Goal: Communication & Community: Share content

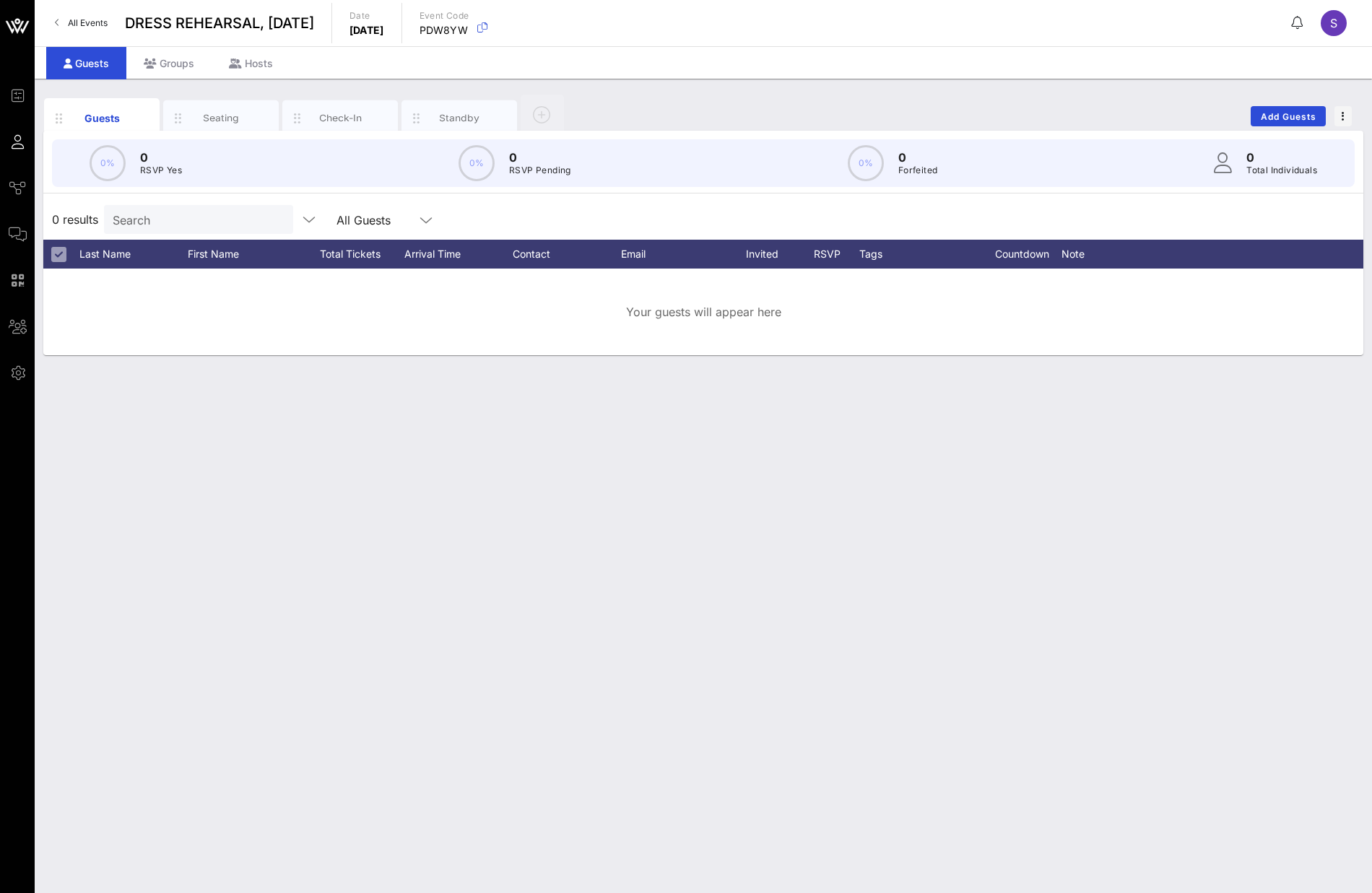
click at [358, 397] on div "Guests Seating Check-In Standby Add Guests 0% 0 RSVP Yes 0% 0 RSVP Pending 0% 0…" at bounding box center [703, 485] width 1337 height 814
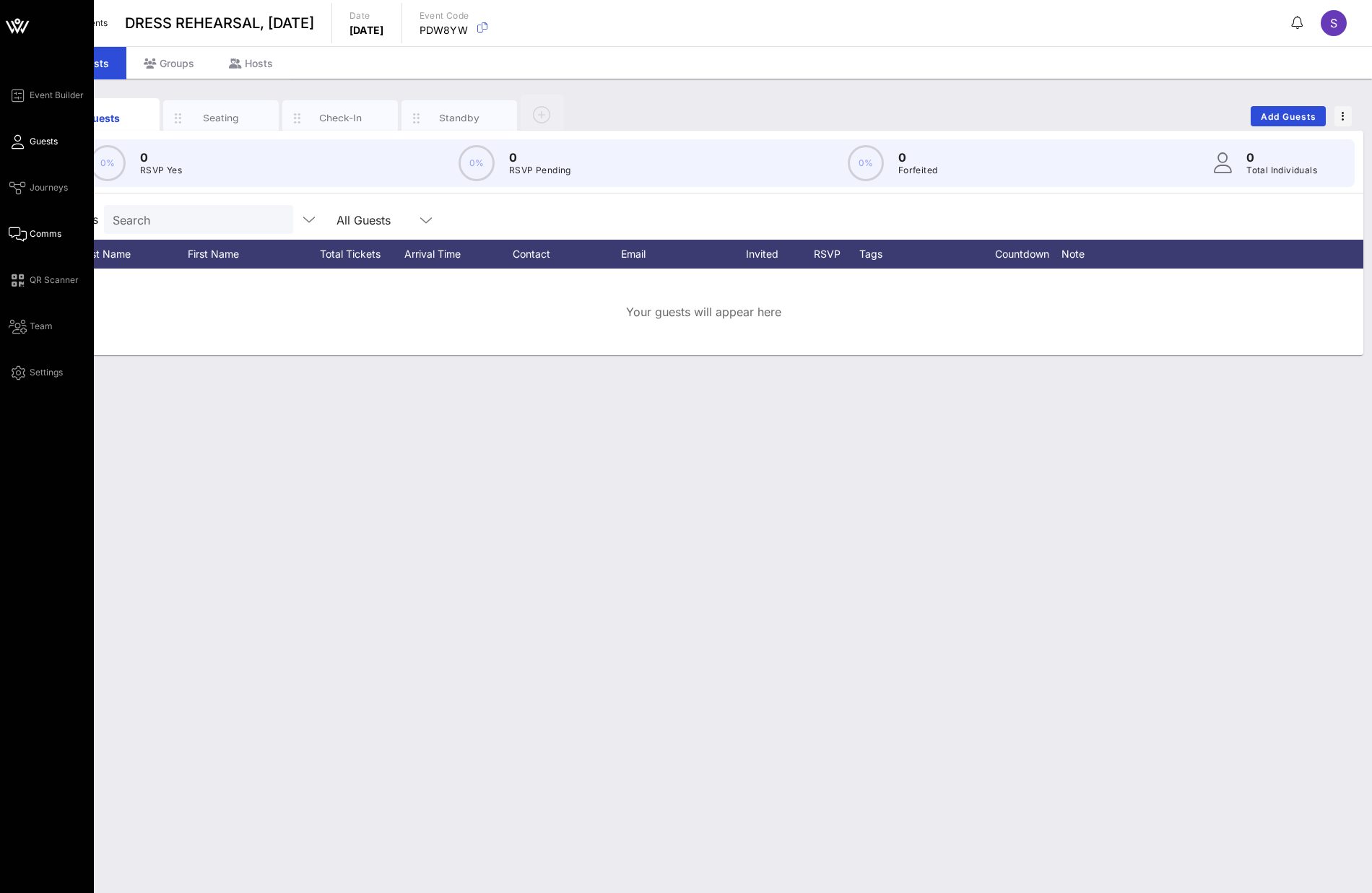
click at [43, 233] on span "Comms" at bounding box center [46, 233] width 32 height 13
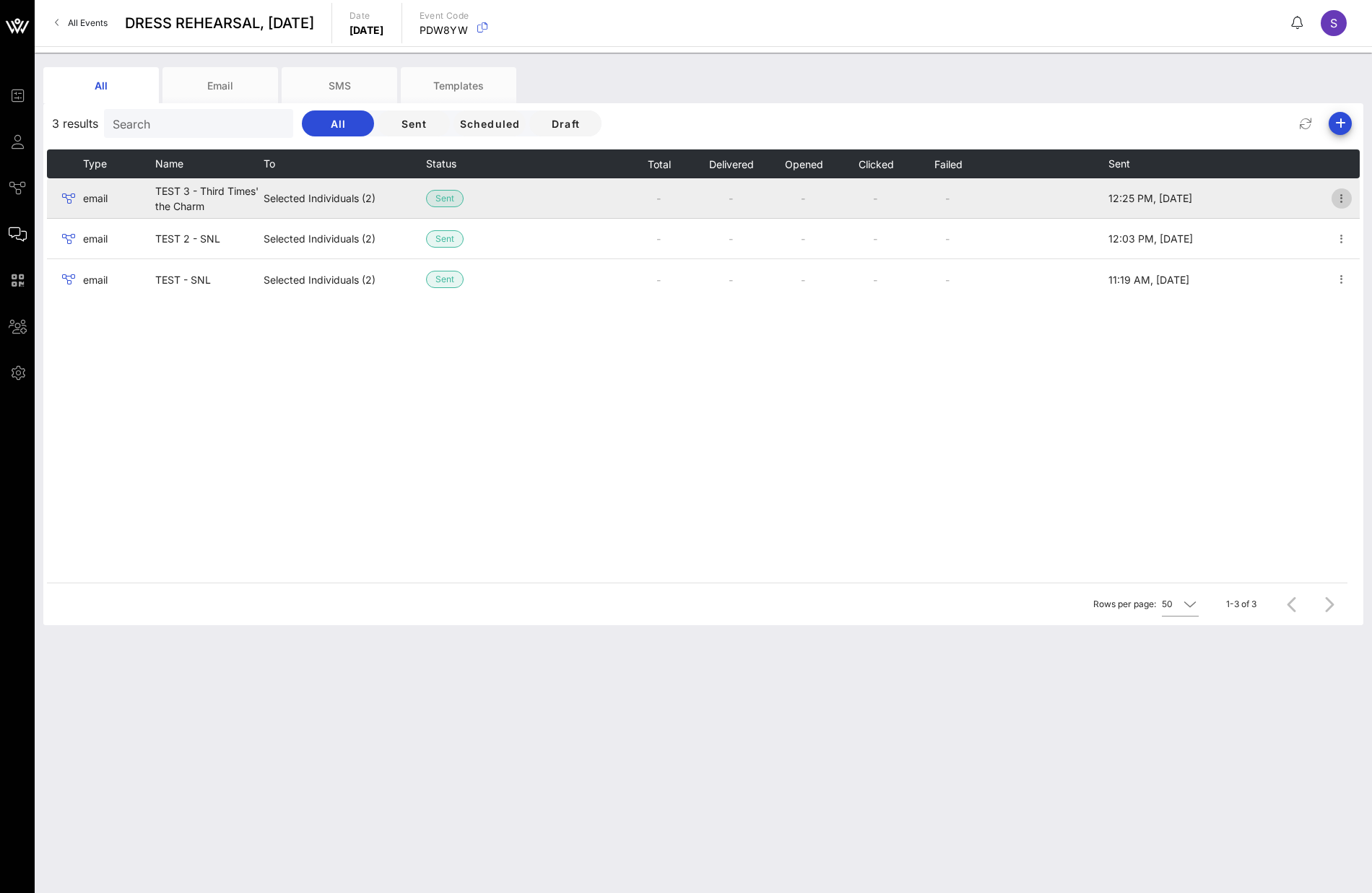
click at [902, 196] on span "button" at bounding box center [1342, 199] width 20 height 17
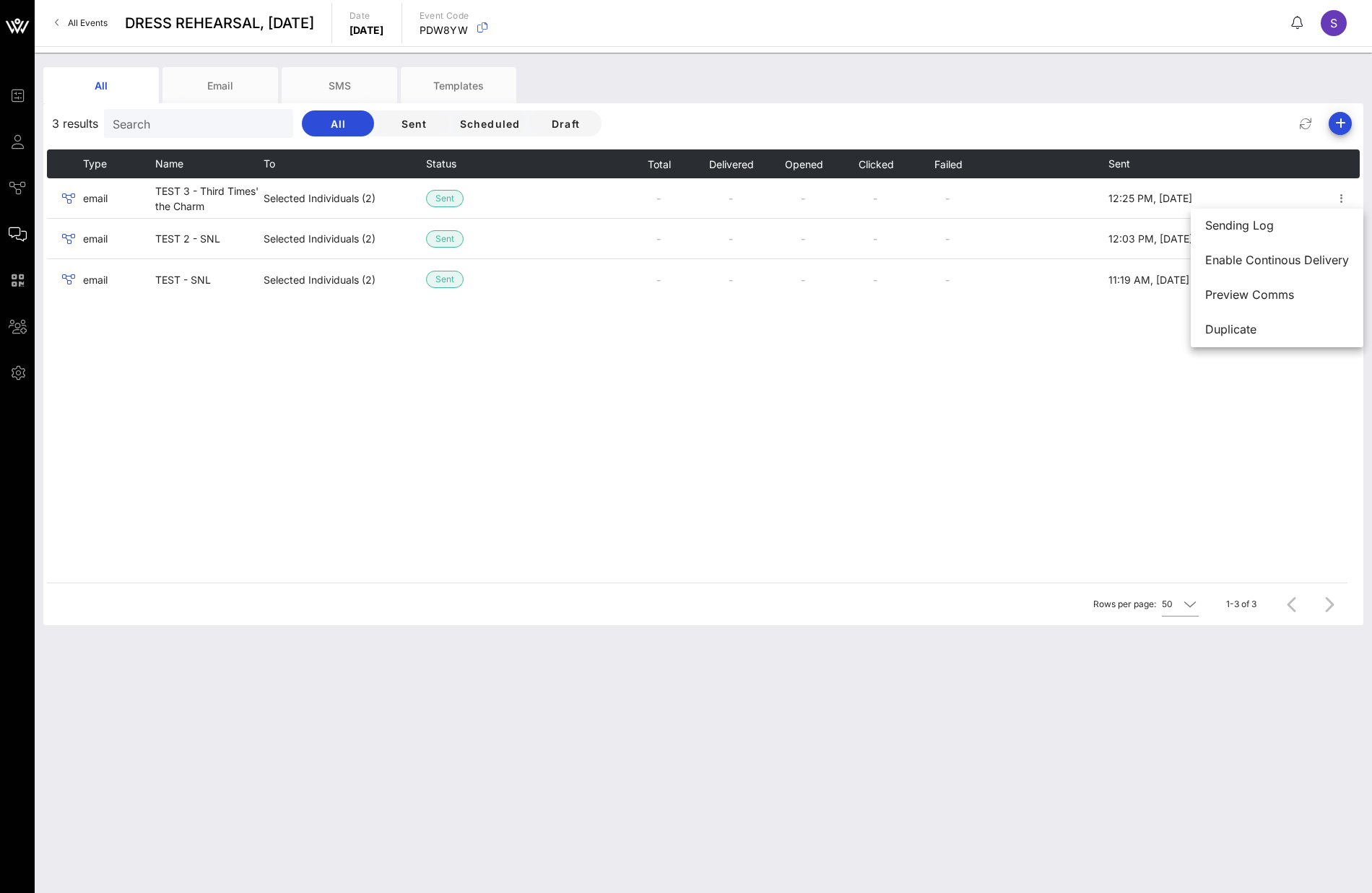
click at [902, 64] on div "All Email SMS Templates 3 results Search All Sent Scheduled Draft Type Name To …" at bounding box center [703, 473] width 1337 height 841
click at [902, 397] on div "All Email SMS Templates 3 results Search All Sent Scheduled Draft Type Name To …" at bounding box center [703, 473] width 1337 height 841
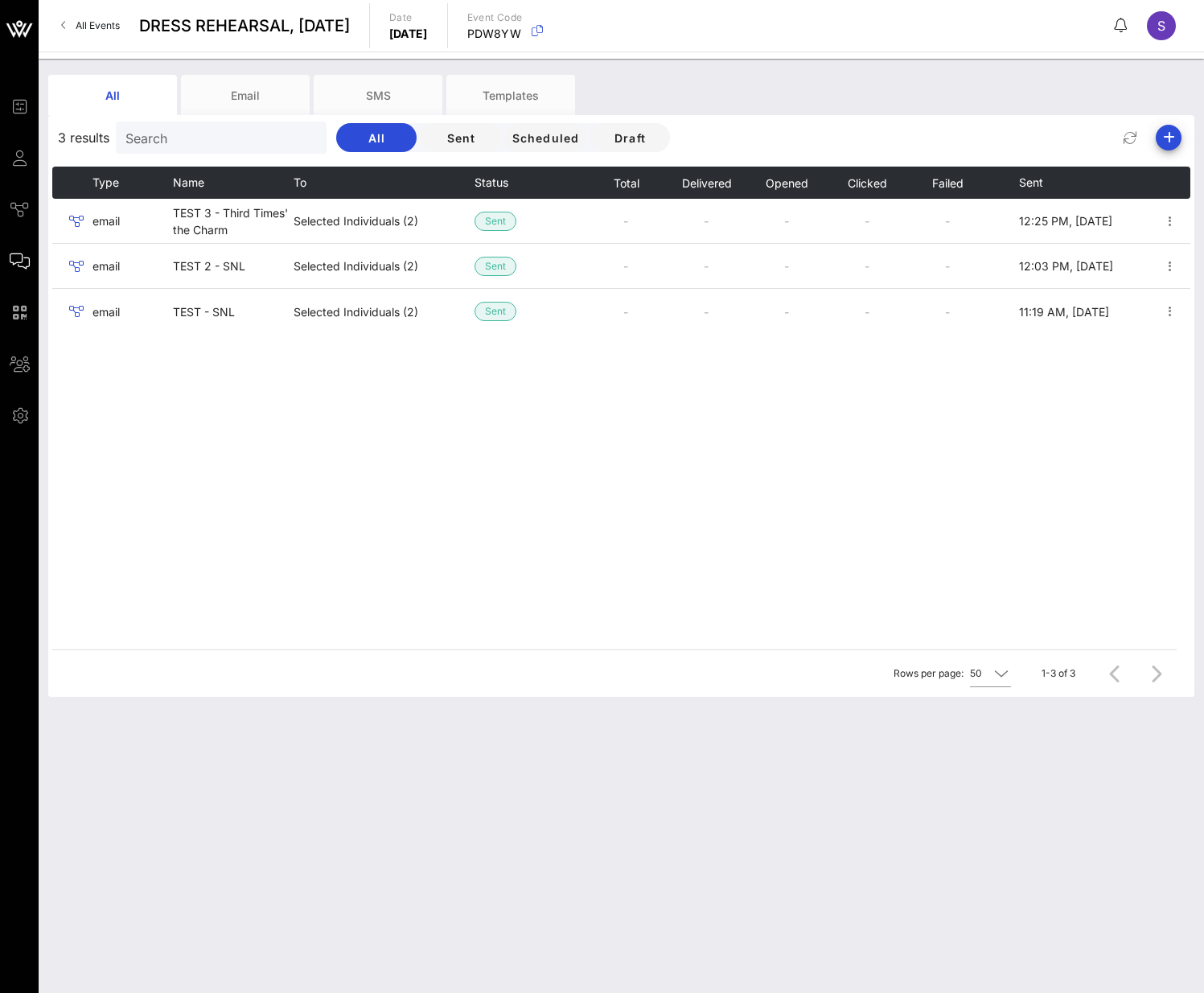
click at [1004, 149] on div "3 results Search All Sent Scheduled Draft" at bounding box center [621, 138] width 1147 height 39
click at [1004, 129] on icon "button" at bounding box center [1168, 138] width 19 height 19
click at [1004, 160] on div "Email" at bounding box center [1163, 169] width 33 height 35
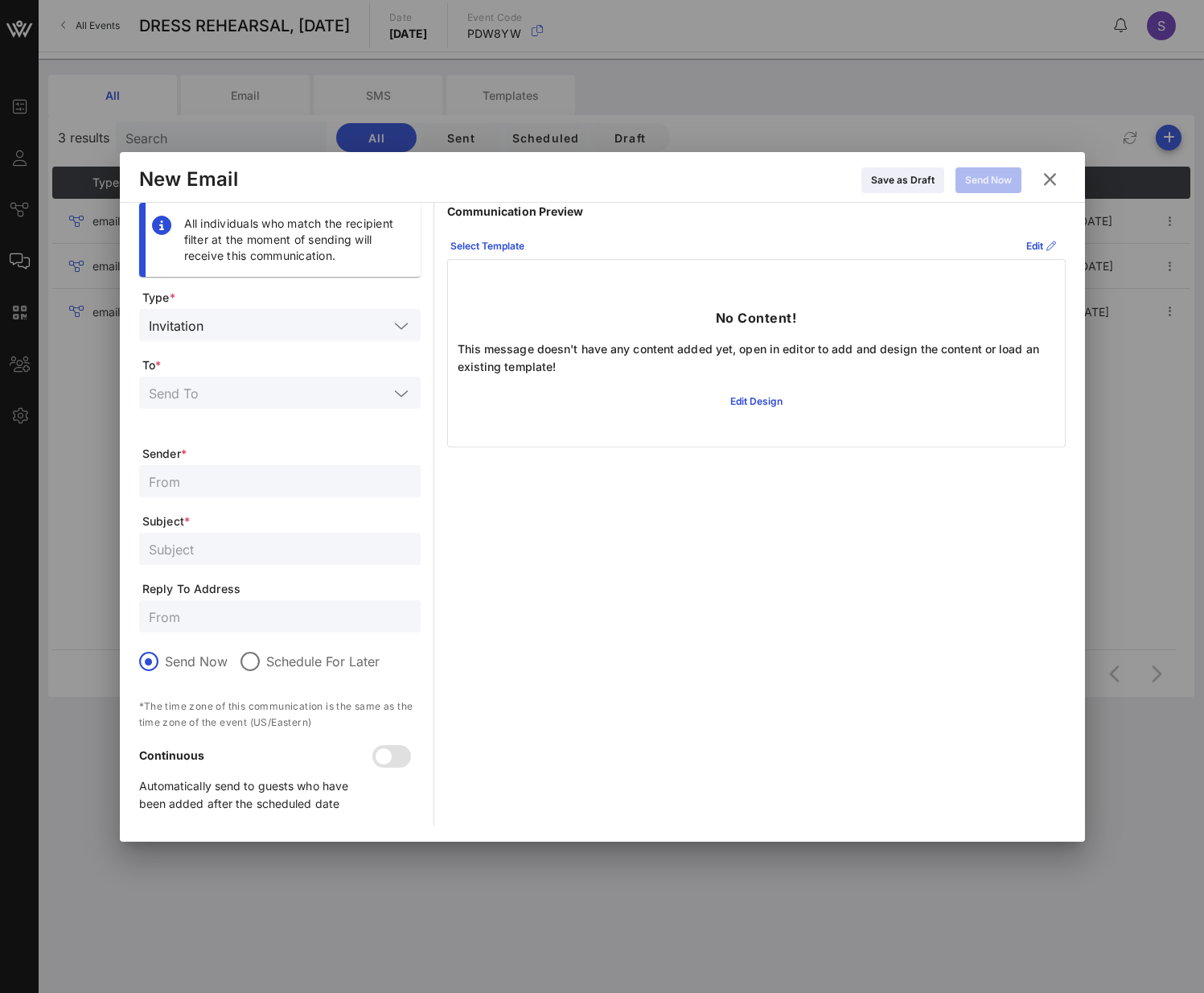
click at [302, 398] on input "text" at bounding box center [268, 393] width 239 height 21
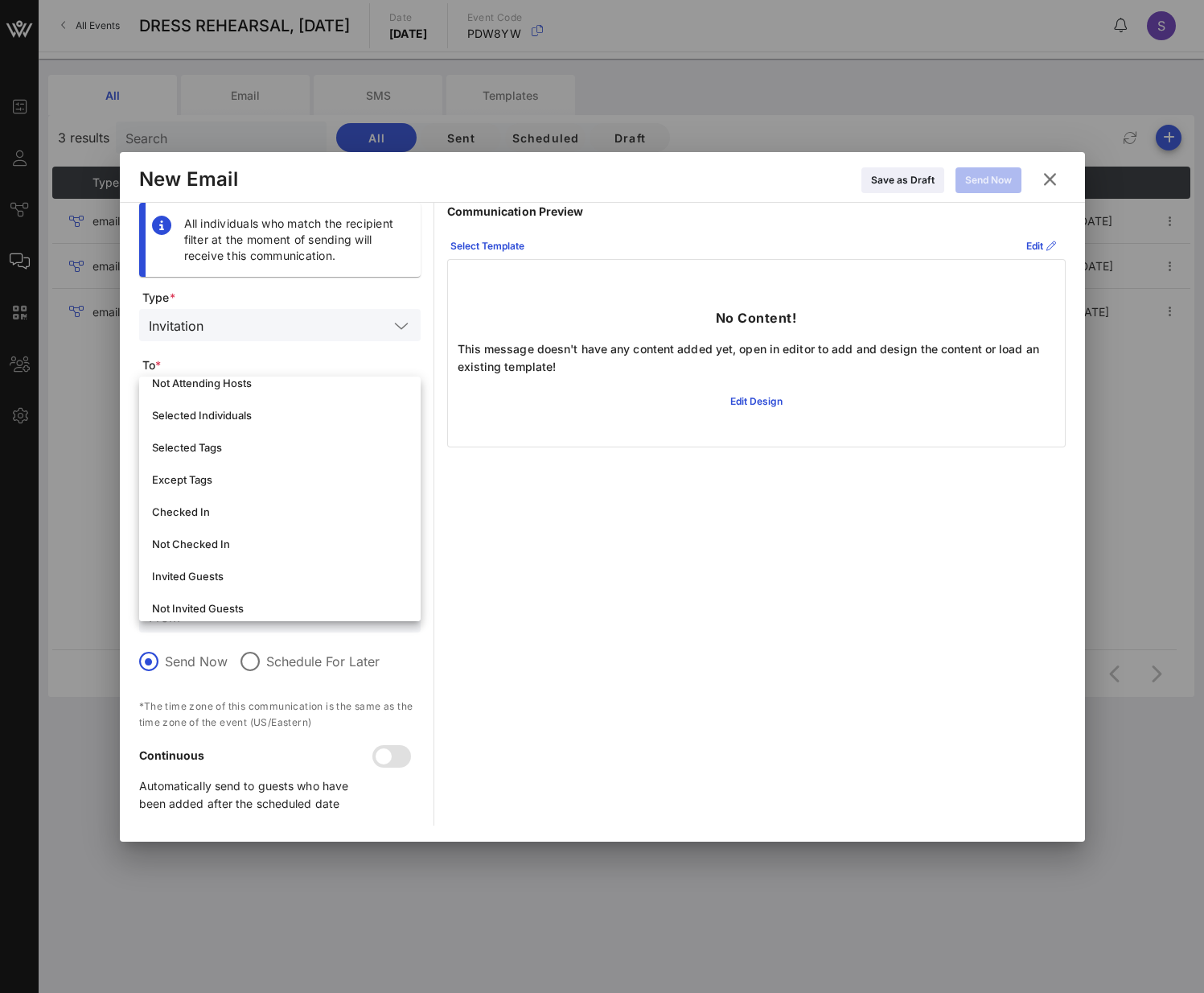
scroll to position [161, 0]
click at [612, 443] on div "Communication Preview Select Template Edit No Content! This message doesn't hav…" at bounding box center [757, 513] width 619 height 623
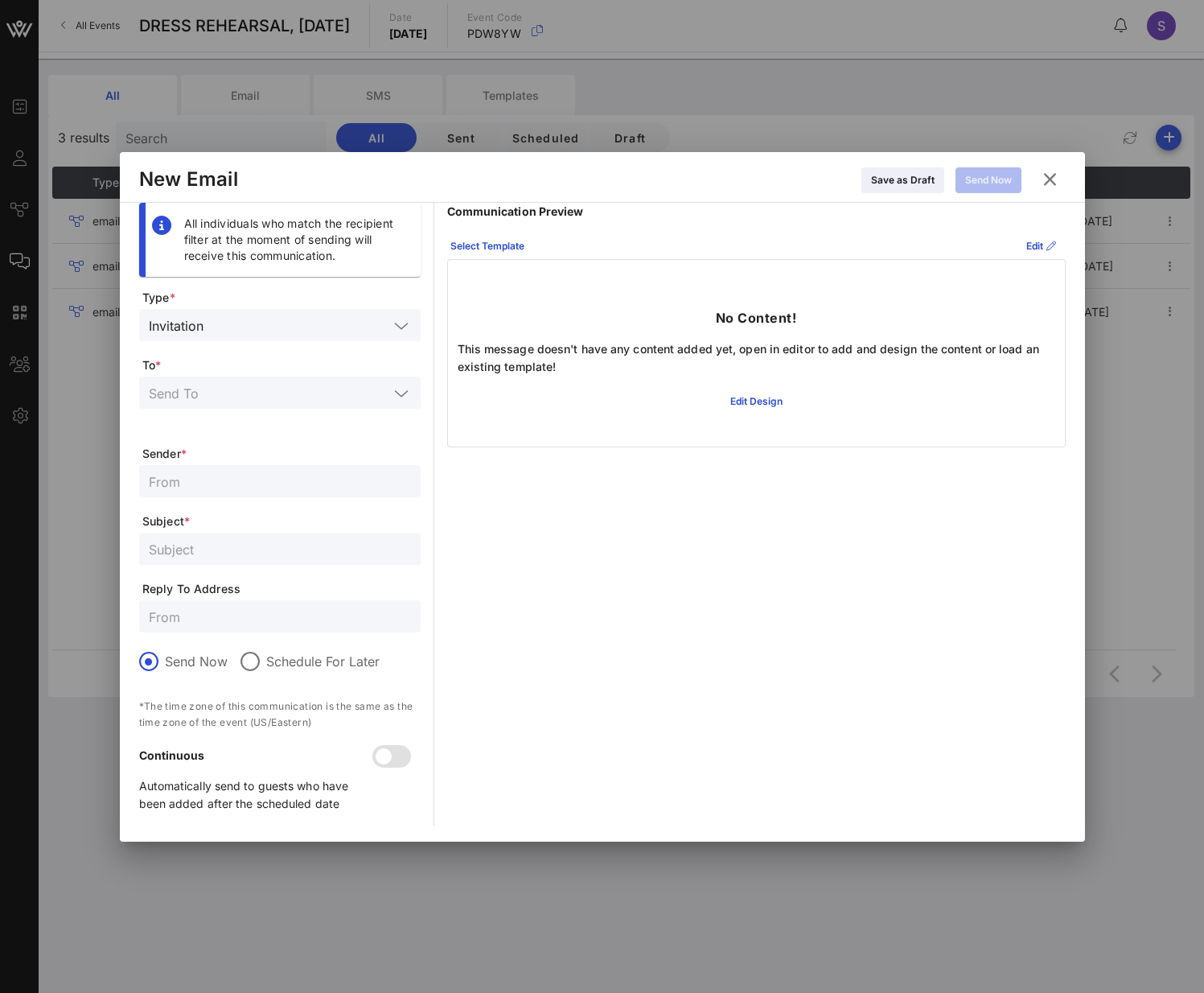
click at [247, 316] on input "text" at bounding box center [300, 325] width 179 height 21
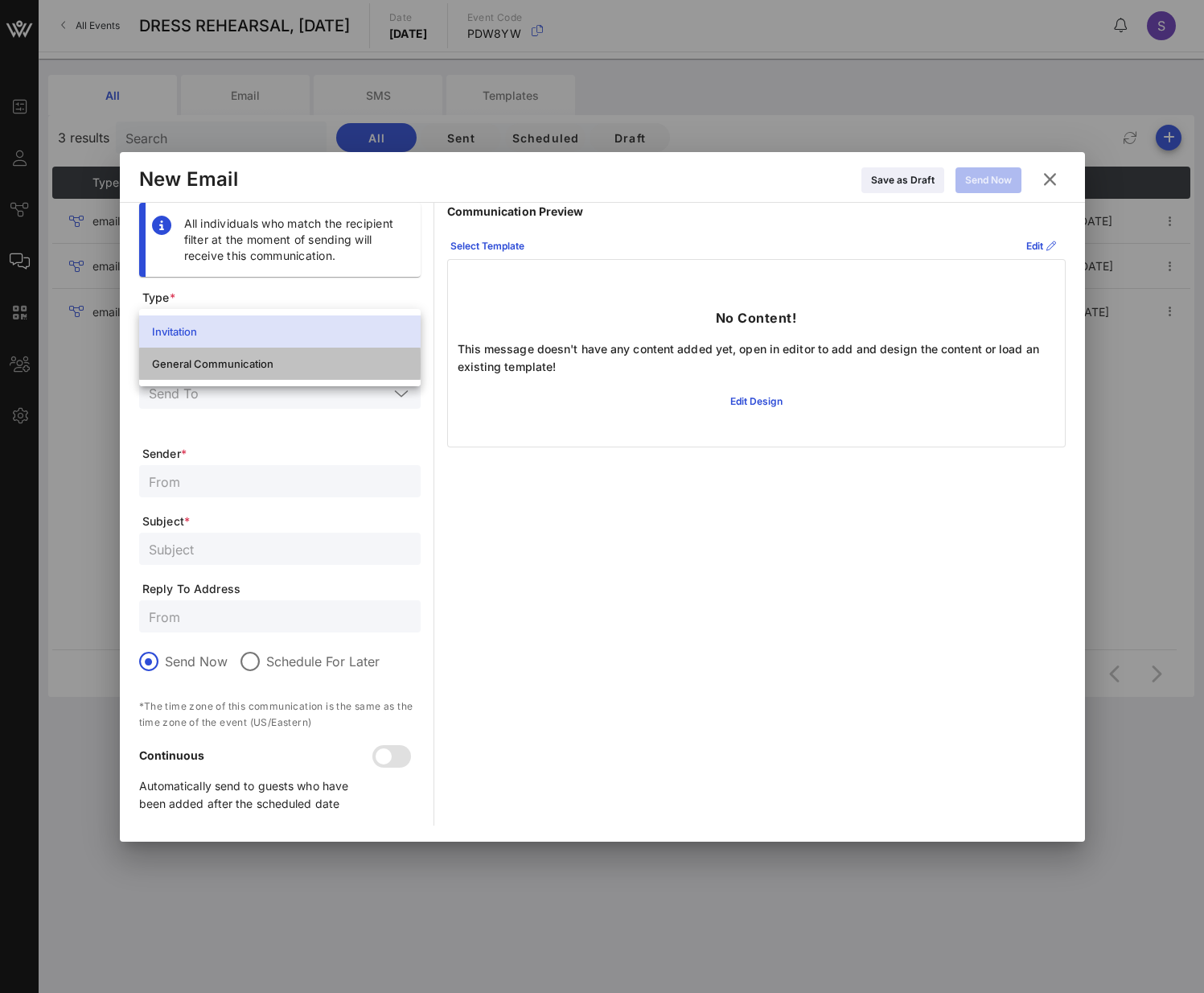
click at [236, 370] on div "General Communication" at bounding box center [280, 363] width 256 height 25
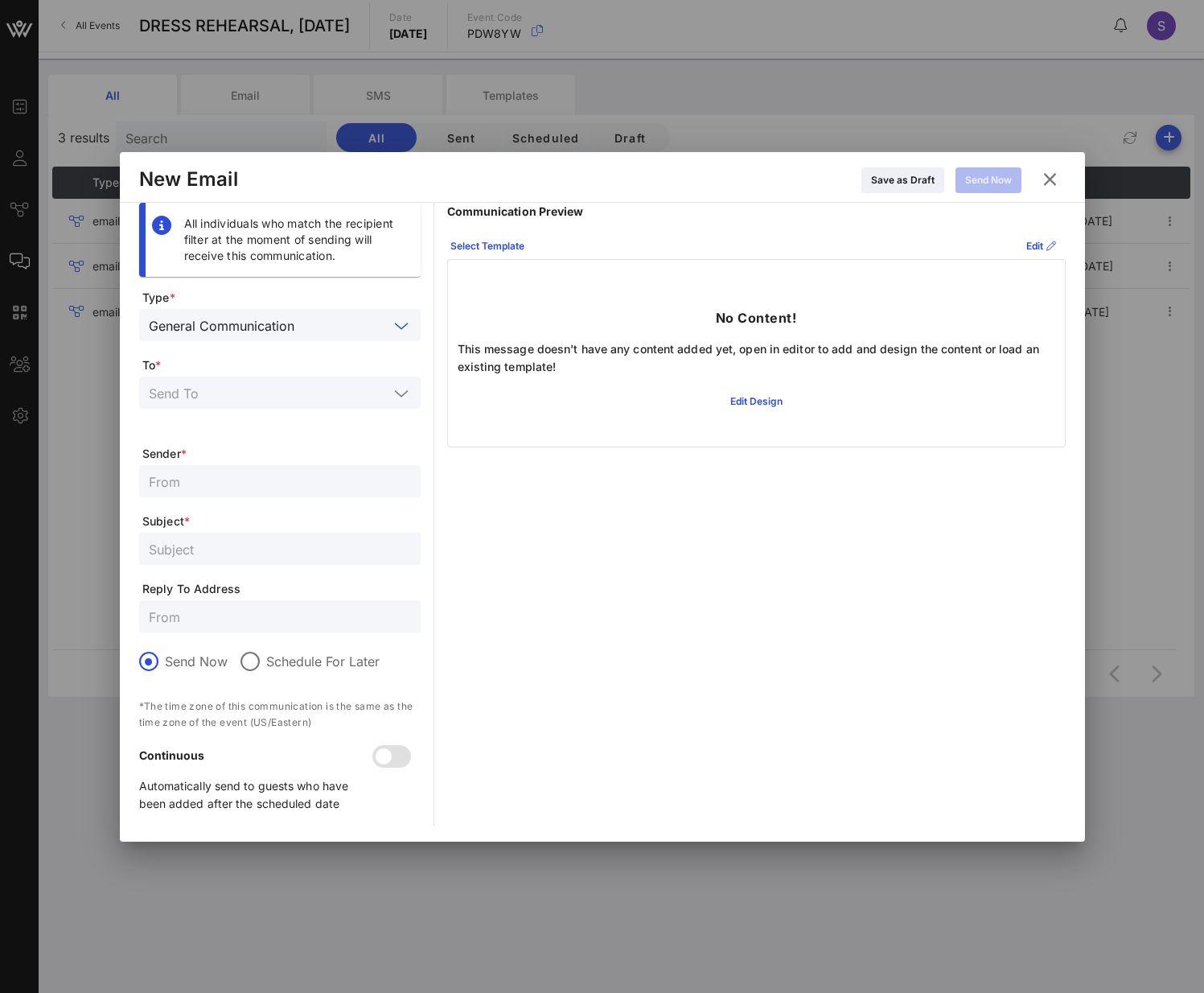
click at [253, 399] on input "text" at bounding box center [268, 393] width 239 height 21
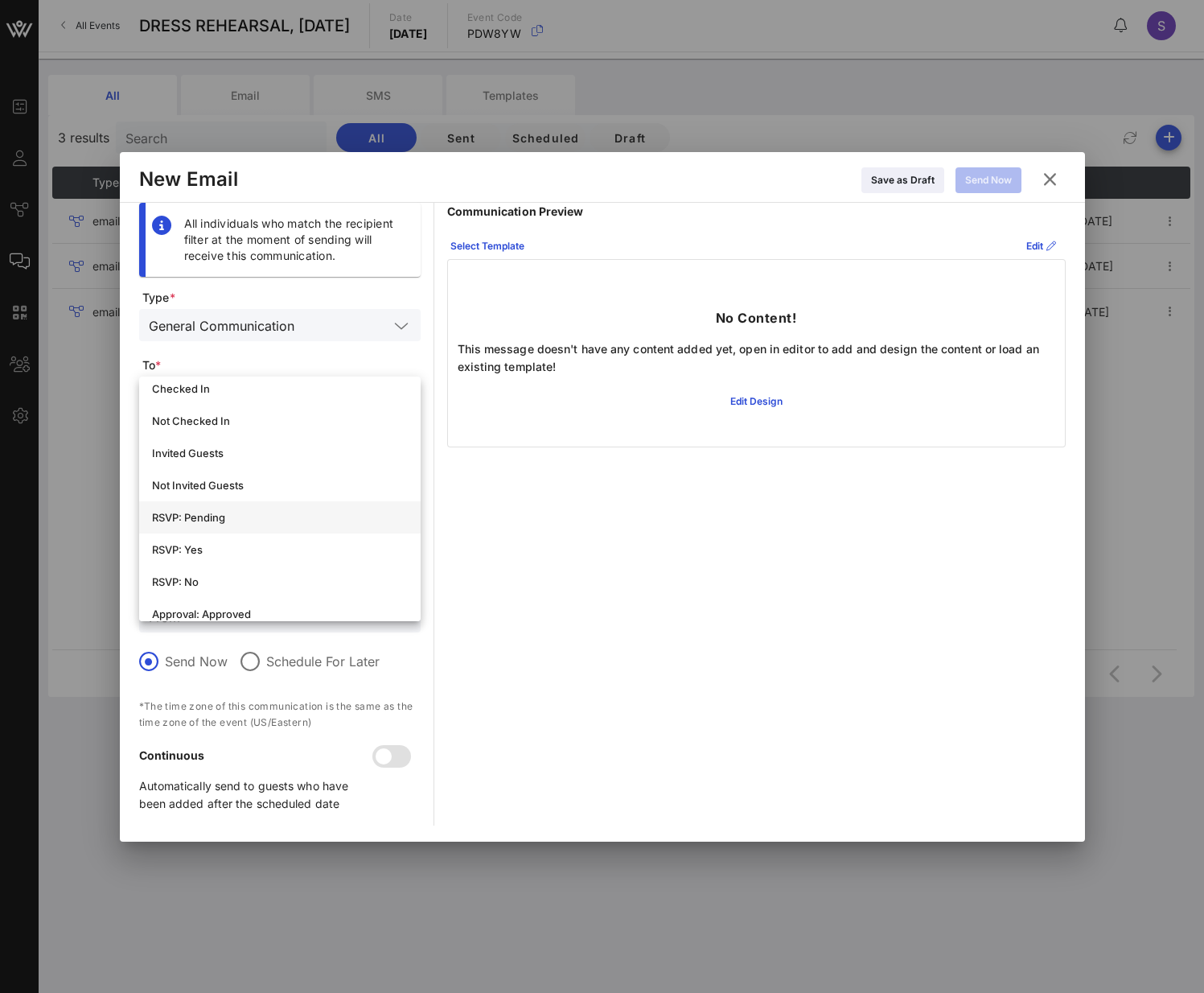
scroll to position [241, 0]
click at [251, 443] on div "RSVP: Yes" at bounding box center [280, 512] width 256 height 13
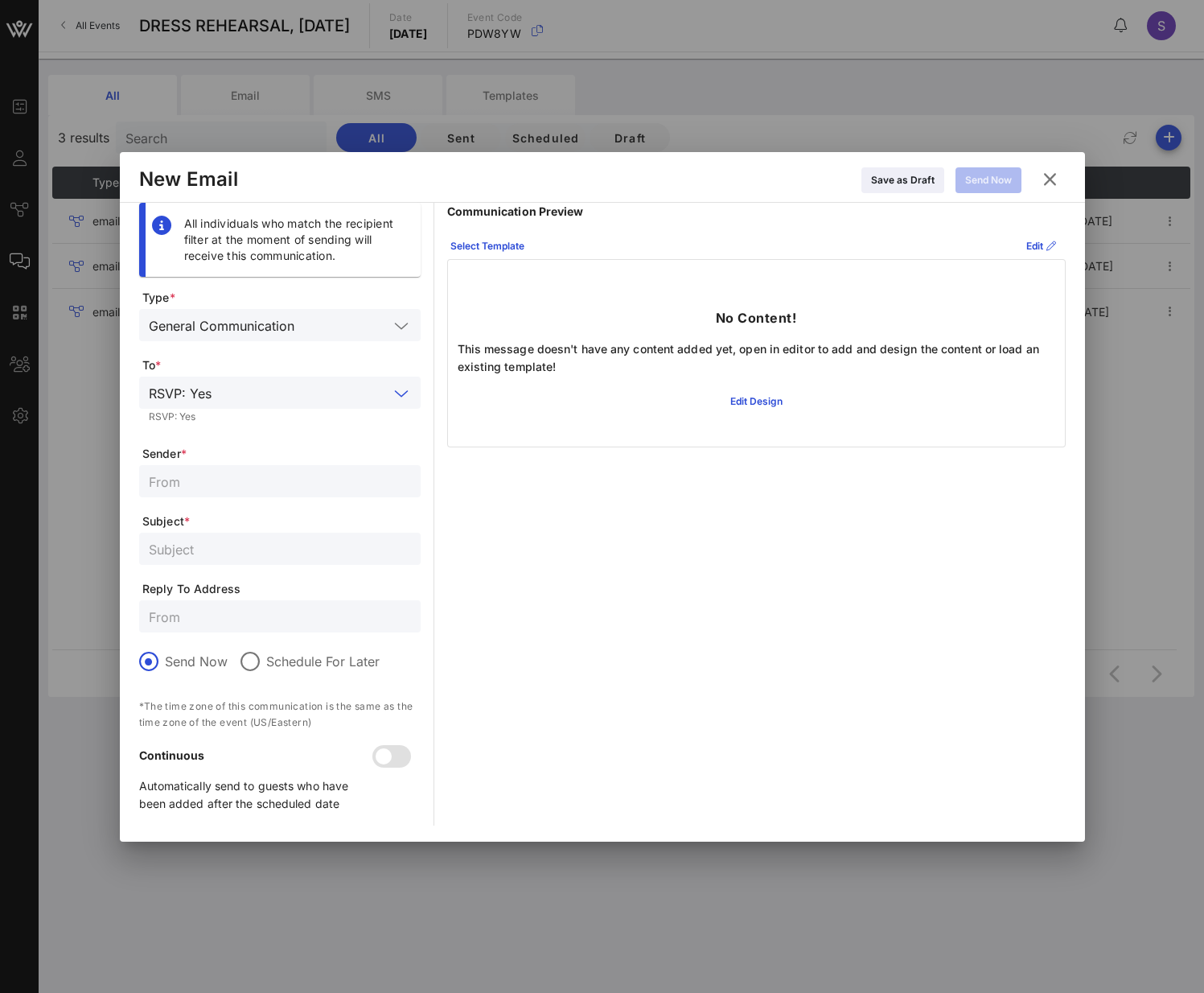
click at [254, 443] on input "text" at bounding box center [280, 480] width 262 height 21
type input "SNL Reservations"
click at [229, 443] on span "Subject *" at bounding box center [281, 521] width 278 height 16
click at [253, 443] on input "text" at bounding box center [280, 548] width 262 height 21
paste input "CONFIRMED - SATURDAY NIGHT LIVE, Dress Rehearsal for October 5, 2024"
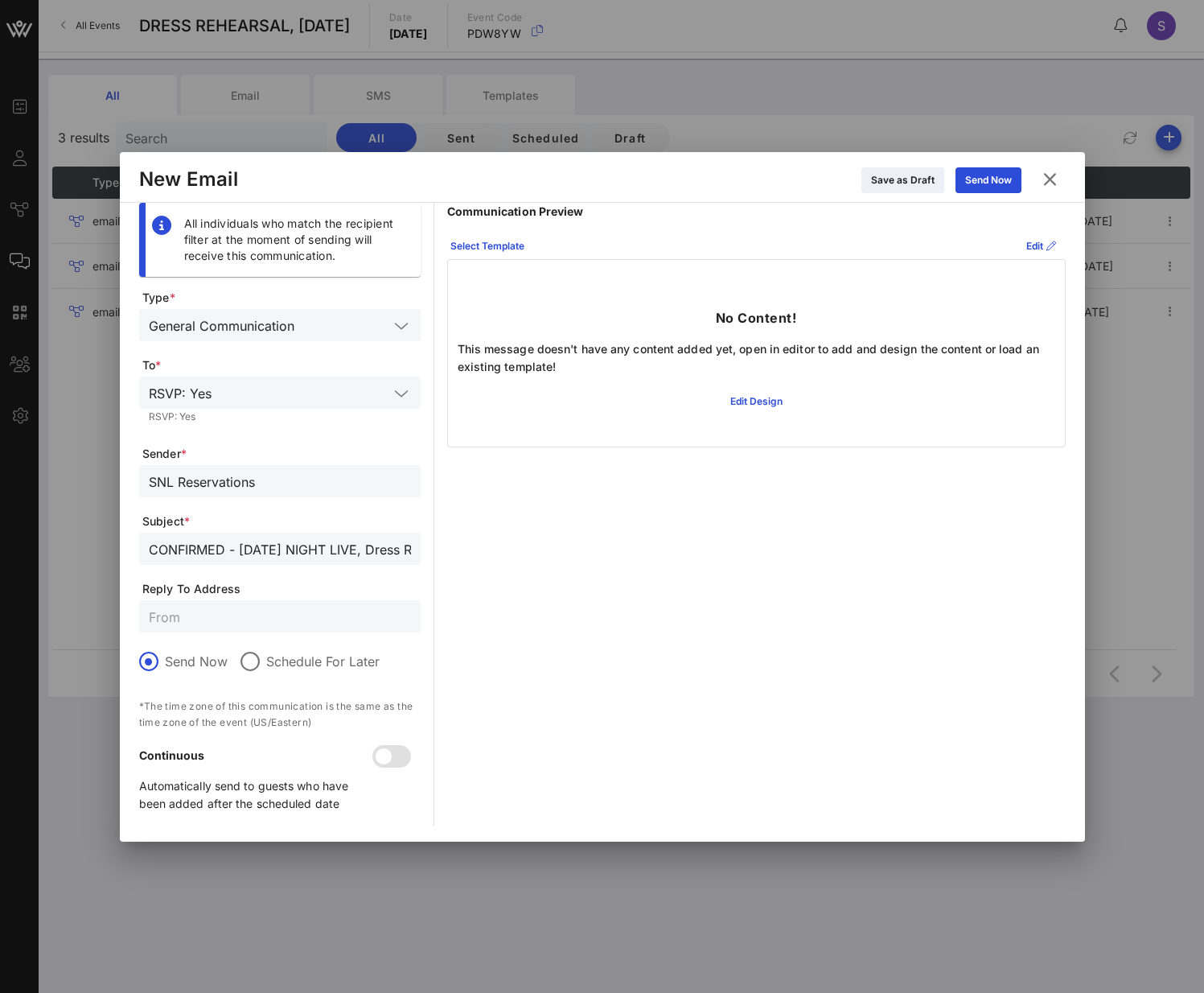
scroll to position [0, 201]
click at [199, 443] on div at bounding box center [280, 616] width 262 height 32
click at [299, 443] on input "CONFIRMED - SATURDAY NIGHT LIVE, Dress Rehearsal for October 5, 2024" at bounding box center [280, 548] width 262 height 21
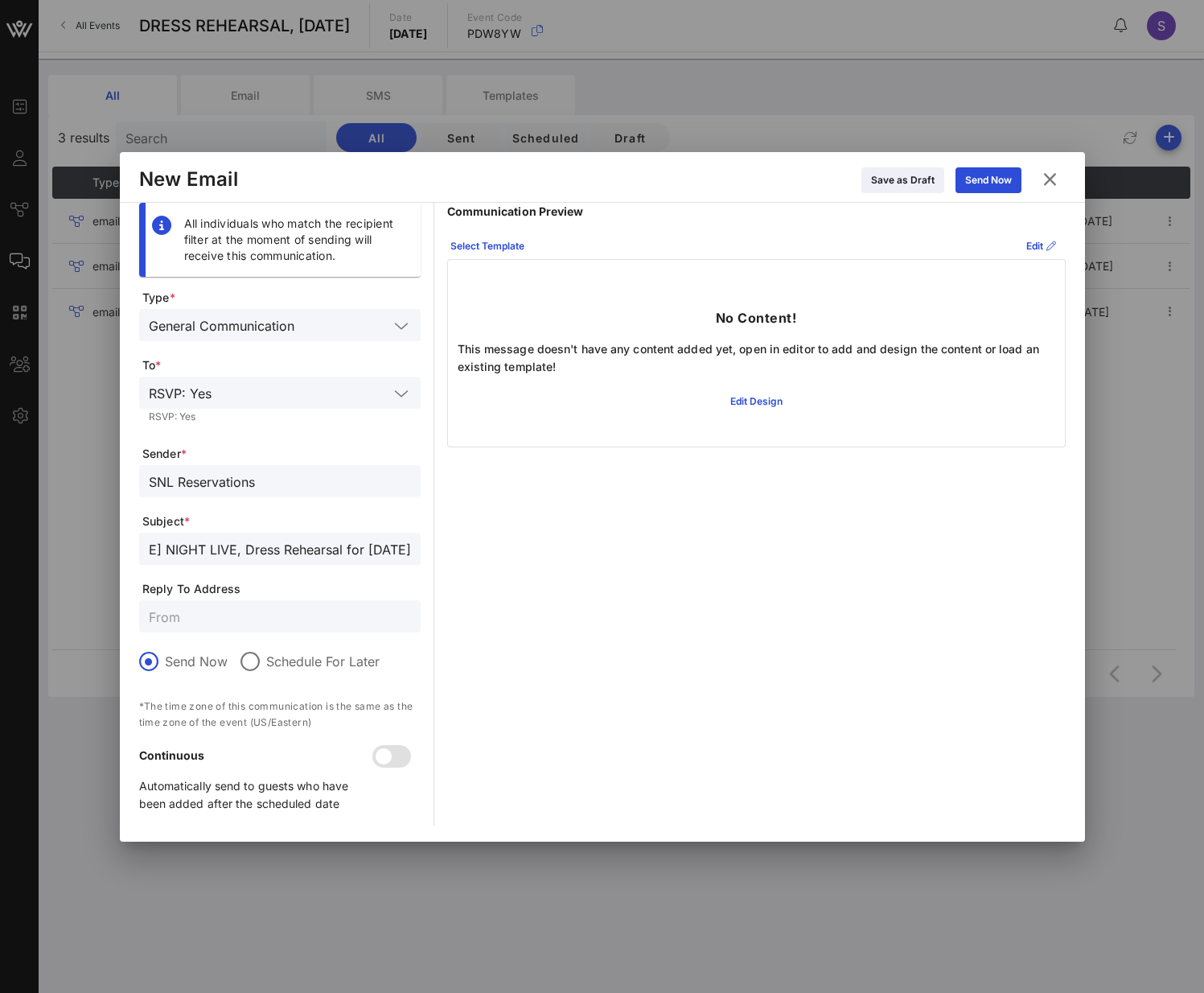
type input "CONFIRMED - SATURDAY NIGHT LIVE, Dress Rehearsal for October 4, 2025"
click at [281, 443] on input "text" at bounding box center [280, 616] width 262 height 21
click at [359, 443] on input "CONFIRMED - SATURDAY NIGHT LIVE, Dress Rehearsal for October 4, 2025" at bounding box center [280, 548] width 262 height 21
click at [294, 443] on input "SNL.Confirmation@" at bounding box center [280, 616] width 262 height 21
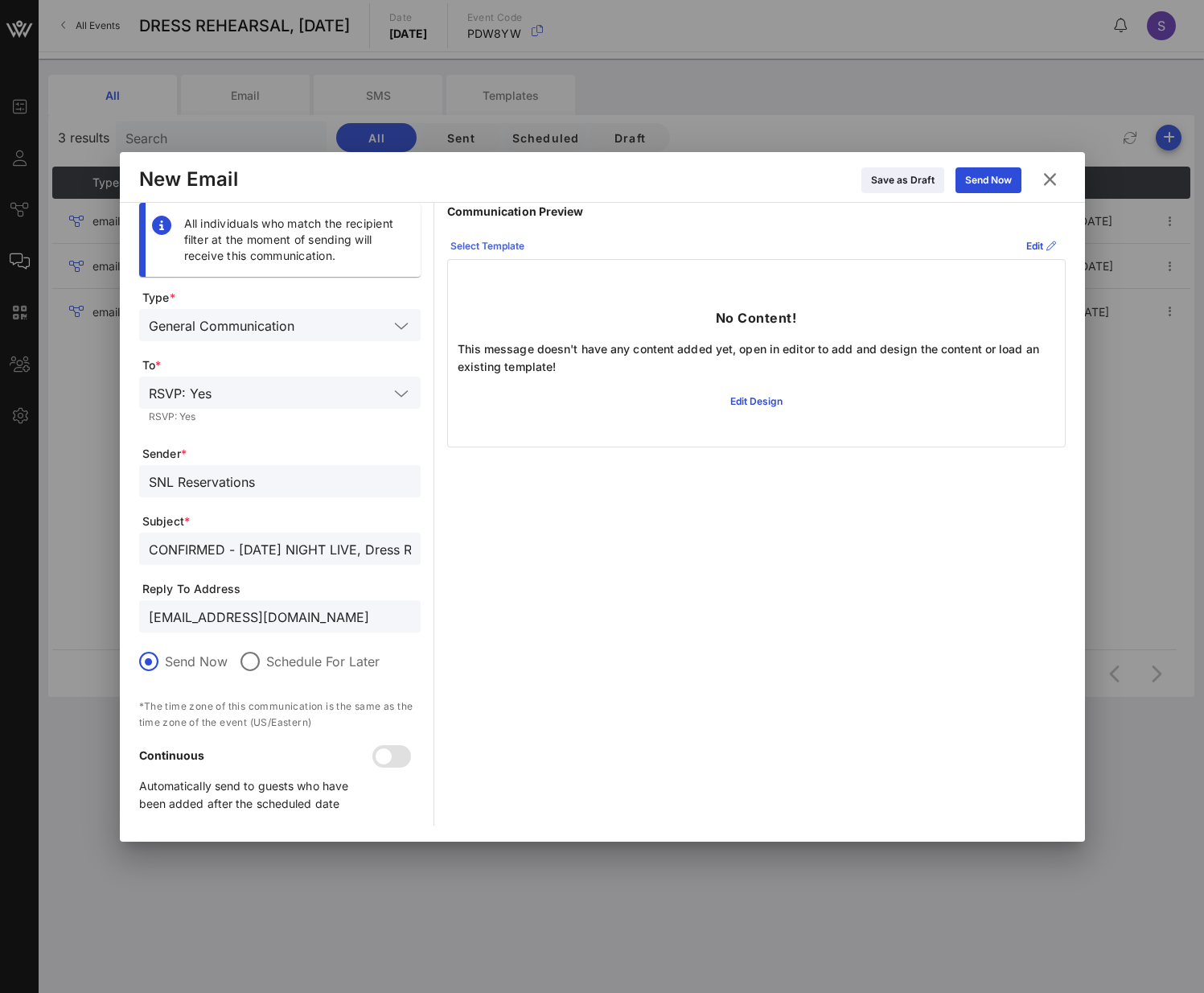
type input "SNL.Confirmation@nbcuni.com"
click at [499, 239] on div "Select Template" at bounding box center [487, 246] width 74 height 16
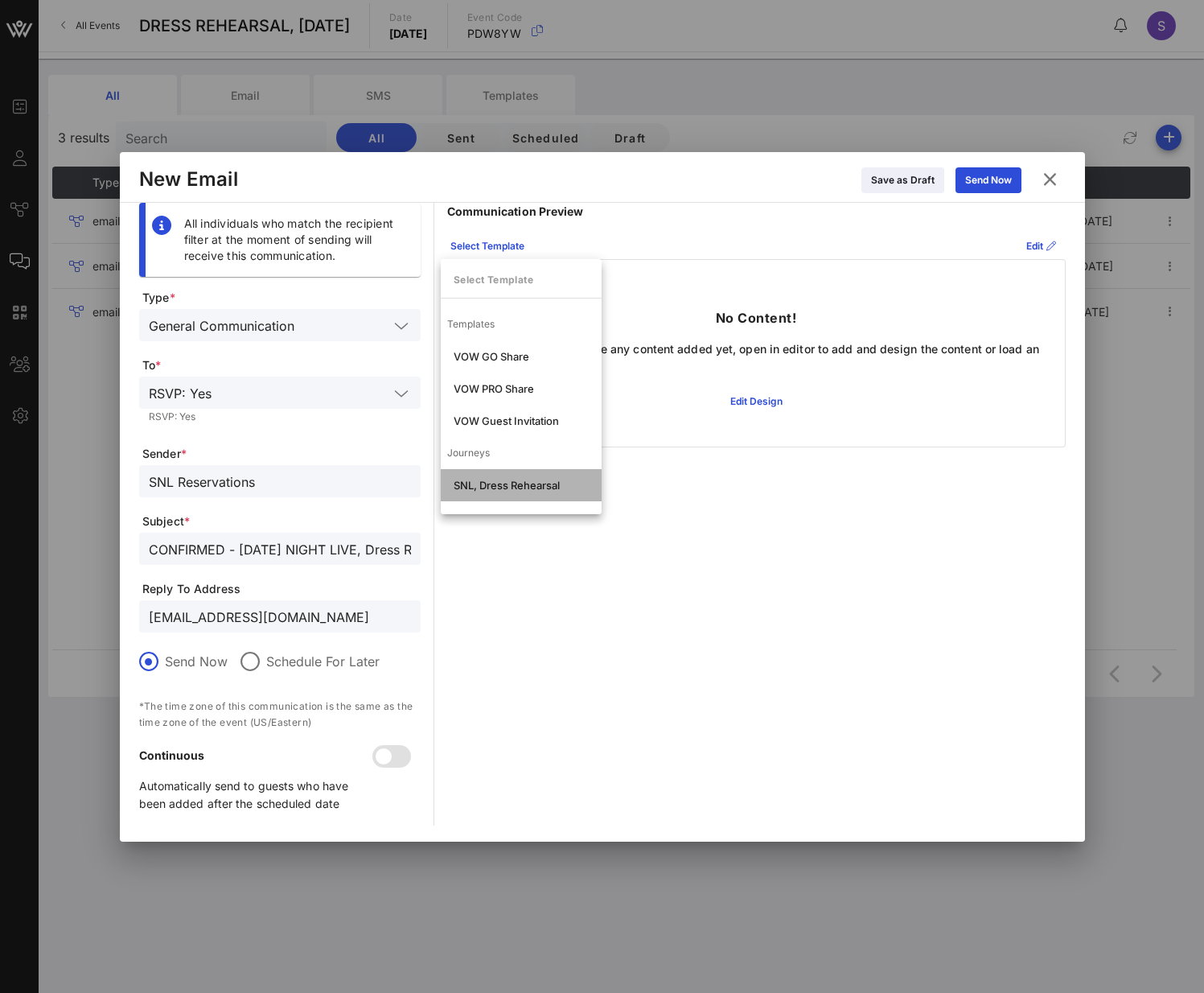
click at [516, 443] on div "SNL, Dress Rehearsal" at bounding box center [521, 485] width 161 height 32
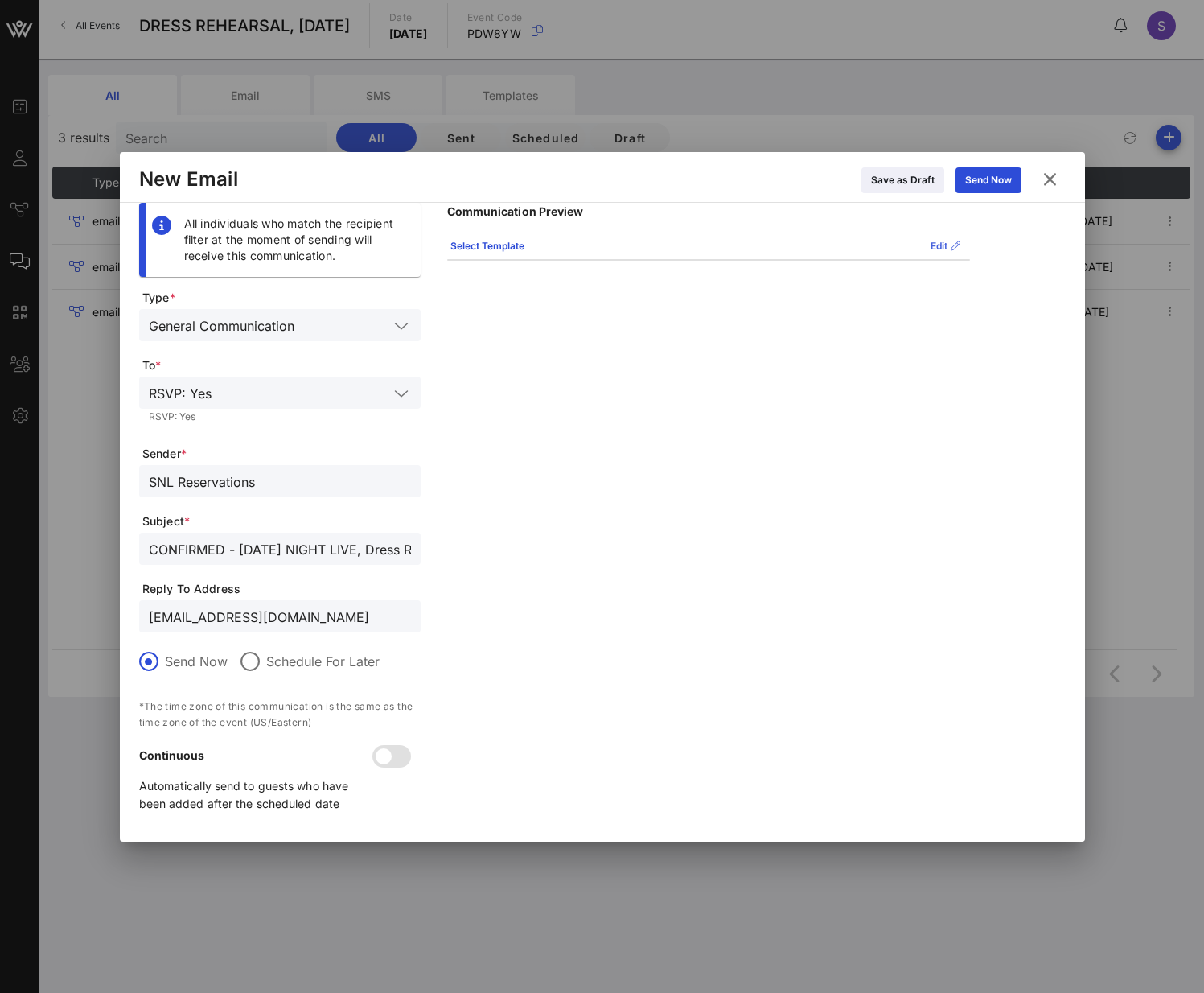
click at [934, 242] on div "Edit" at bounding box center [946, 246] width 30 height 16
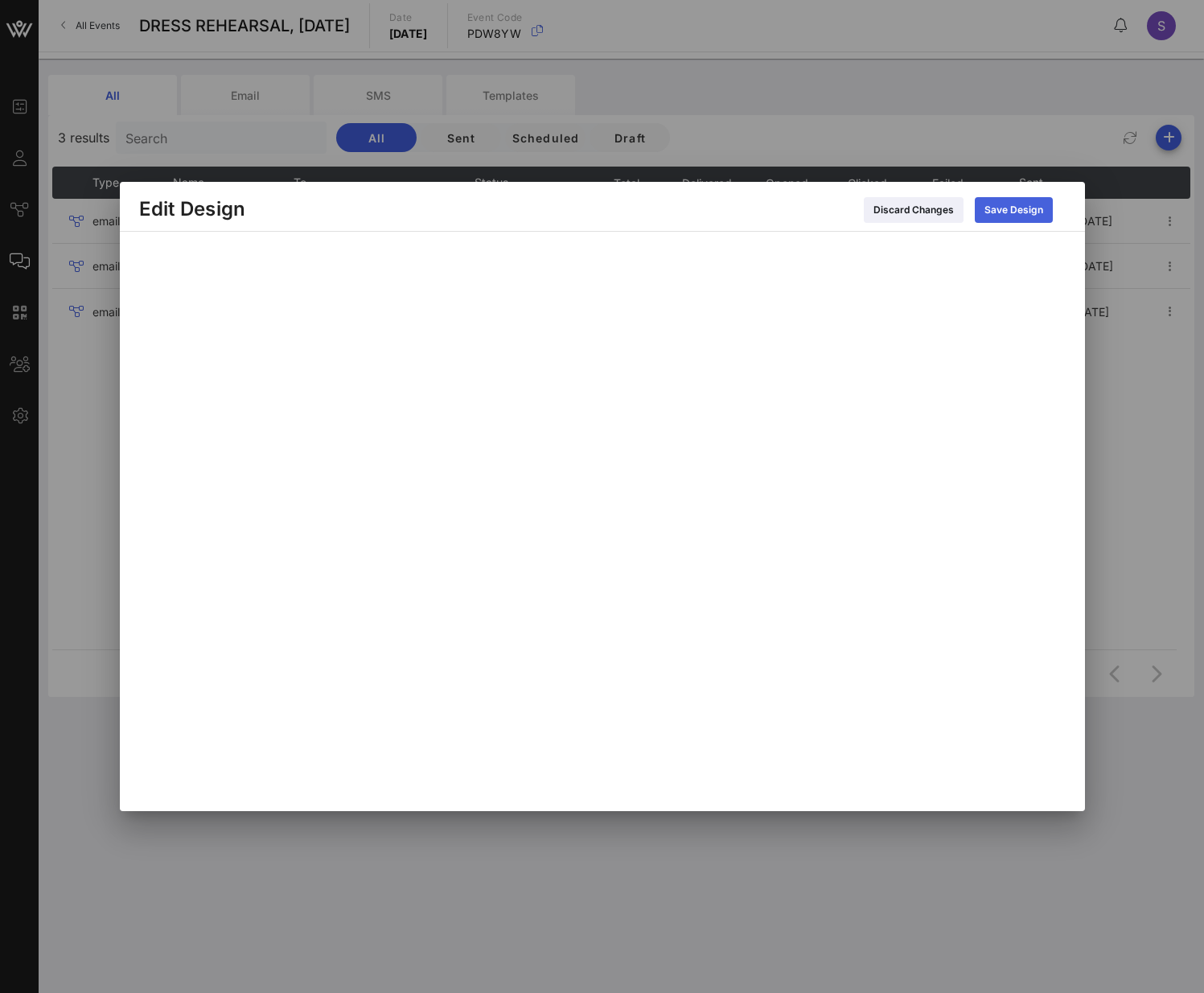
click at [1004, 208] on icon at bounding box center [1014, 210] width 11 height 9
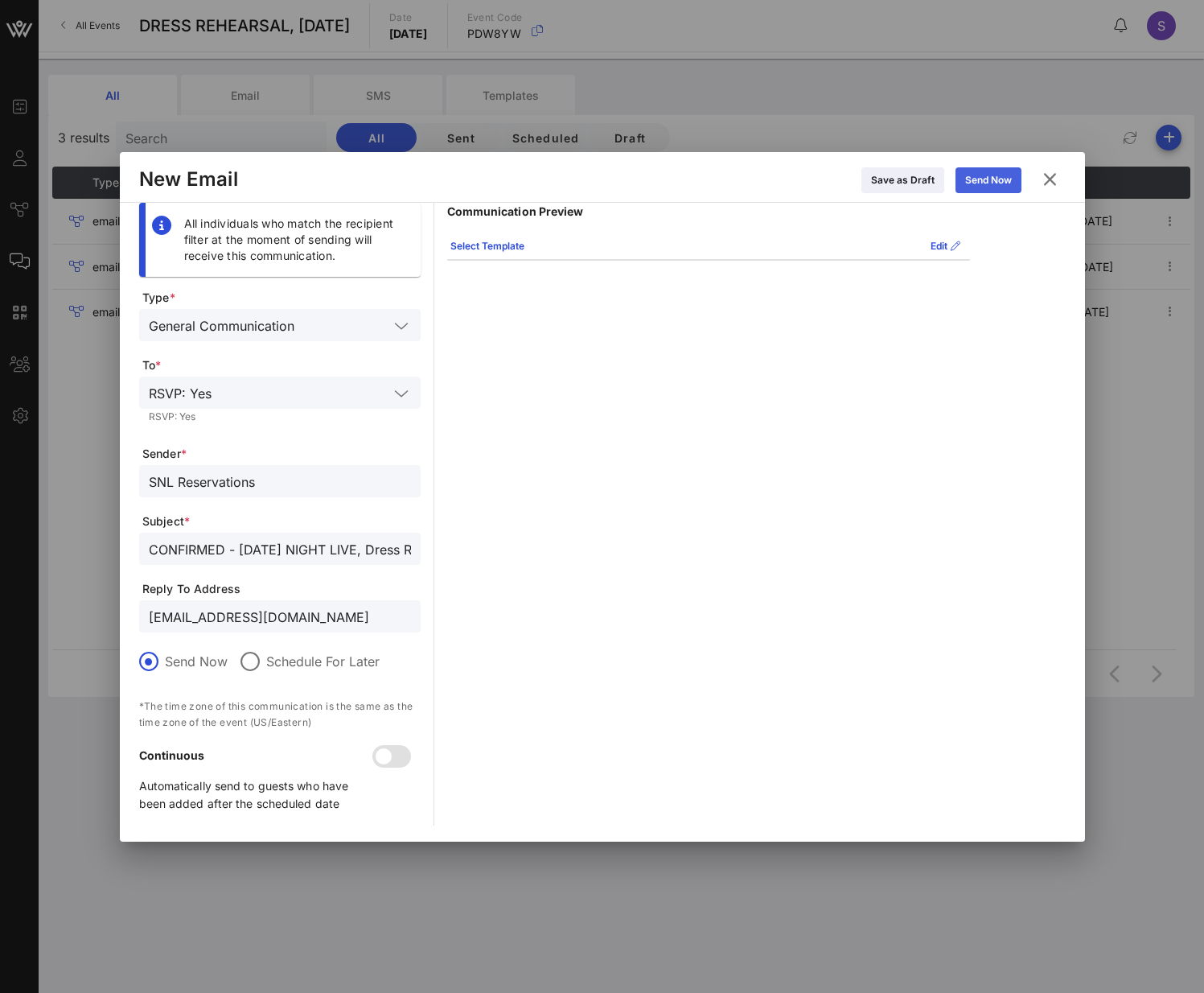
click at [1004, 180] on div "Send Now" at bounding box center [989, 180] width 47 height 16
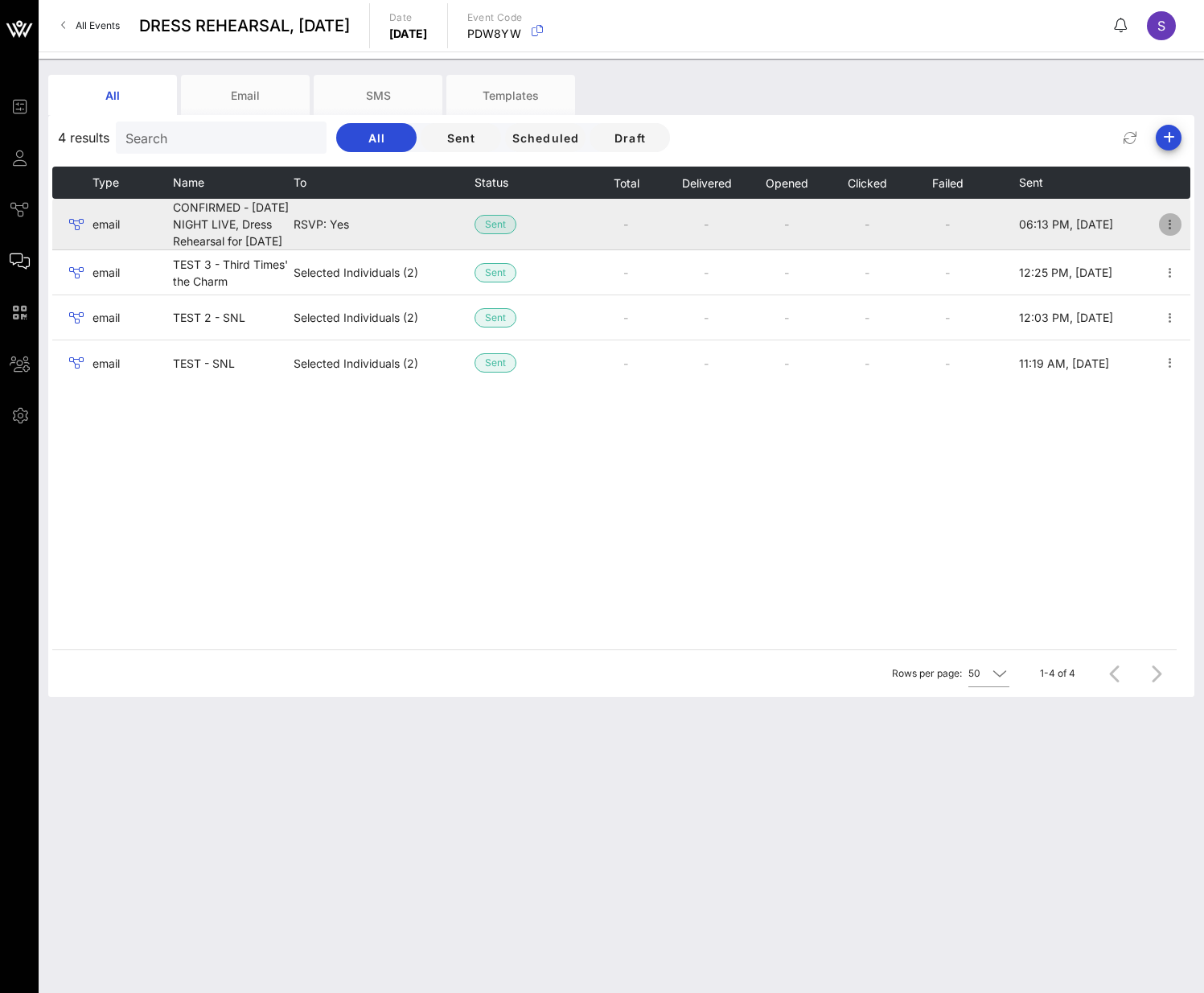
click at [1004, 227] on icon "button" at bounding box center [1170, 224] width 19 height 19
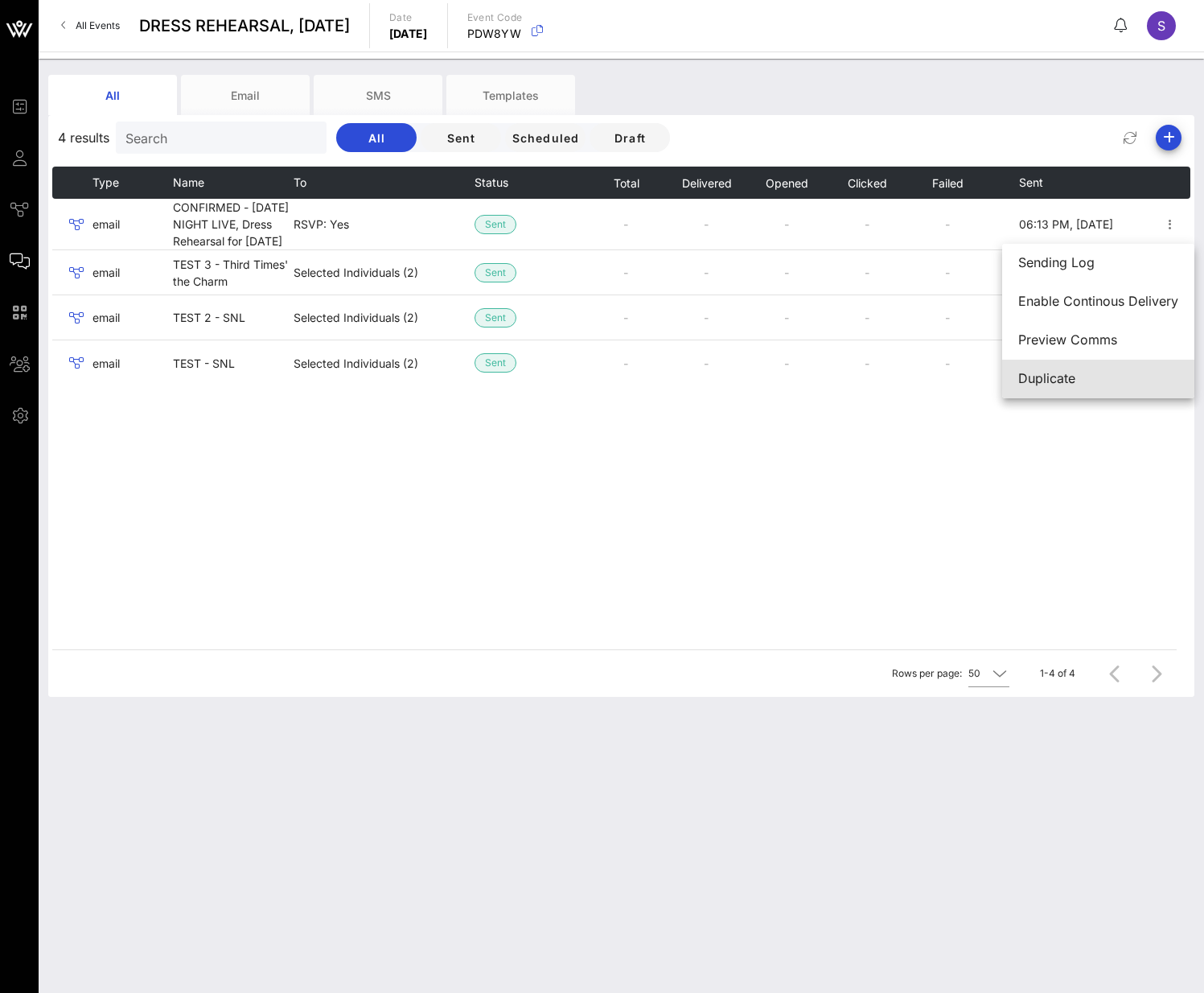
click at [1004, 383] on div "Duplicate" at bounding box center [1098, 379] width 160 height 15
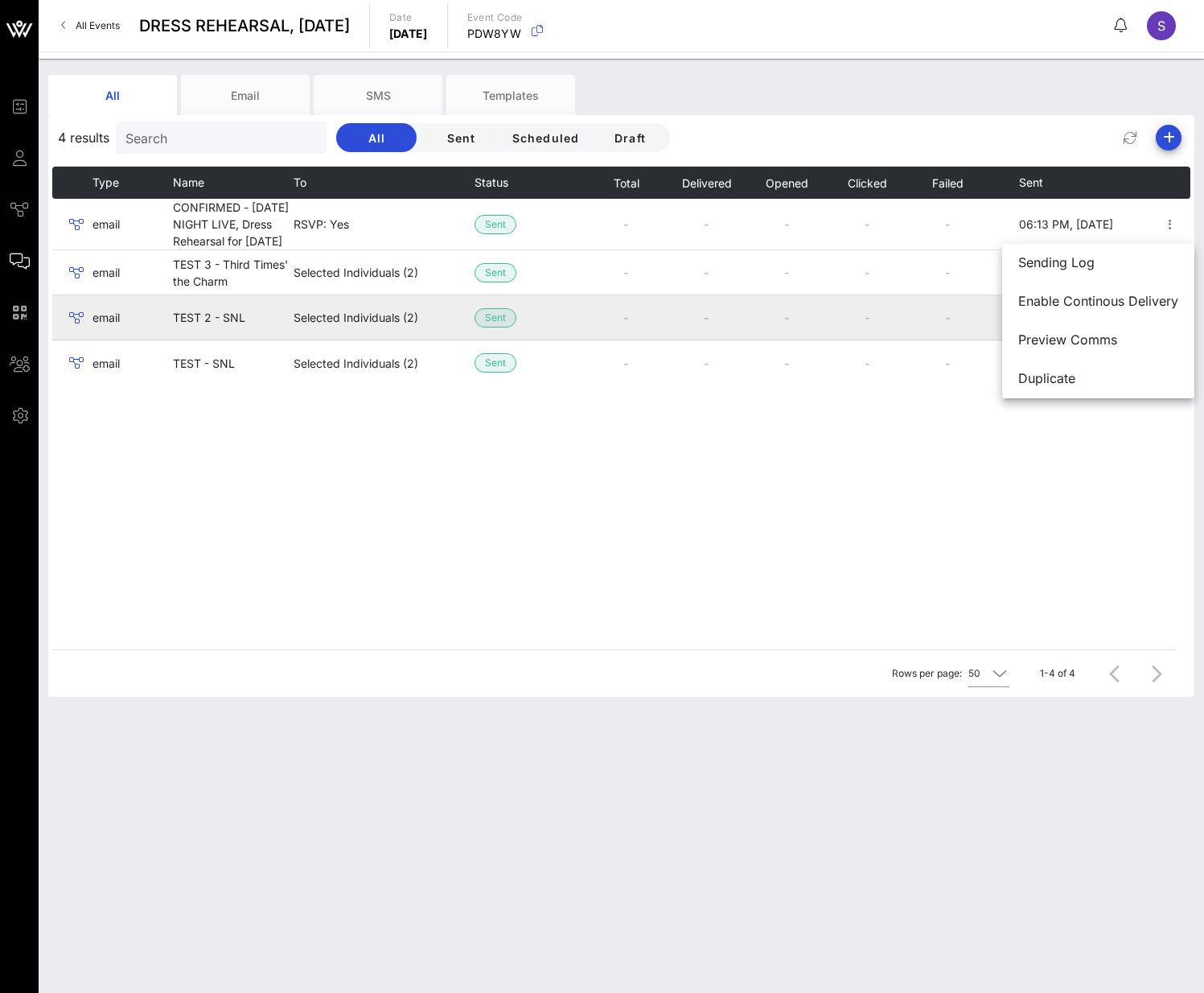
type input "SNL Reservations"
type input "CONFIRMED - SATURDAY NIGHT LIVE, Dress Rehearsal for October 4, 2025"
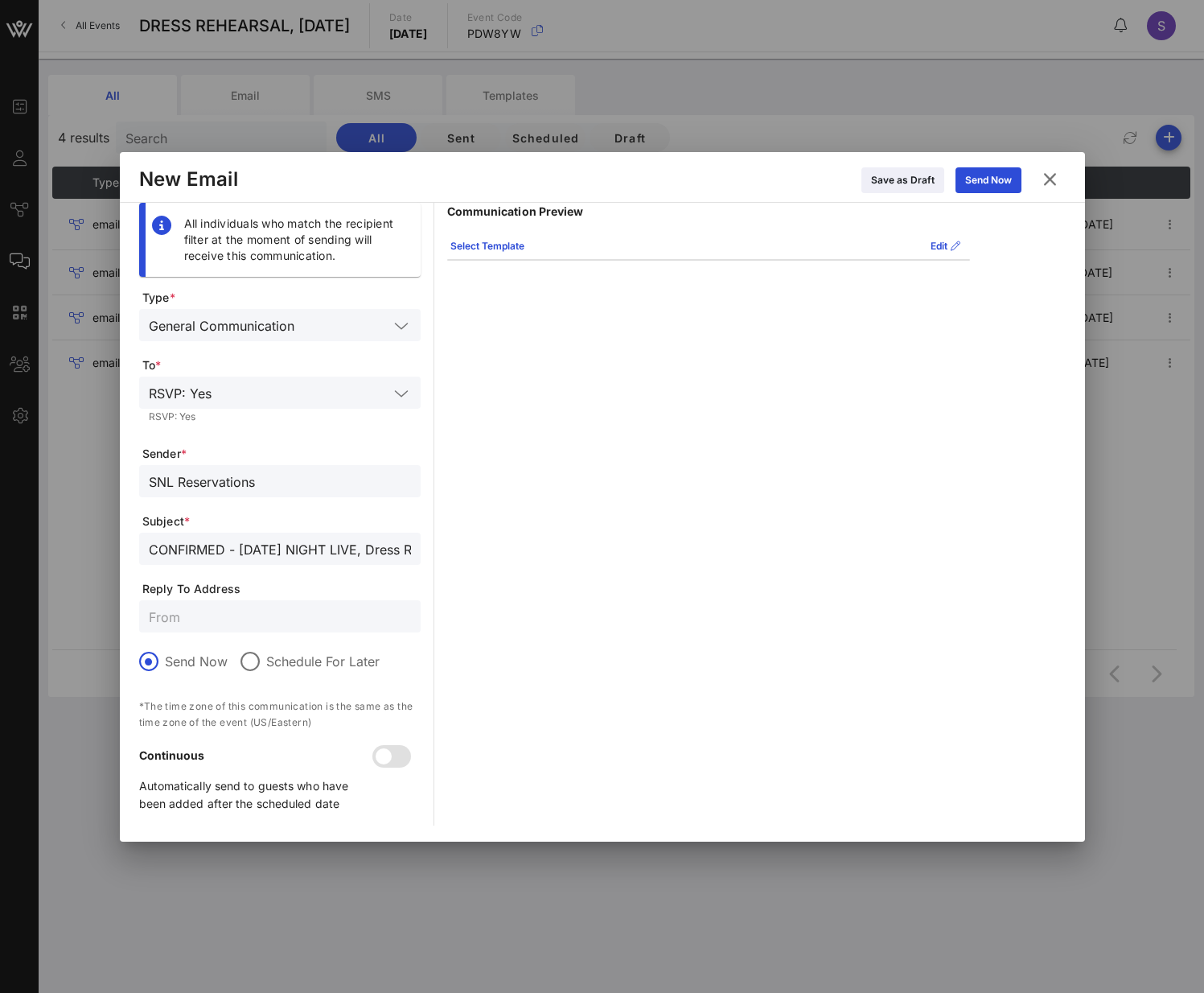
click at [1004, 181] on icon at bounding box center [1049, 178] width 23 height 20
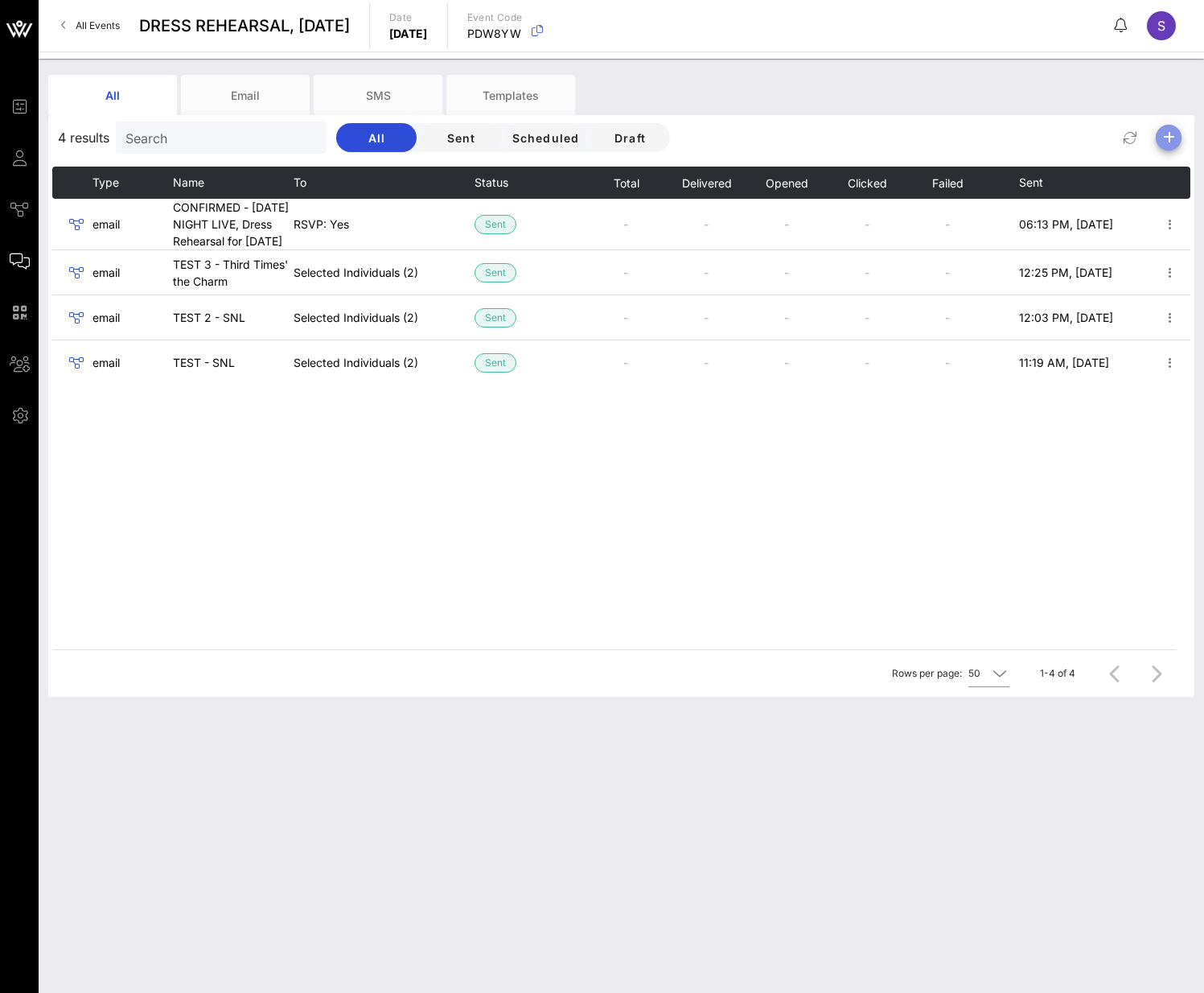
click at [1004, 140] on icon "button" at bounding box center [1168, 138] width 19 height 19
click at [1004, 165] on div "Email" at bounding box center [1163, 170] width 33 height 15
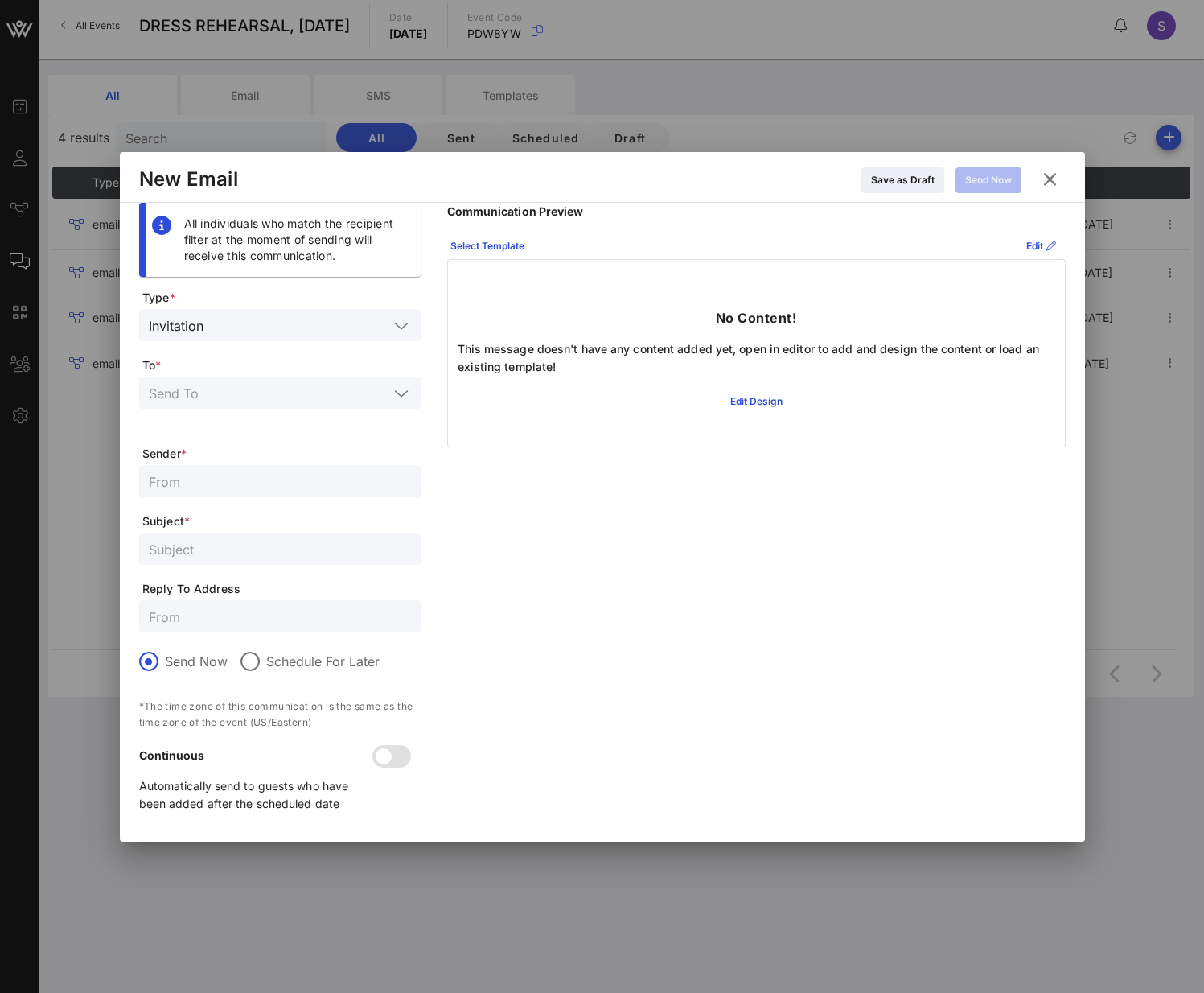
click at [317, 321] on input "text" at bounding box center [300, 325] width 179 height 21
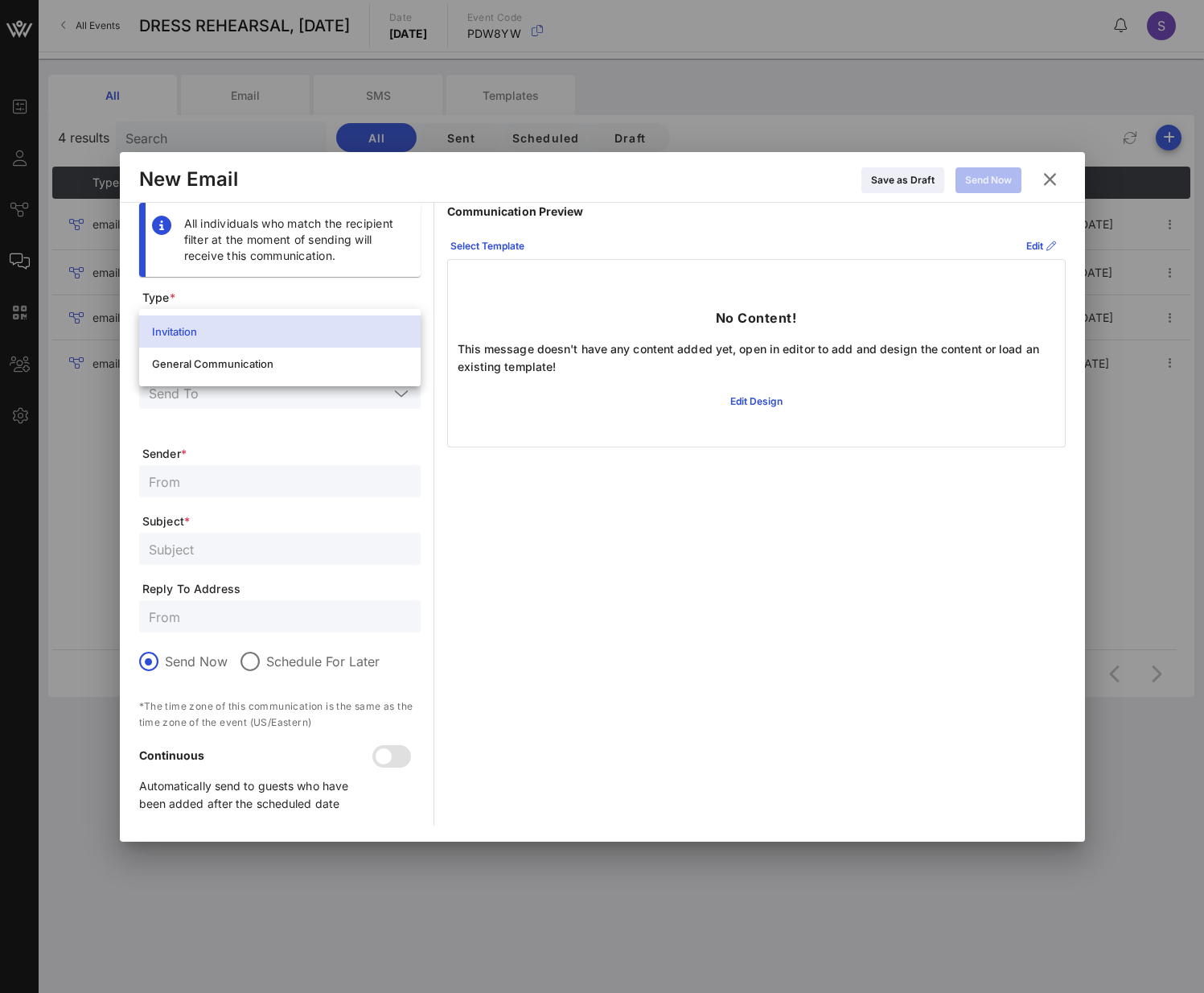
click at [294, 356] on div "General Communication" at bounding box center [280, 363] width 256 height 25
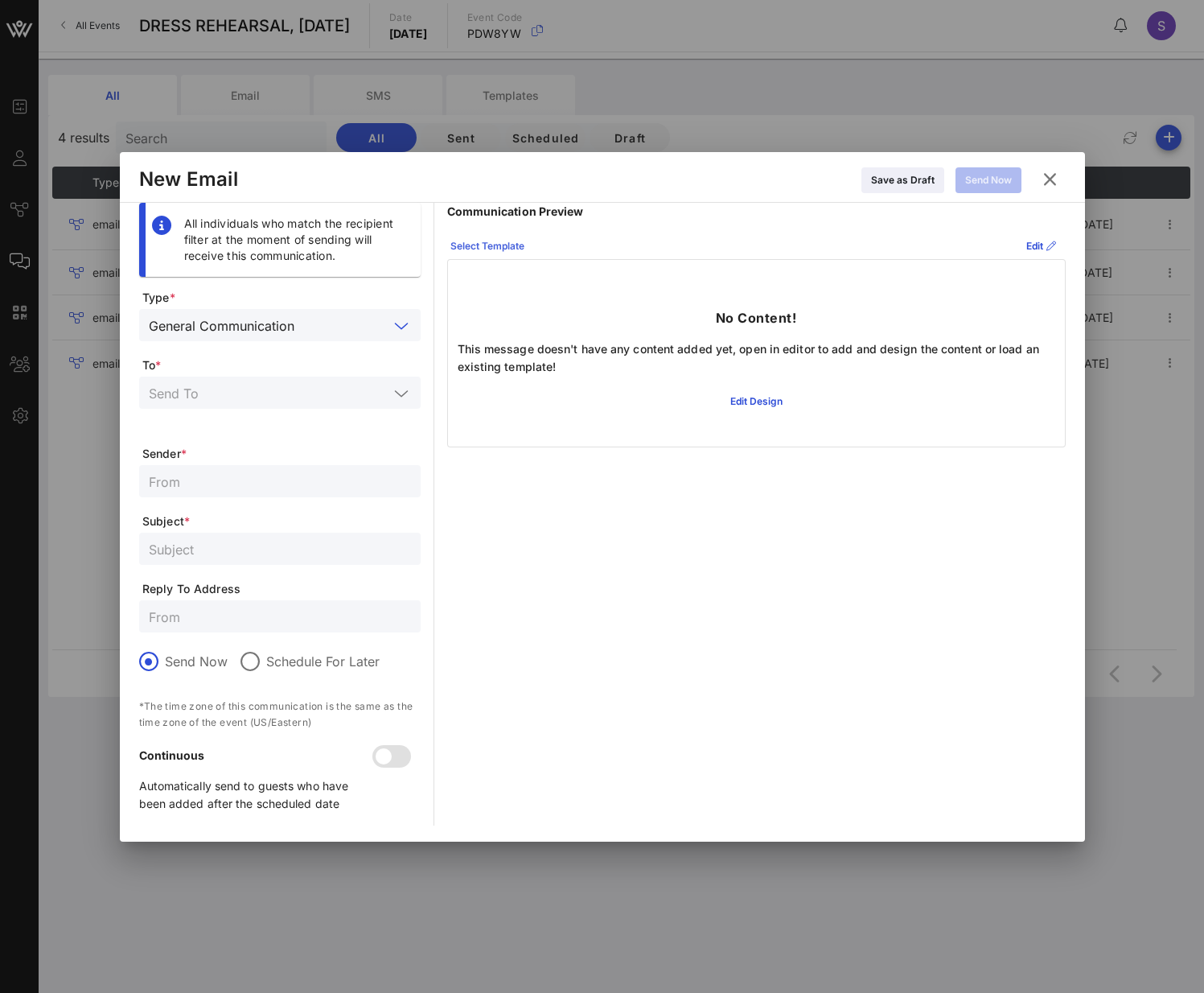
click at [495, 239] on div "Select Template" at bounding box center [487, 246] width 74 height 16
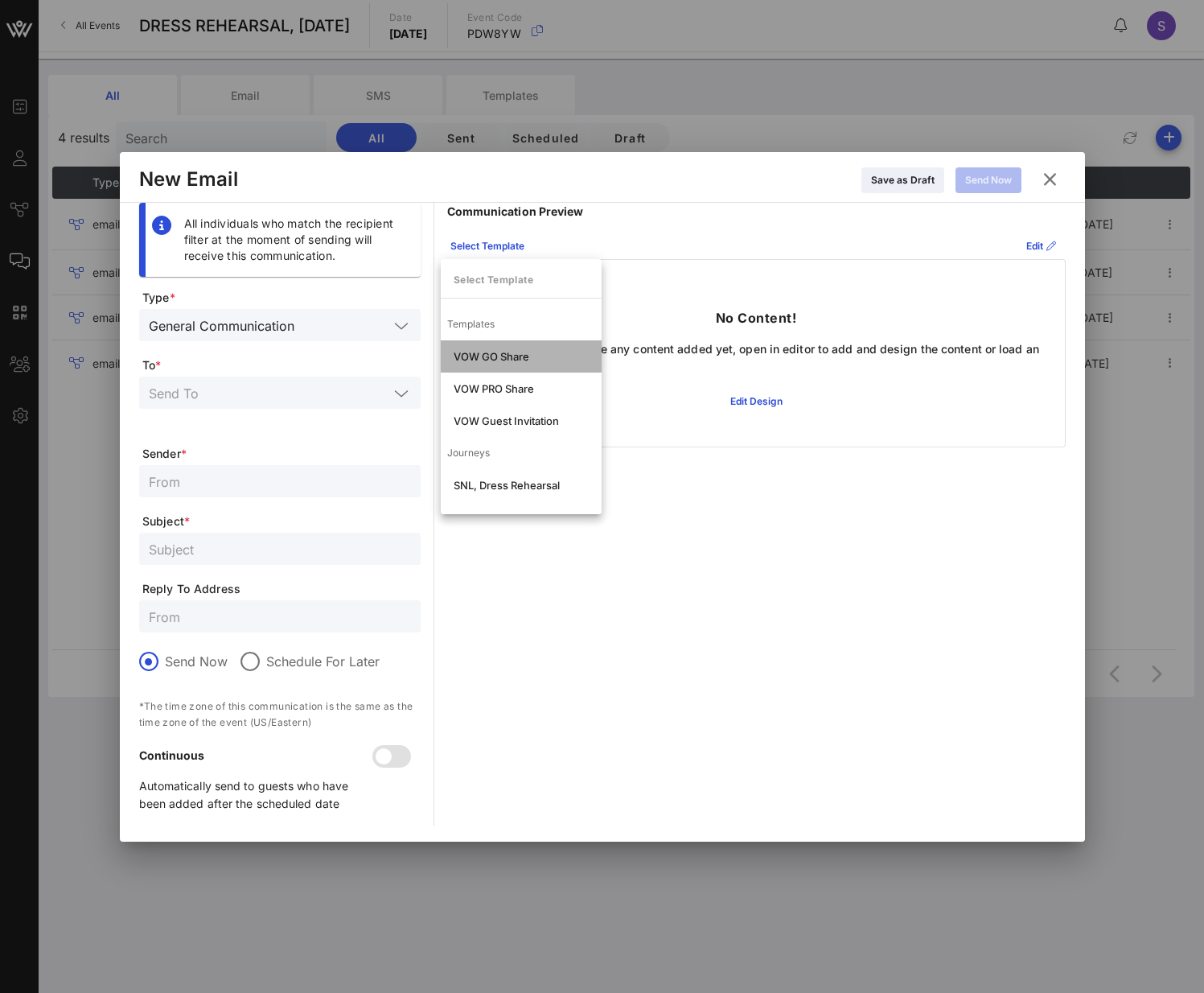
click at [503, 350] on div "VOW GO Share" at bounding box center [521, 356] width 135 height 13
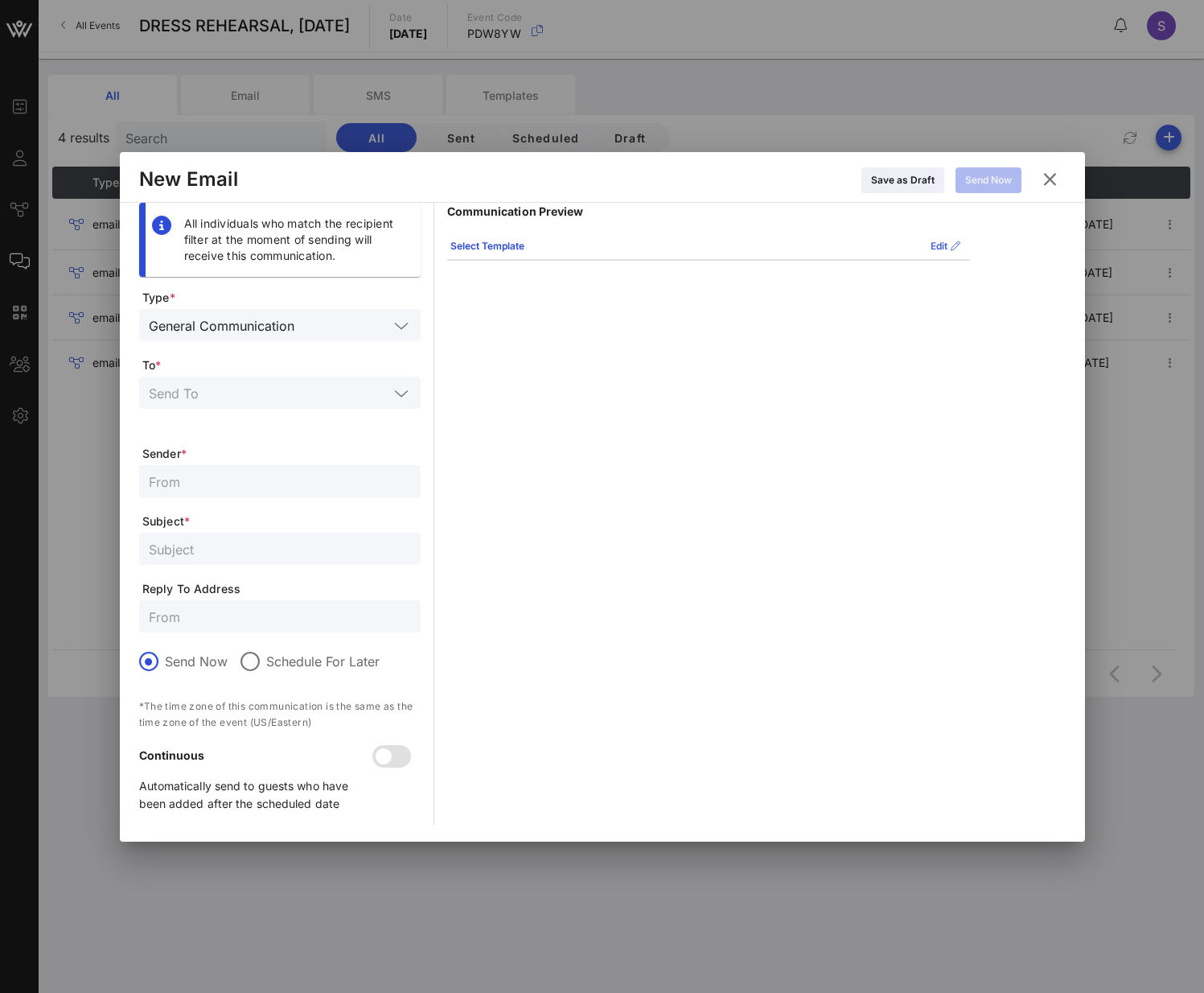
click at [939, 248] on icon at bounding box center [945, 246] width 11 height 9
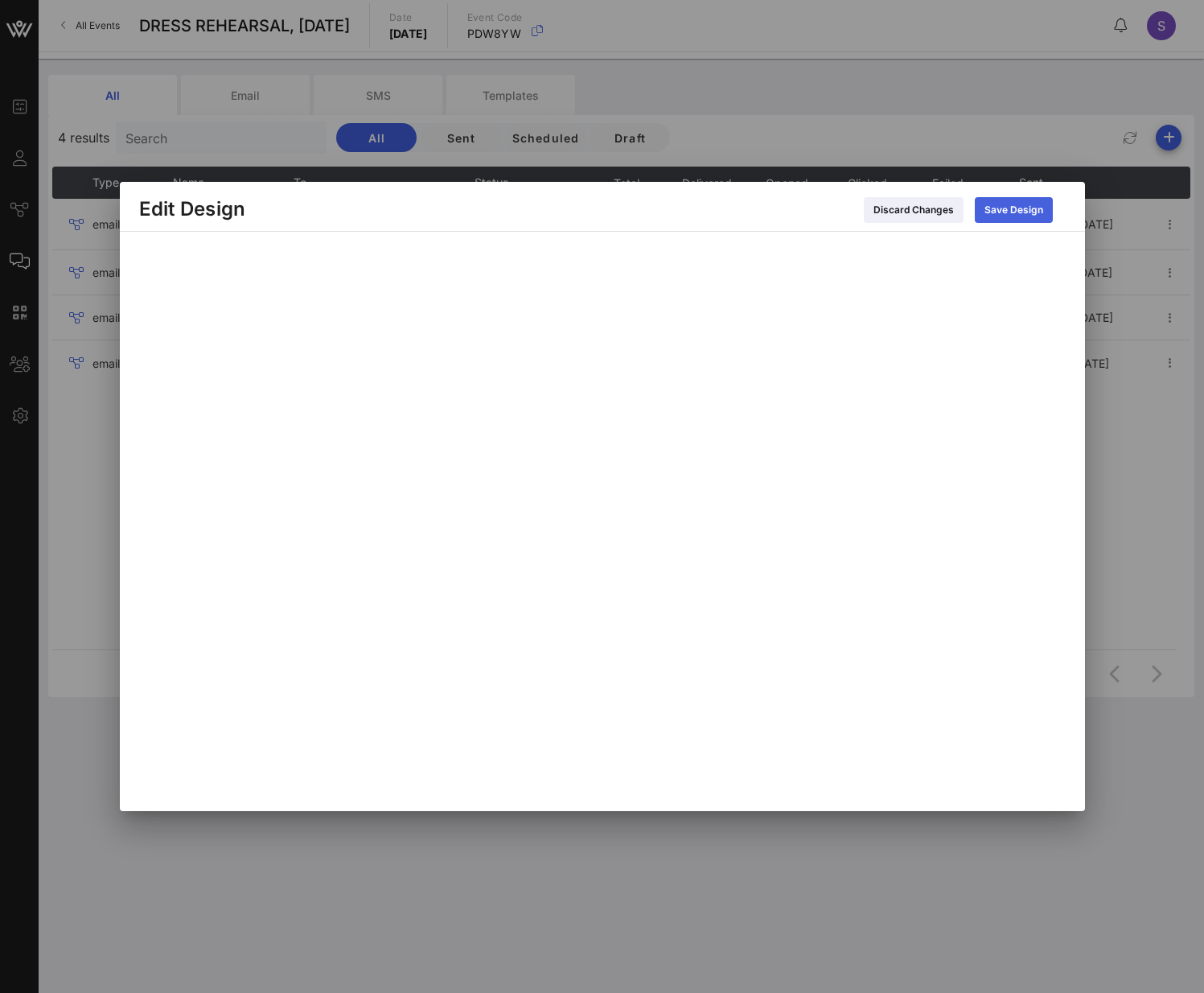
click at [1004, 218] on div "Save Design" at bounding box center [1014, 209] width 58 height 16
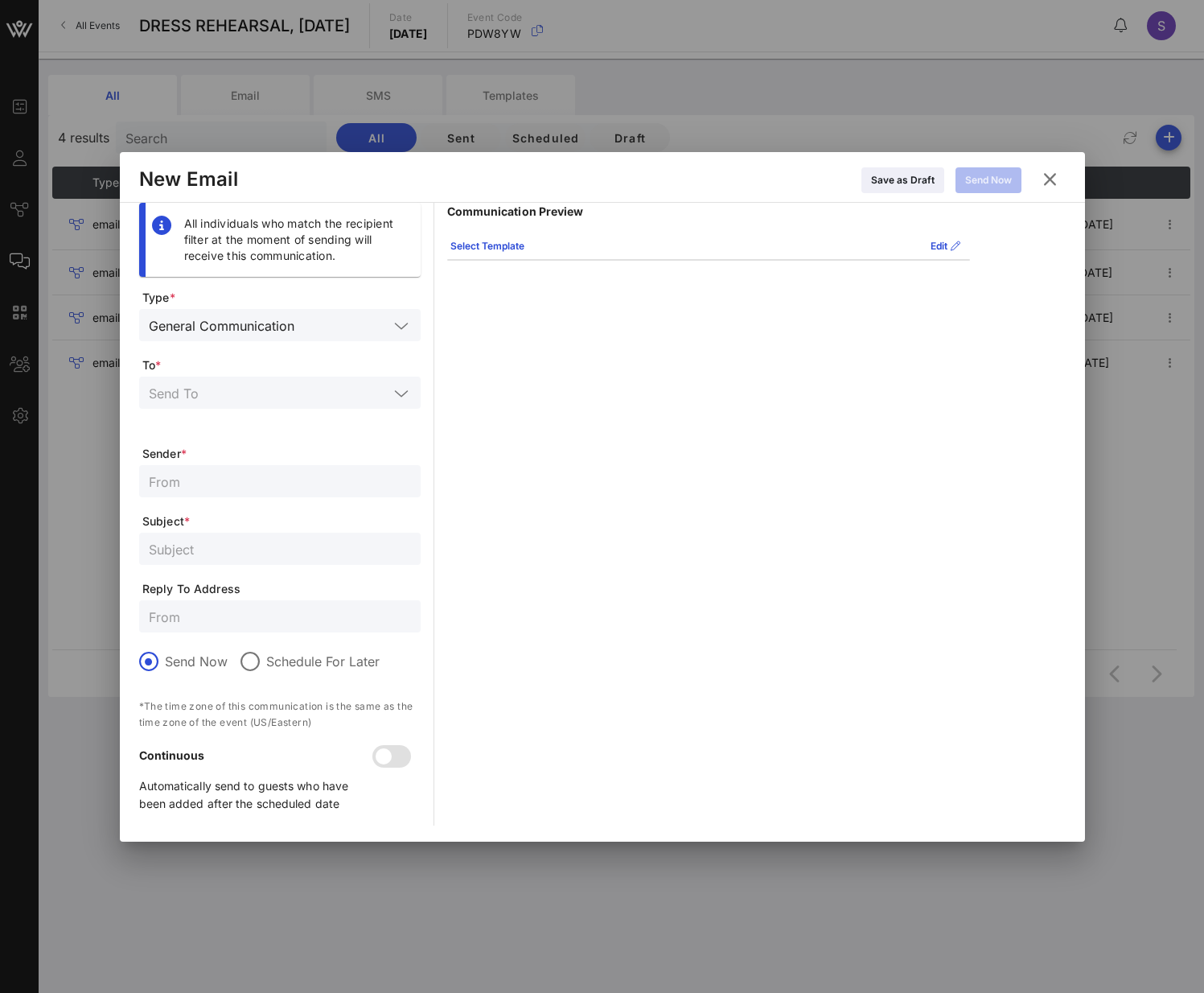
click at [272, 396] on input "text" at bounding box center [268, 393] width 239 height 21
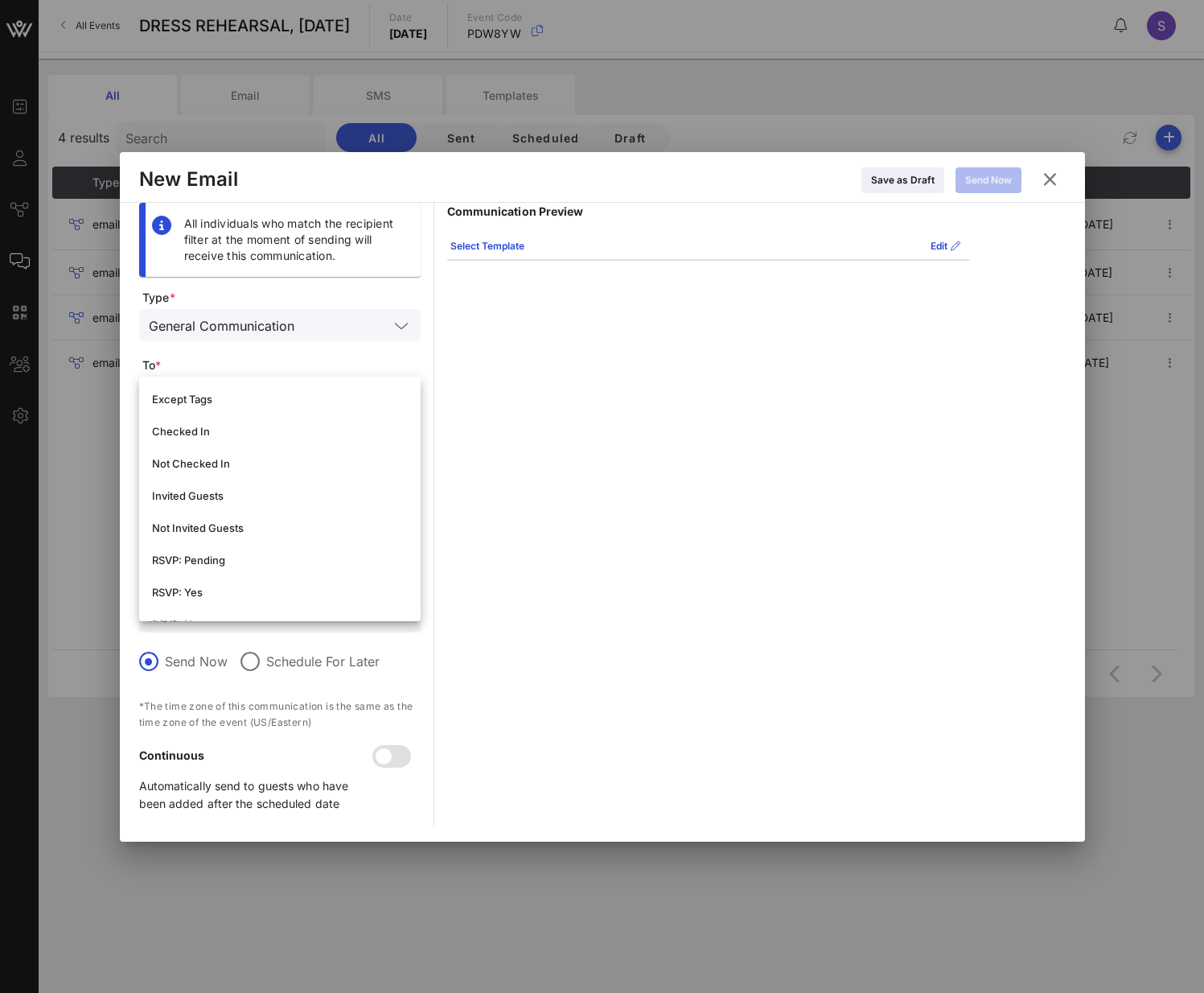
scroll to position [241, 0]
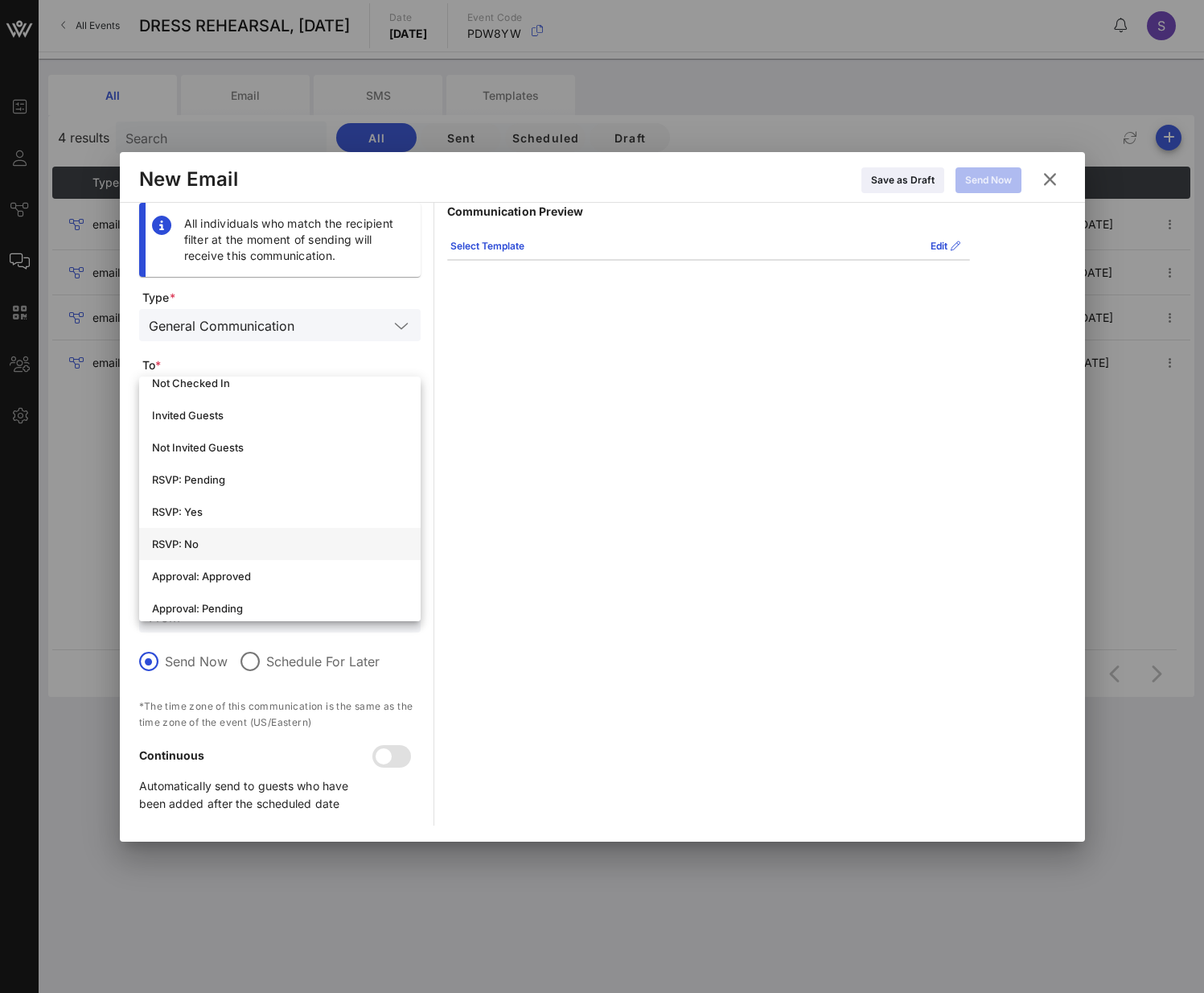
click at [243, 443] on div "RSVP: No" at bounding box center [280, 544] width 256 height 13
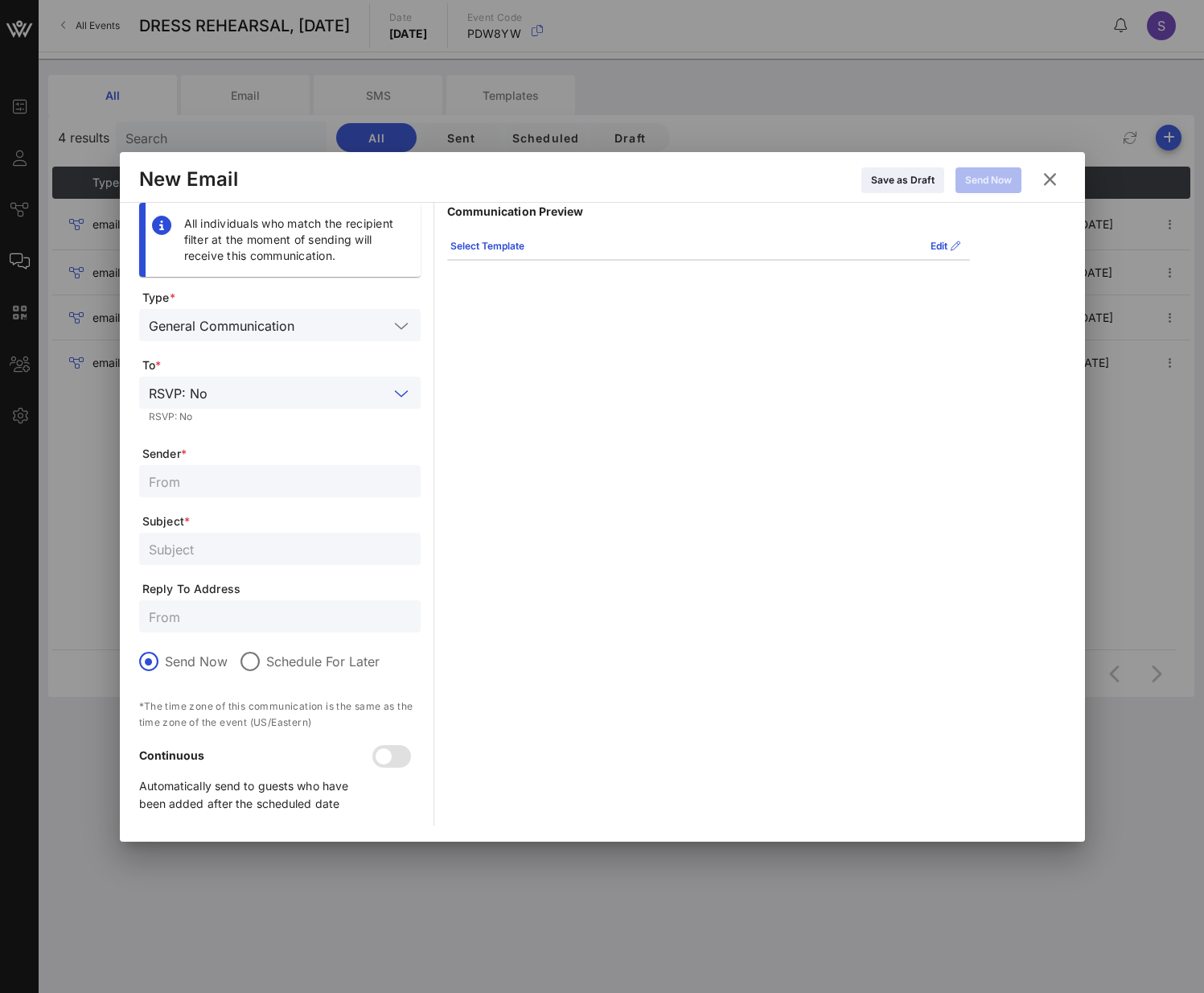
click at [240, 443] on input "text" at bounding box center [280, 480] width 262 height 21
click at [256, 406] on div "RSVP: No" at bounding box center [280, 393] width 262 height 32
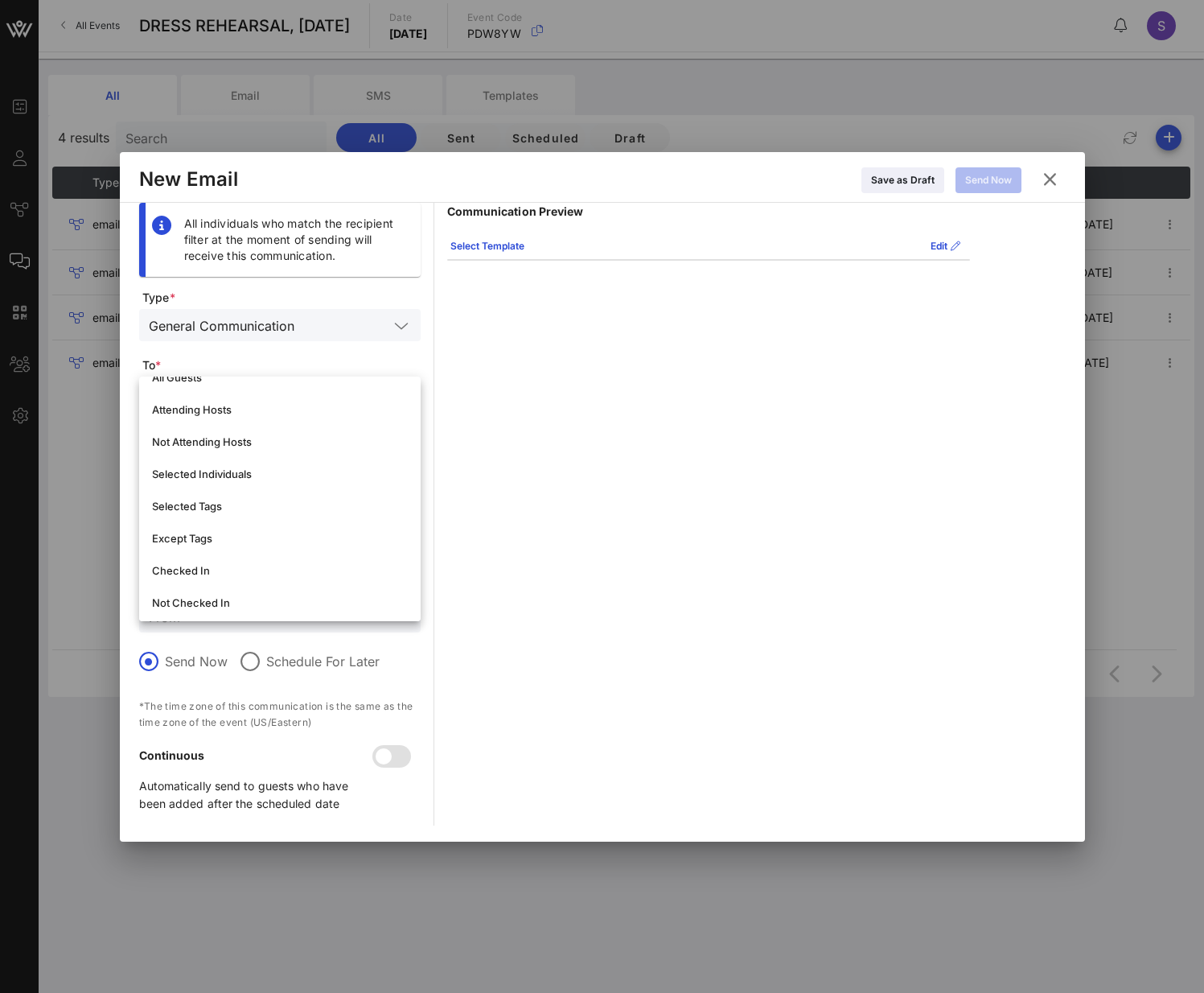
scroll to position [0, 0]
click at [1004, 180] on icon at bounding box center [1049, 179] width 22 height 19
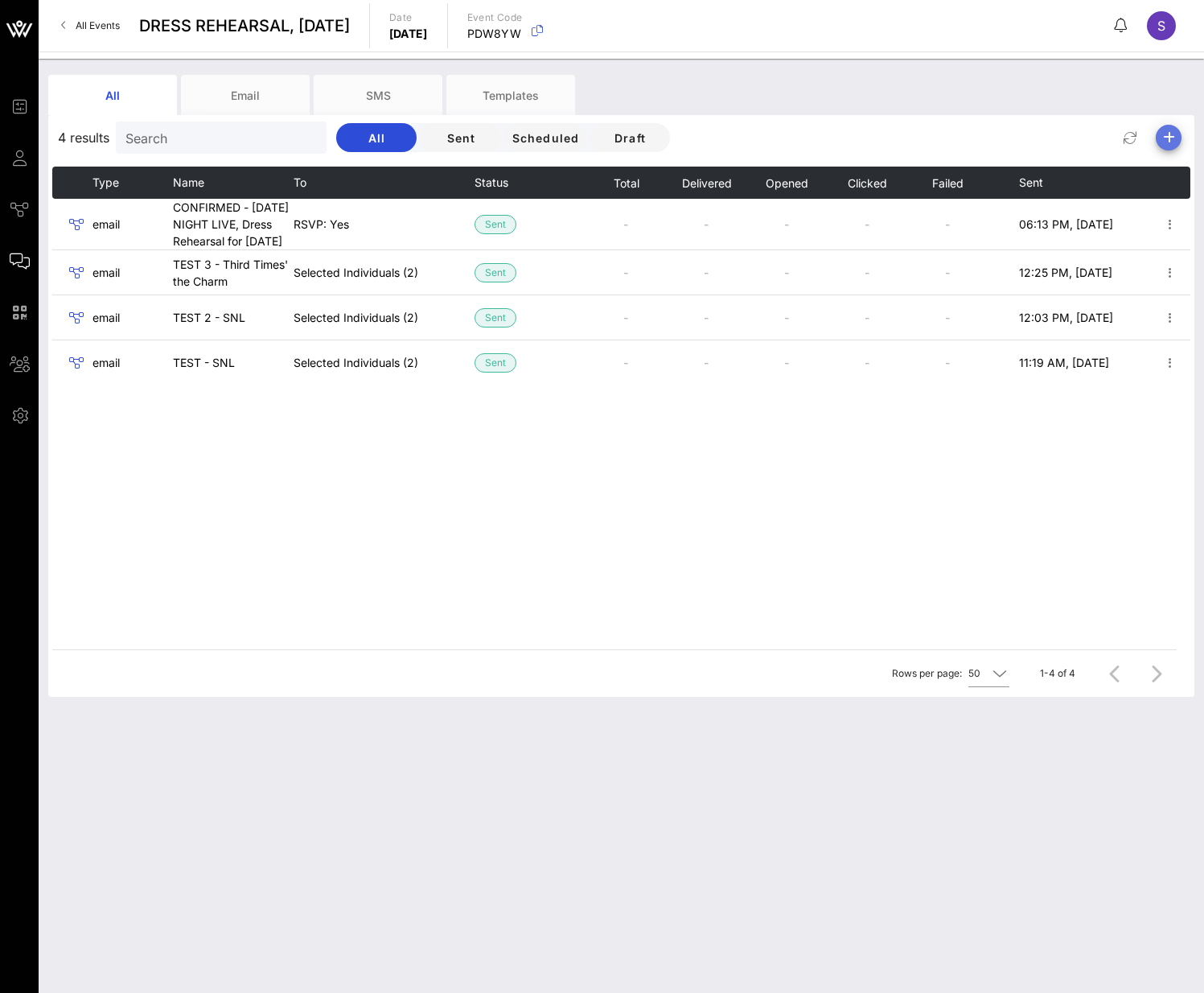
click at [1004, 138] on icon "button" at bounding box center [1168, 138] width 19 height 19
click at [1004, 167] on div "Email" at bounding box center [1163, 170] width 33 height 15
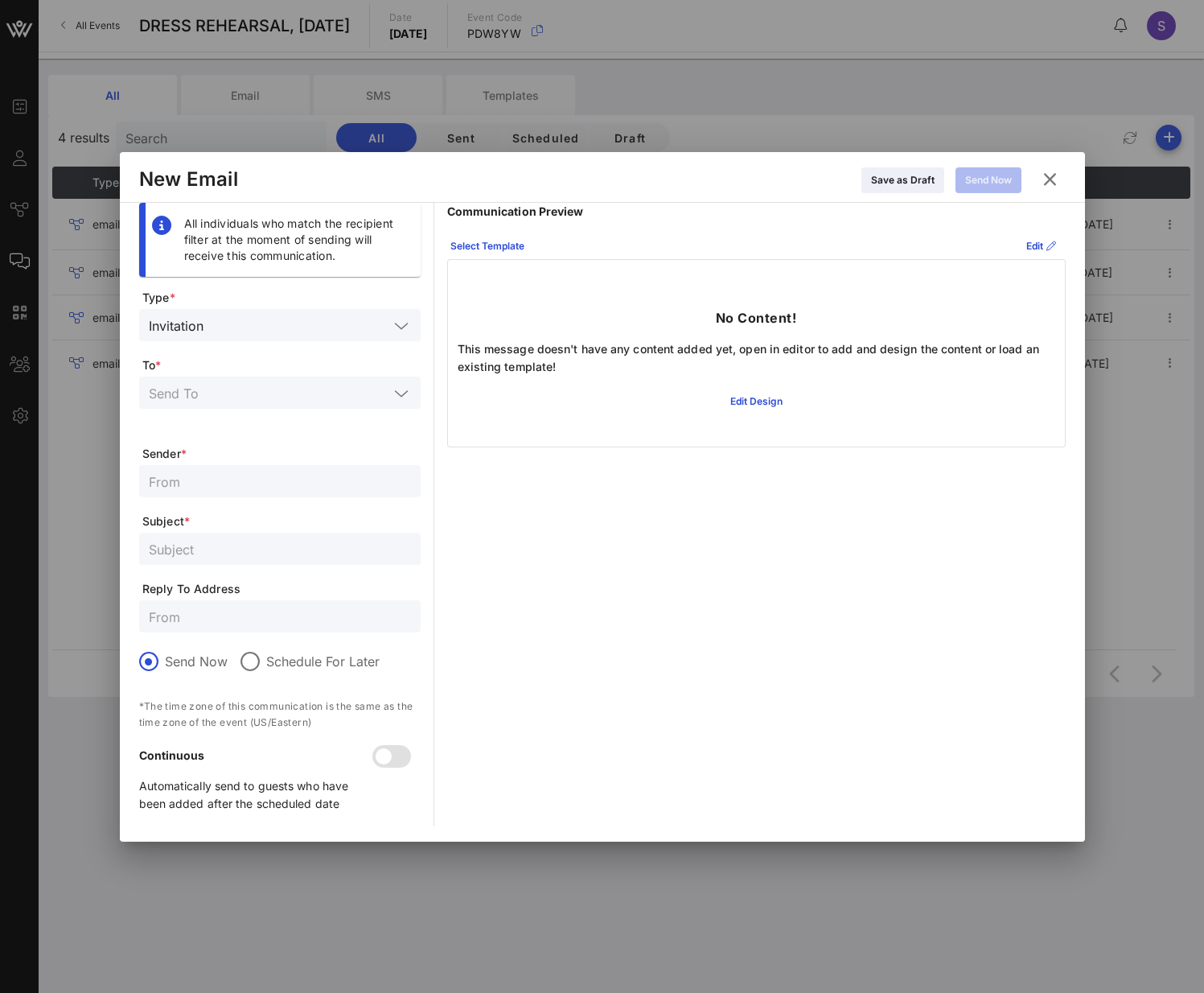
click at [325, 317] on input "text" at bounding box center [300, 325] width 179 height 21
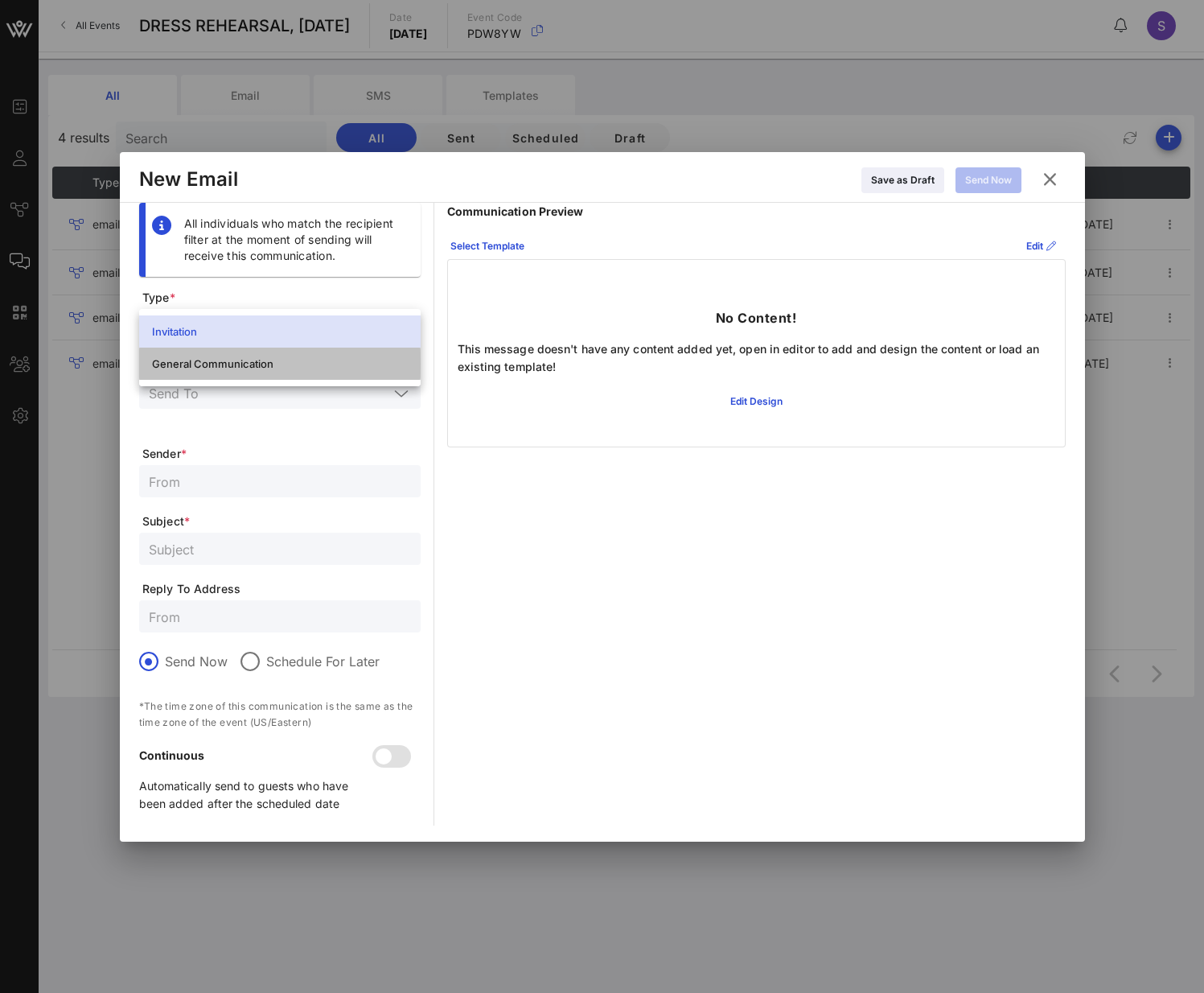
click at [310, 360] on div "General Communication" at bounding box center [280, 364] width 256 height 13
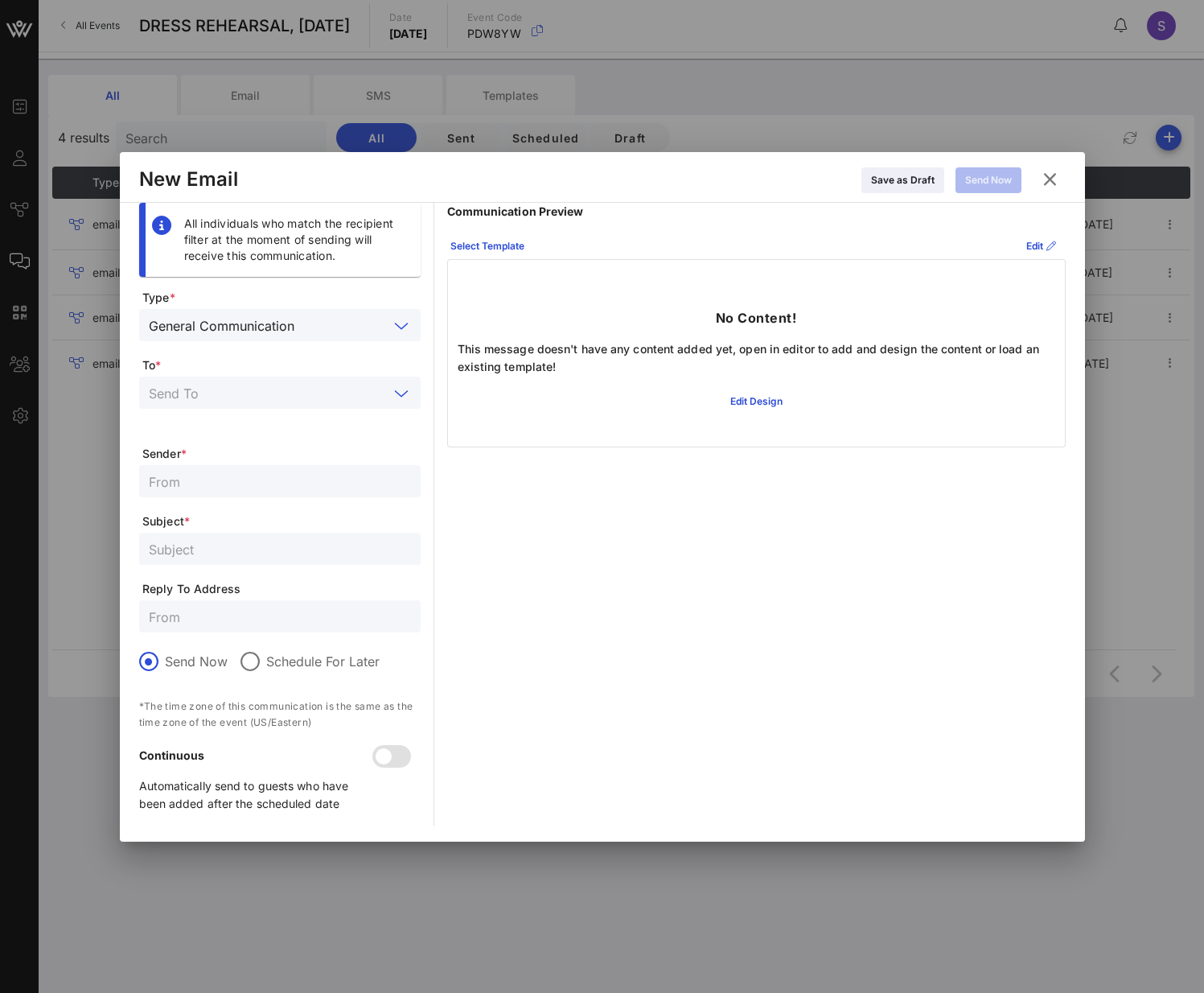
click at [316, 393] on input "text" at bounding box center [268, 393] width 239 height 21
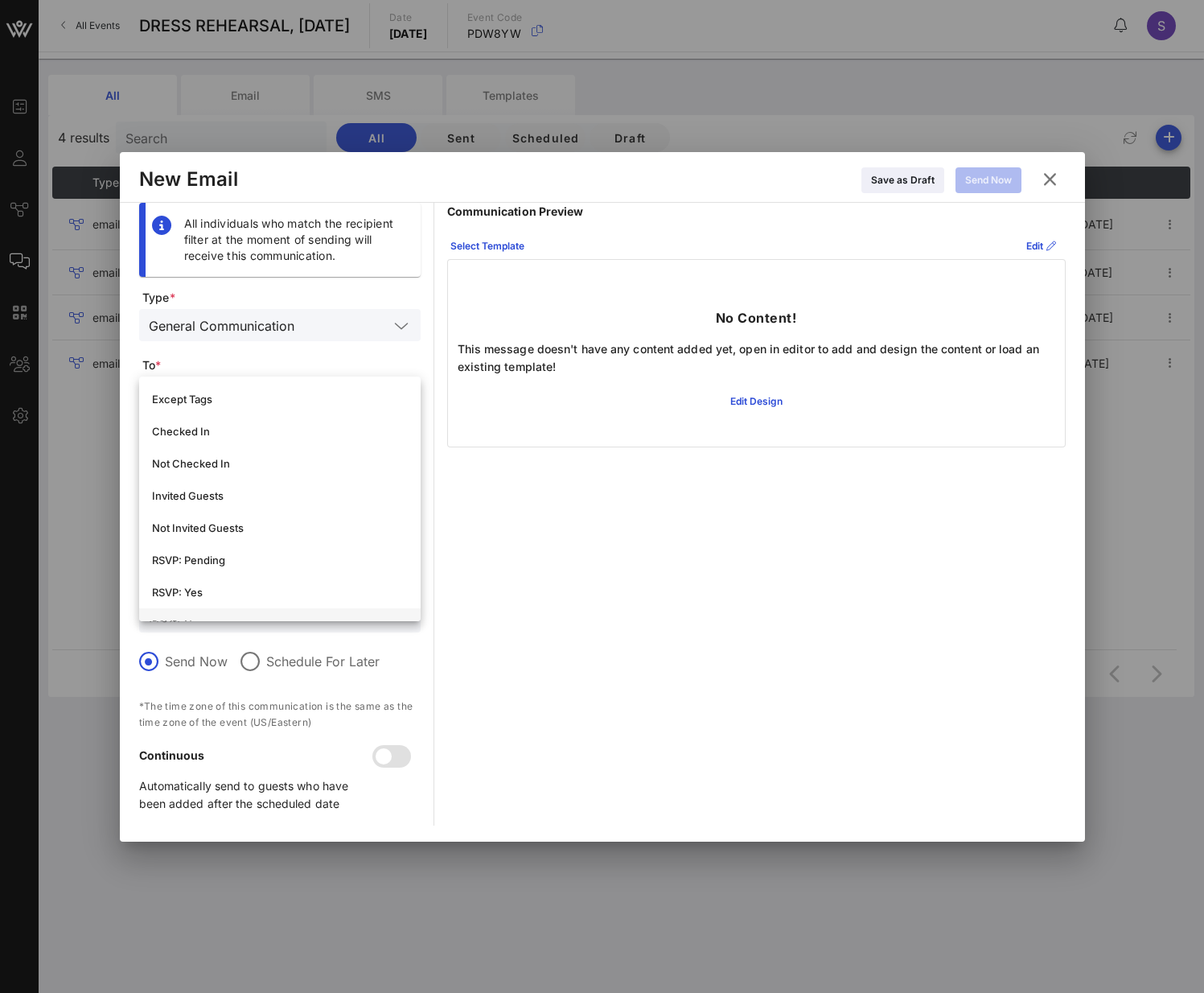
scroll to position [241, 0]
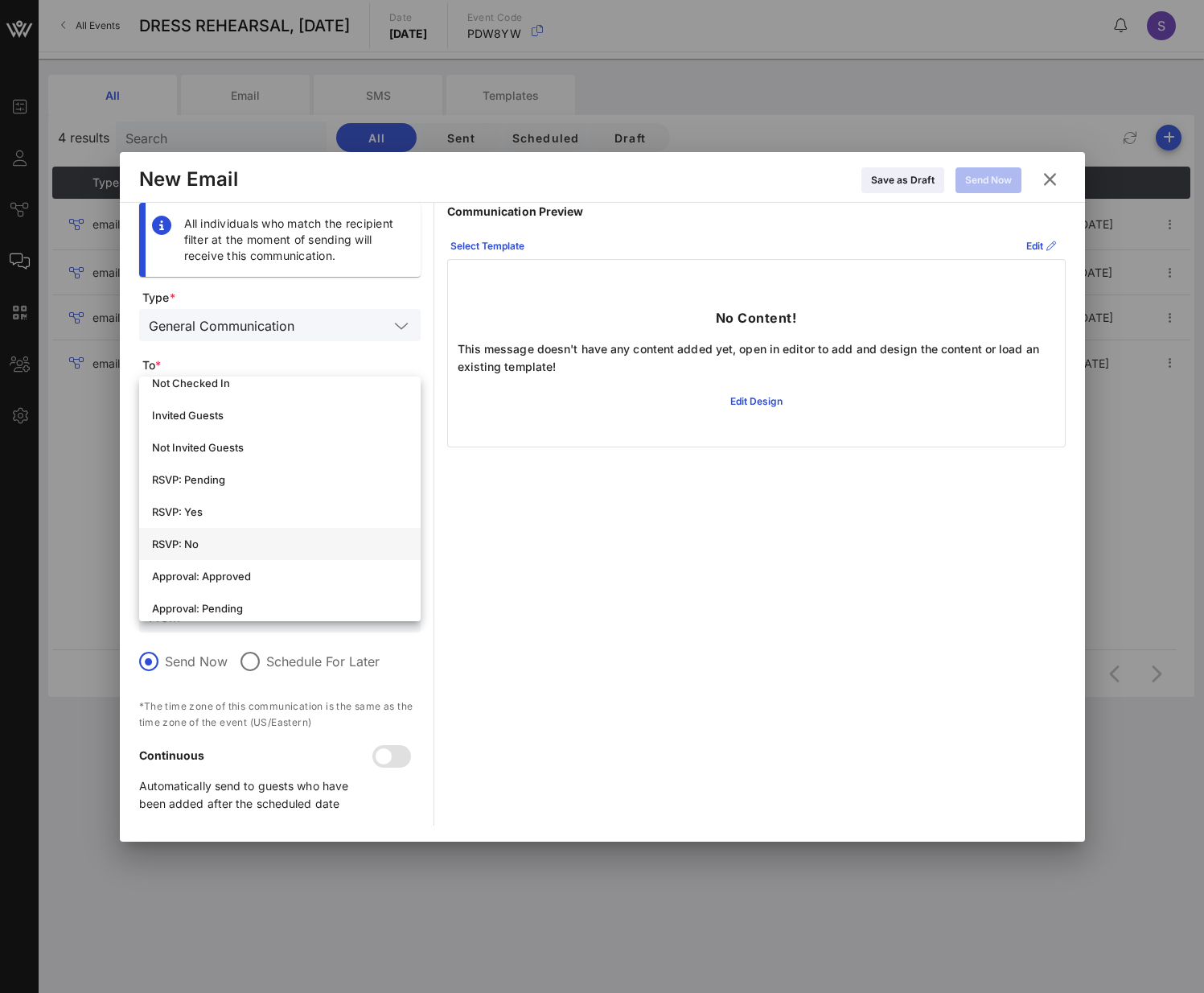
click at [278, 443] on div "RSVP: No" at bounding box center [280, 544] width 256 height 13
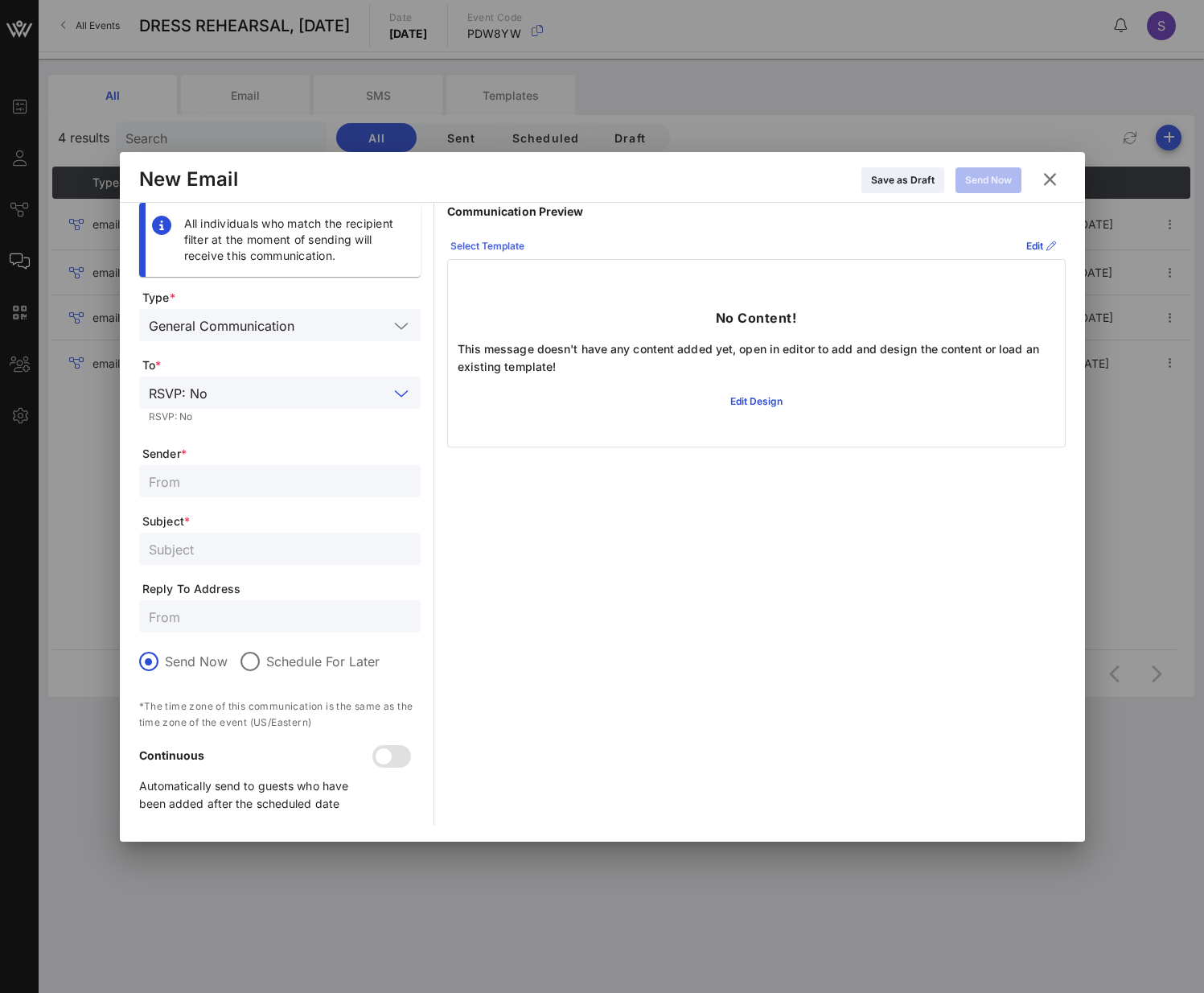
click at [490, 251] on button "Select Template" at bounding box center [487, 246] width 93 height 25
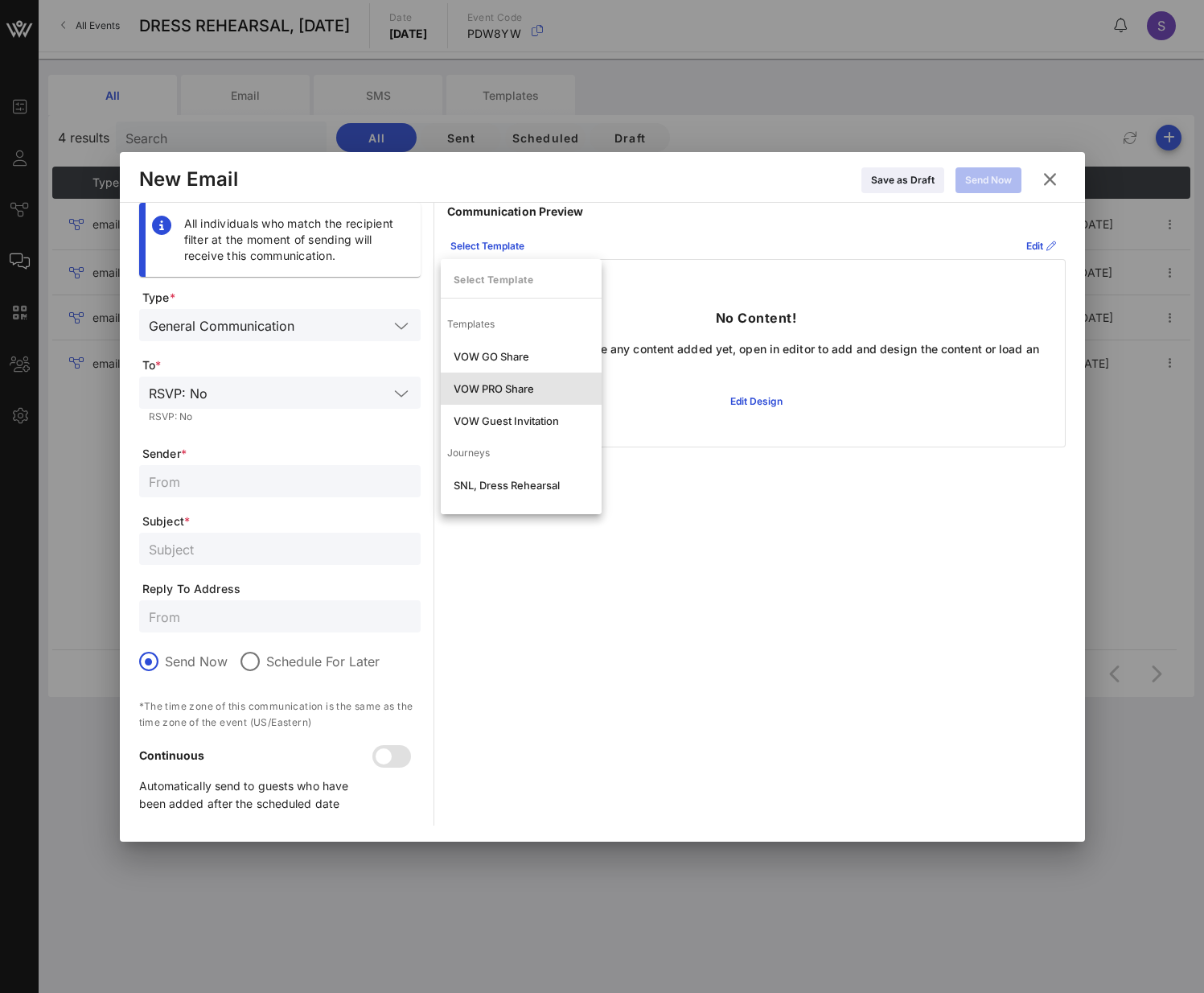
click at [483, 382] on div "VOW PRO Share" at bounding box center [521, 388] width 161 height 32
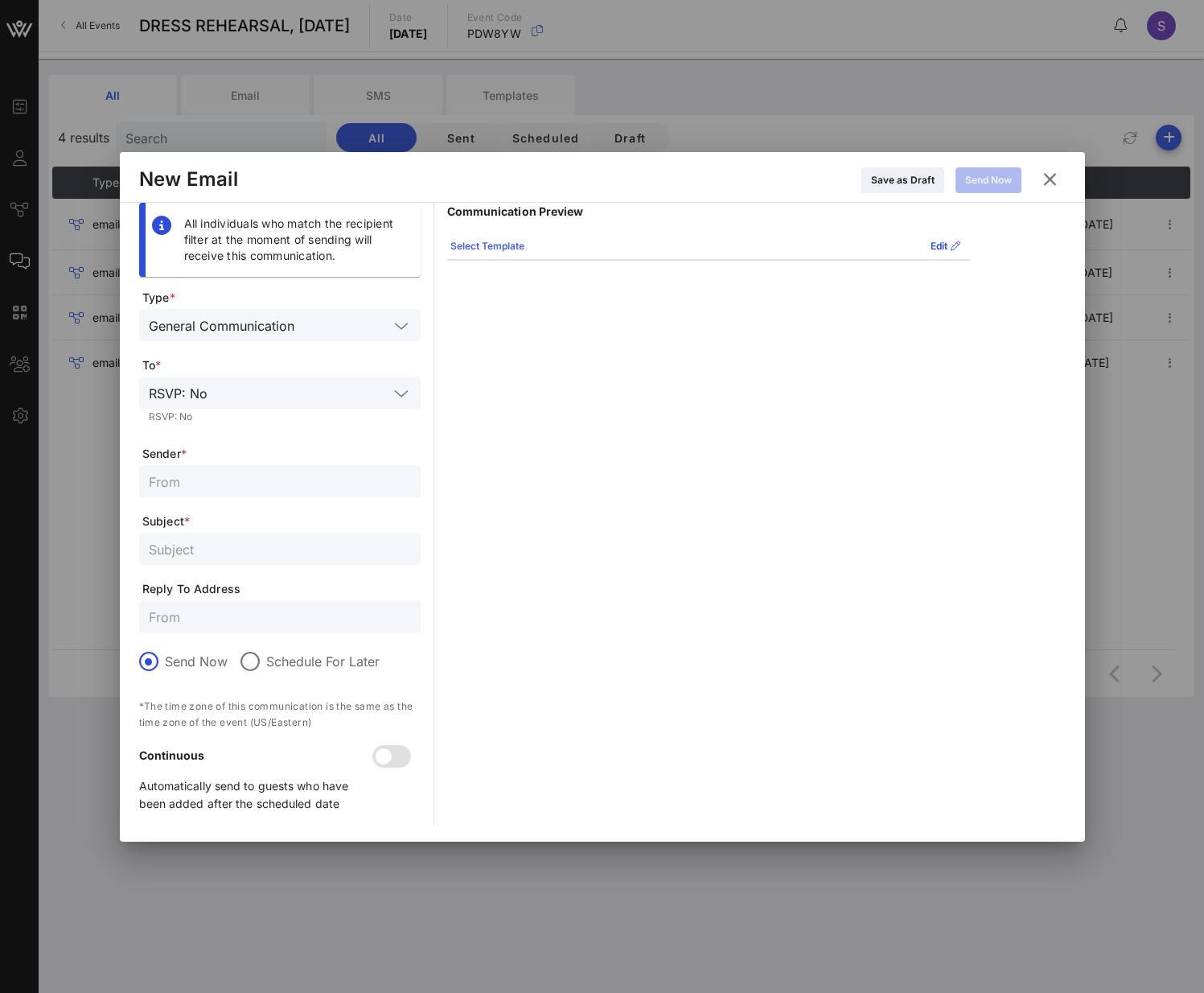
click at [515, 236] on button "Select Template" at bounding box center [487, 246] width 93 height 25
click at [627, 300] on div "Communication Preview Select Template Edit Hi Stephanie, Thank you for letting …" at bounding box center [708, 513] width 523 height 623
click at [943, 242] on icon at bounding box center [945, 246] width 11 height 9
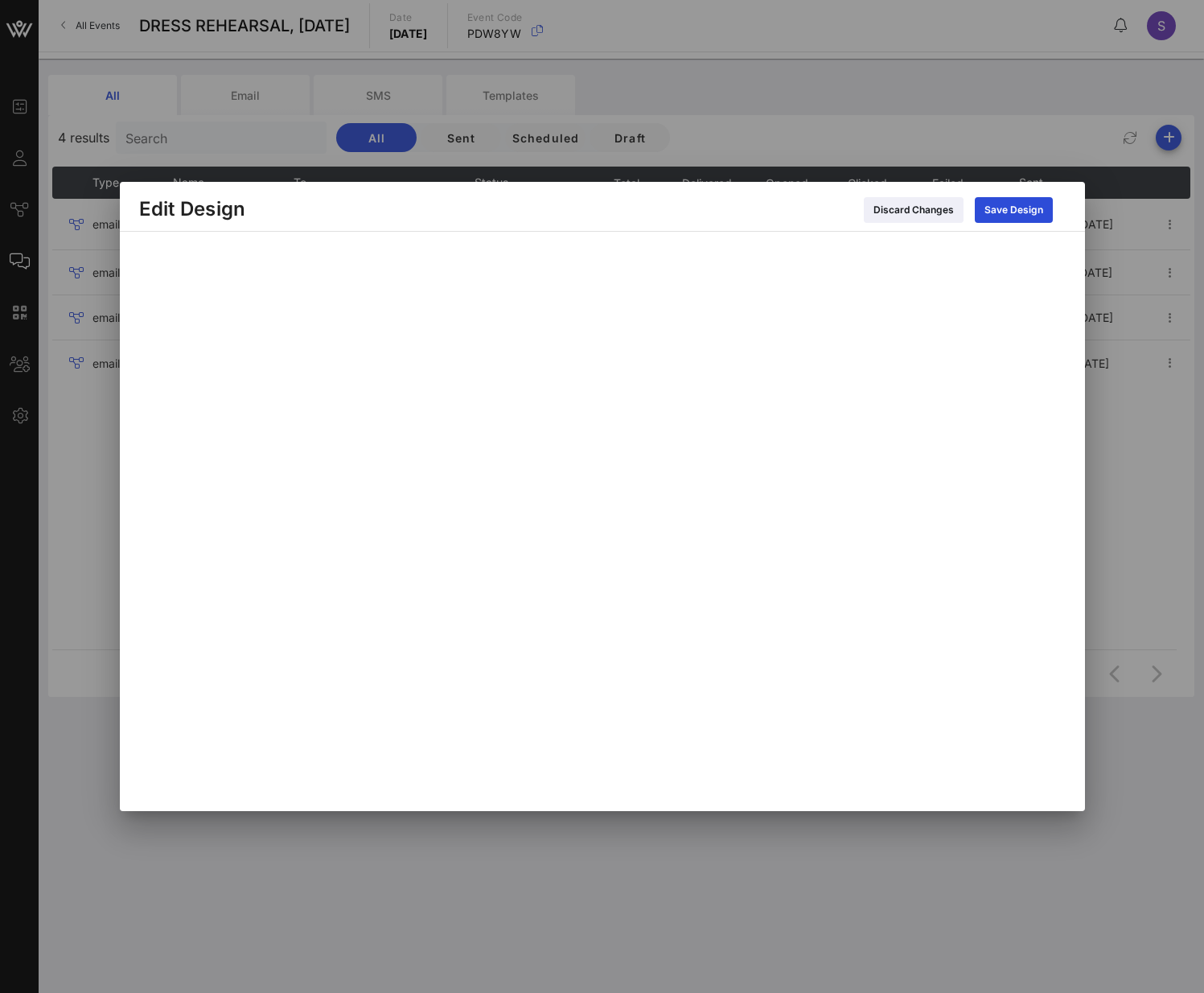
click at [1004, 212] on div "Save Design" at bounding box center [1014, 209] width 58 height 16
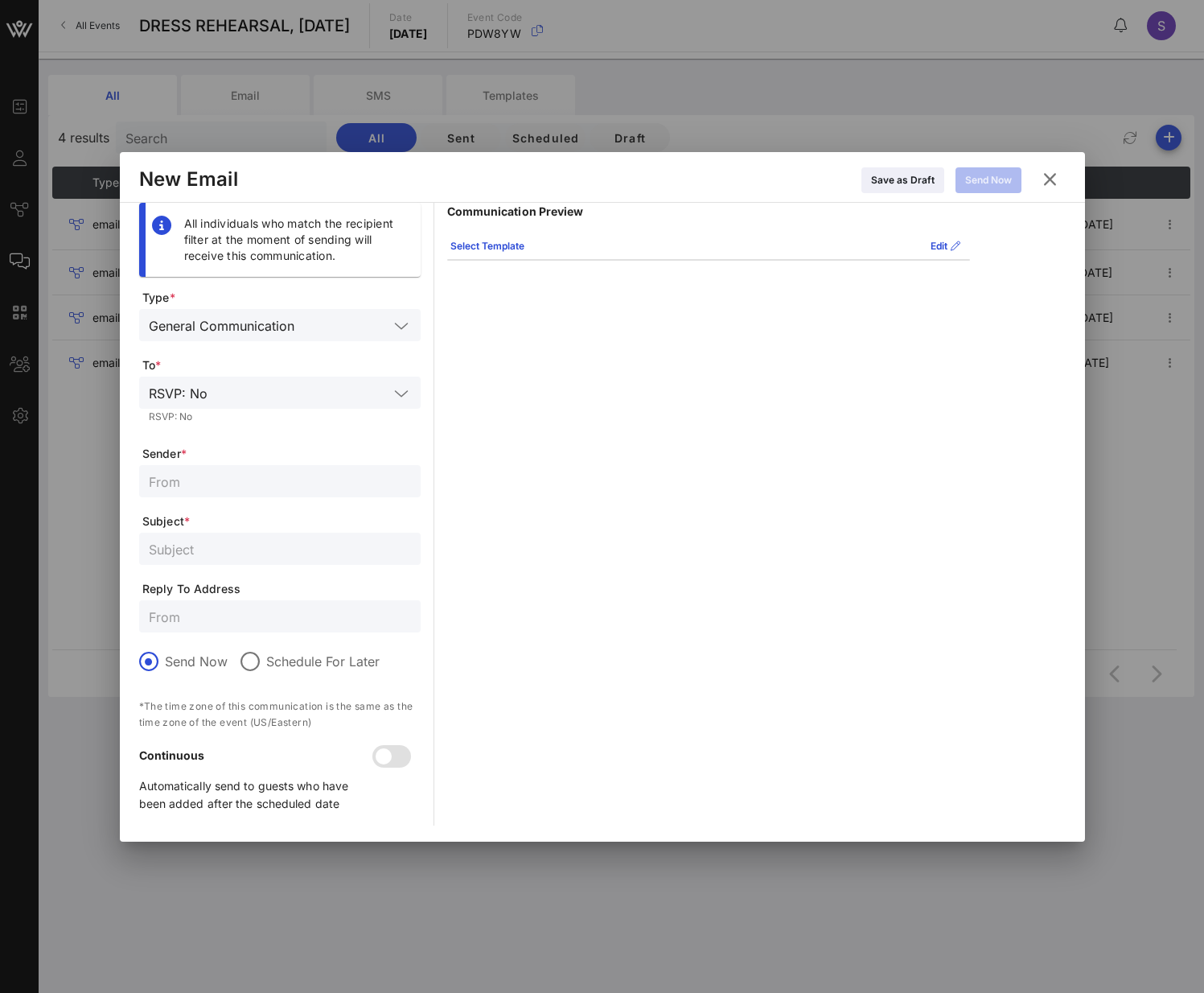
click at [234, 443] on input "text" at bounding box center [280, 480] width 262 height 21
type input "SNL Reservations"
click at [278, 443] on input "text" at bounding box center [280, 548] width 262 height 21
paste input "CANCELLED - SATURDAY NIGHT LIVE, Dress Rehearsal for October 5, 2024"
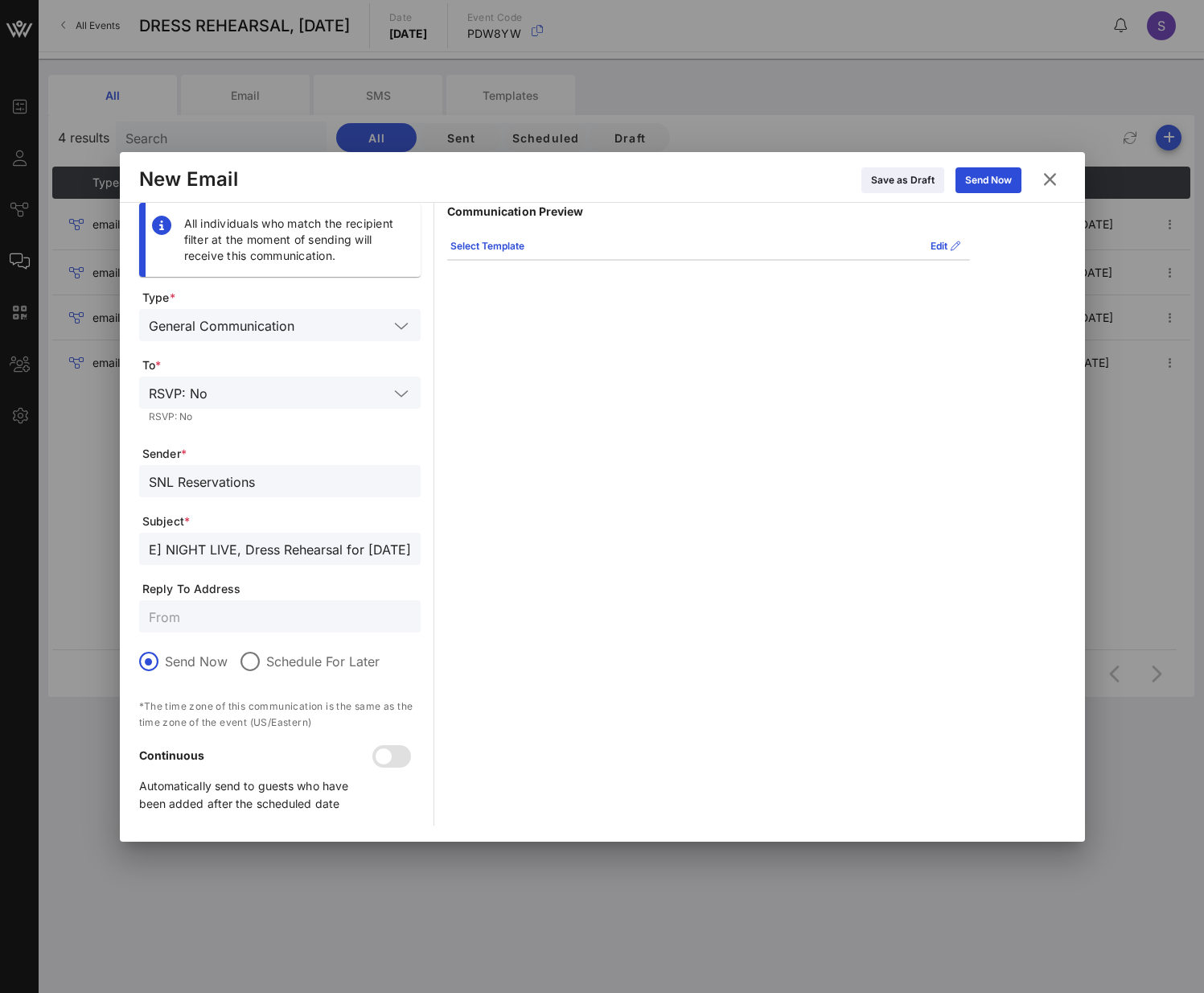
click at [370, 443] on input "CANCELLED - SATURDAY NIGHT LIVE, Dress Rehearsal for October 5, 2024" at bounding box center [280, 548] width 262 height 21
click at [403, 443] on input "CANCELLED - SATURDAY NIGHT LIVE, Dress Rehearsal for October 4, 2024" at bounding box center [280, 548] width 262 height 21
type input "CANCELLED - SATURDAY NIGHT LIVE, Dress Rehearsal for October 4, 2025"
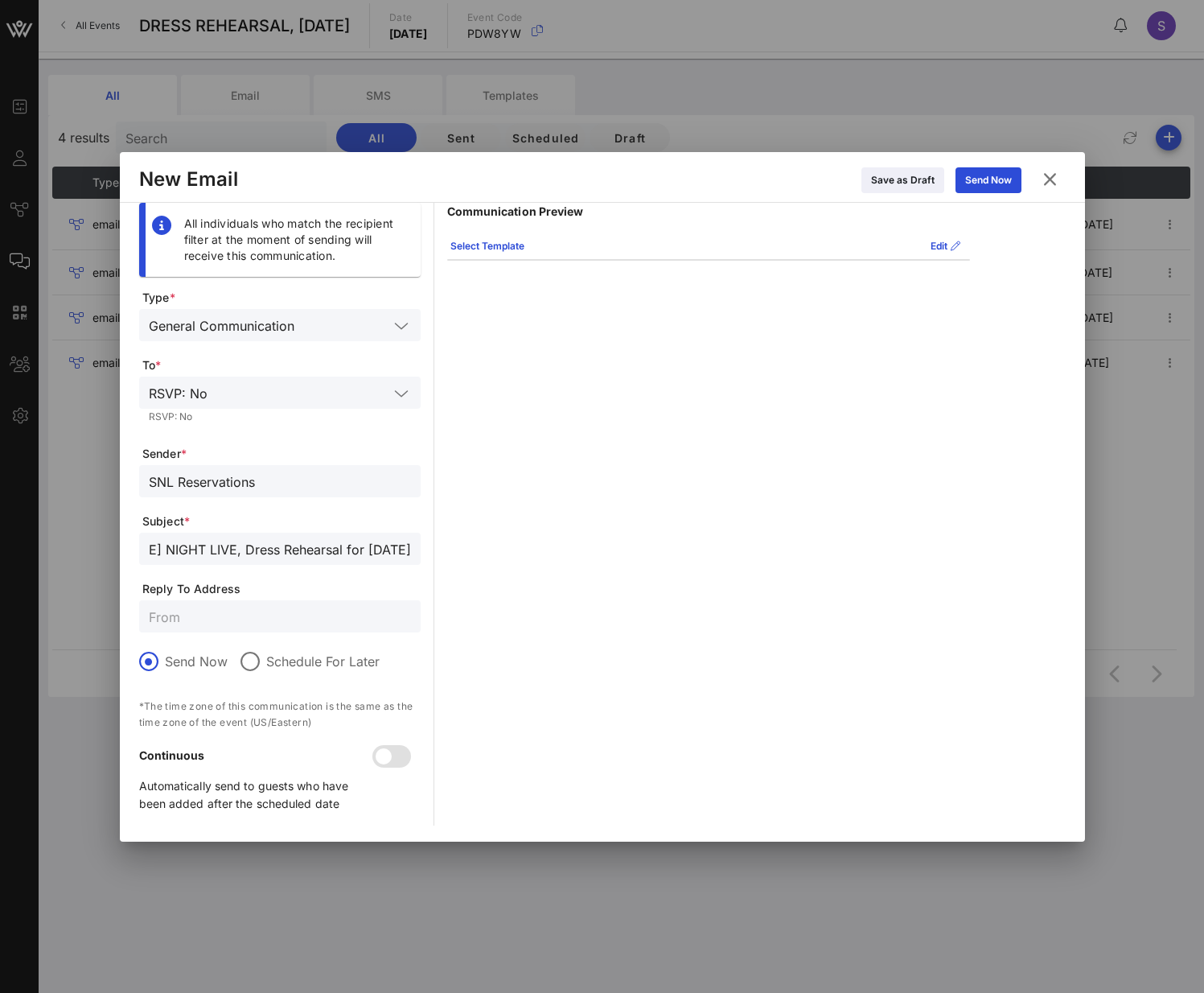
click at [330, 443] on input "text" at bounding box center [280, 616] width 262 height 21
type input "SNL.Confirmation@nbcuni.com"
click at [377, 443] on div at bounding box center [383, 756] width 27 height 27
click at [981, 183] on button "Send Now" at bounding box center [988, 180] width 66 height 25
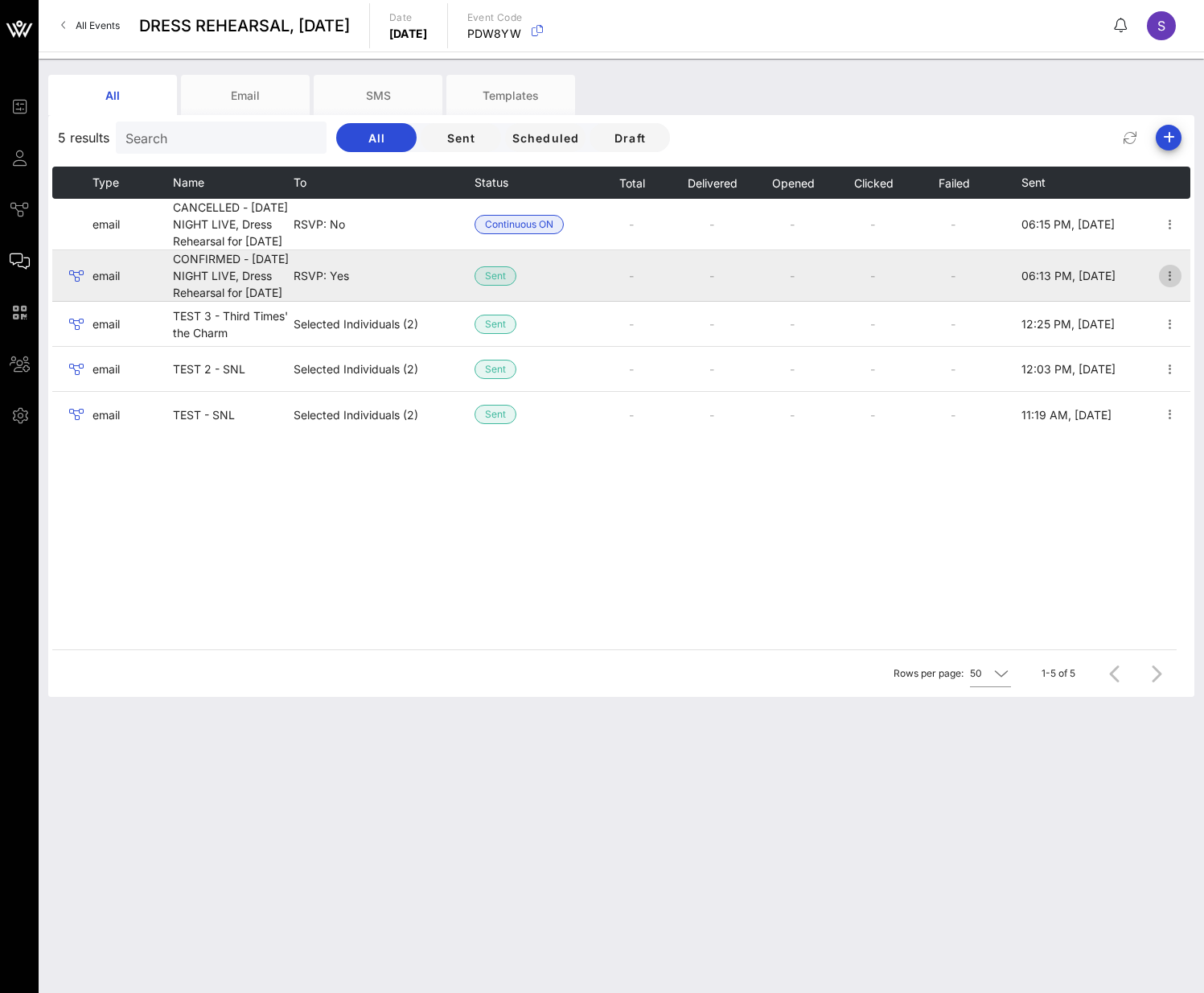
click at [1004, 285] on icon "button" at bounding box center [1170, 276] width 19 height 19
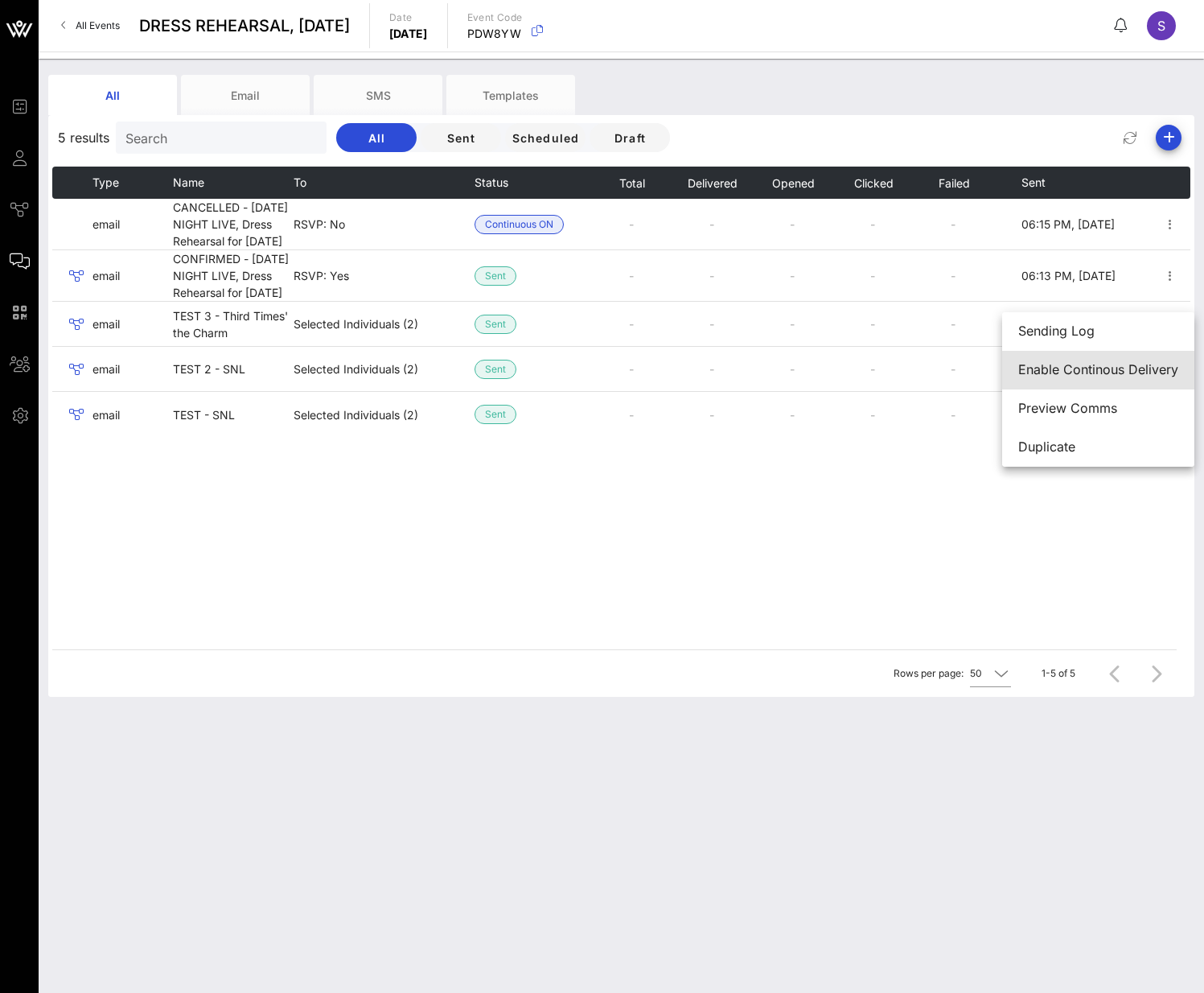
click at [1004, 355] on div "Enable Continous Delivery" at bounding box center [1098, 369] width 160 height 35
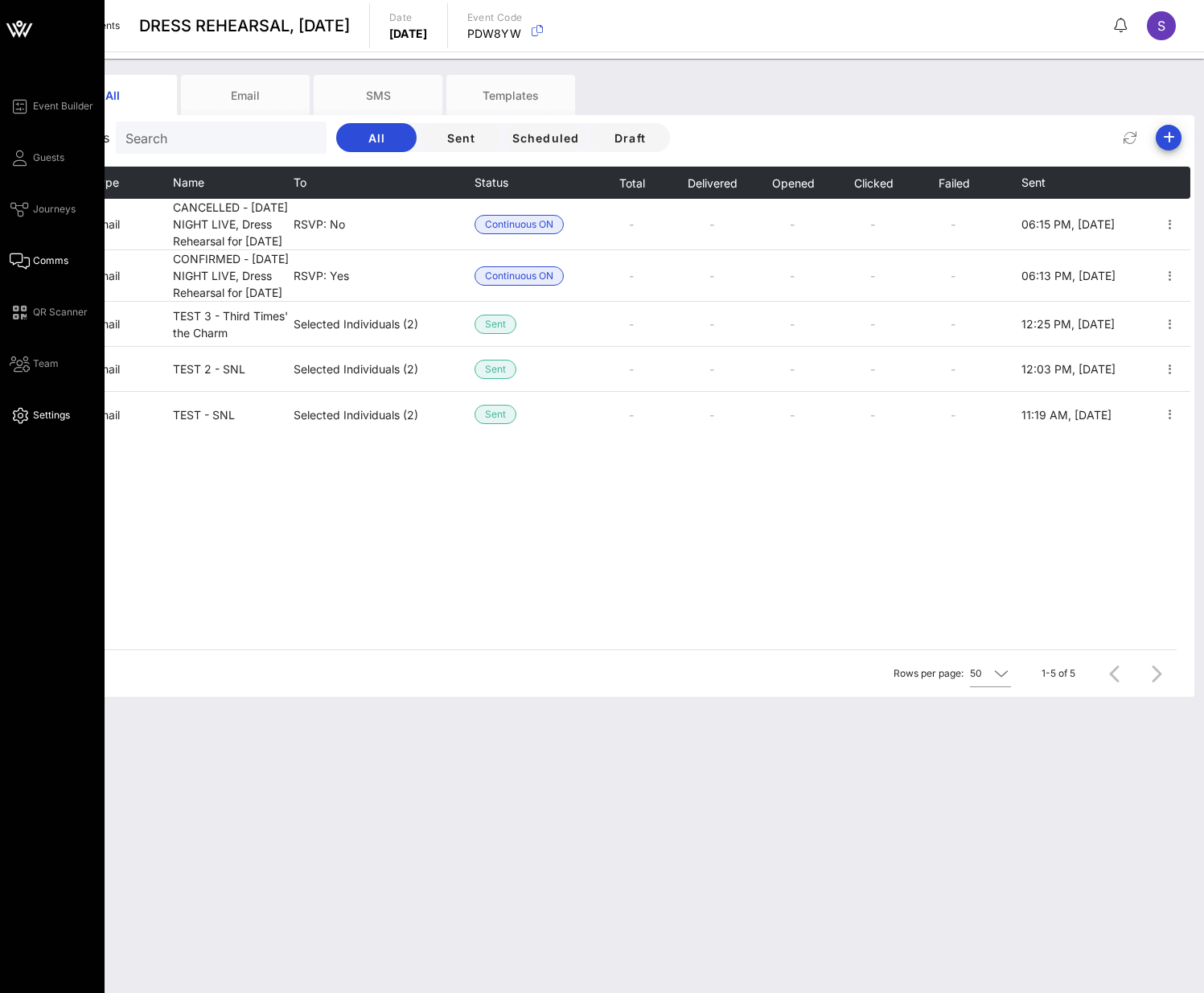
click at [35, 410] on span "Settings" at bounding box center [51, 415] width 37 height 14
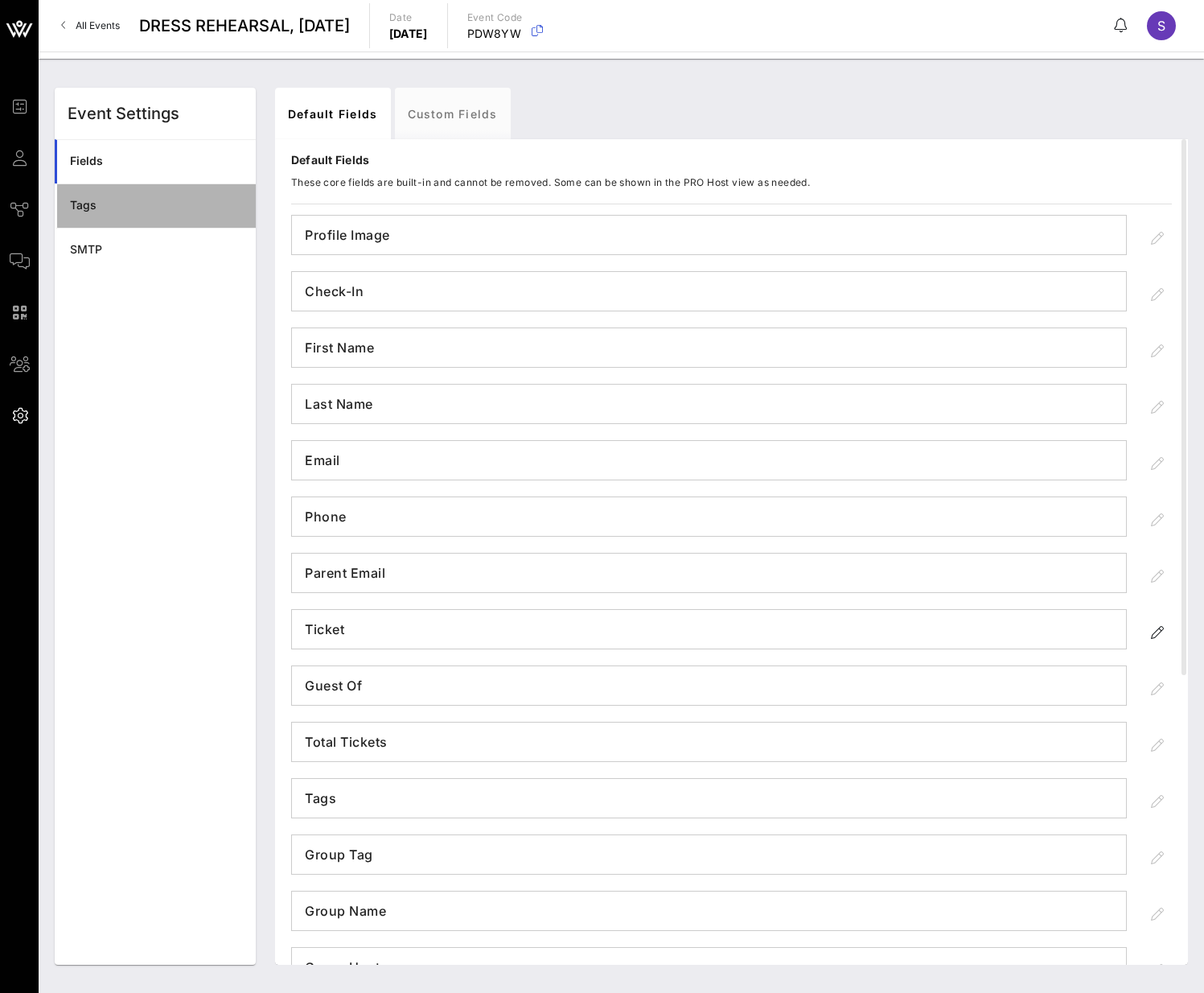
click at [119, 194] on div "Tags" at bounding box center [156, 205] width 173 height 33
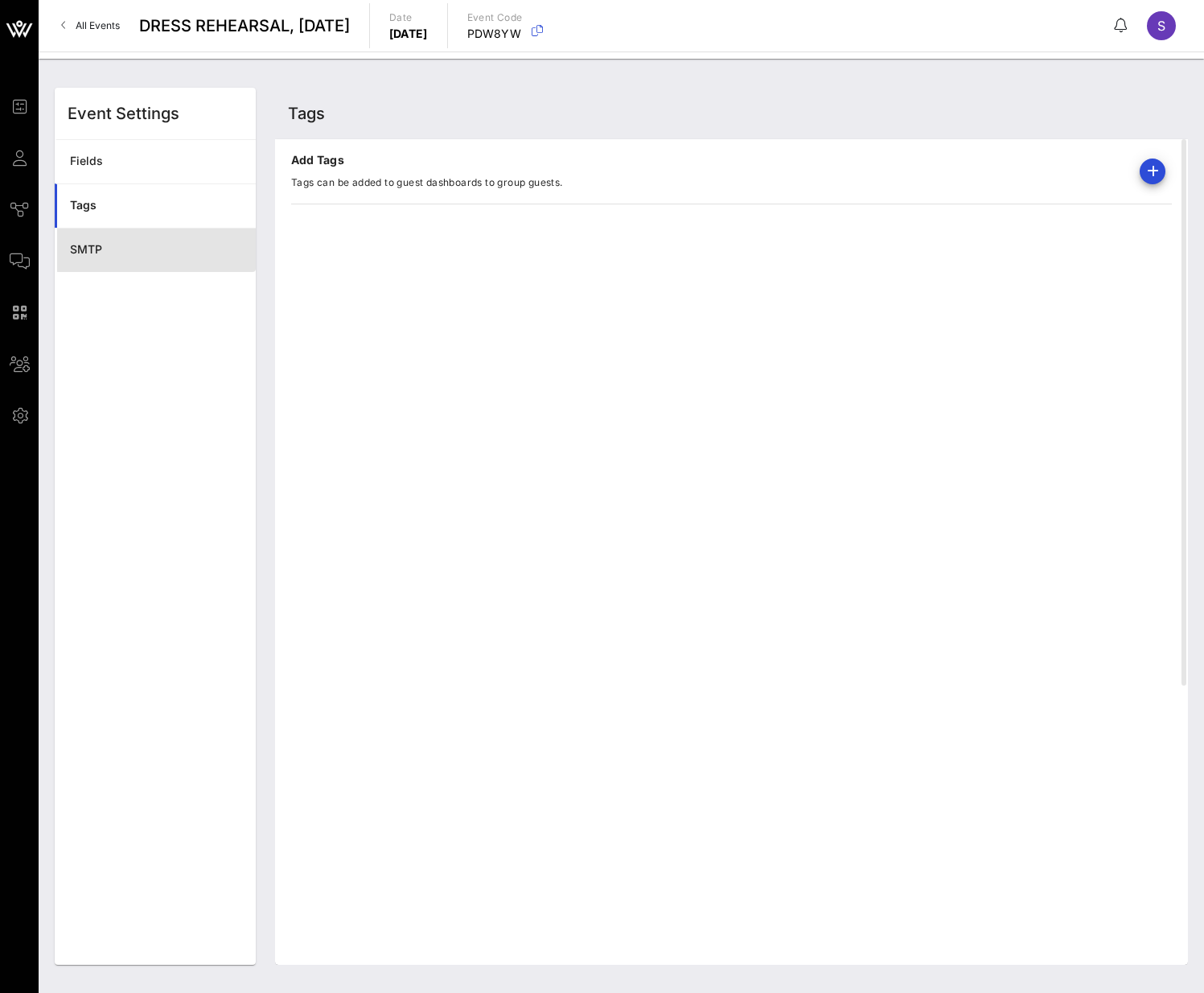
click at [126, 242] on div "SMTP" at bounding box center [156, 250] width 173 height 33
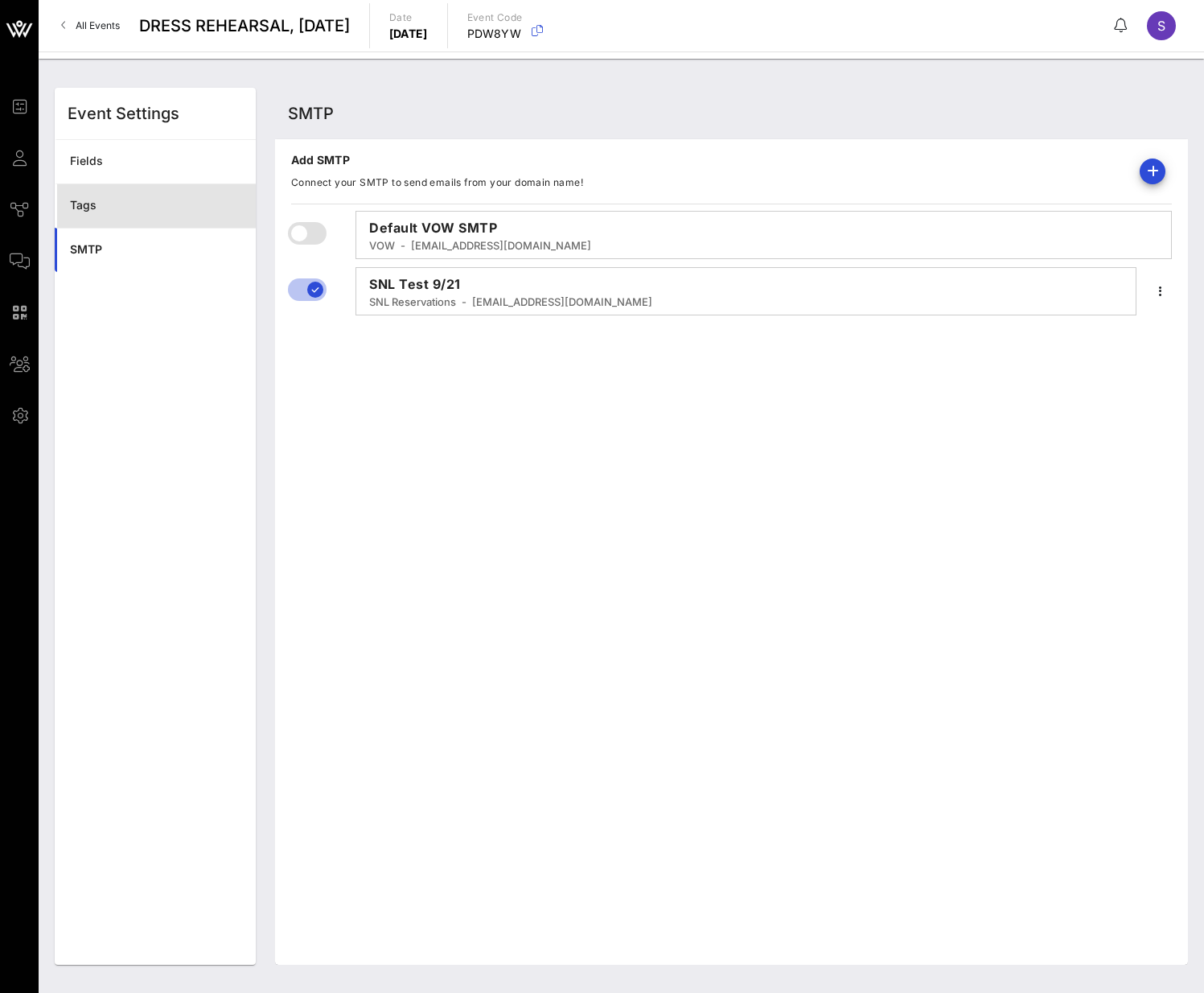
click at [122, 212] on div "Tags" at bounding box center [156, 205] width 173 height 33
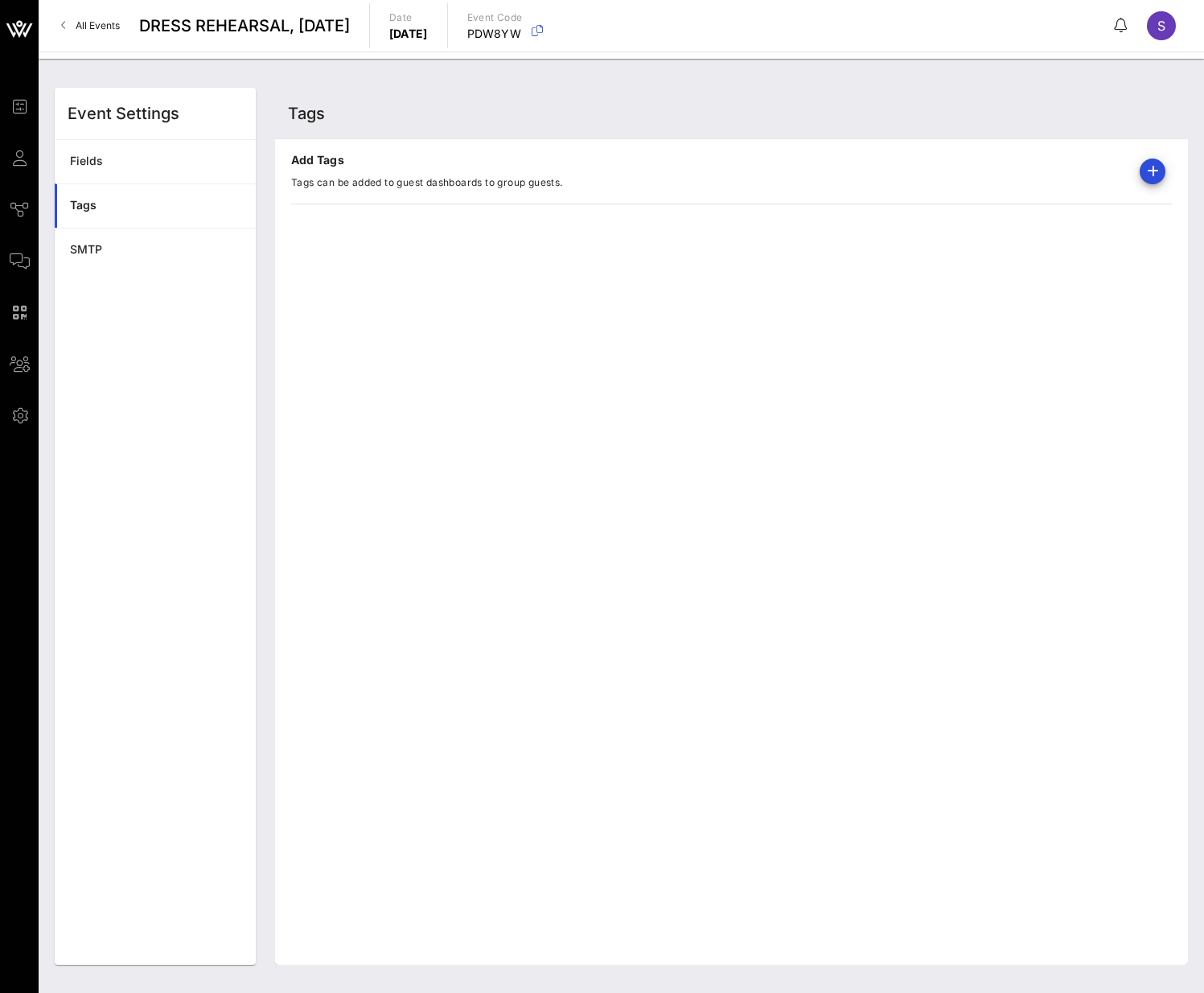
click at [1004, 171] on div at bounding box center [1146, 171] width 52 height 39
click at [1004, 170] on icon "button" at bounding box center [1152, 171] width 19 height 19
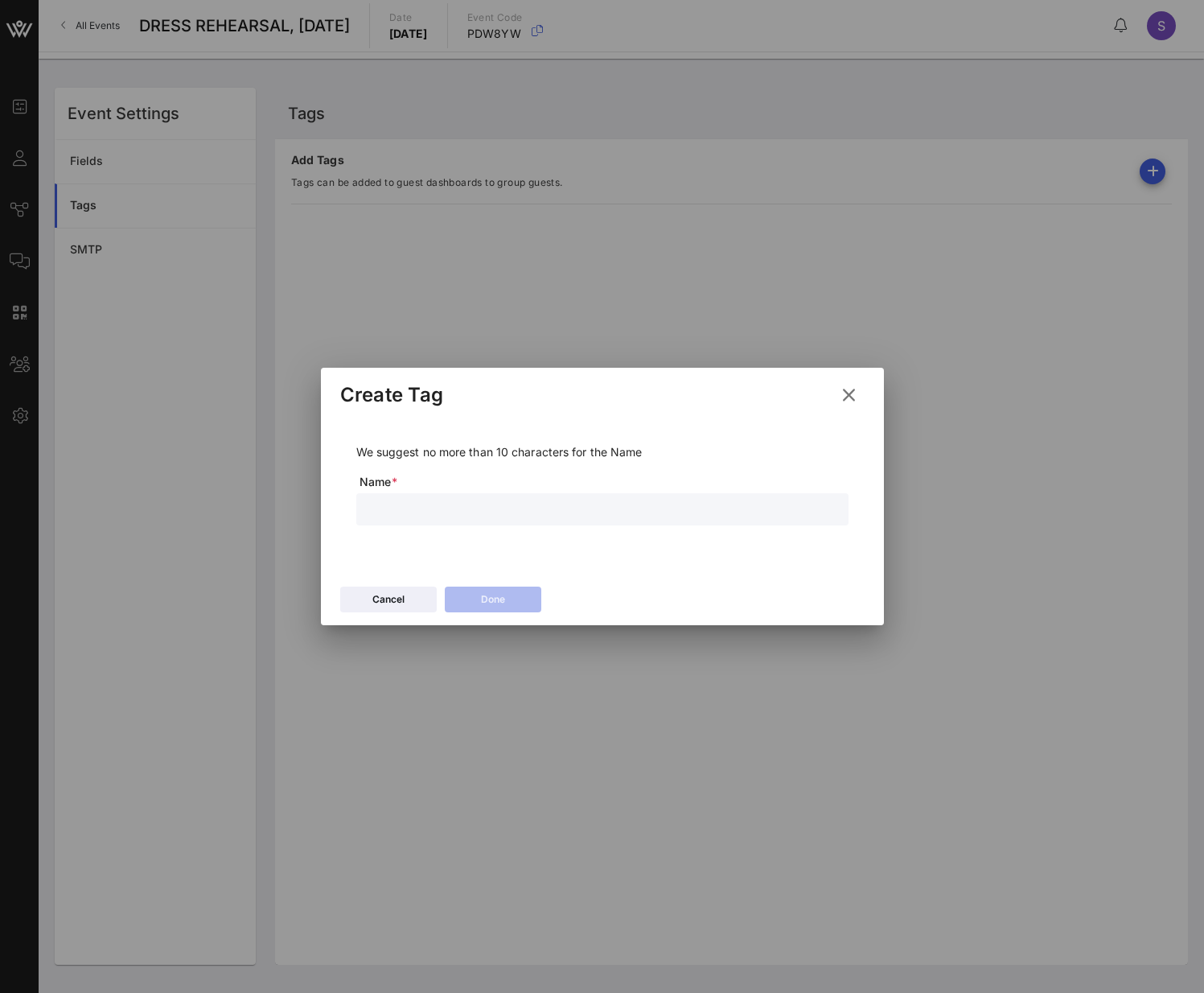
click at [497, 443] on input "text" at bounding box center [602, 509] width 473 height 21
type input "Forfeited"
click at [530, 443] on button "Done" at bounding box center [493, 598] width 96 height 25
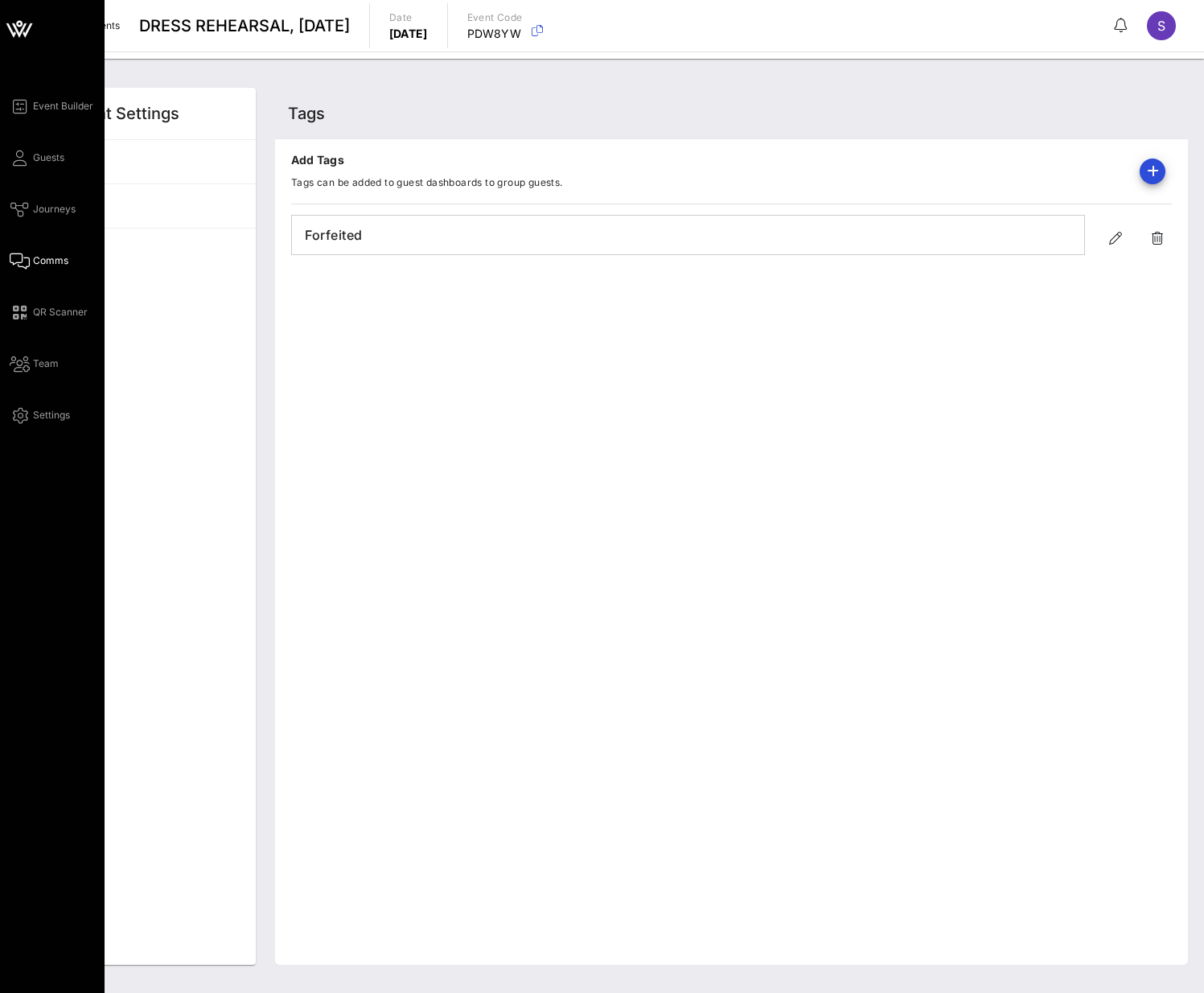
click at [41, 259] on span "Comms" at bounding box center [51, 260] width 36 height 14
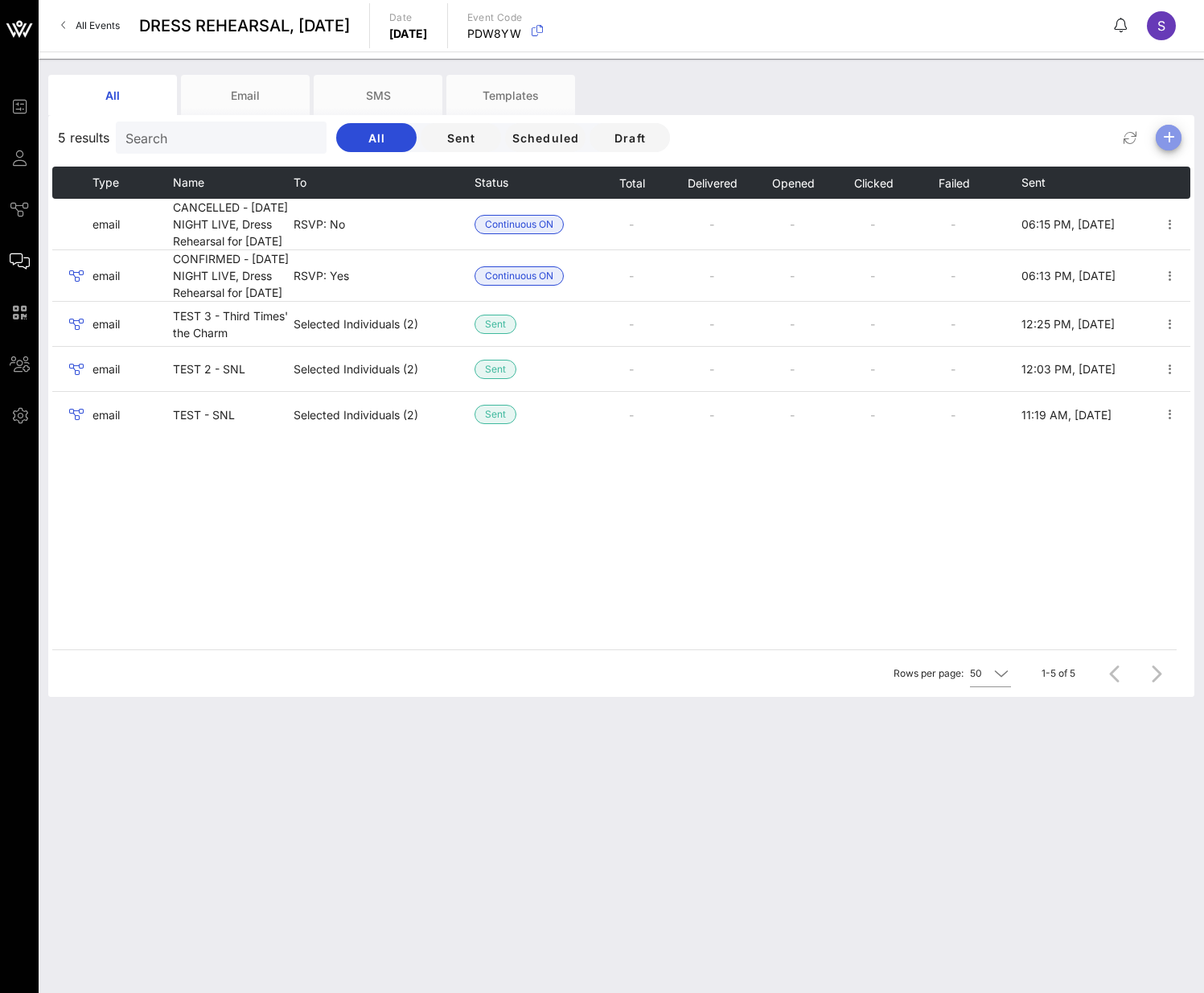
click at [1004, 135] on icon "button" at bounding box center [1168, 138] width 19 height 19
click at [1004, 162] on div "Email" at bounding box center [1163, 170] width 65 height 39
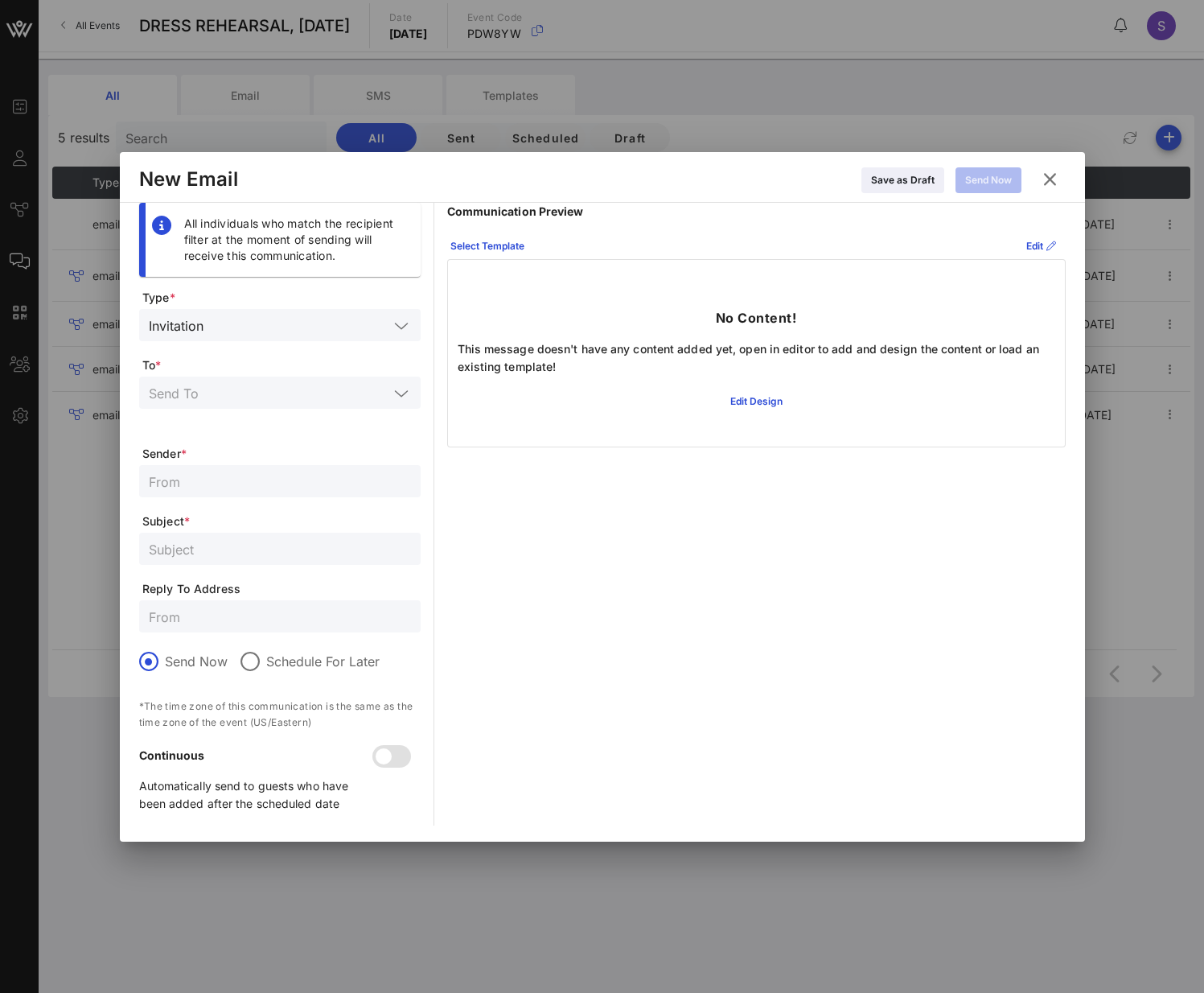
click at [241, 321] on input "text" at bounding box center [300, 325] width 179 height 21
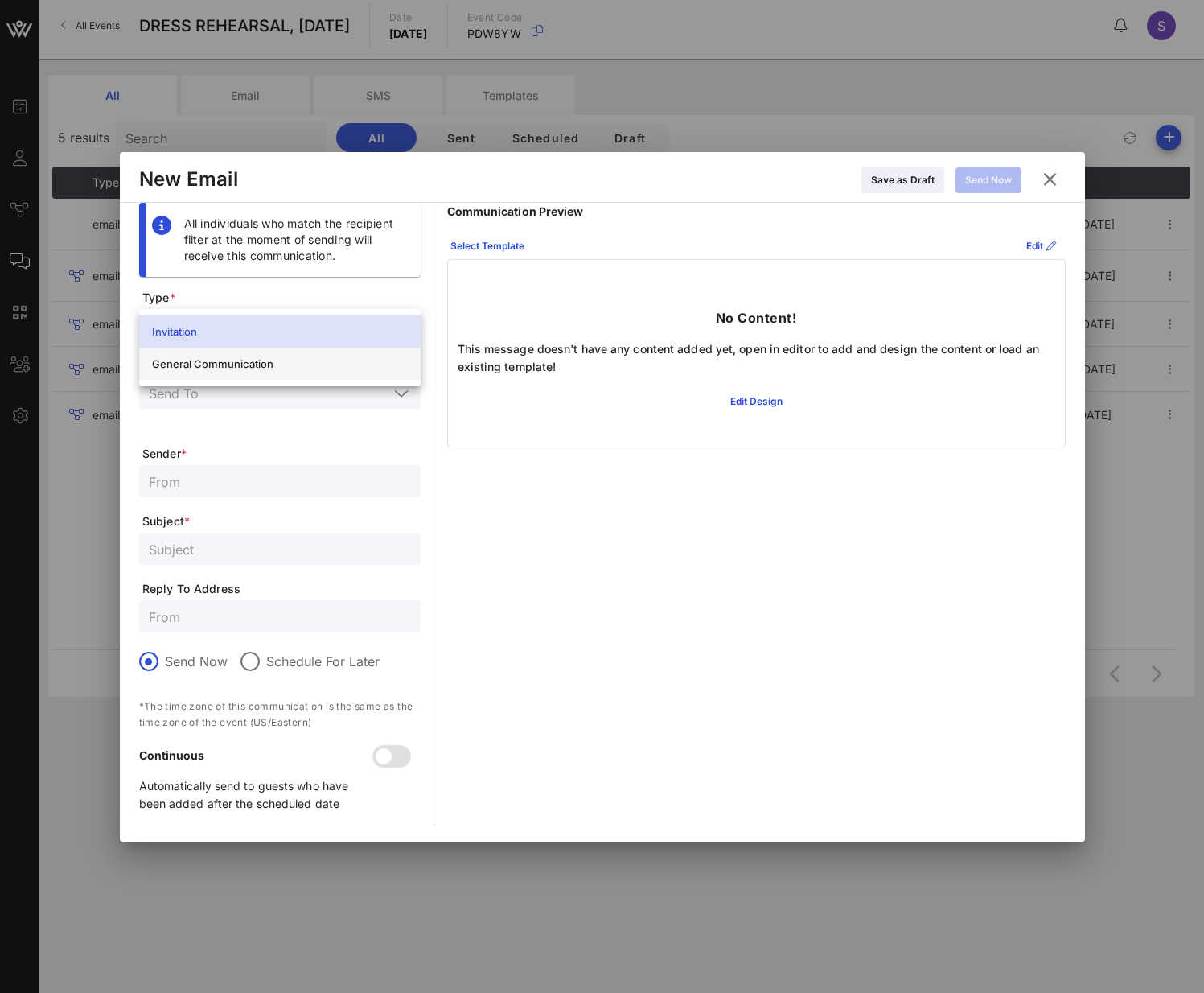
click at [301, 357] on div "General Communication" at bounding box center [280, 364] width 256 height 13
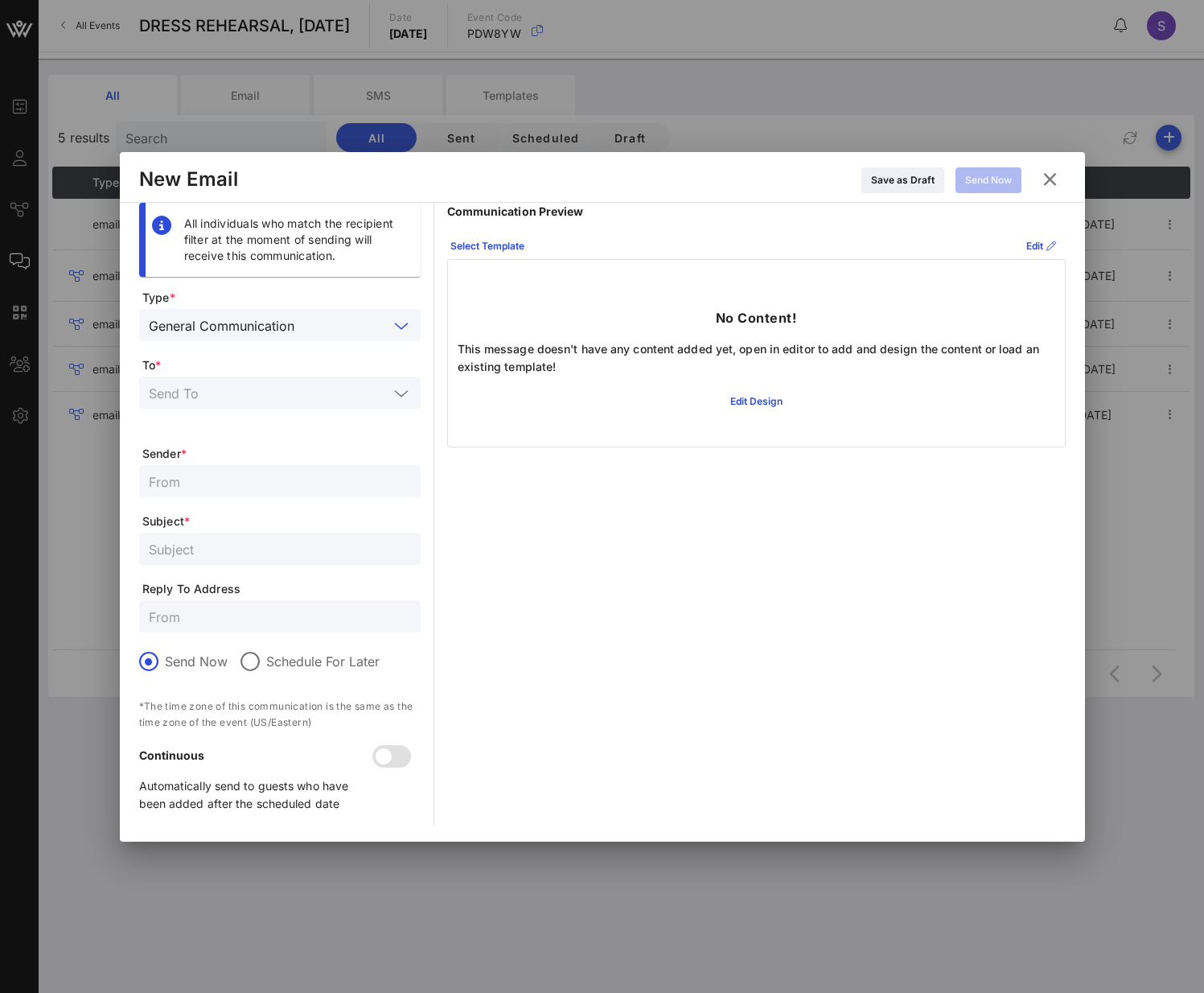
click at [289, 393] on input "text" at bounding box center [268, 393] width 239 height 21
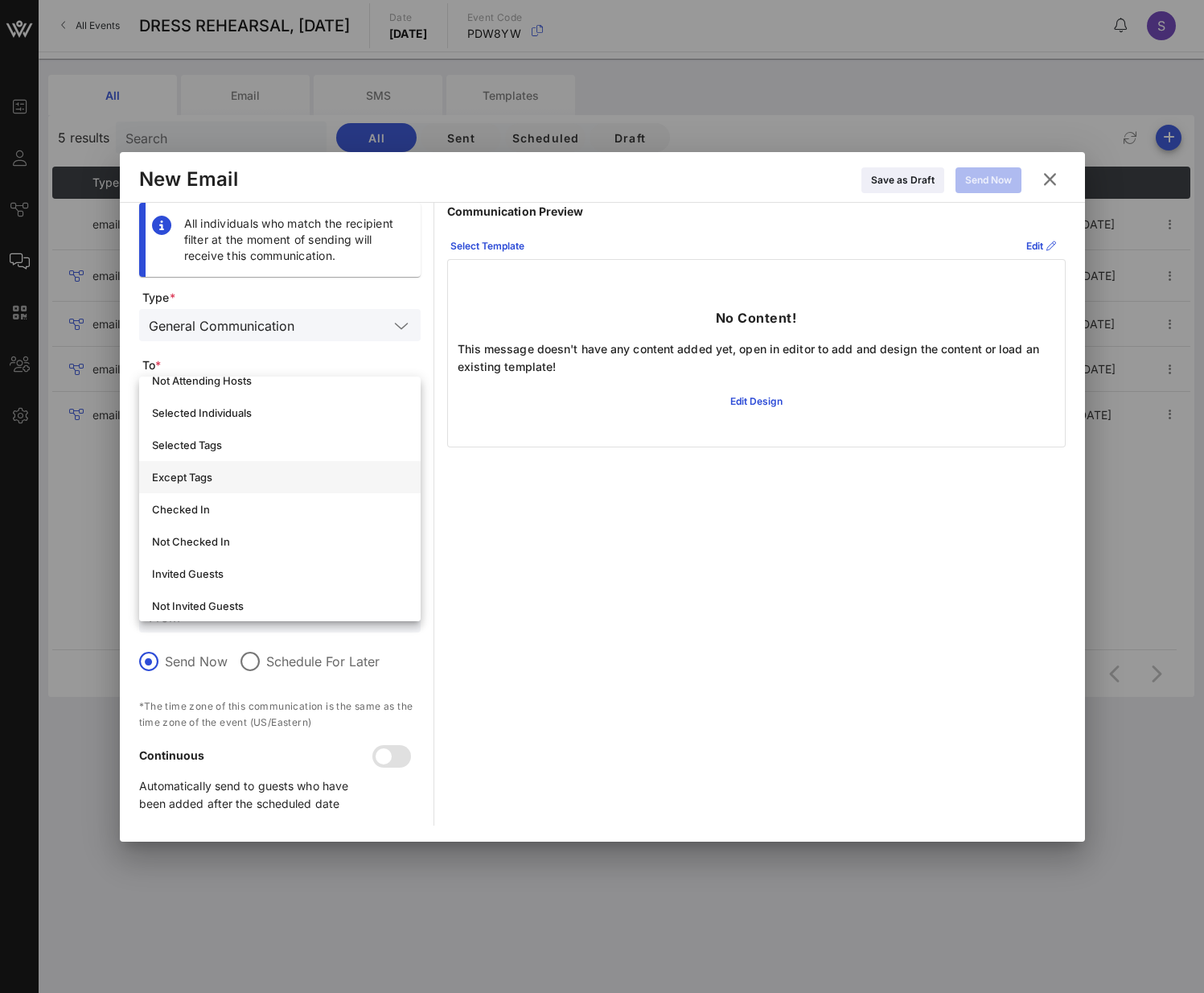
scroll to position [57, 0]
click at [280, 443] on div "Selected Tags" at bounding box center [280, 470] width 256 height 13
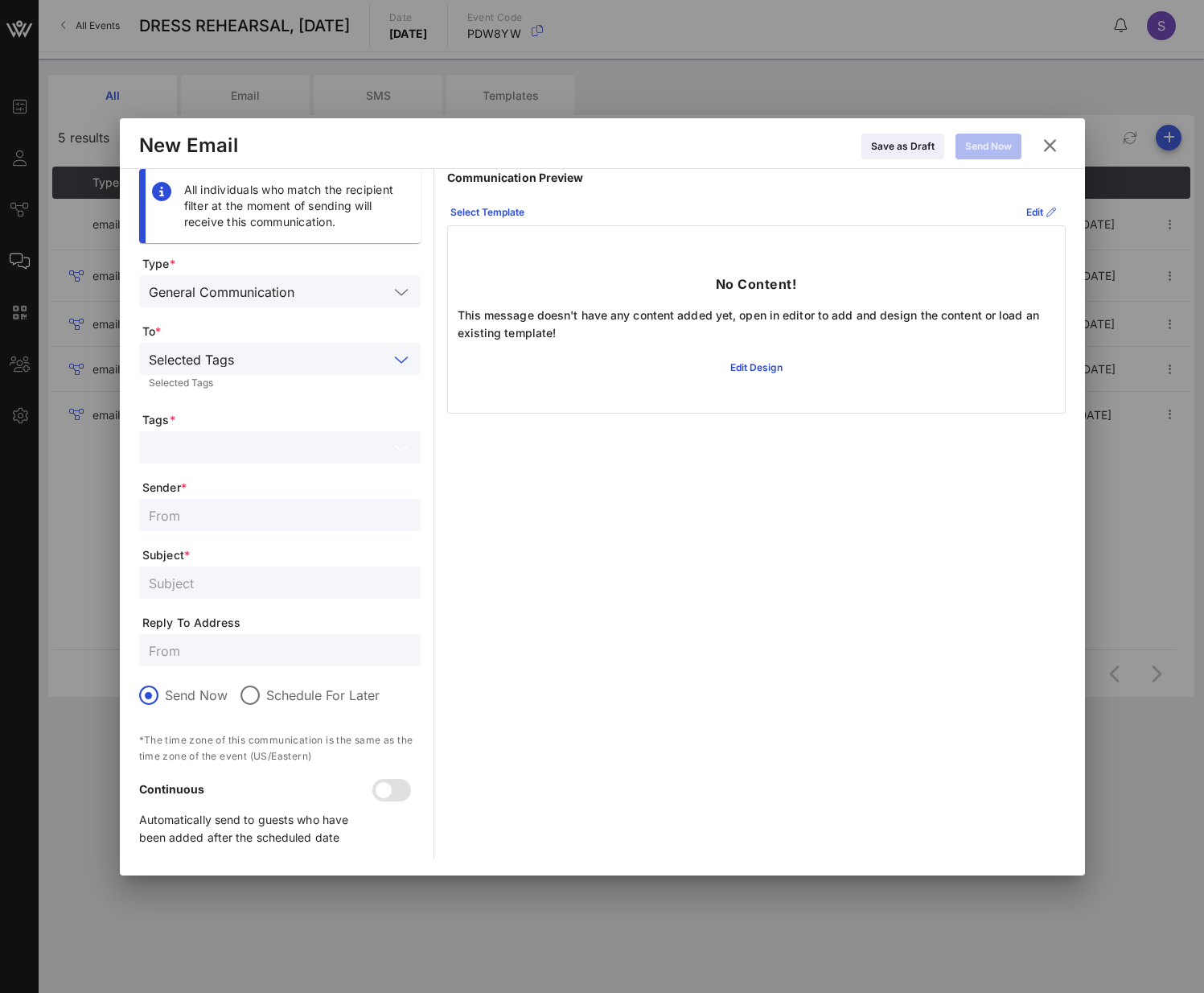
click at [270, 439] on input "text" at bounding box center [268, 448] width 239 height 21
click at [251, 443] on div "Forfeited" at bounding box center [302, 491] width 211 height 13
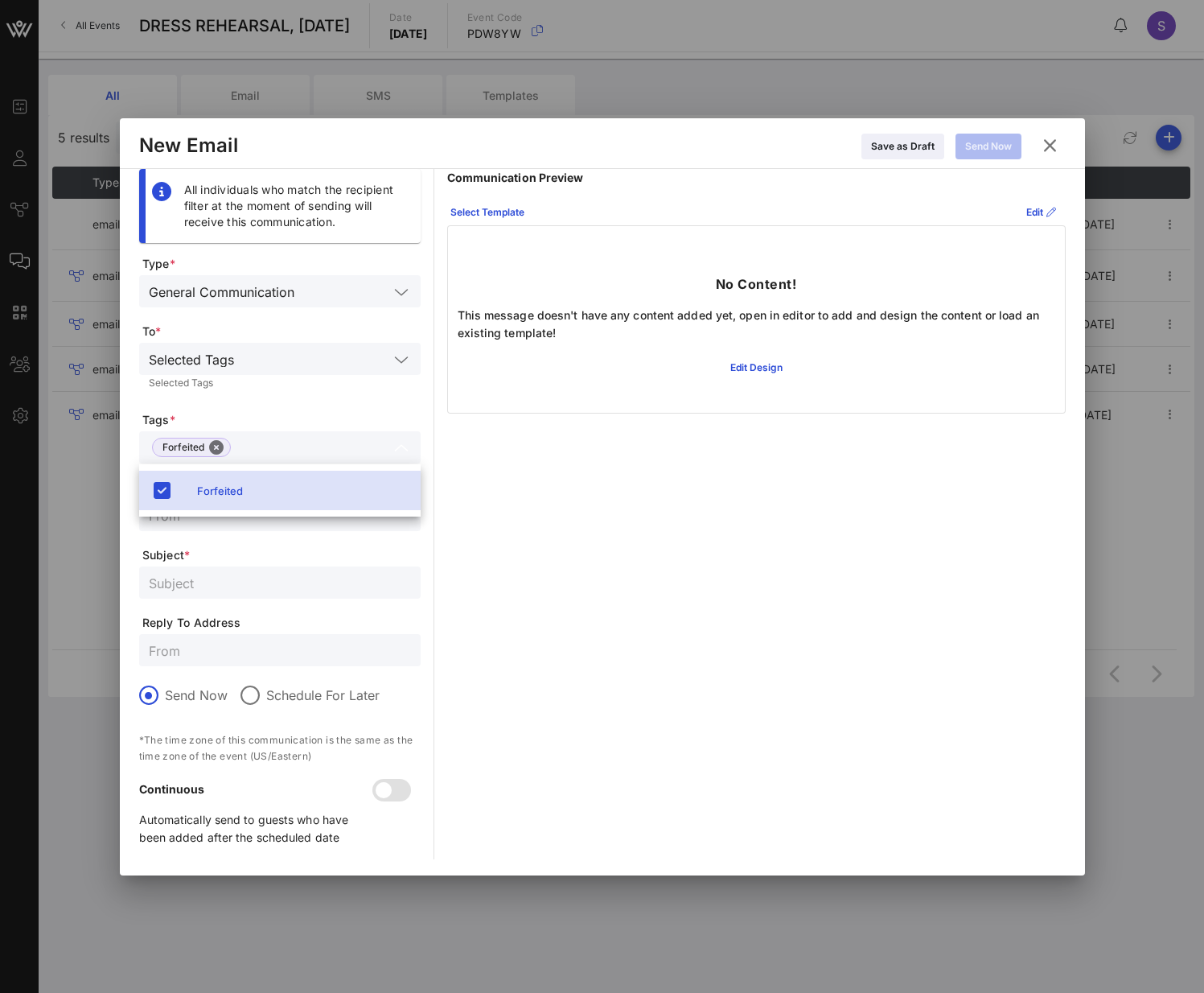
click at [272, 443] on form "Type * General Communication To * Selected Tags Selected Tags Tags * Forfeited …" at bounding box center [280, 558] width 282 height 603
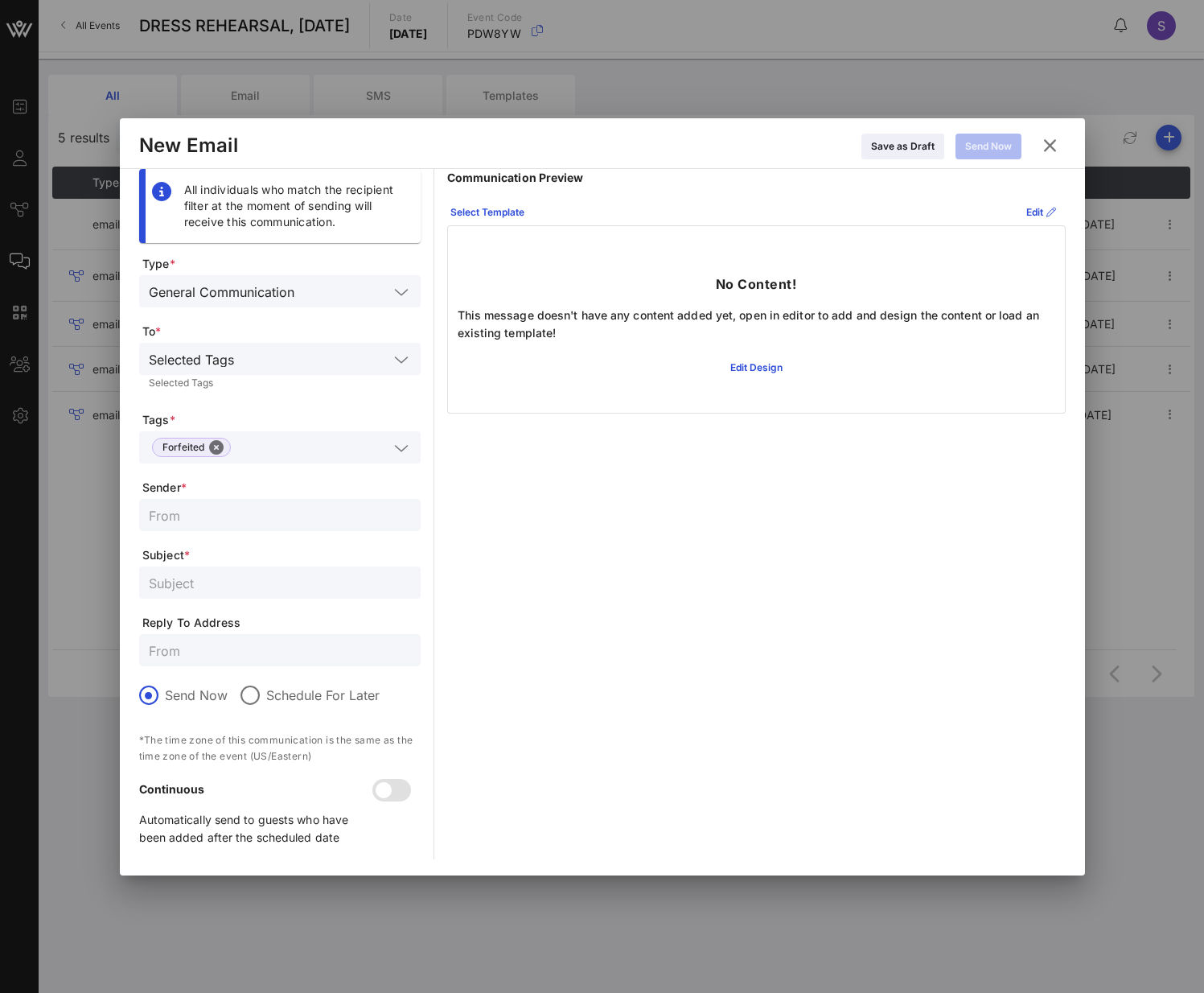
click at [245, 443] on input "text" at bounding box center [280, 514] width 262 height 21
type input "SNL Reservations"
click at [294, 443] on input "text" at bounding box center [280, 582] width 262 height 21
paste input "RESERVATION FORFEITED - SATURDAY NIGHT LIVE, Dress Rehearsal for October 5, 2024"
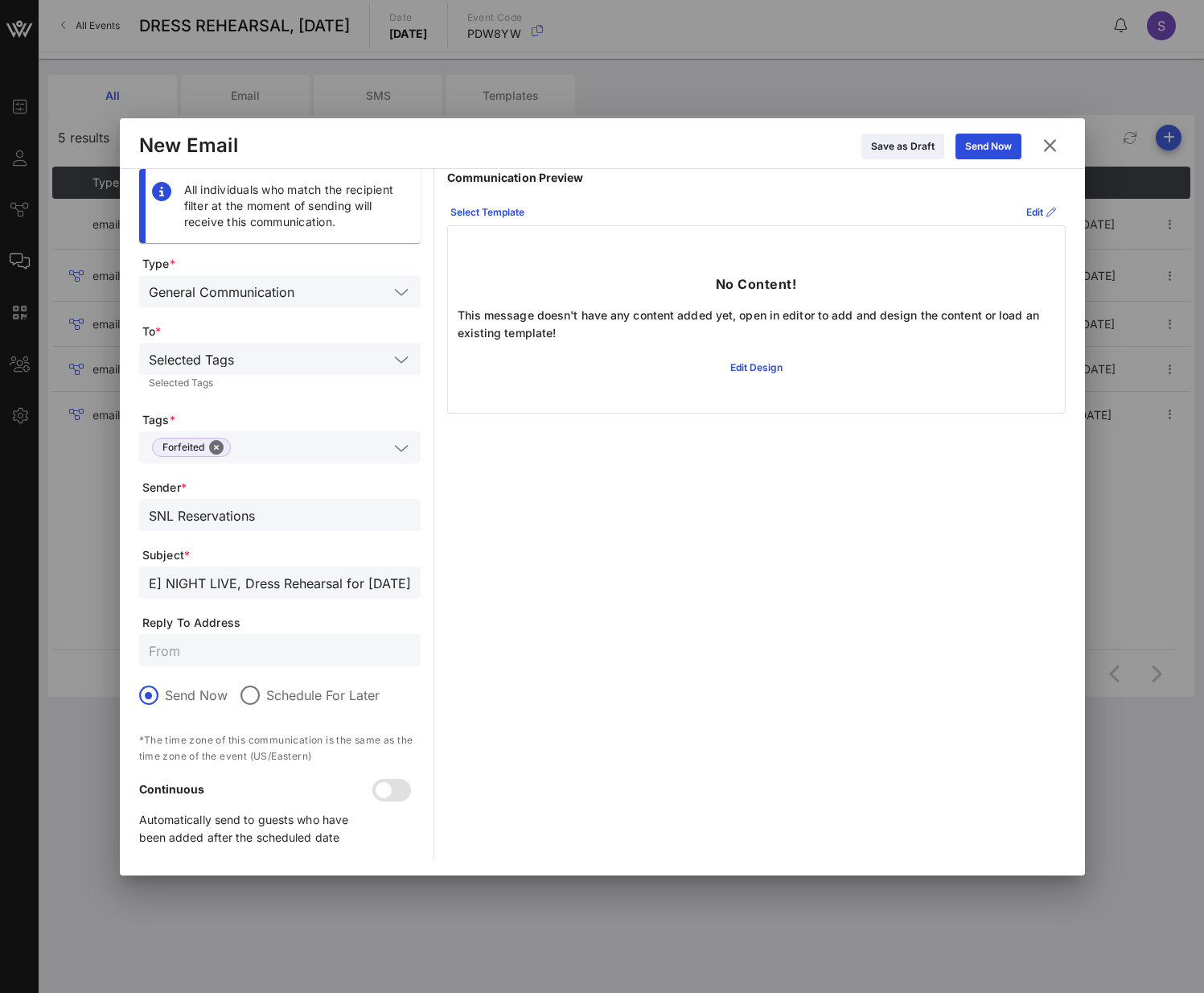
click at [366, 443] on input "RESERVATION FORFEITED - SATURDAY NIGHT LIVE, Dress Rehearsal for October 5, 2024" at bounding box center [280, 582] width 262 height 21
type input "RESERVATION FORFEITED - SATURDAY NIGHT LIVE, Dress Rehearsal for October 4, 2025"
click at [292, 443] on input "text" at bounding box center [280, 650] width 262 height 21
type input "SNL.Confirmation@nbcuni.com"
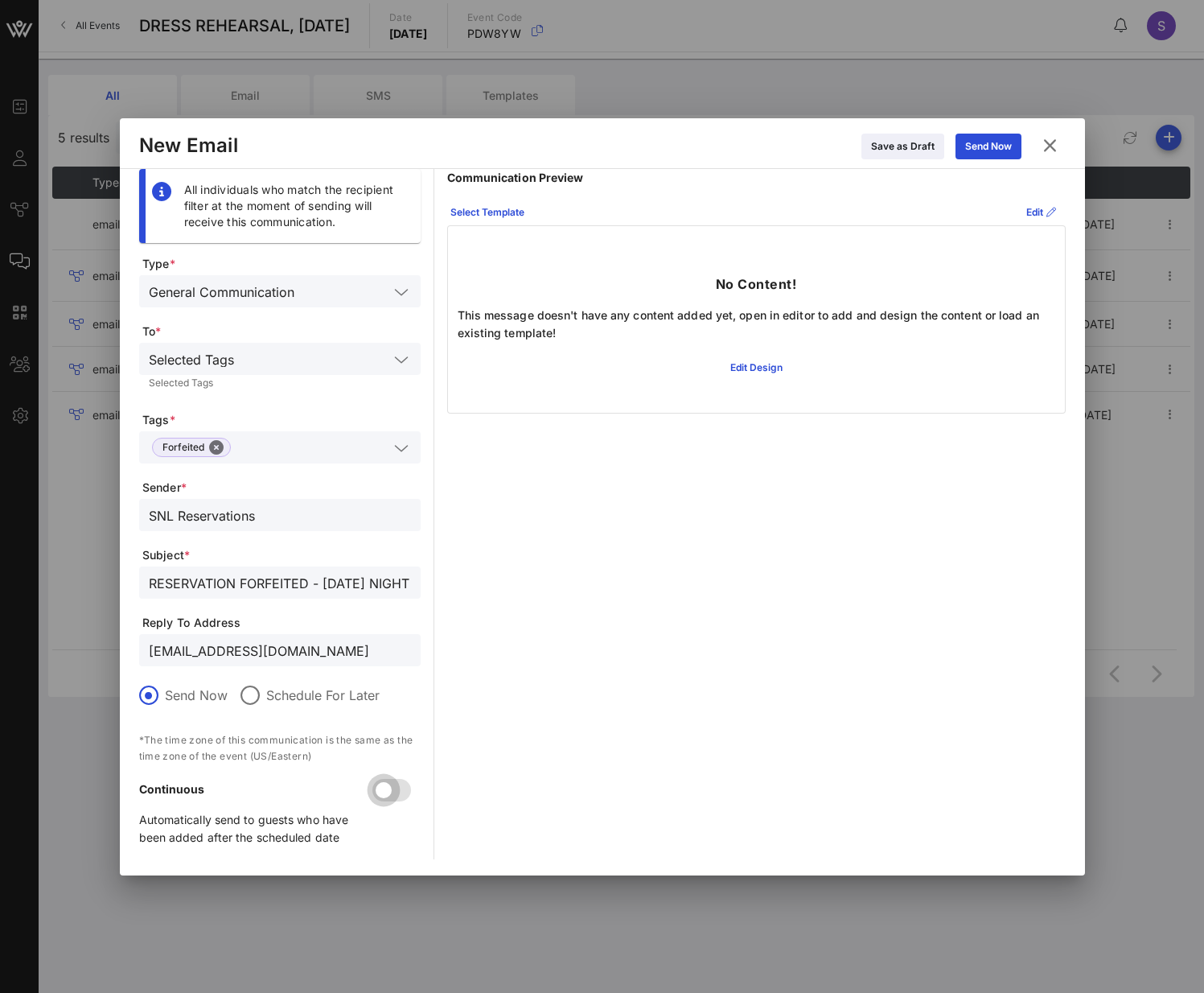
click at [392, 443] on div at bounding box center [383, 790] width 27 height 27
click at [492, 211] on icon at bounding box center [487, 211] width 12 height 10
click at [481, 327] on div "VOW GO Share" at bounding box center [521, 323] width 135 height 13
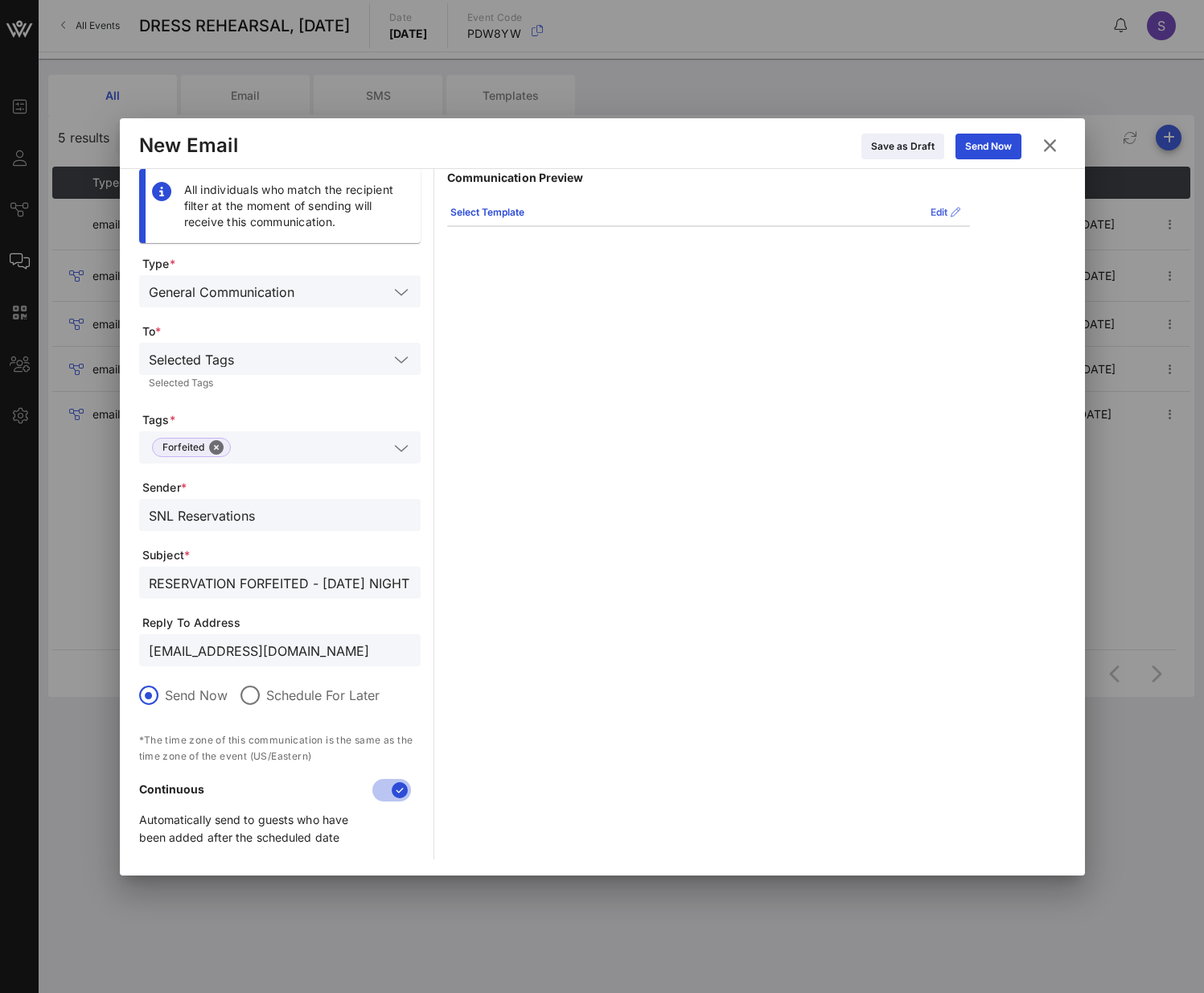
click at [942, 215] on icon at bounding box center [945, 212] width 11 height 9
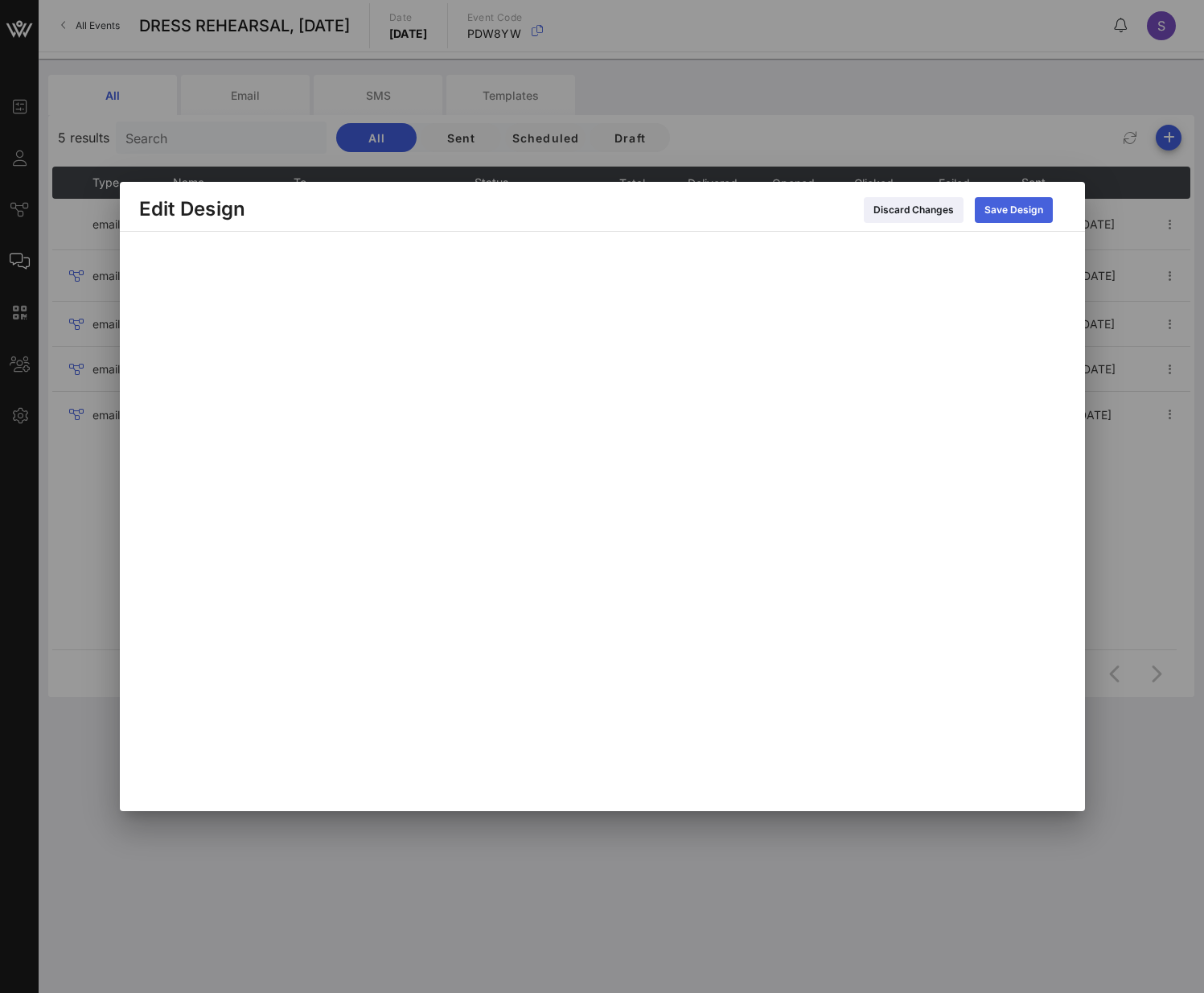
click at [981, 218] on button "Save Design" at bounding box center [1014, 209] width 78 height 25
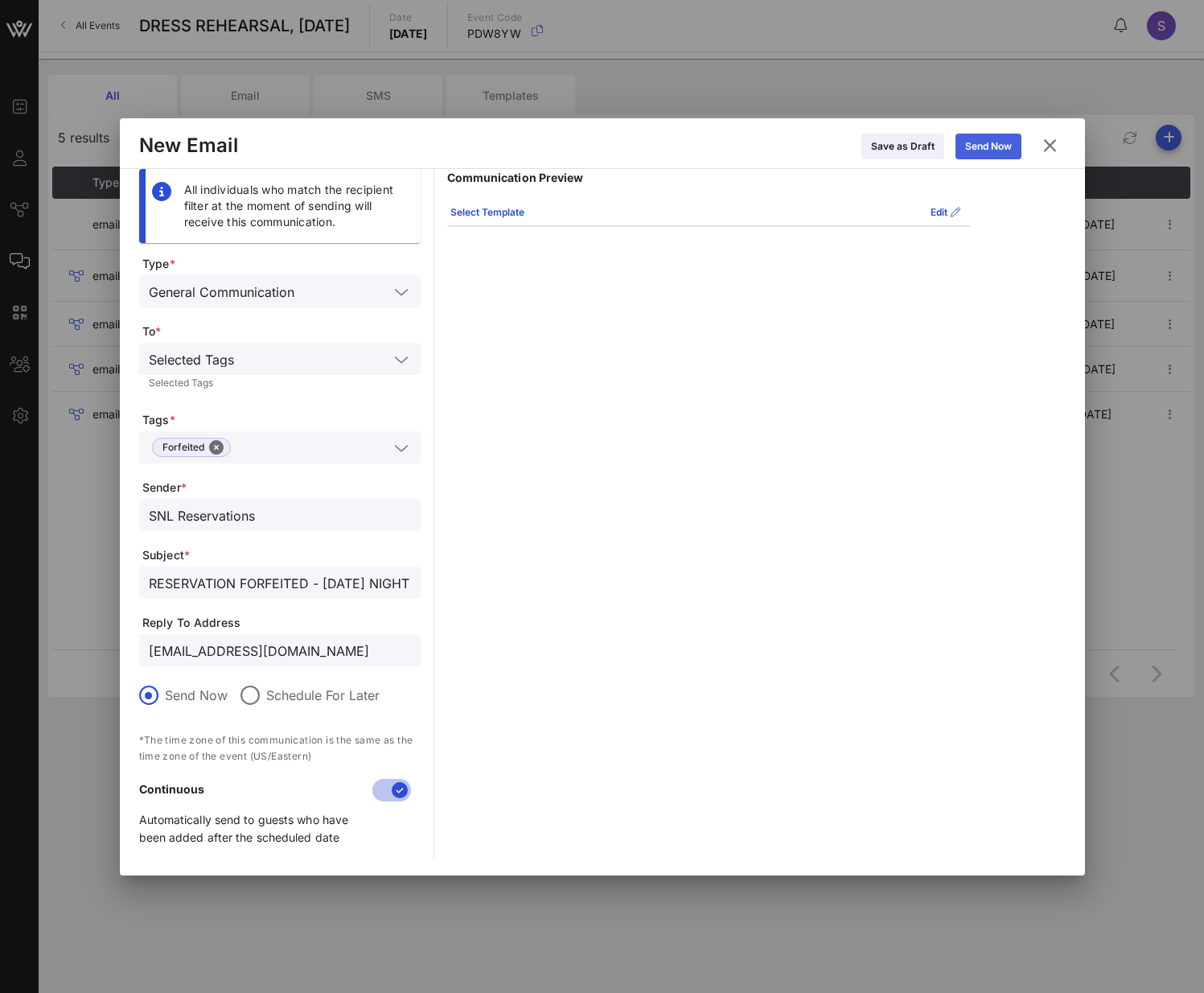
click at [978, 156] on button "Send Now" at bounding box center [988, 146] width 66 height 25
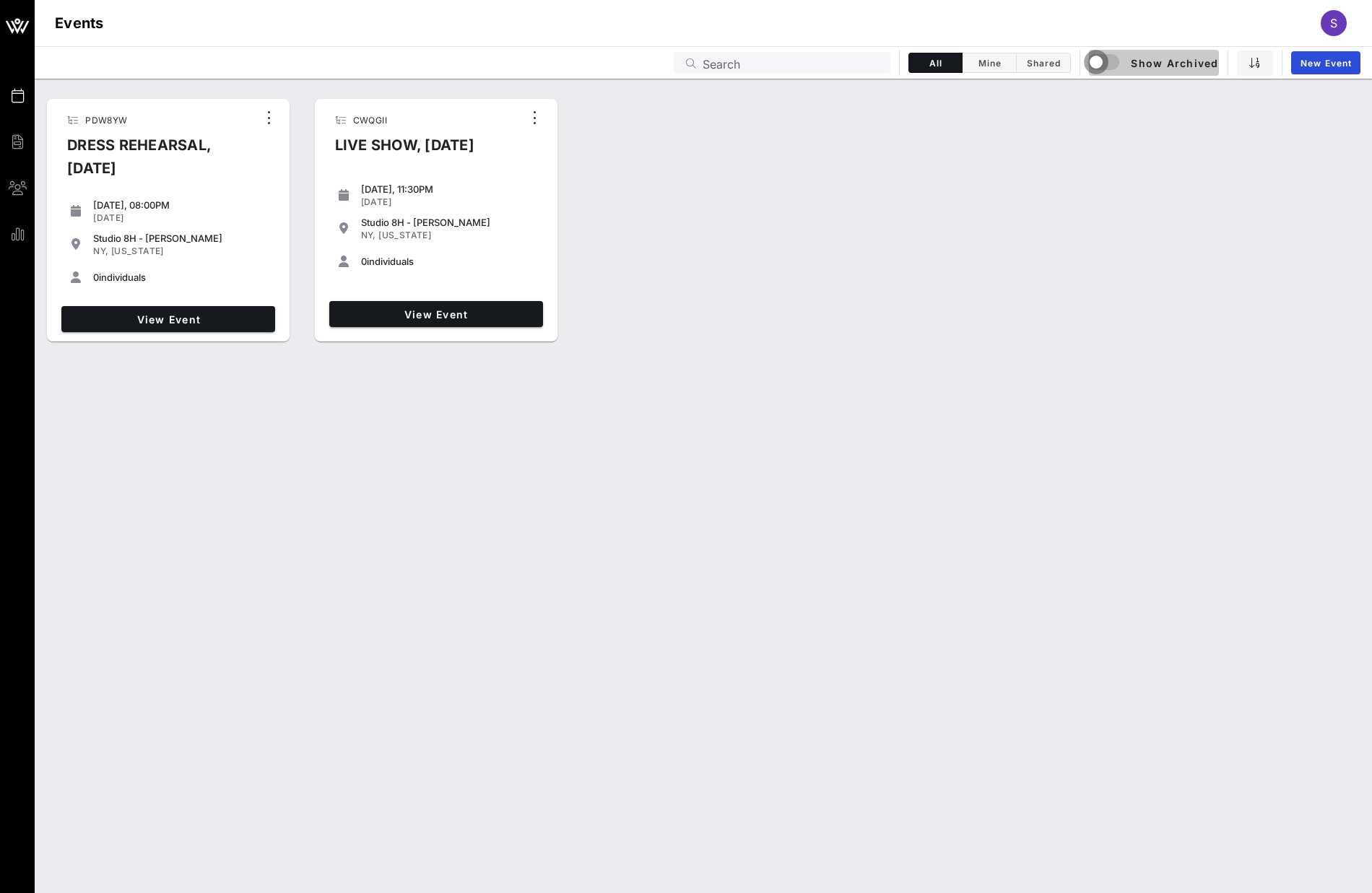
click at [1094, 60] on div "button" at bounding box center [1096, 62] width 20 height 20
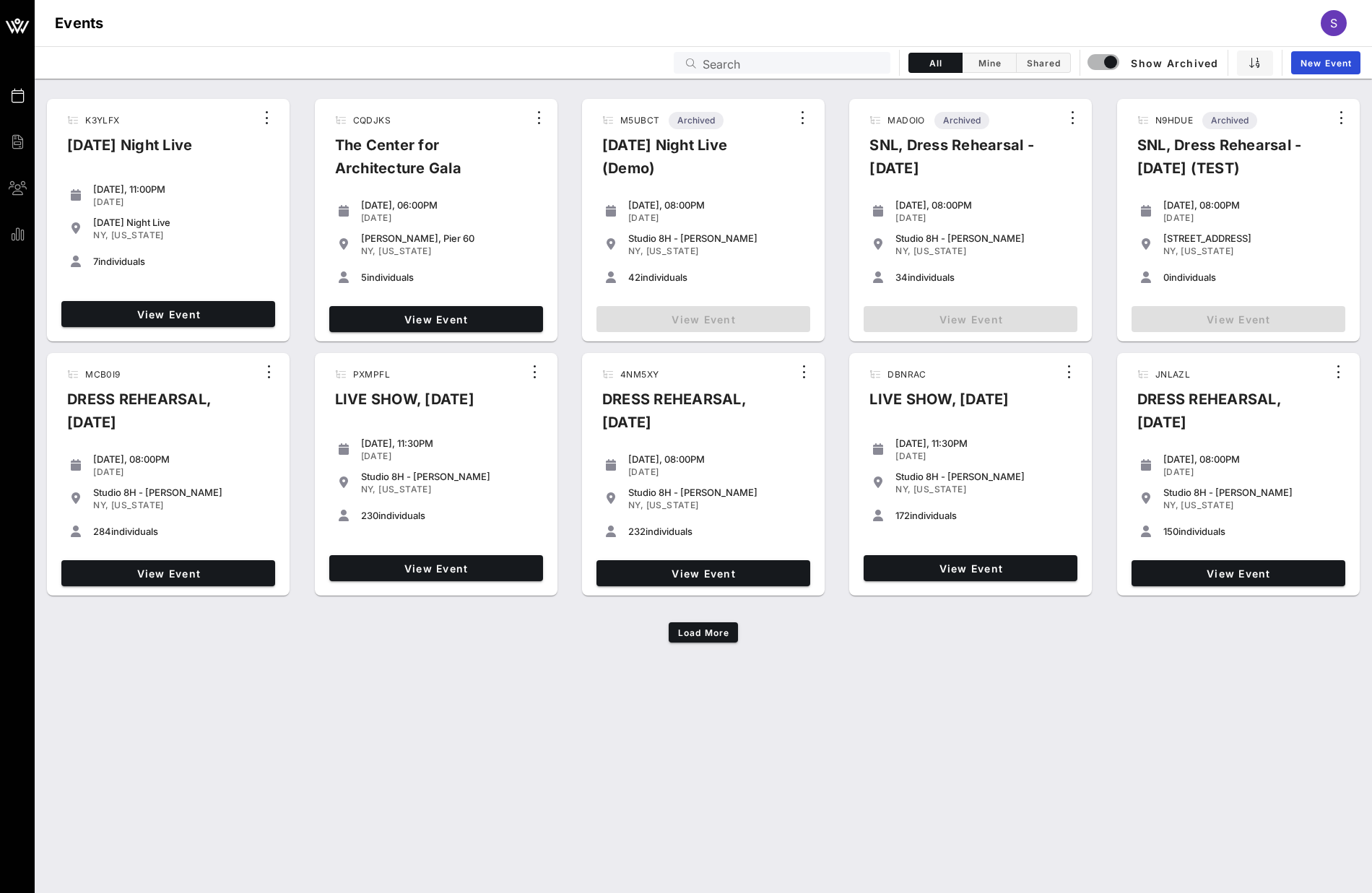
click at [743, 501] on div "NY, New York" at bounding box center [716, 506] width 176 height 12
click at [738, 567] on span "View Event" at bounding box center [703, 573] width 202 height 13
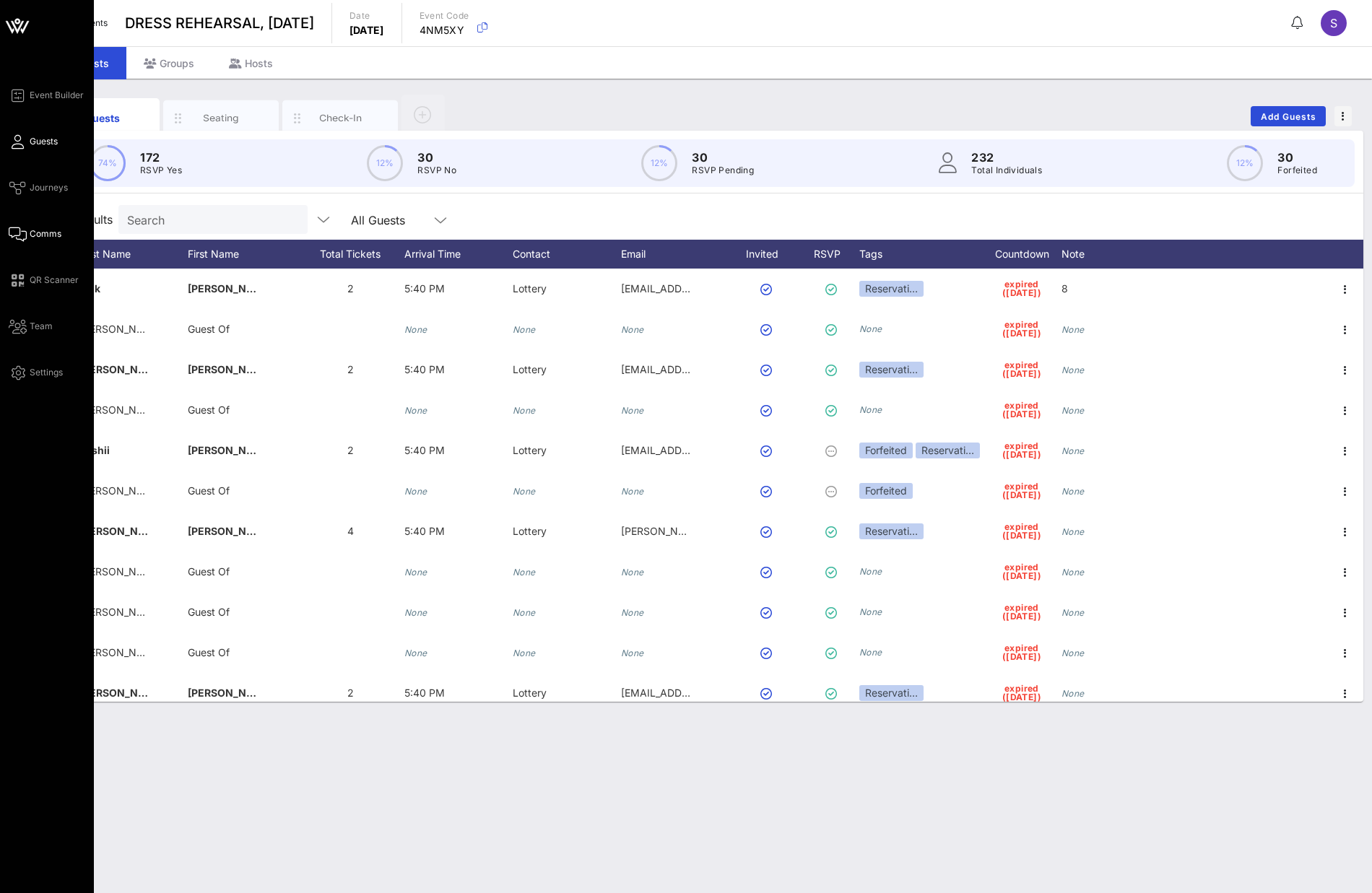
click at [28, 233] on link "Comms" at bounding box center [35, 233] width 52 height 17
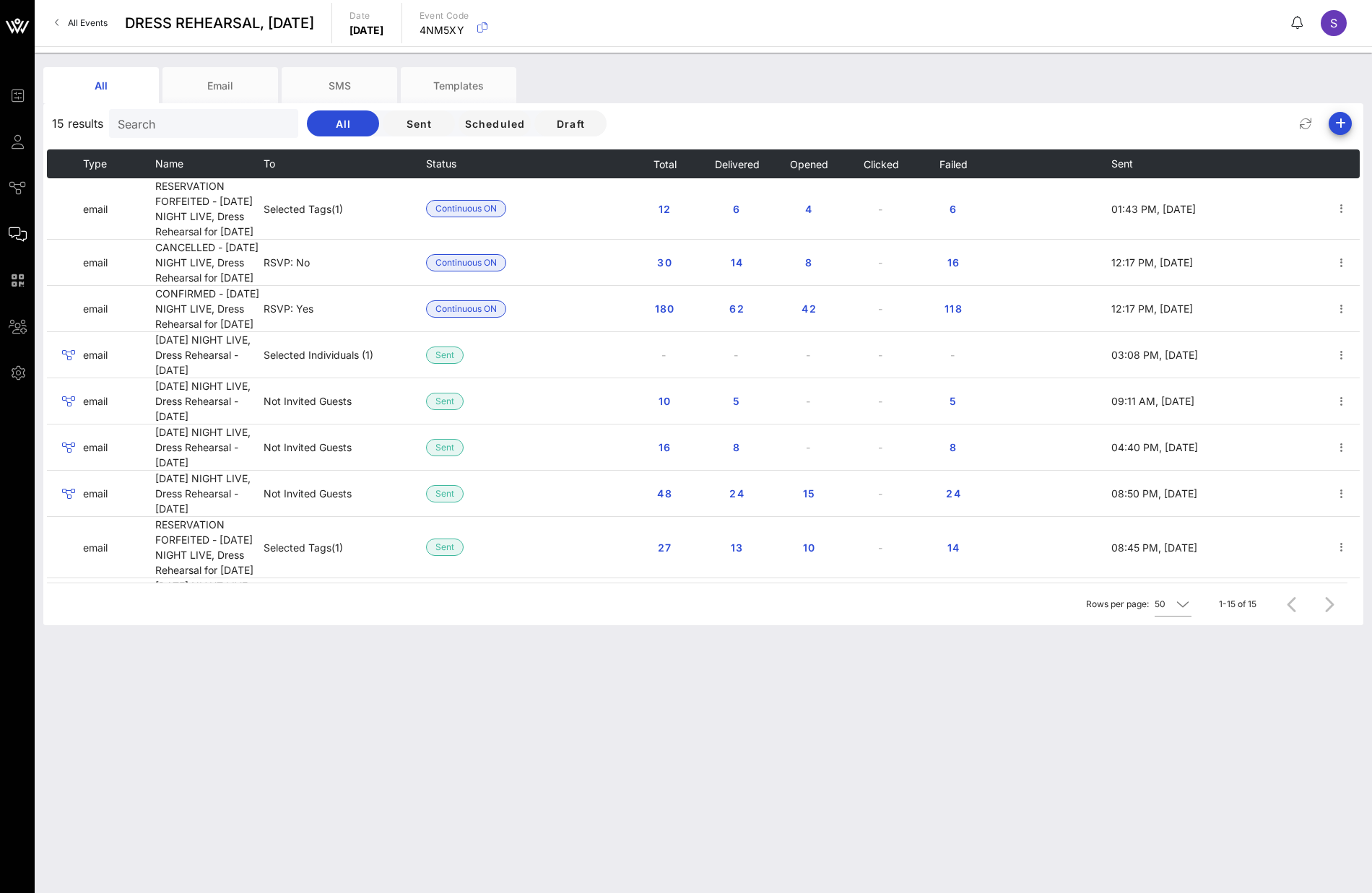
click at [524, 806] on div "All Email SMS Templates 15 results Search All Sent Scheduled Draft Type Name To…" at bounding box center [703, 473] width 1337 height 841
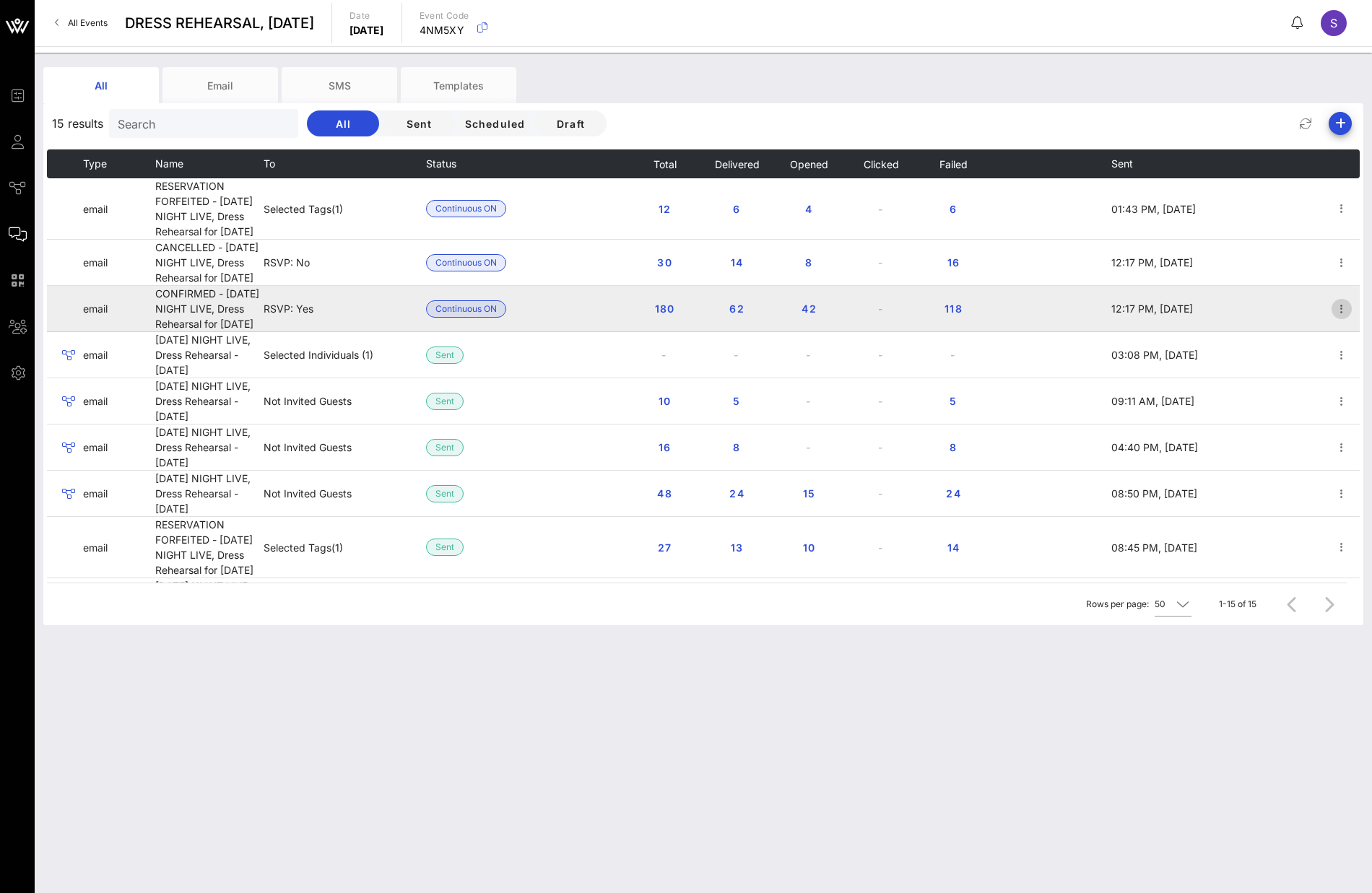
click at [1333, 318] on icon "button" at bounding box center [1342, 309] width 17 height 17
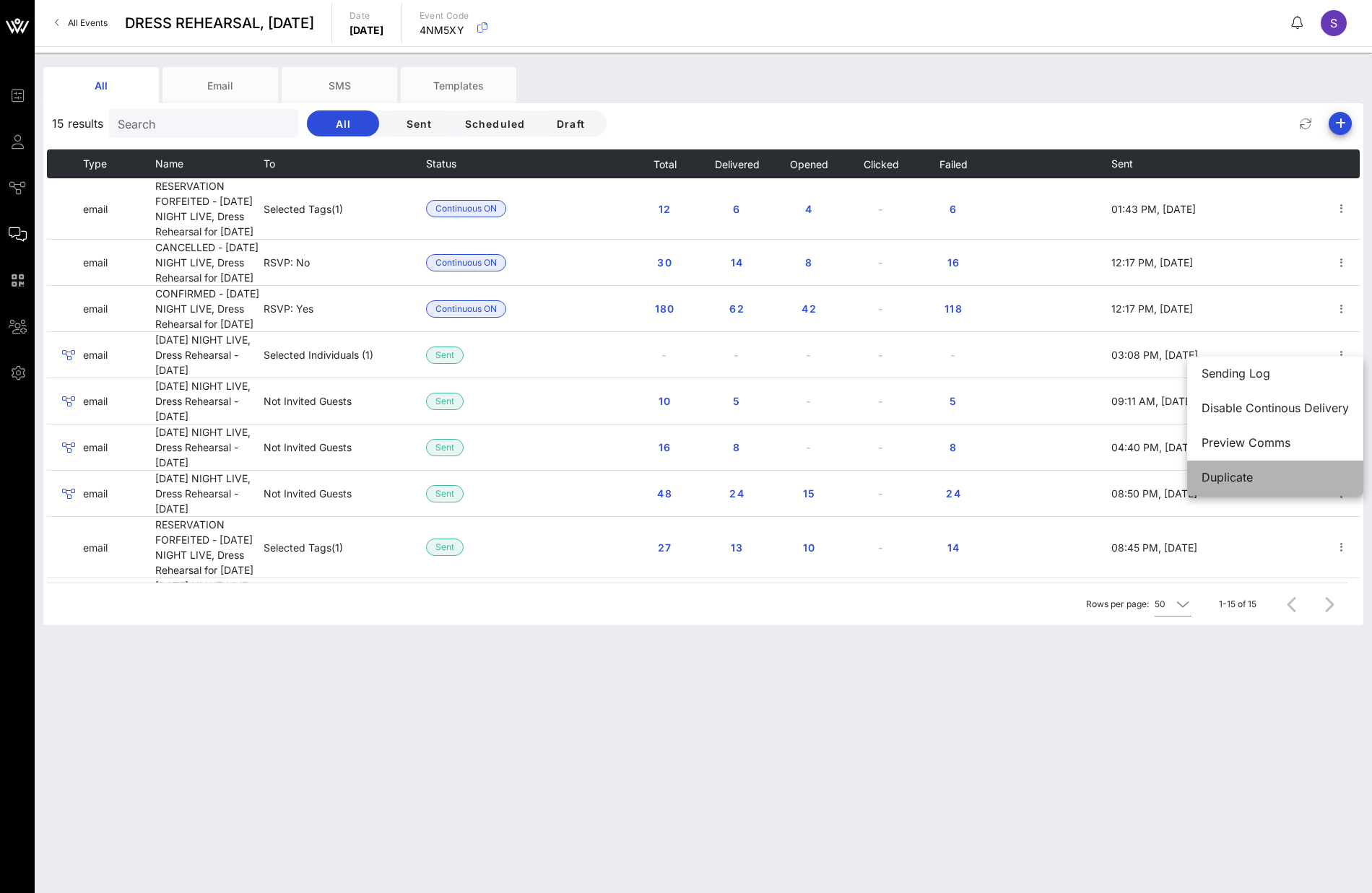
click at [1265, 485] on div "Duplicate" at bounding box center [1276, 477] width 147 height 31
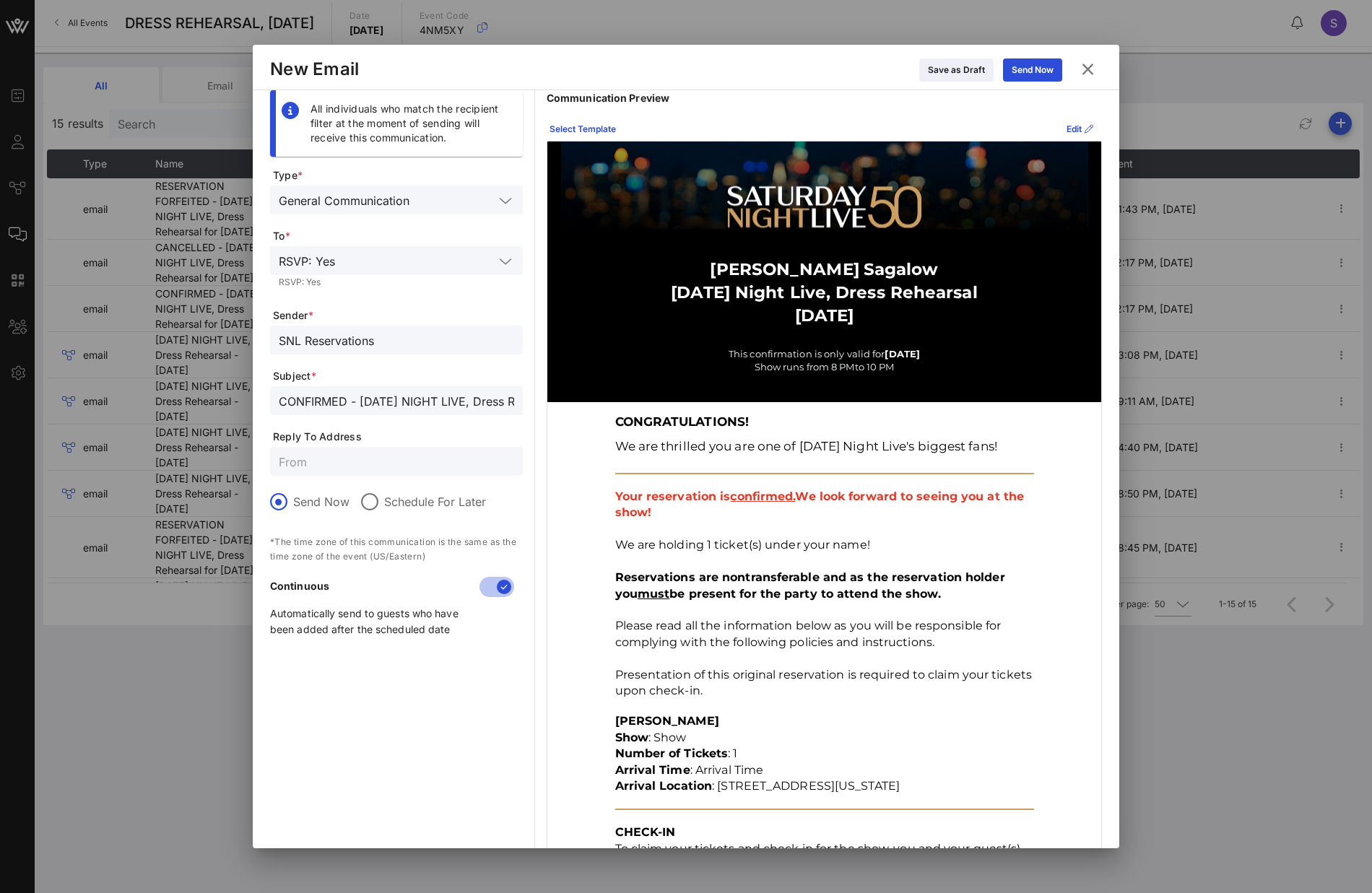
click at [404, 337] on input "SNL Reservations" at bounding box center [397, 340] width 235 height 19
click at [427, 392] on input "CONFIRMED - SATURDAY NIGHT LIVE, Dress Rehearsal for October 5, 2024" at bounding box center [397, 401] width 235 height 19
click at [1091, 72] on icon at bounding box center [1088, 69] width 19 height 17
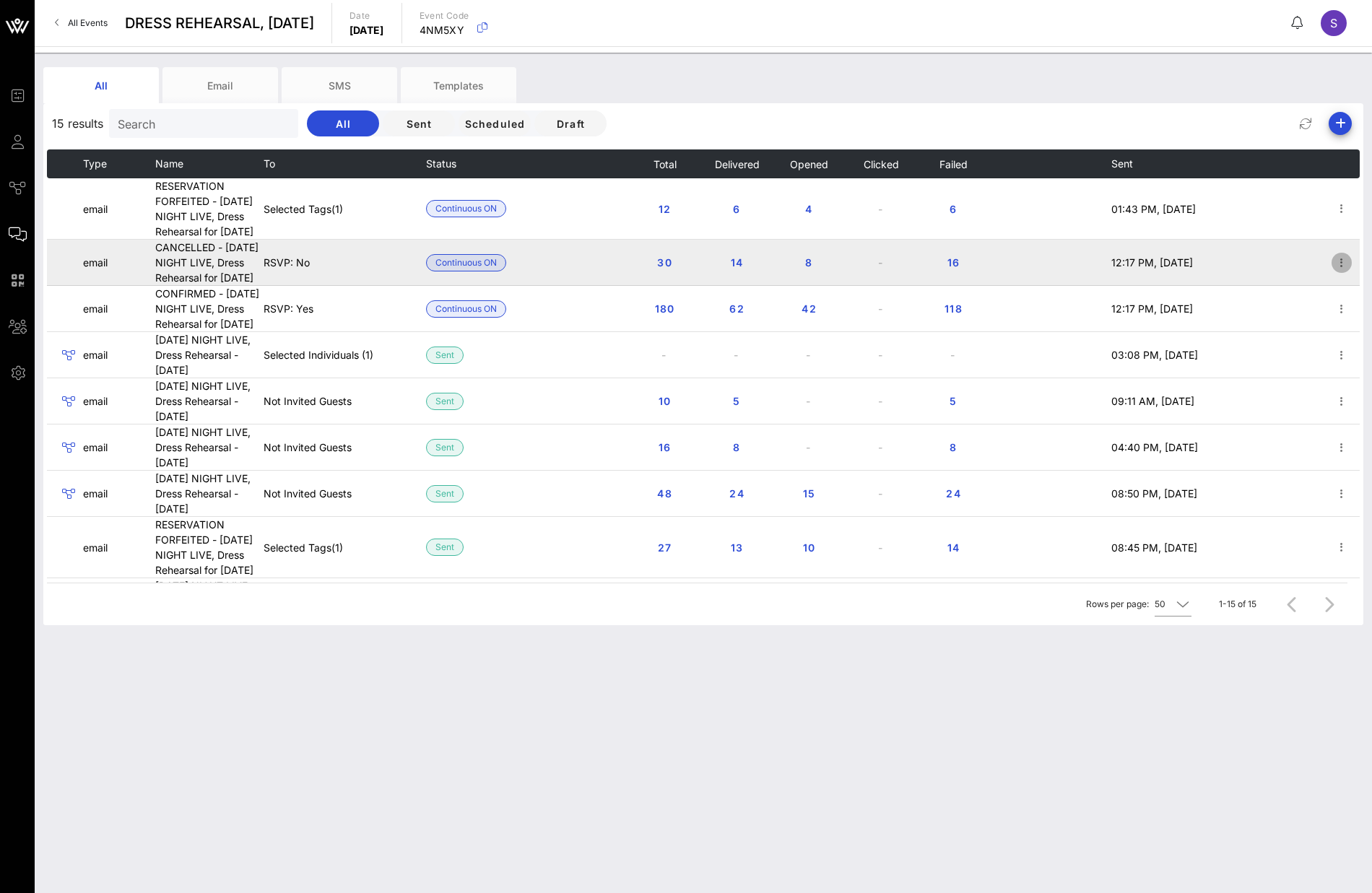
click at [1333, 271] on icon "button" at bounding box center [1342, 263] width 17 height 17
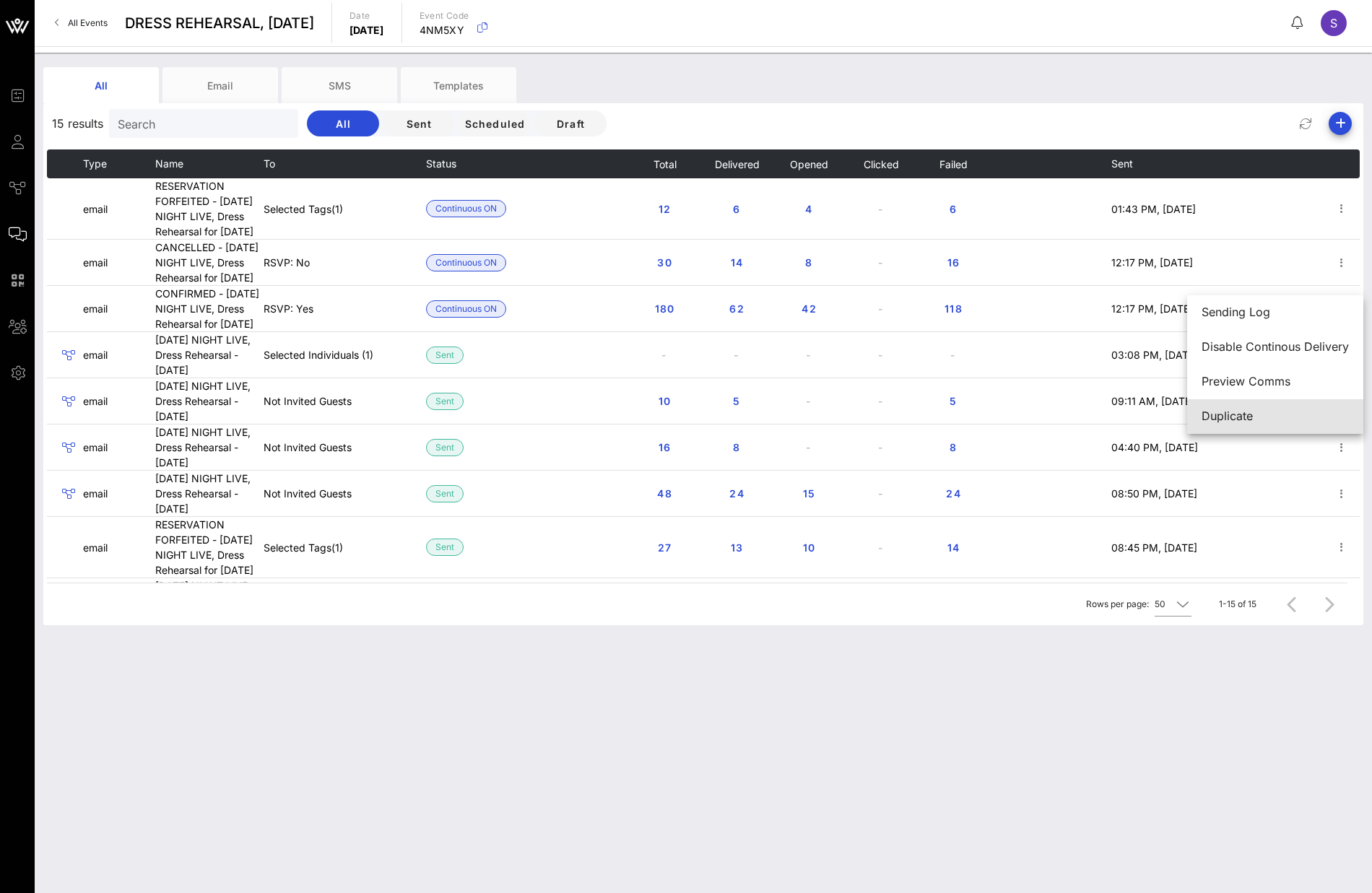
click at [1240, 422] on div "Duplicate" at bounding box center [1276, 416] width 147 height 14
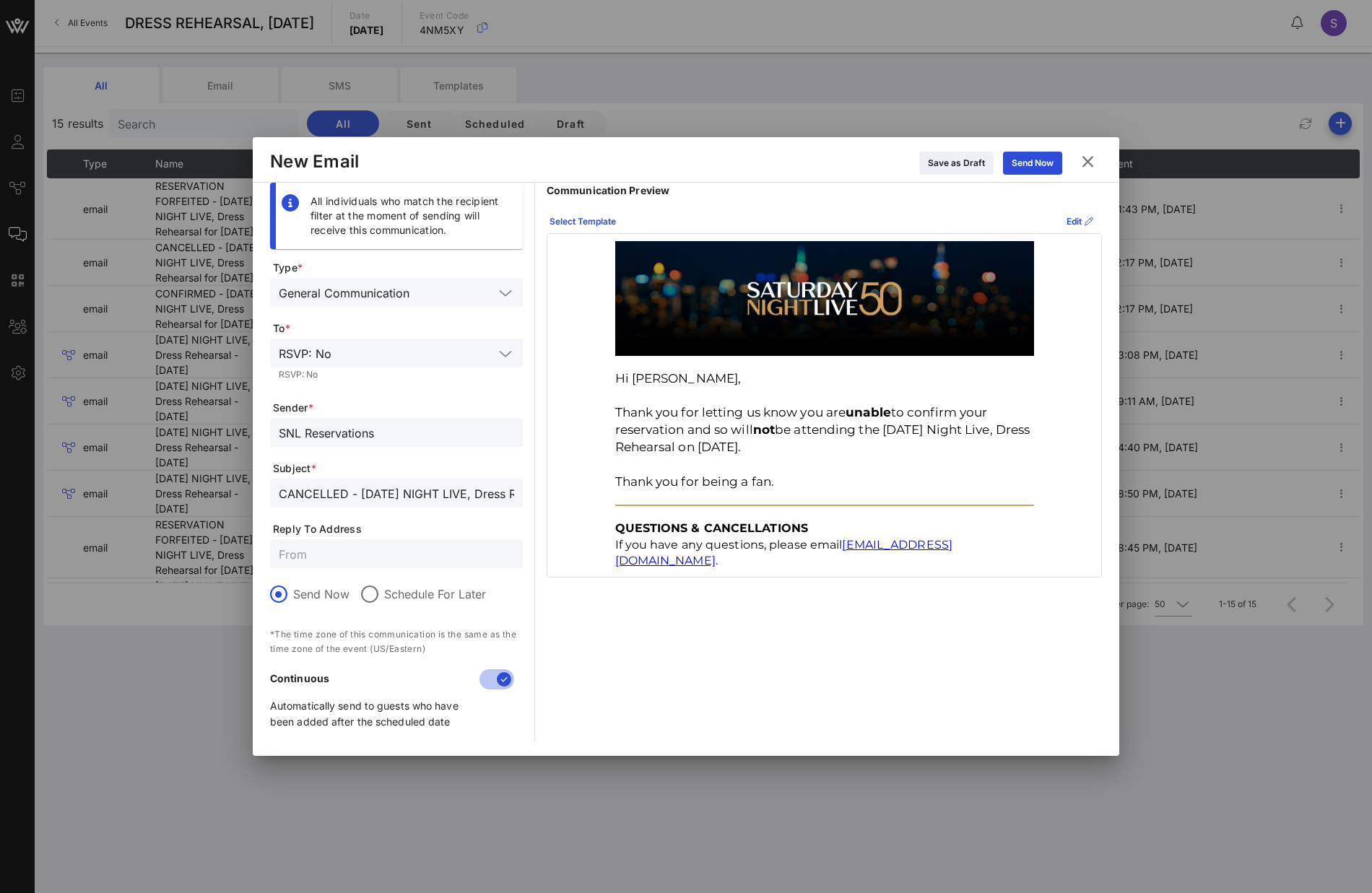
click at [377, 496] on input "CANCELLED - SATURDAY NIGHT LIVE, Dress Rehearsal for October 5, 2024" at bounding box center [397, 493] width 235 height 19
click at [1089, 158] on icon at bounding box center [1088, 161] width 20 height 18
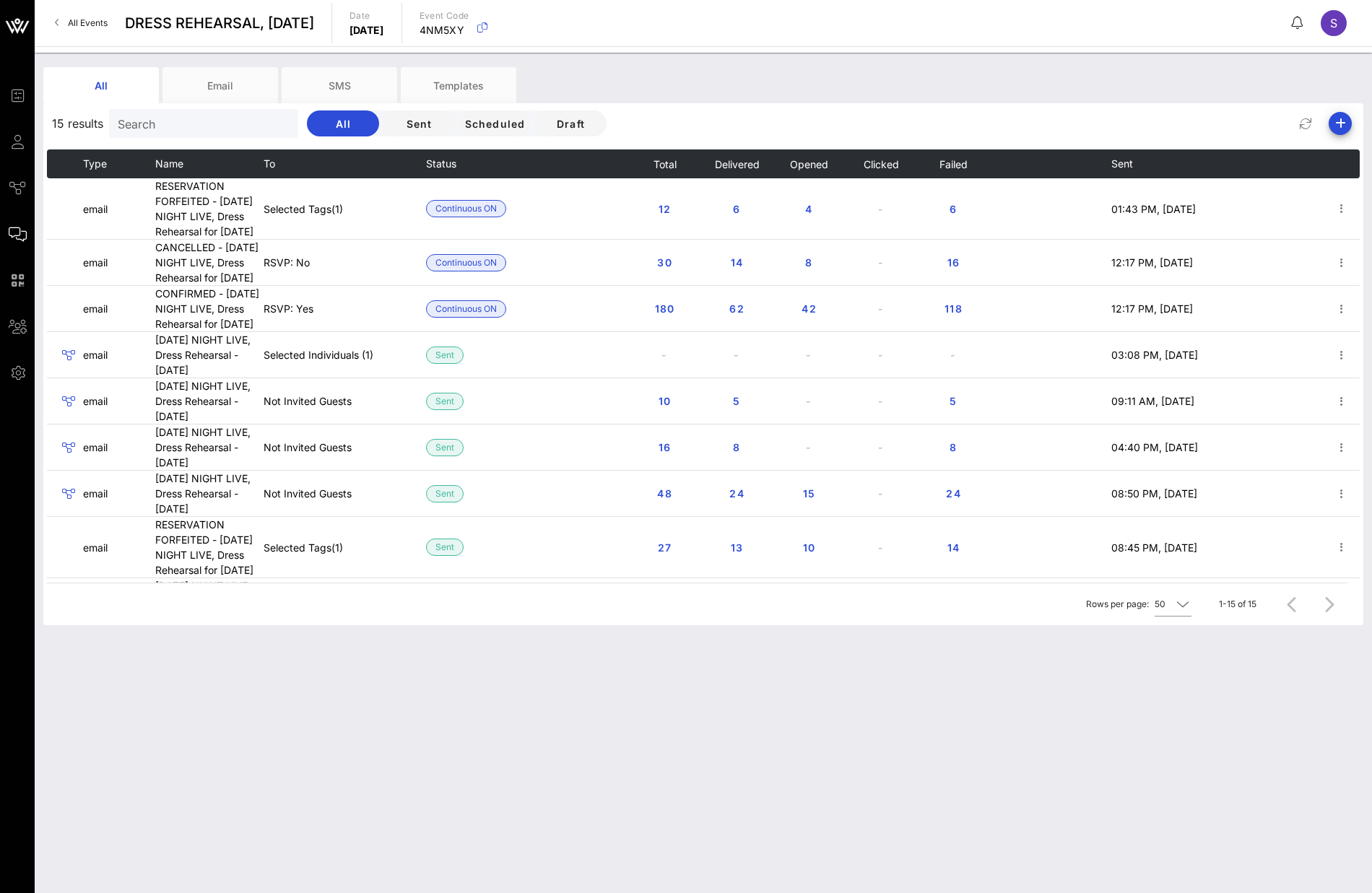
click at [955, 77] on div "All Email SMS Templates" at bounding box center [692, 85] width 1298 height 36
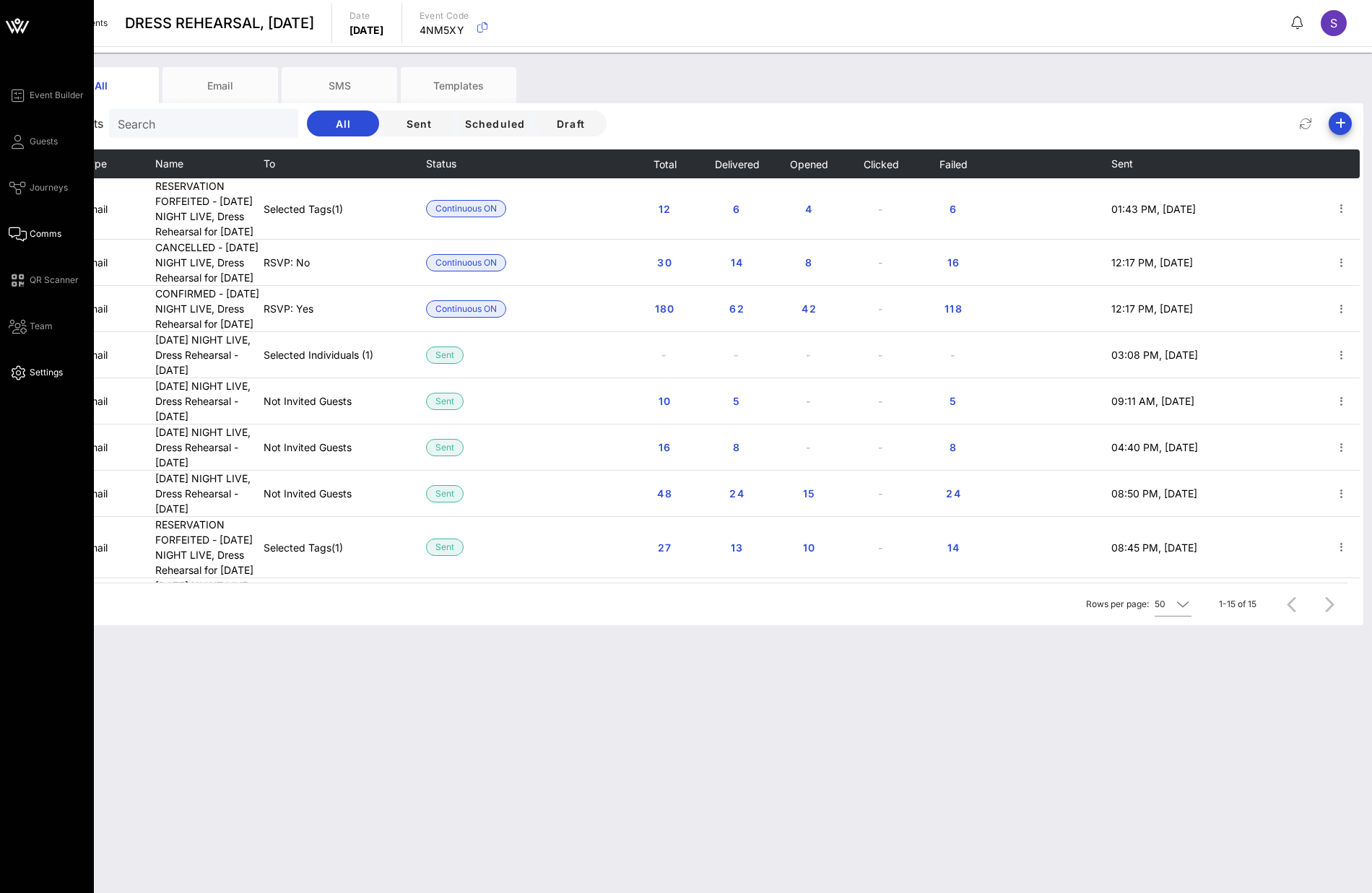
click at [27, 371] on link "Settings" at bounding box center [36, 372] width 54 height 17
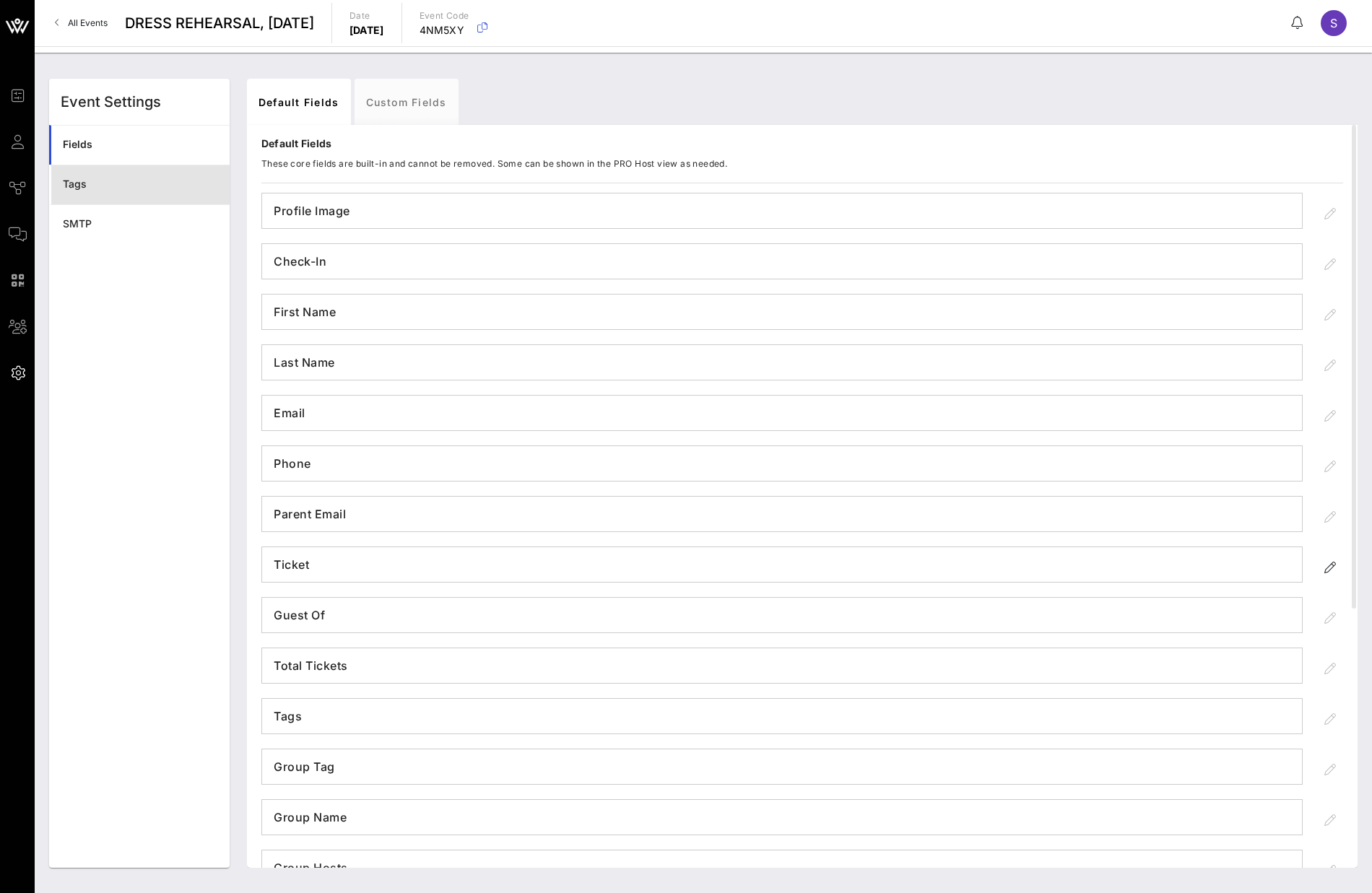
click at [140, 182] on div "Tags" at bounding box center [140, 184] width 156 height 13
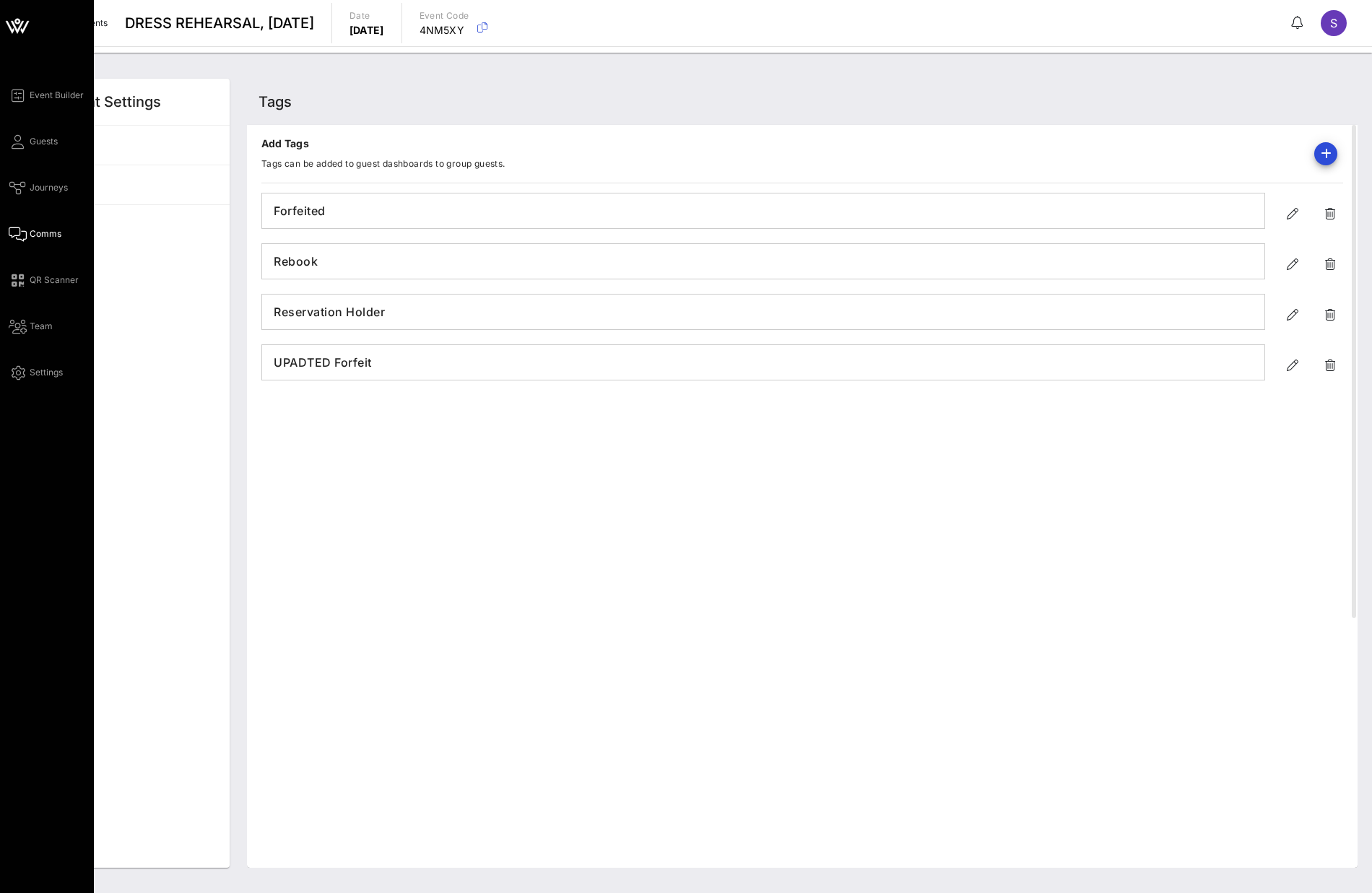
click at [25, 234] on icon at bounding box center [17, 234] width 18 height 3
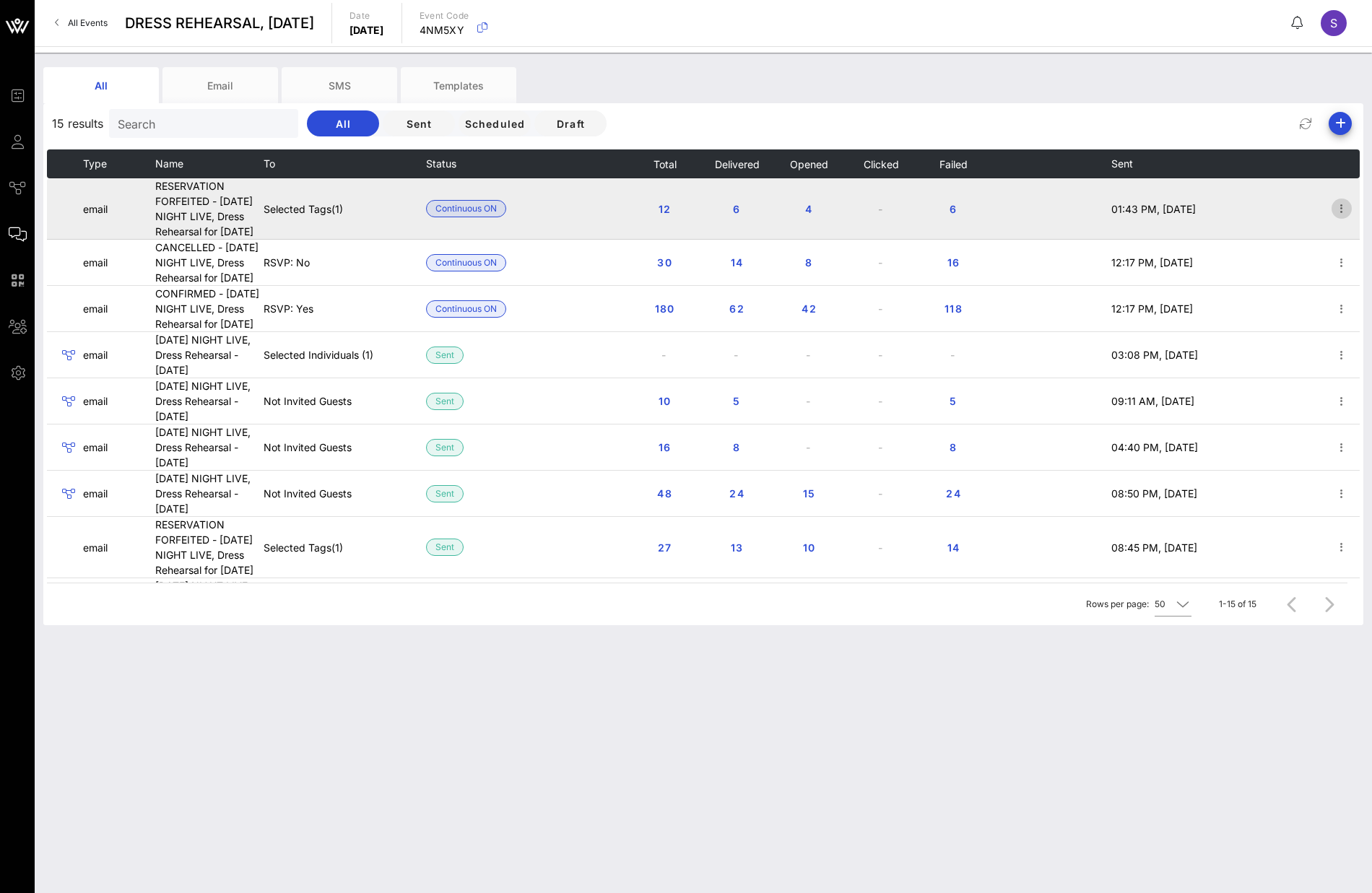
click at [1333, 217] on icon "button" at bounding box center [1342, 208] width 17 height 17
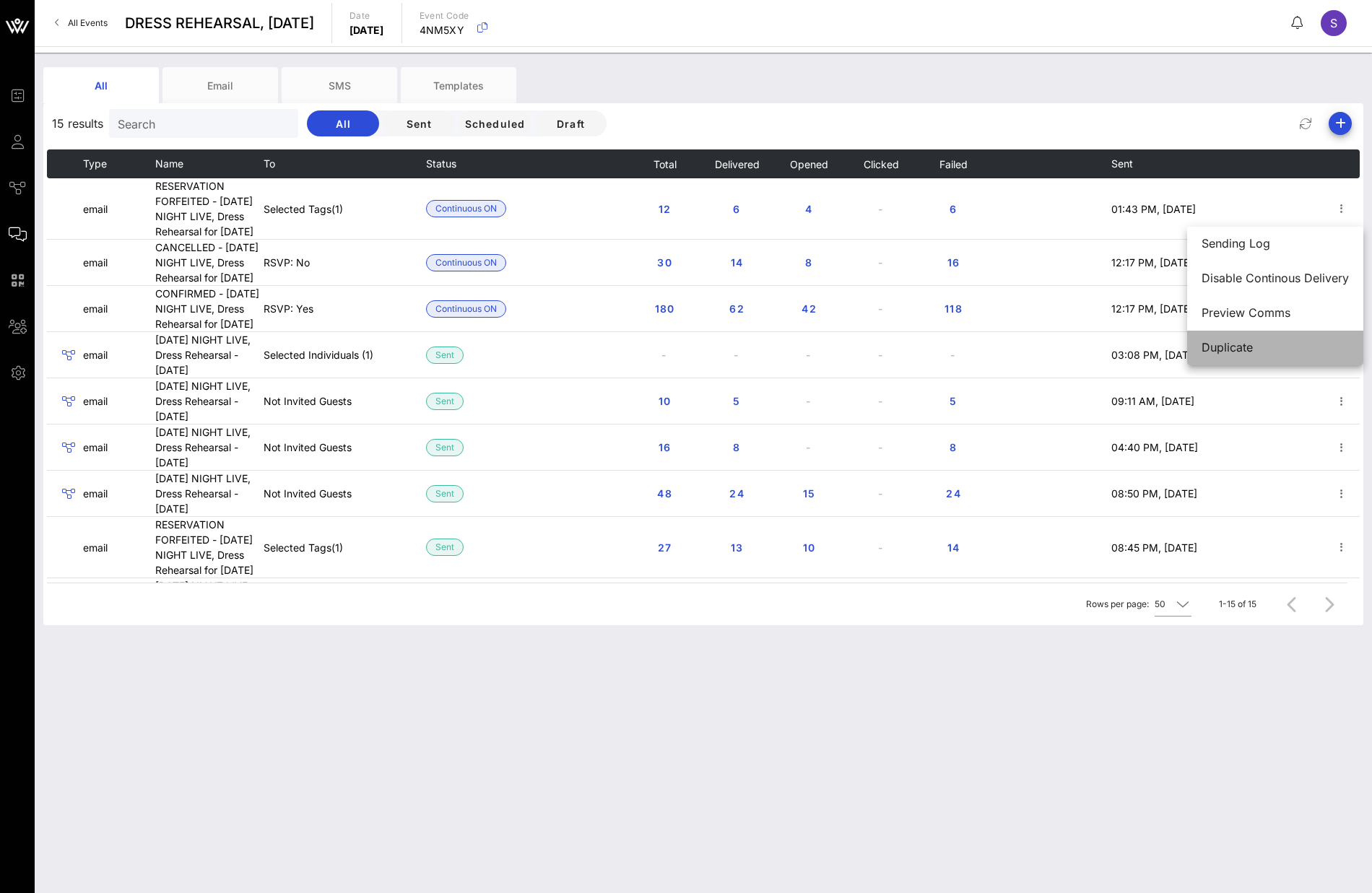
click at [1292, 348] on div "Duplicate" at bounding box center [1276, 348] width 147 height 14
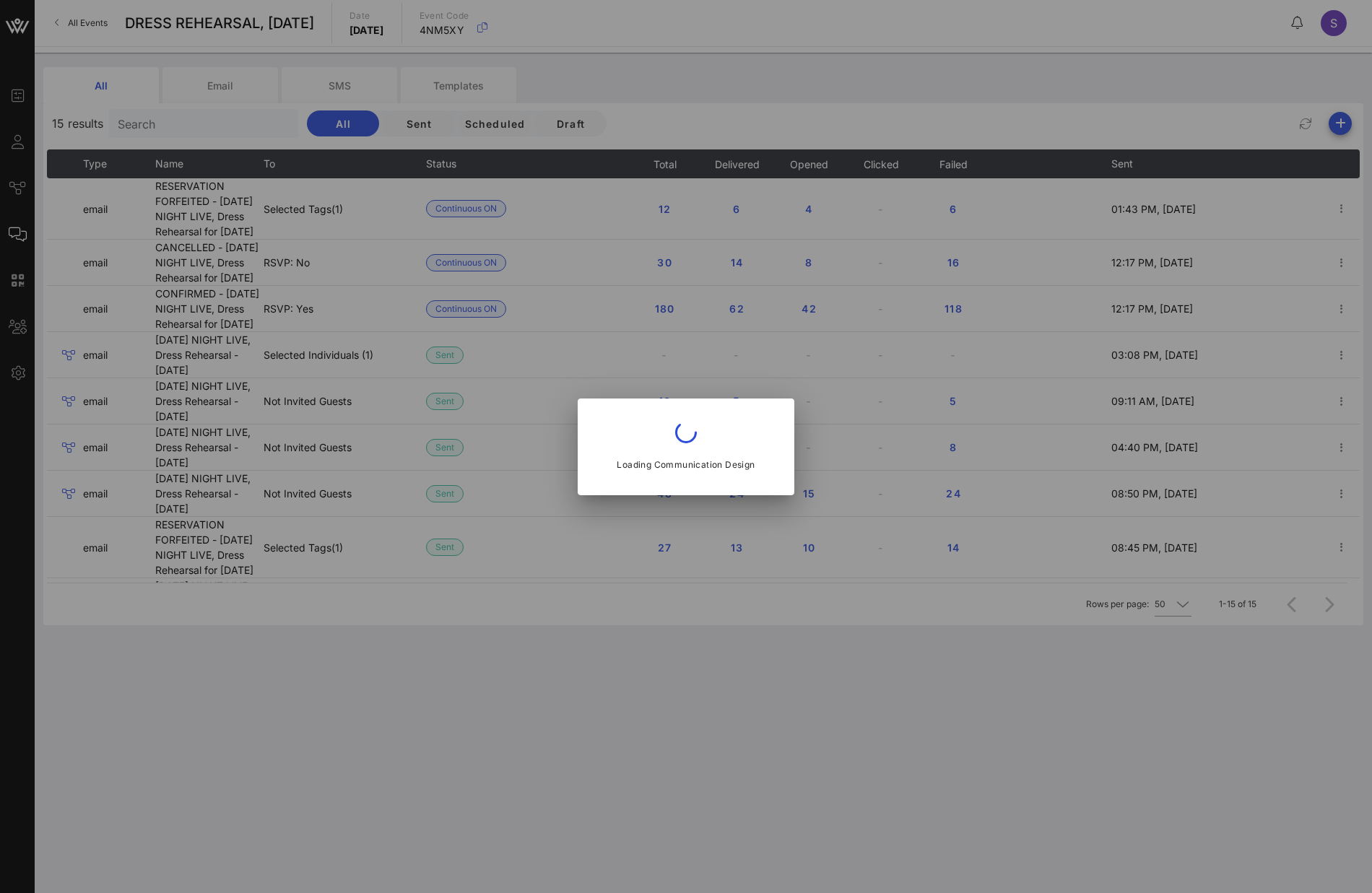
type input "RESERVATION FORFEITED - SATURDAY NIGHT LIVE, Dress Rehearsal for October 5, 2024"
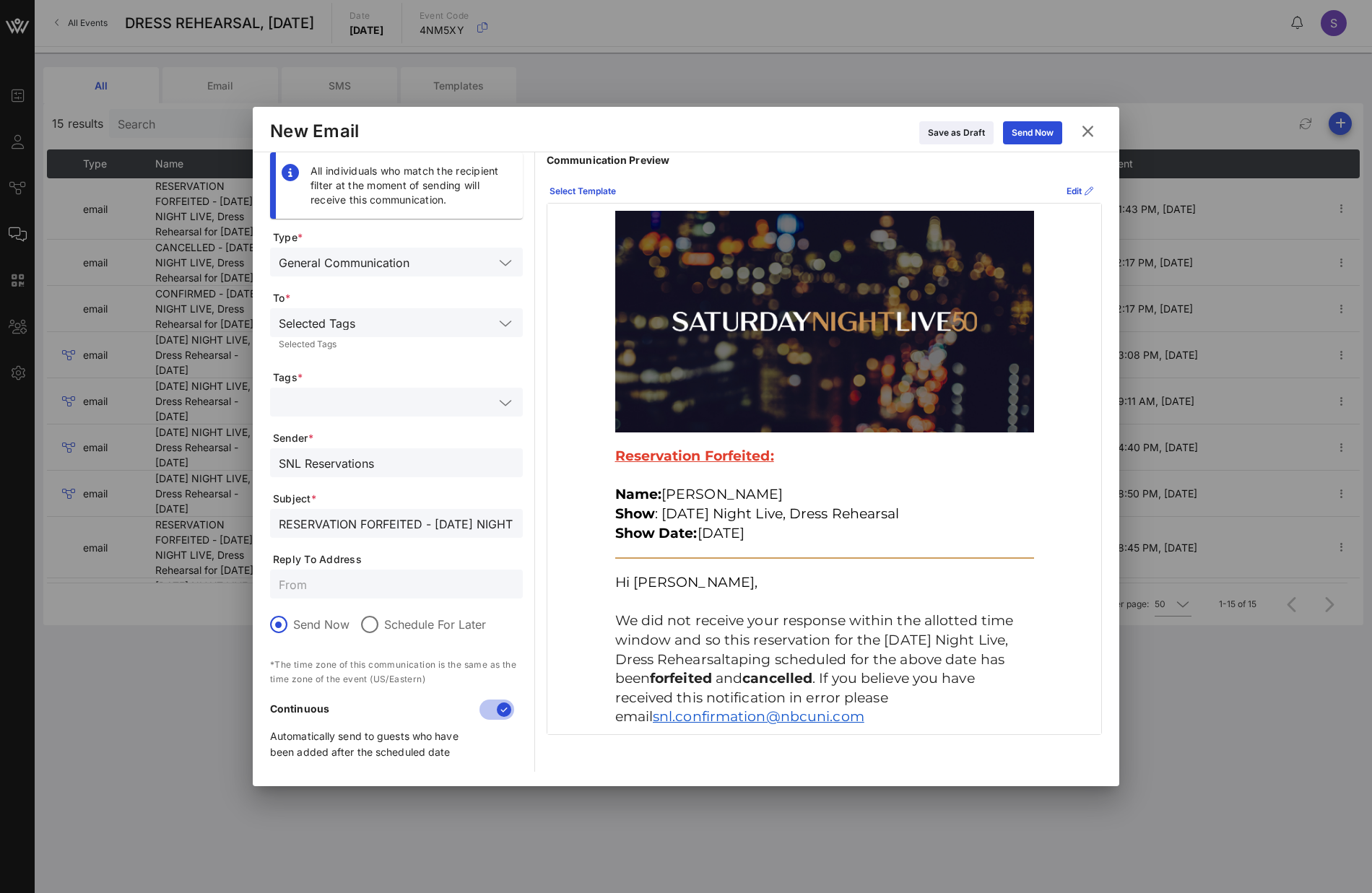
click at [397, 522] on input "RESERVATION FORFEITED - SATURDAY NIGHT LIVE, Dress Rehearsal for October 5, 2024" at bounding box center [397, 523] width 235 height 19
click at [1095, 132] on icon at bounding box center [1088, 131] width 19 height 17
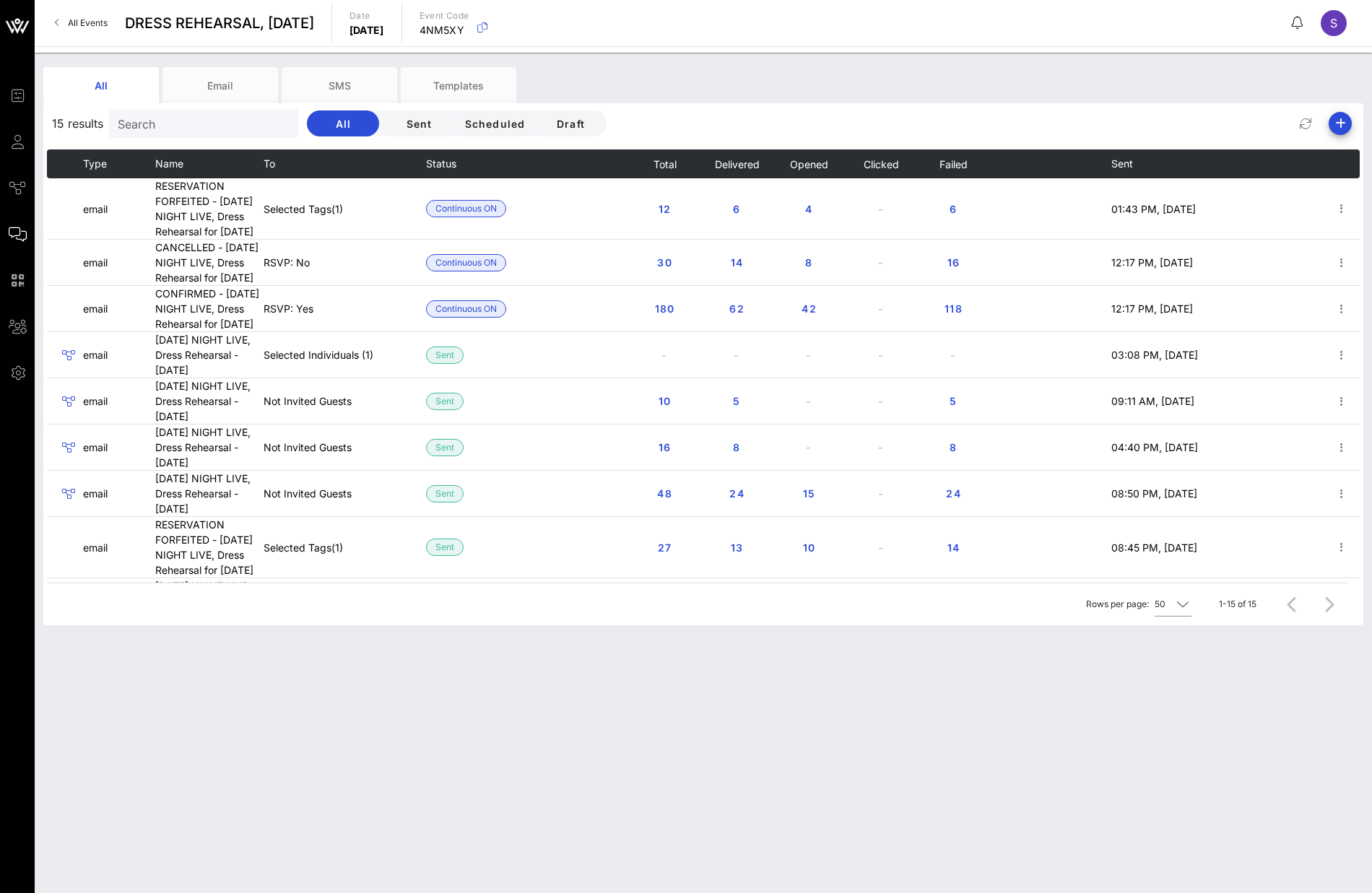
drag, startPoint x: 91, startPoint y: 27, endPoint x: 121, endPoint y: 23, distance: 30.3
click at [91, 27] on span "All Events" at bounding box center [87, 22] width 40 height 11
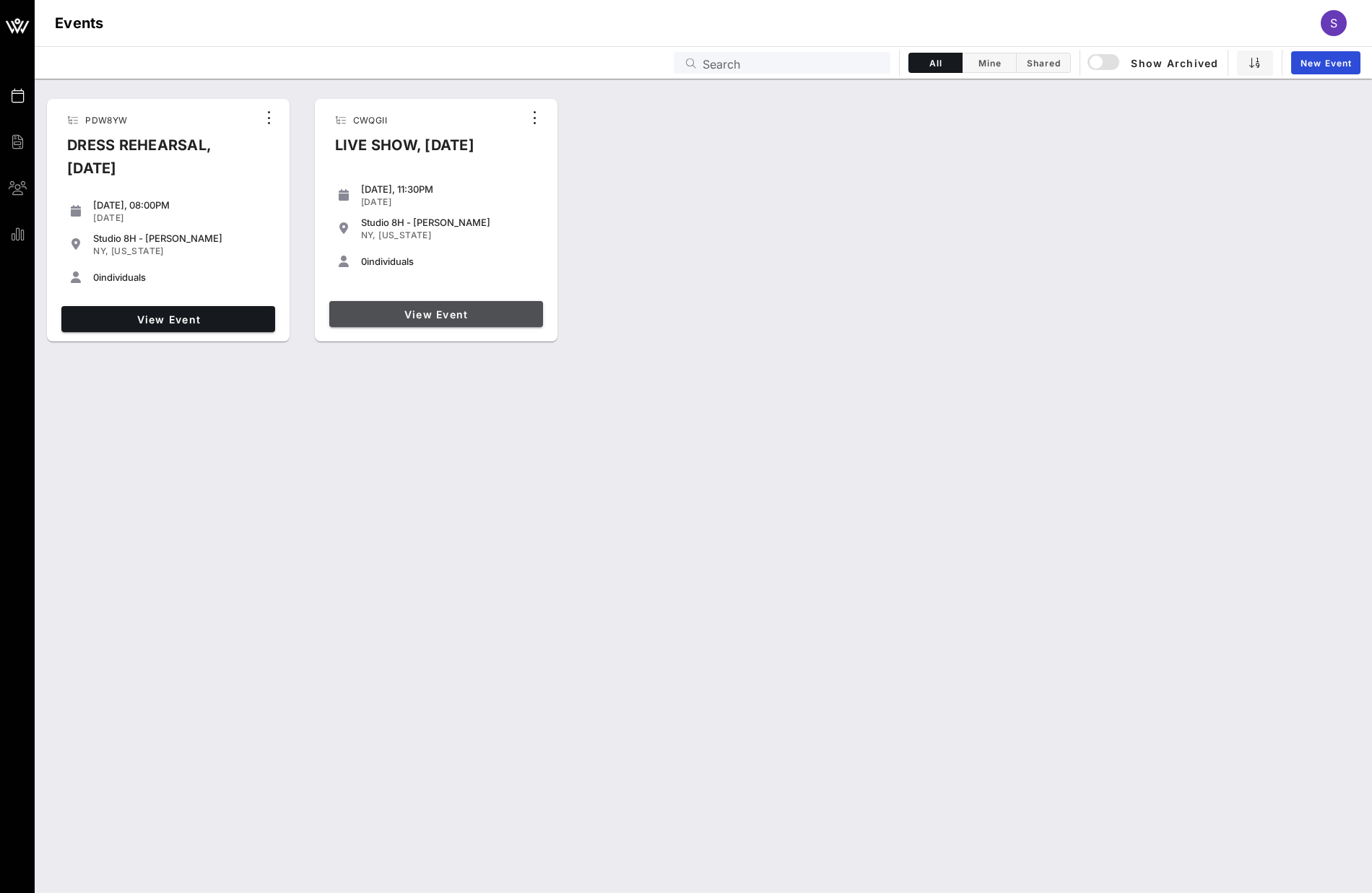
click at [447, 314] on span "View Event" at bounding box center [436, 315] width 202 height 13
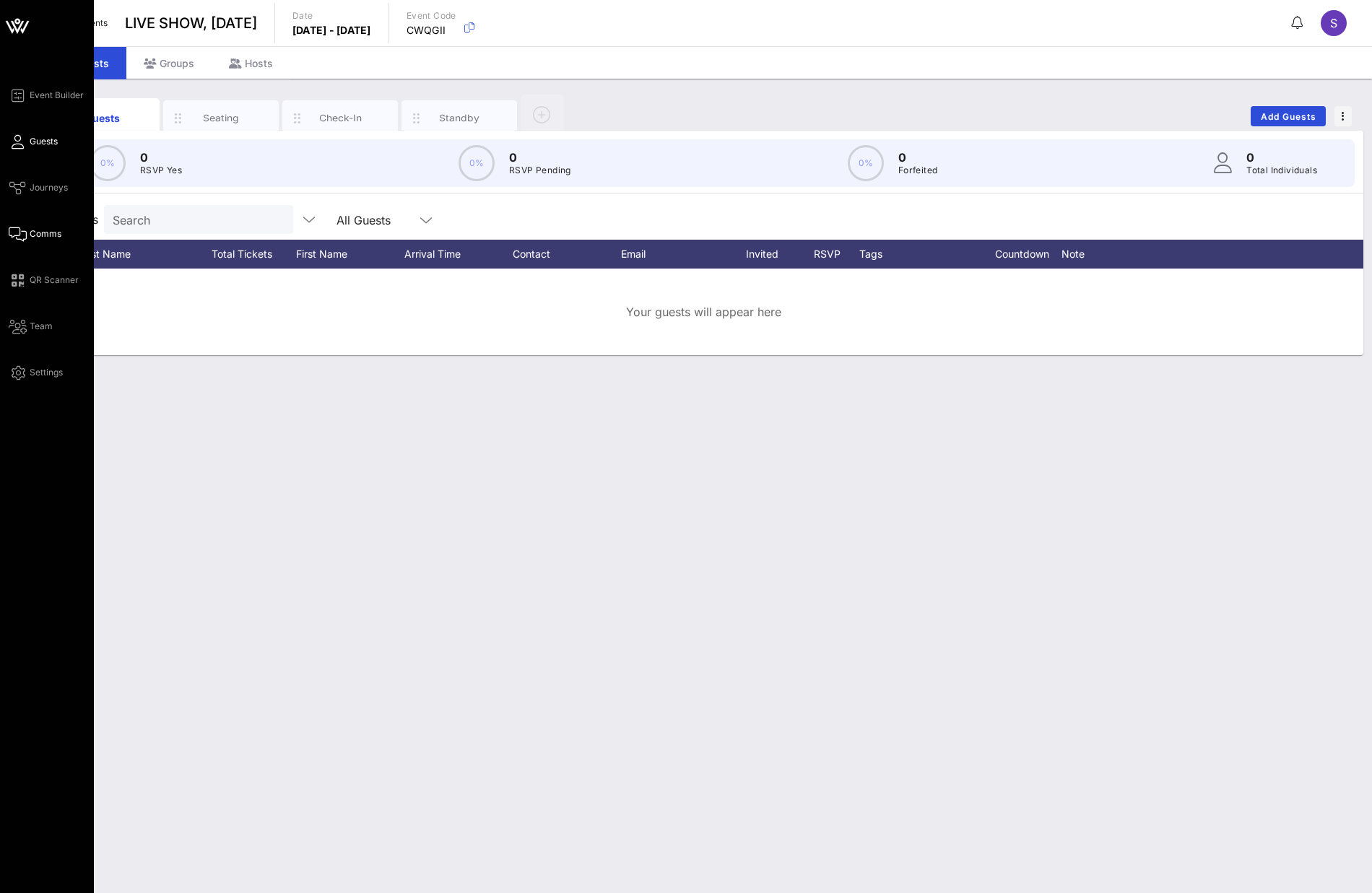
click at [36, 238] on span "Comms" at bounding box center [46, 233] width 32 height 13
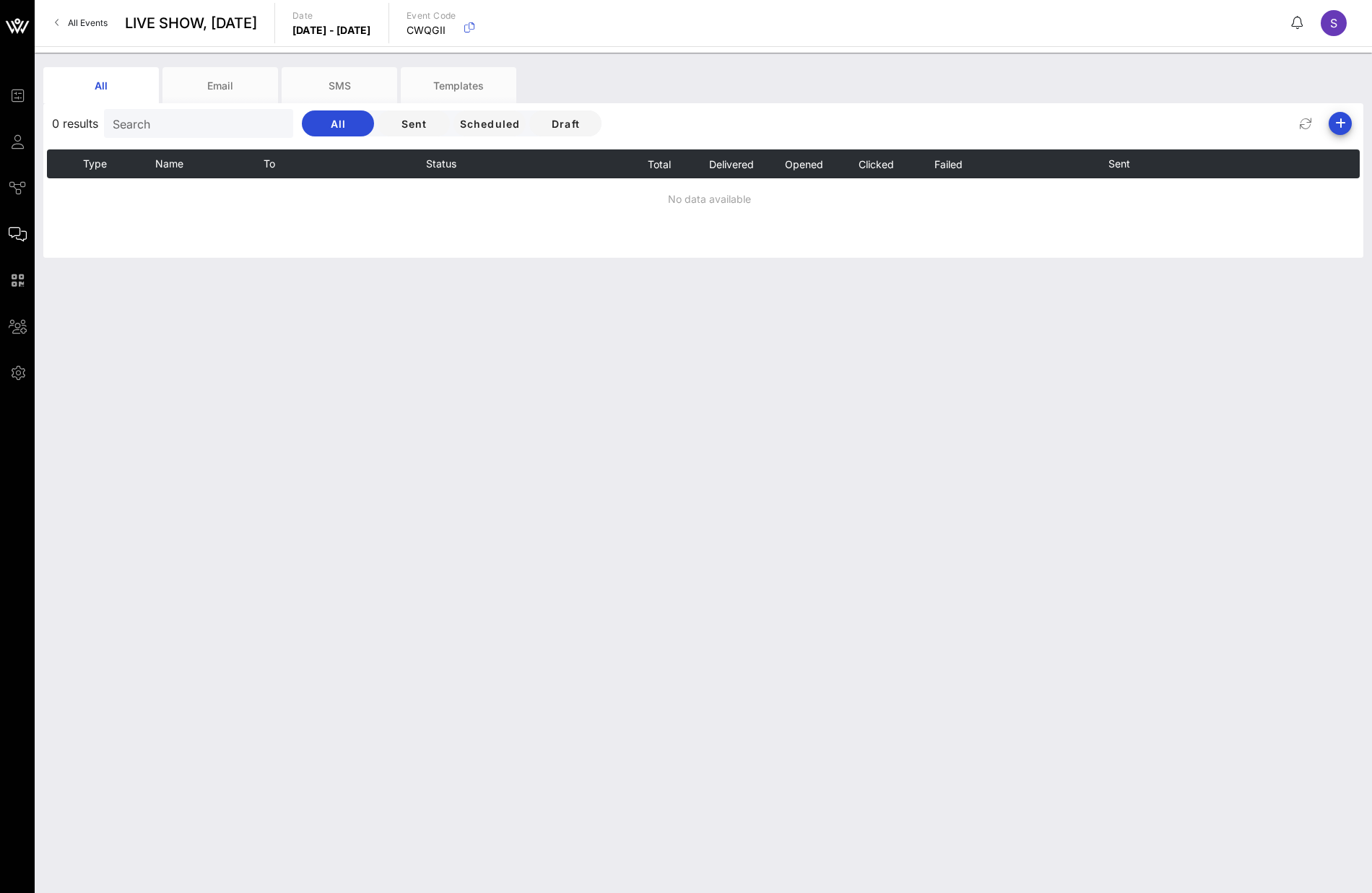
click at [665, 400] on div "All Email SMS Templates 0 results Search All Sent Scheduled Draft Type Name To …" at bounding box center [703, 473] width 1337 height 841
drag, startPoint x: 970, startPoint y: 100, endPoint x: 1039, endPoint y: 96, distance: 69.1
click at [971, 100] on div "All Email SMS Templates" at bounding box center [692, 85] width 1298 height 36
click at [1345, 129] on icon "button" at bounding box center [1340, 123] width 17 height 17
click at [1350, 142] on div "Email" at bounding box center [1335, 152] width 58 height 35
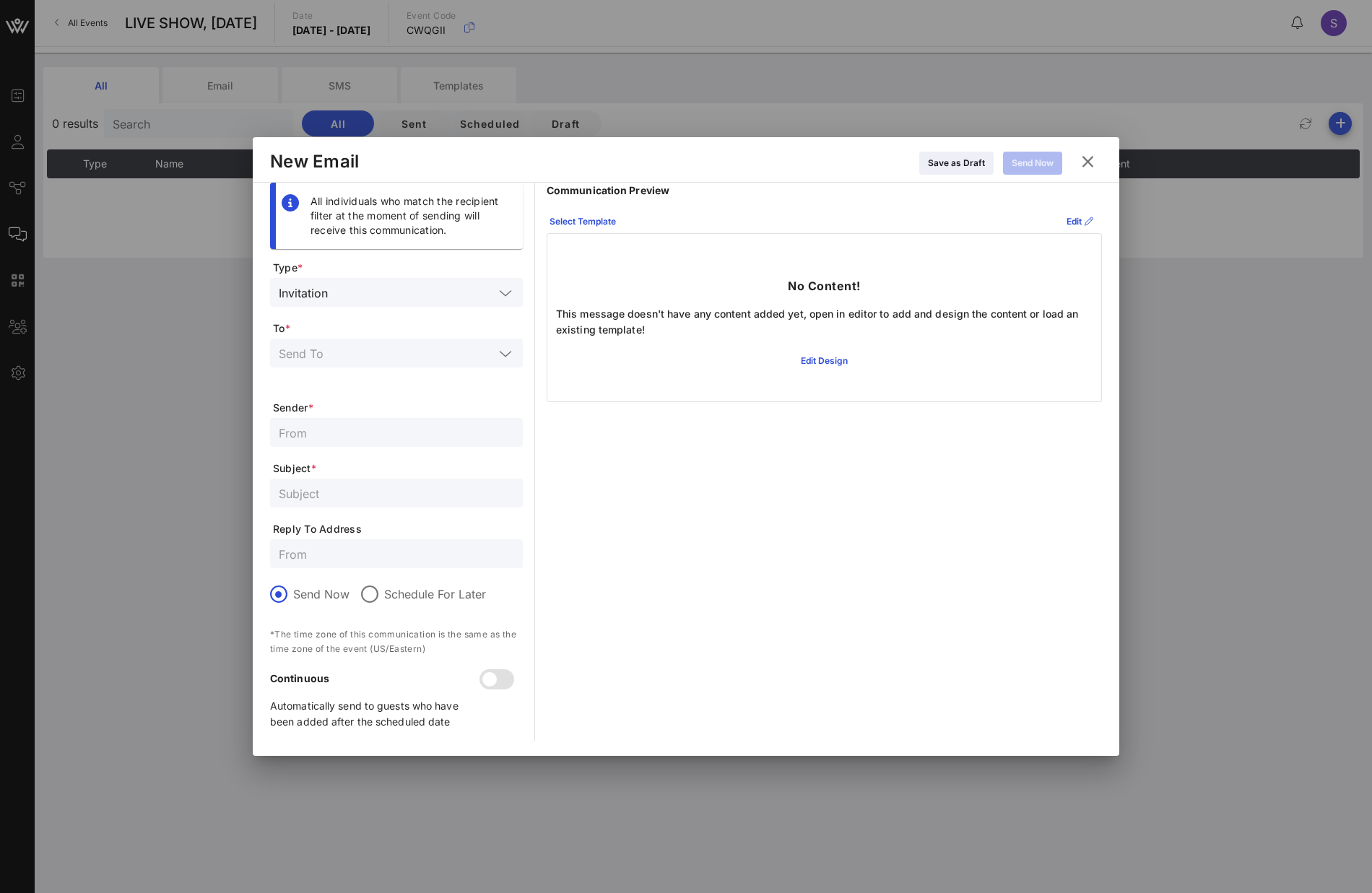
click at [403, 296] on input "text" at bounding box center [414, 293] width 161 height 19
click at [395, 333] on div "General Communication" at bounding box center [397, 326] width 230 height 23
click at [403, 348] on input "text" at bounding box center [387, 353] width 215 height 19
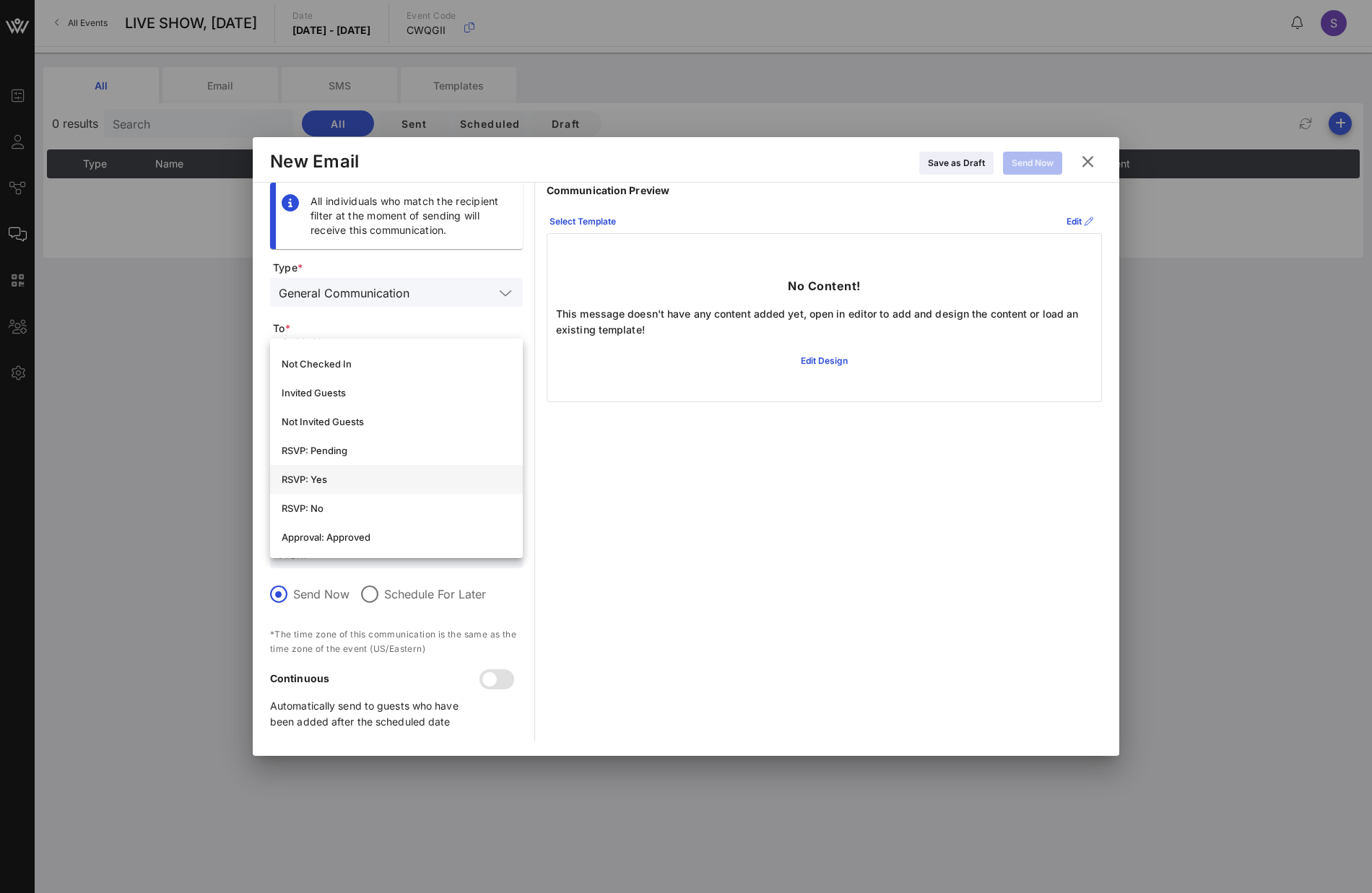
scroll to position [216, 0]
click at [374, 469] on div "RSVP: Yes" at bounding box center [397, 459] width 230 height 23
click at [410, 417] on form "Type * General Communication To * RSVP: Yes RSVP: Yes Sender * Subject * Reply …" at bounding box center [396, 501] width 253 height 481
click at [406, 440] on input "text" at bounding box center [397, 432] width 235 height 19
paste input "SNL Reservations"
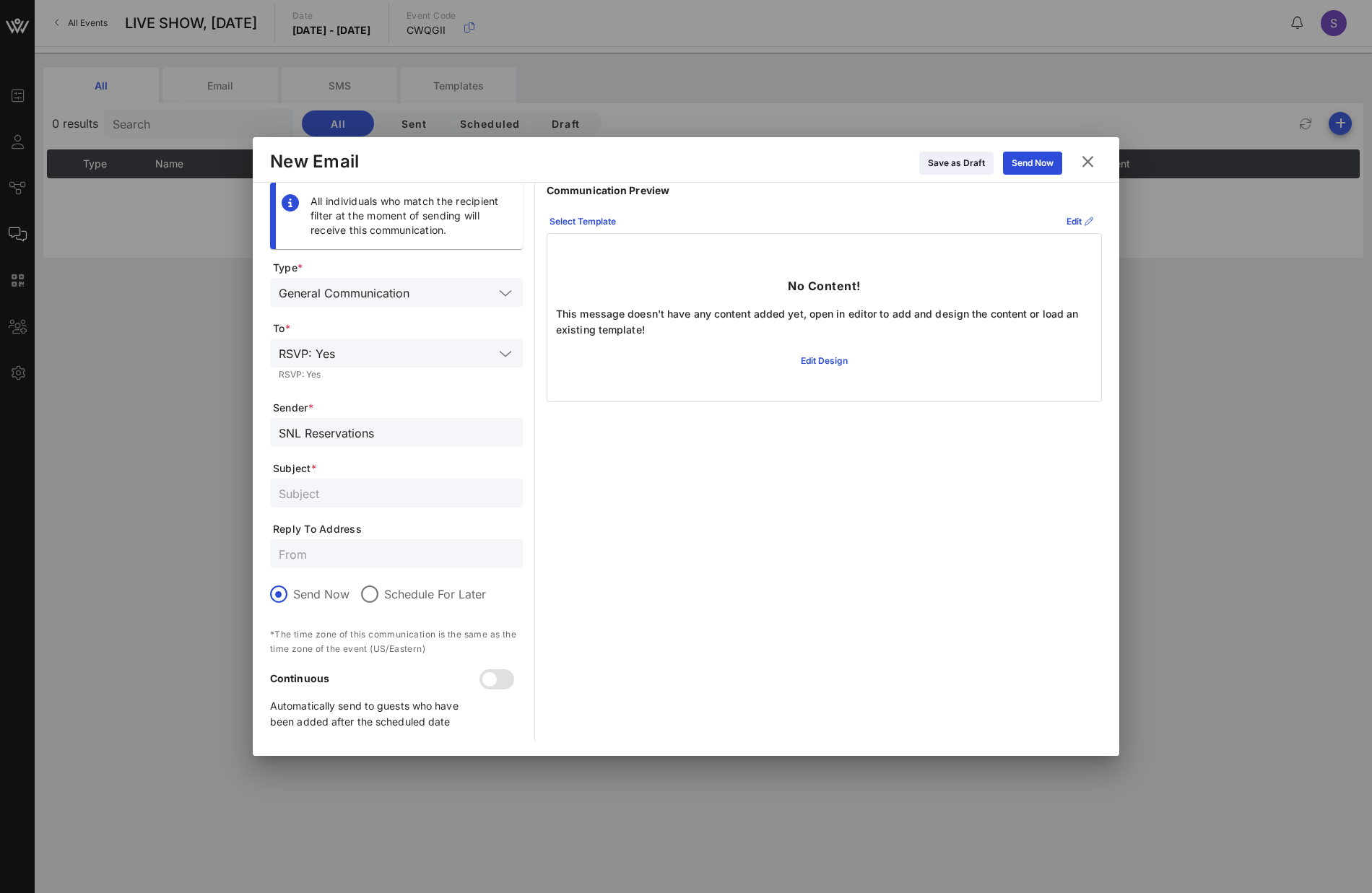
type input "SNL Reservations"
click at [404, 497] on input "text" at bounding box center [397, 493] width 235 height 19
click at [793, 504] on div "Communication Preview Select Template Edit No Content! This message doesn't hav…" at bounding box center [824, 462] width 556 height 559
click at [419, 496] on input "text" at bounding box center [397, 493] width 235 height 19
paste input "CONFIRMED - SATURDAY NIGHT LIVE, Live Show for October 5, 2024"
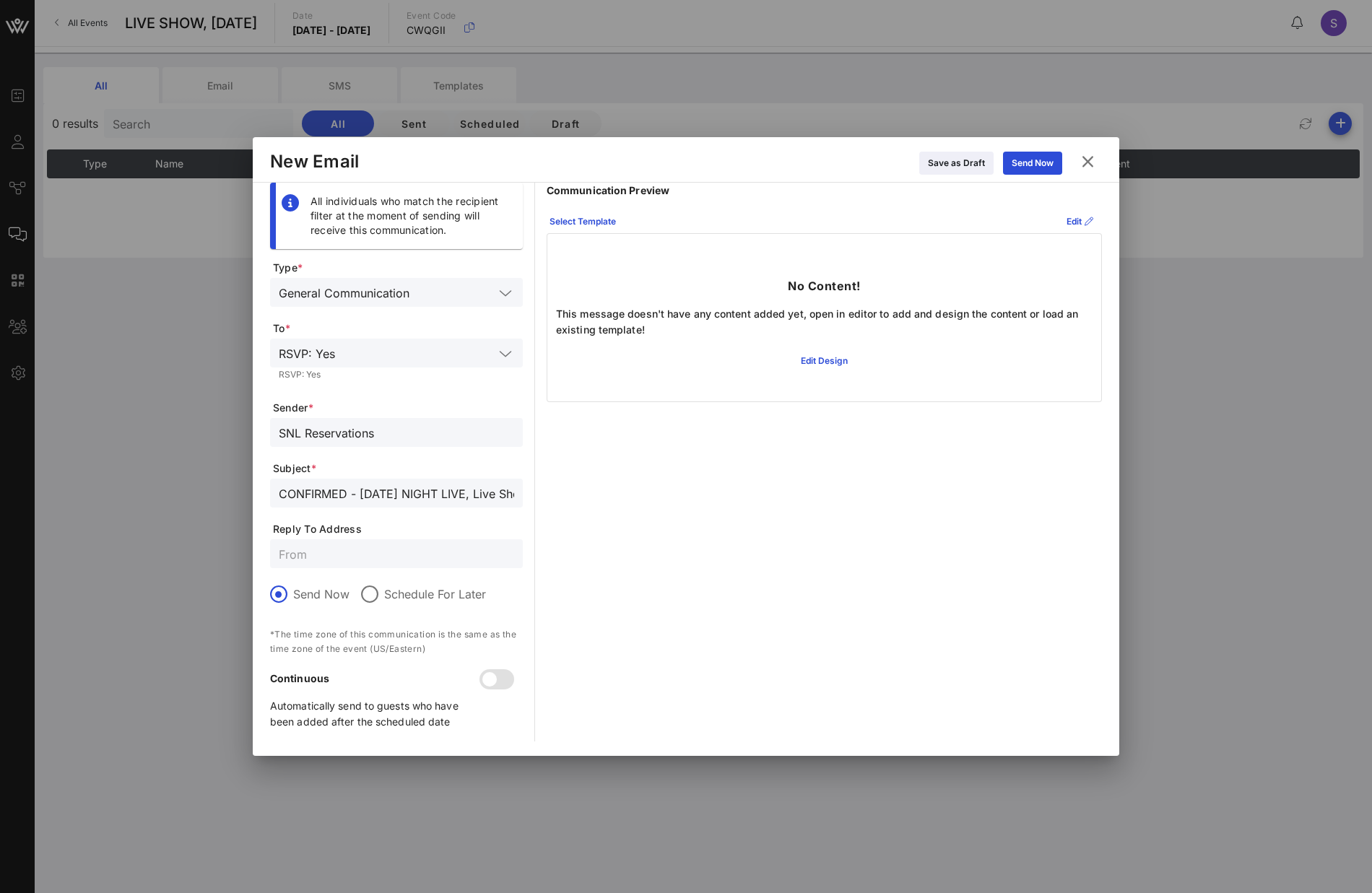
scroll to position [0, 147]
click at [479, 493] on input "CONFIRMED - SATURDAY NIGHT LIVE, Live Show for October 5, 2024" at bounding box center [397, 493] width 235 height 19
type input "CONFIRMED - SATURDAY NIGHT LIVE, Live Show for October 4, 2025"
click at [475, 551] on input "text" at bounding box center [397, 554] width 235 height 19
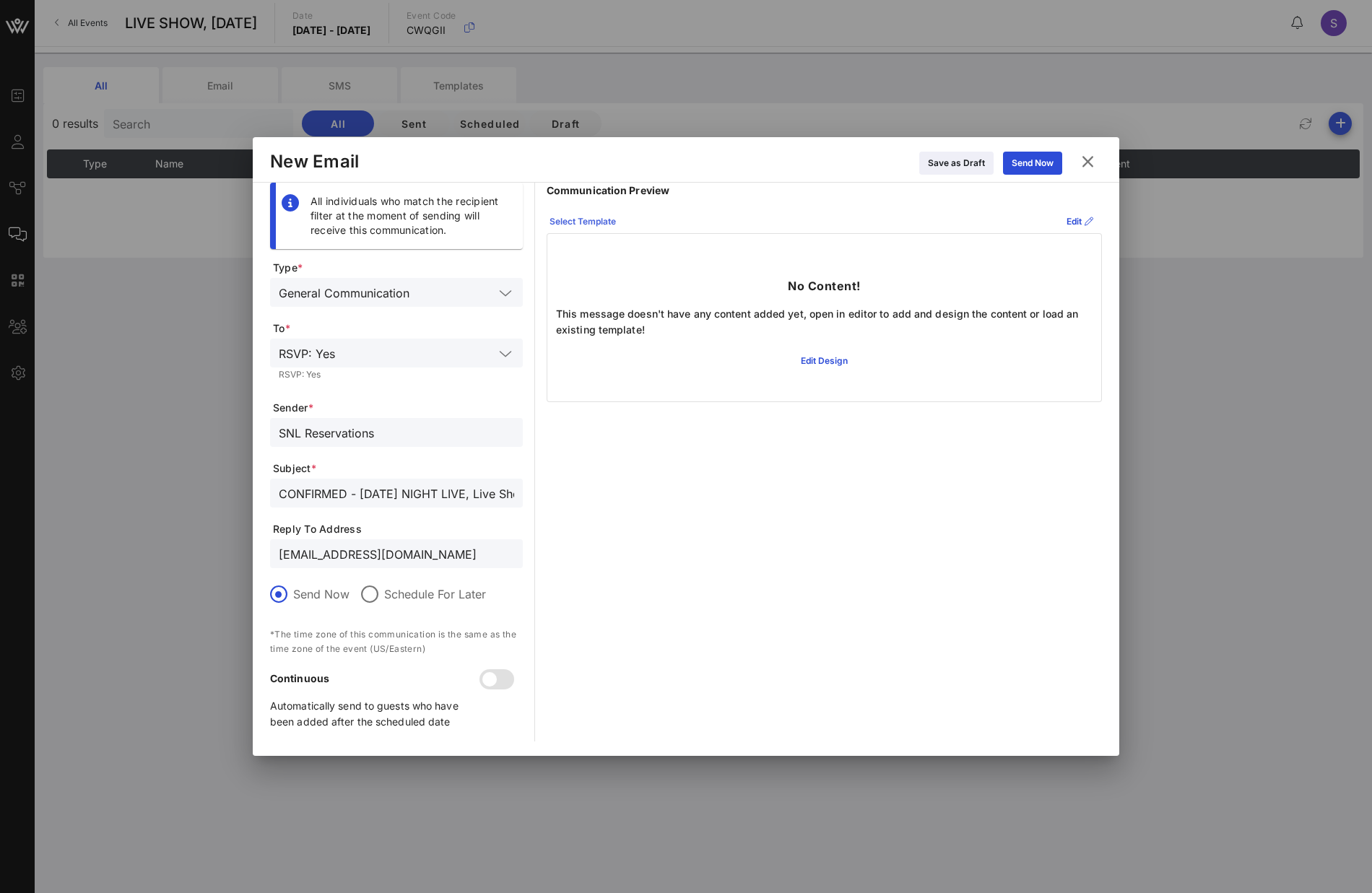
type input "SNL.Confirmation@nbcuni.com"
click at [593, 212] on button "Select Template" at bounding box center [582, 221] width 84 height 23
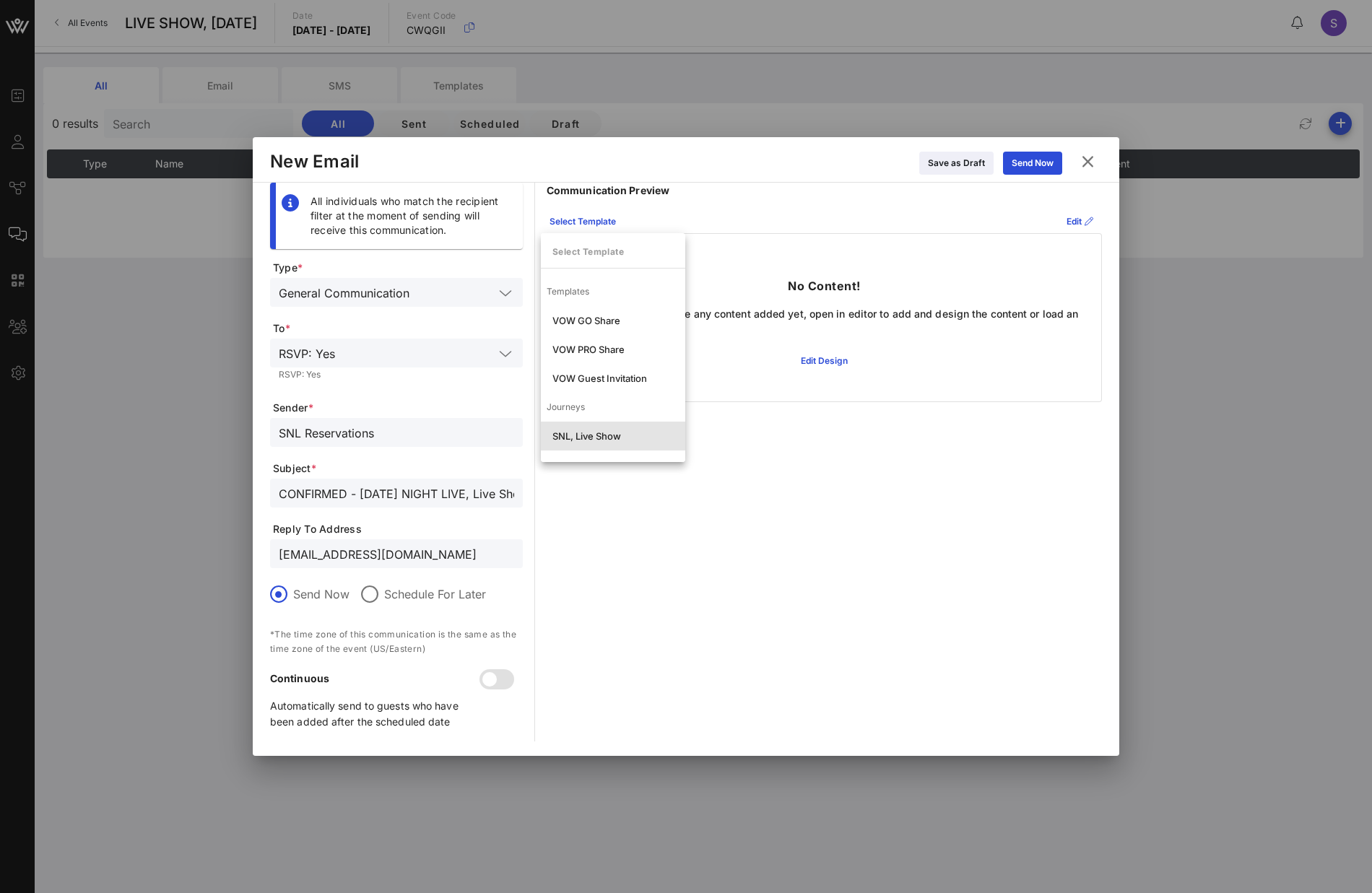
click at [572, 439] on div "SNL, Live Show" at bounding box center [612, 436] width 121 height 12
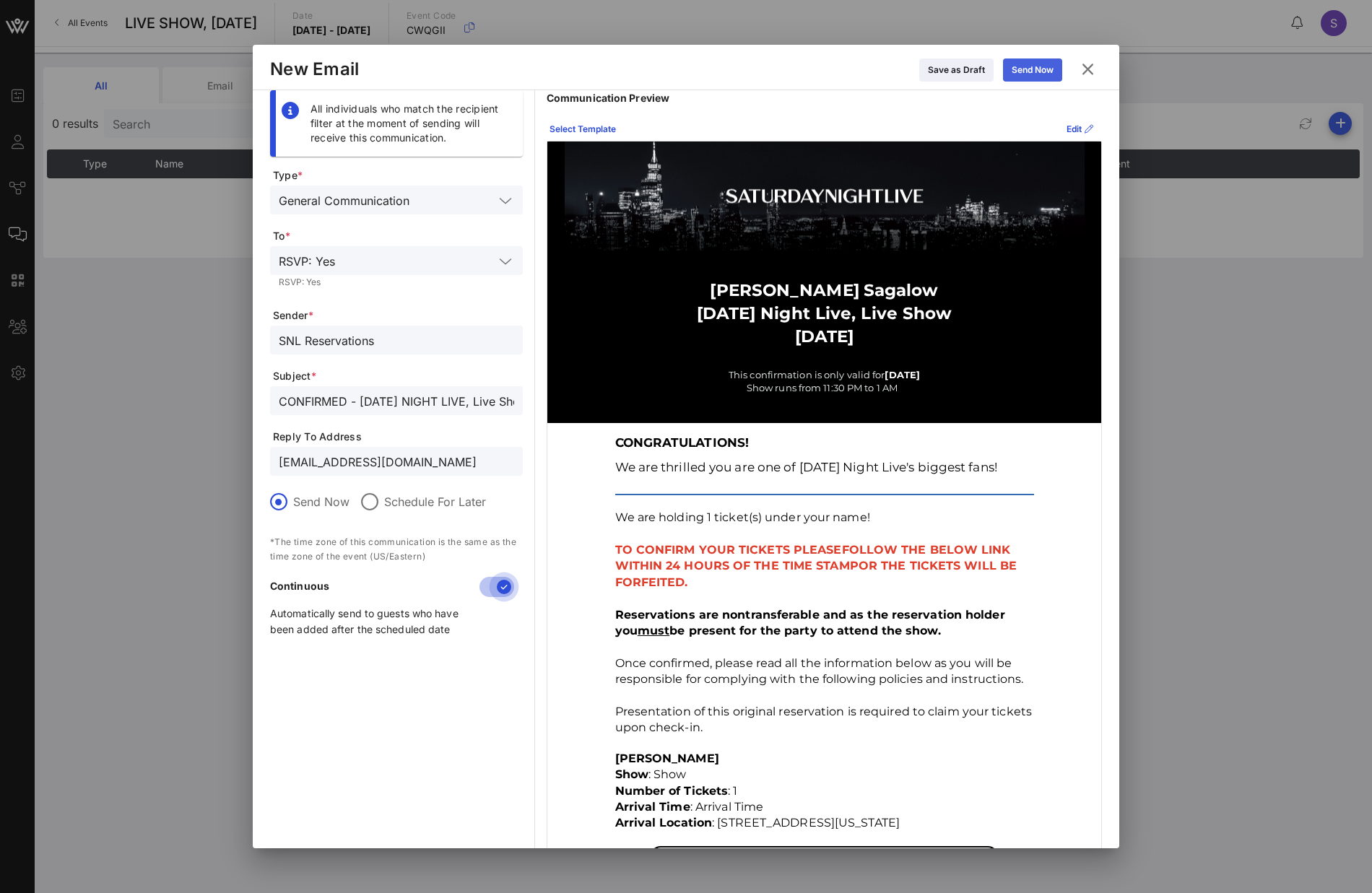
click at [1025, 71] on div "Send Now" at bounding box center [1033, 69] width 42 height 14
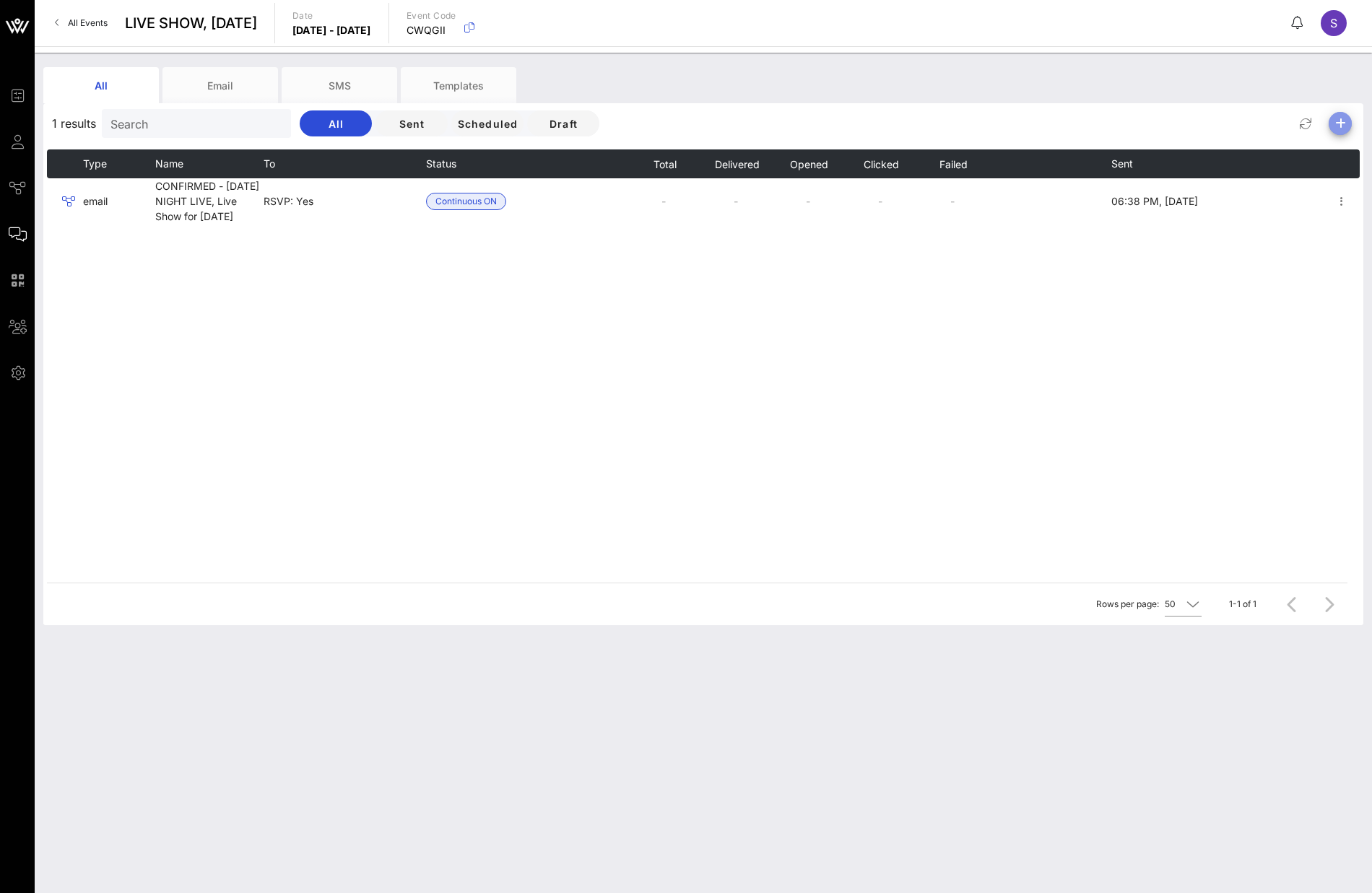
click at [1351, 118] on span "button" at bounding box center [1340, 123] width 23 height 17
click at [1336, 152] on div "Email" at bounding box center [1335, 152] width 30 height 14
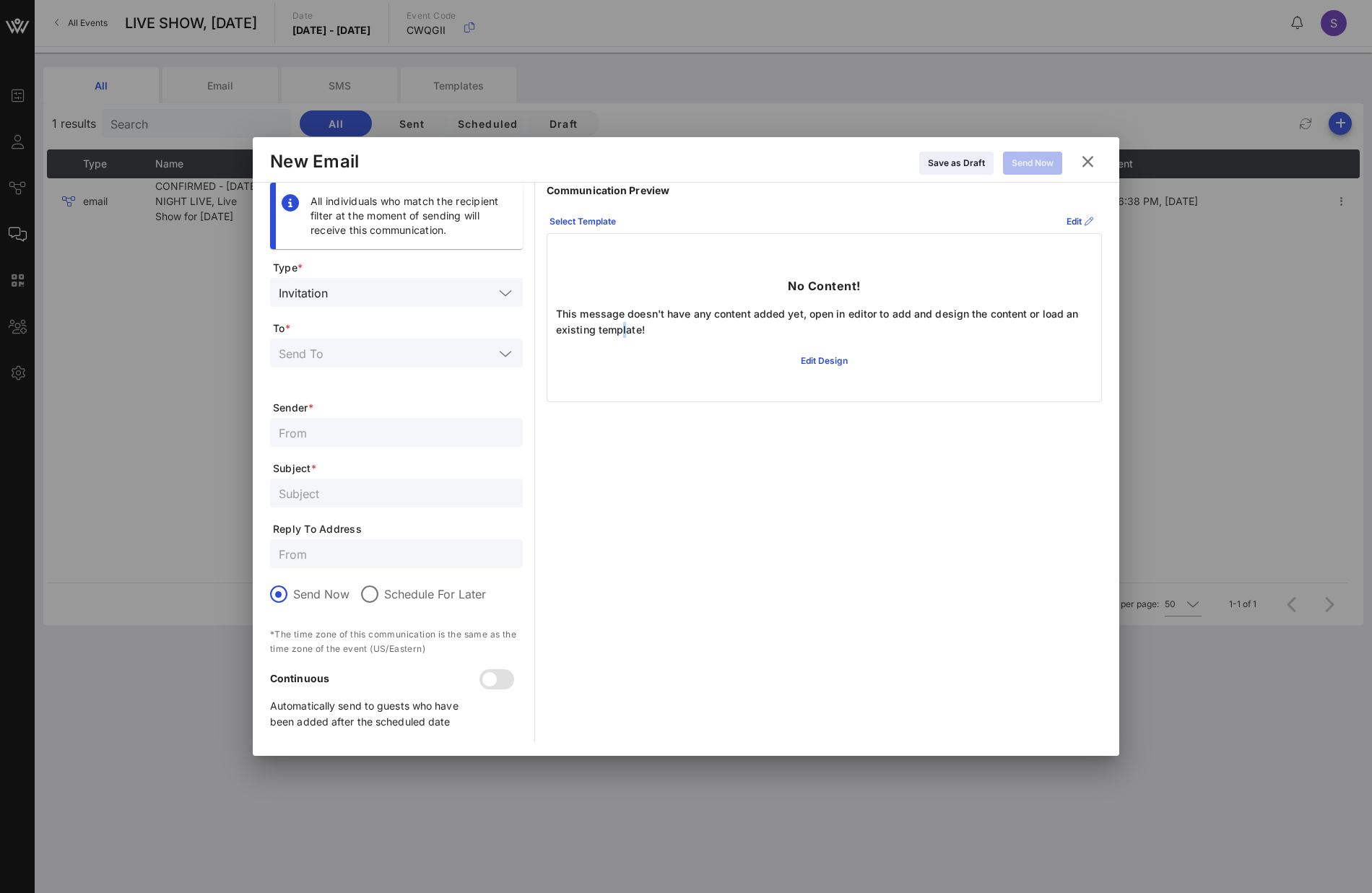
drag, startPoint x: 623, startPoint y: 417, endPoint x: 612, endPoint y: 414, distance: 11.4
click at [623, 417] on div "Communication Preview Select Template Edit No Content! This message doesn't hav…" at bounding box center [824, 462] width 556 height 559
click at [366, 290] on input "text" at bounding box center [414, 293] width 161 height 19
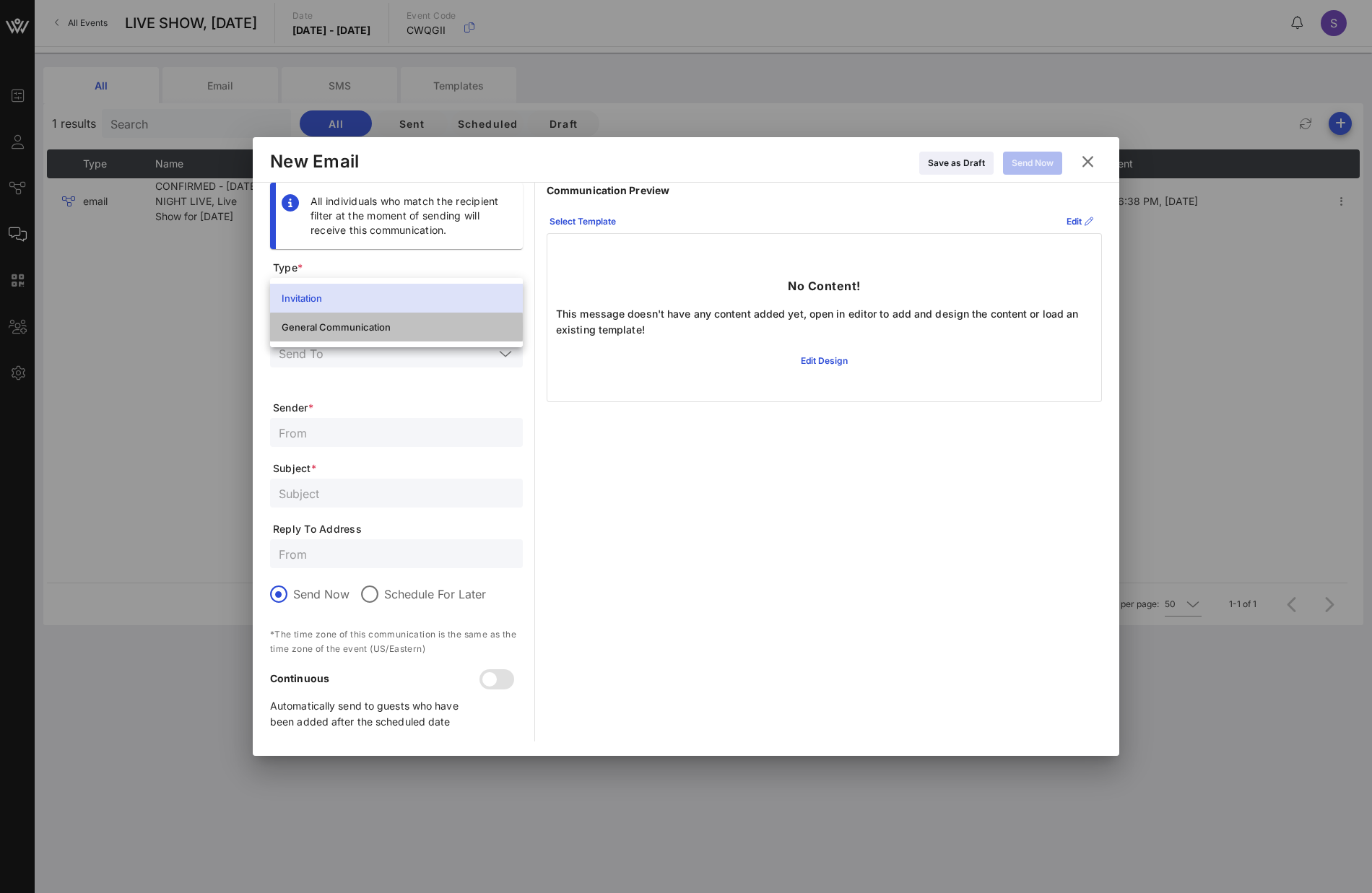
click at [357, 335] on div "General Communication" at bounding box center [397, 326] width 230 height 23
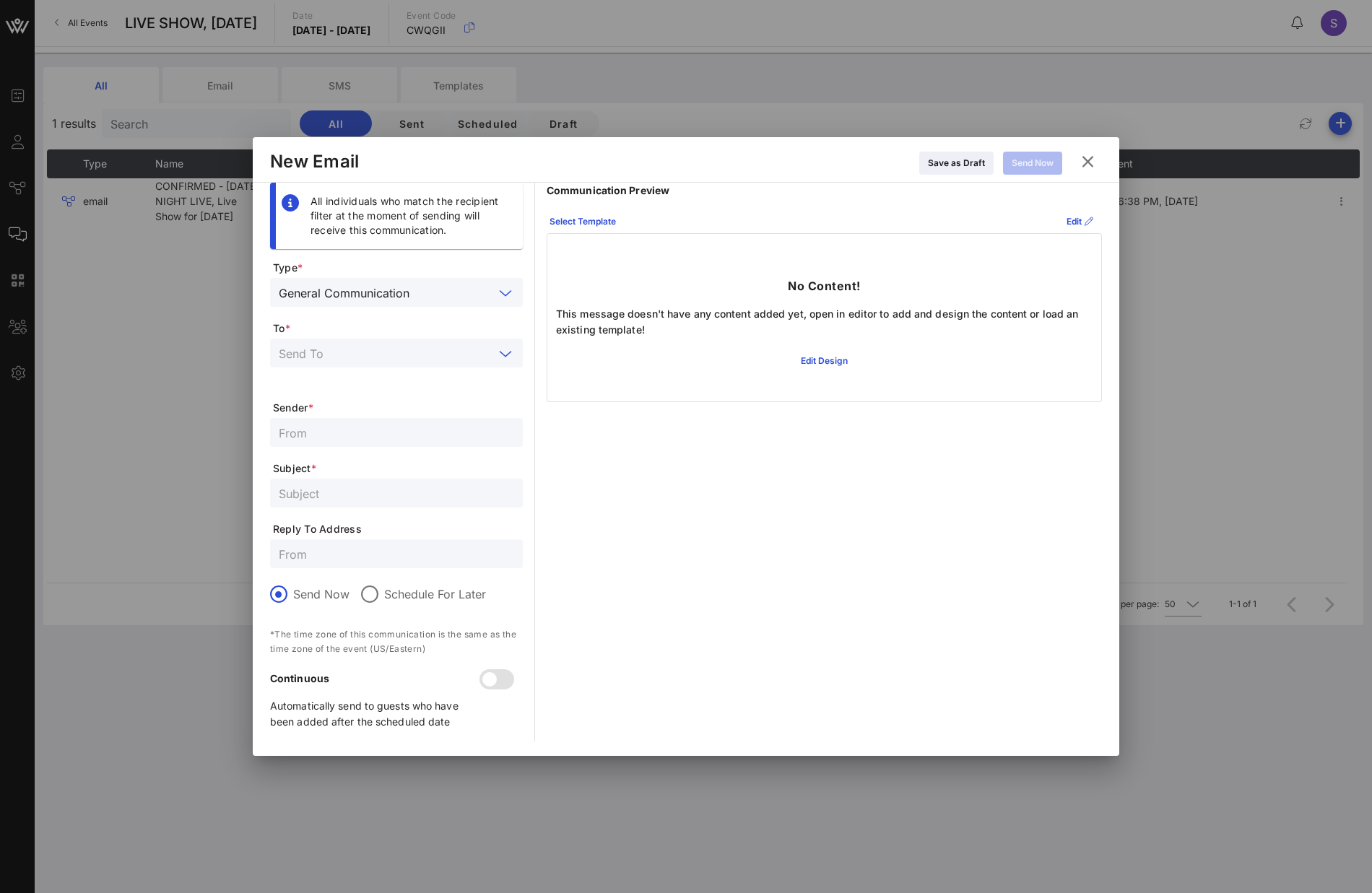
click at [408, 348] on input "text" at bounding box center [387, 353] width 215 height 19
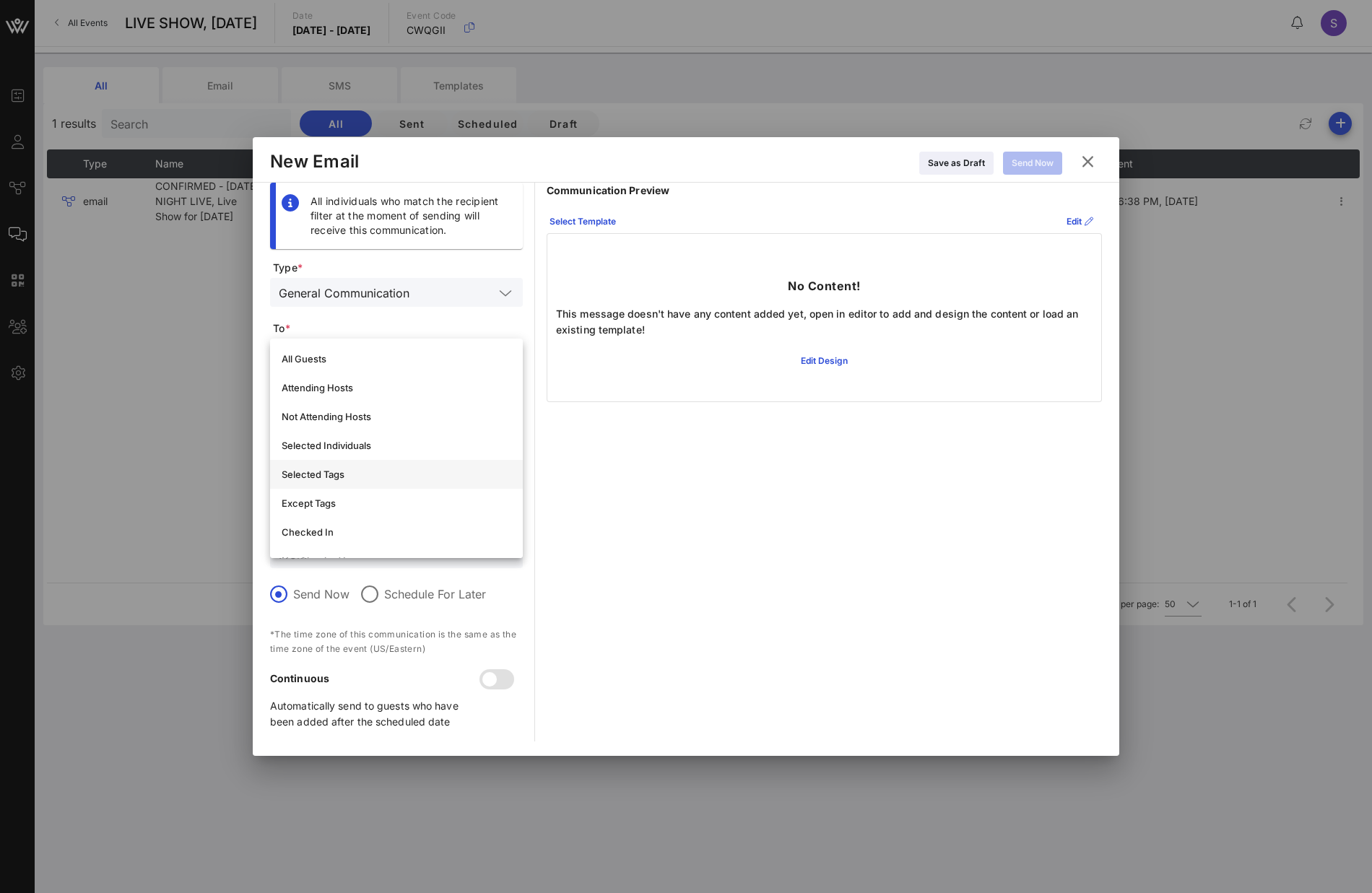
click at [378, 472] on div "Selected Tags" at bounding box center [397, 474] width 230 height 12
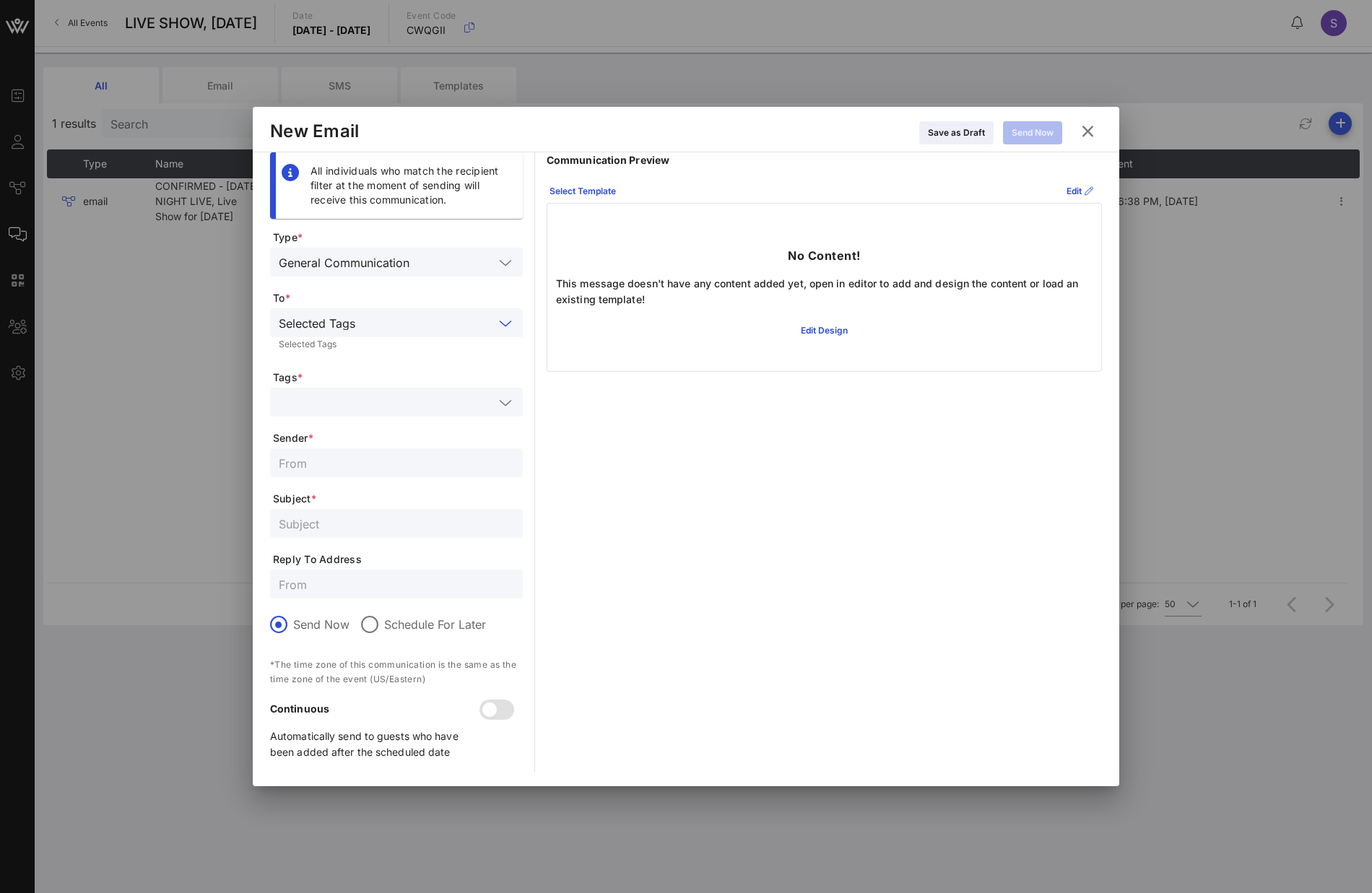
click at [382, 415] on div at bounding box center [397, 402] width 235 height 29
click at [375, 438] on div "Forfeited" at bounding box center [417, 441] width 189 height 12
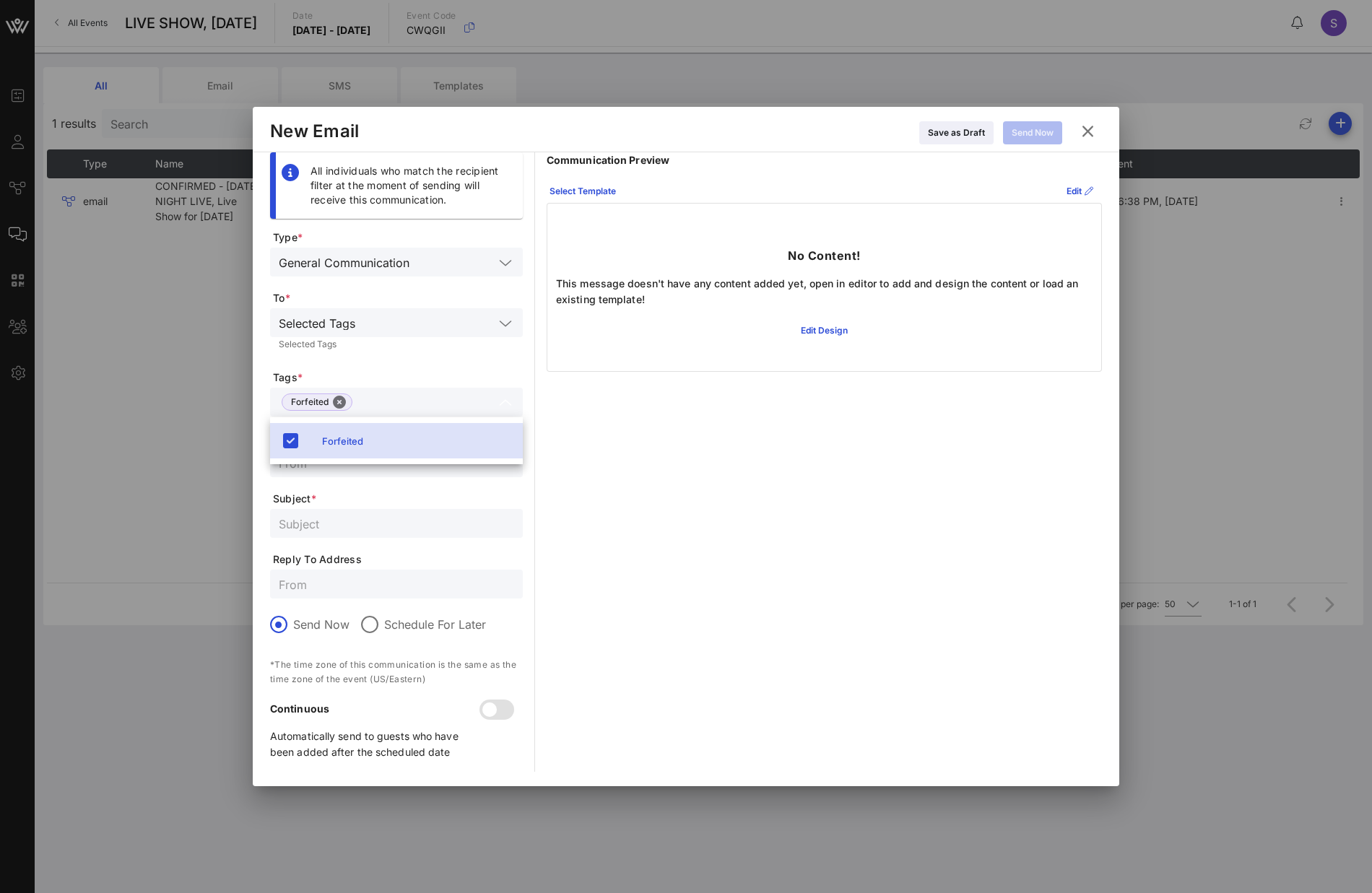
click at [358, 562] on span "Reply To Address" at bounding box center [398, 559] width 250 height 14
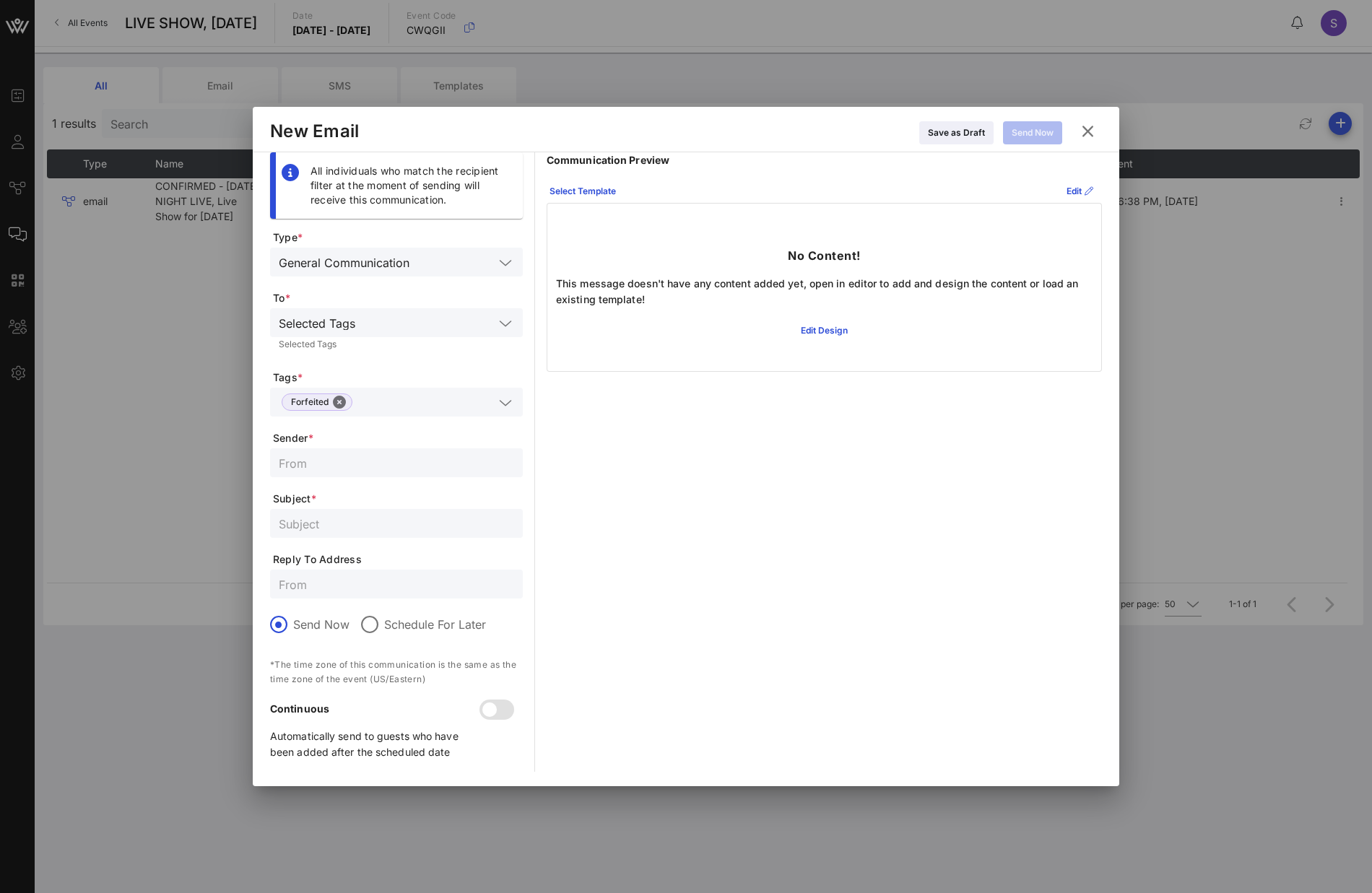
click at [351, 594] on div at bounding box center [397, 584] width 235 height 29
paste input "CONFIRMED - SATURDAY NIGHT LIVE, Live Show for October 5, 2024"
type input "CONFIRMED - SATURDAY NIGHT LIVE, Live Show for October 5, 2024"
type input "SNL.Confirmation@nbcuni.com"
click at [354, 519] on input "text" at bounding box center [397, 523] width 235 height 19
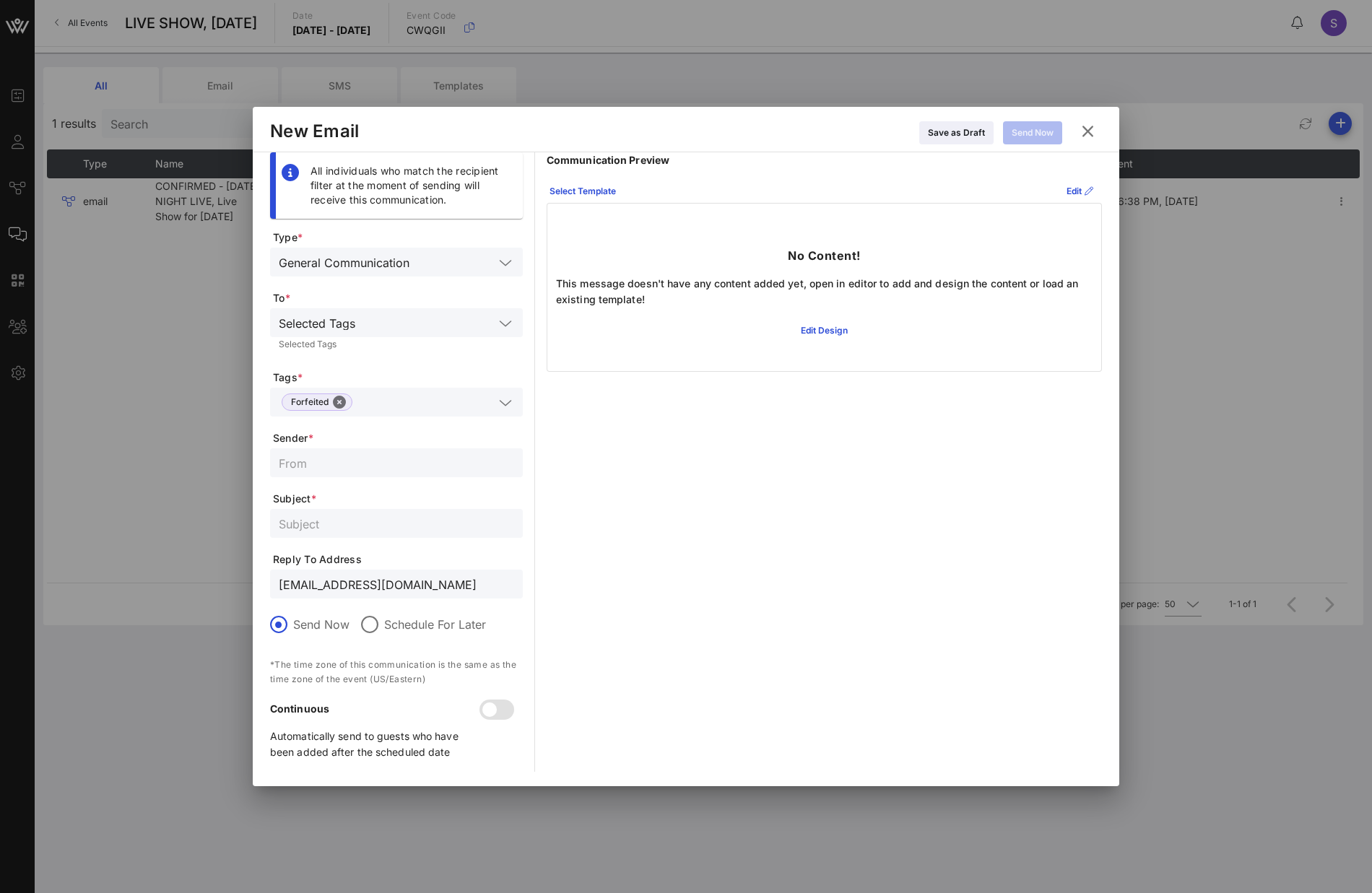
paste input "RESERVATION FORFEITED - SATURDAY NIGHT LIVE, Live Show for October 5, 2024"
click at [480, 529] on input "RESERVATION FORFEITED - SATURDAY NIGHT LIVE, Live Show for October 5, 2024" at bounding box center [397, 523] width 235 height 19
type input "RESERVATION FORFEITED - SATURDAY NIGHT LIVE, Live Show for October 4, 2025"
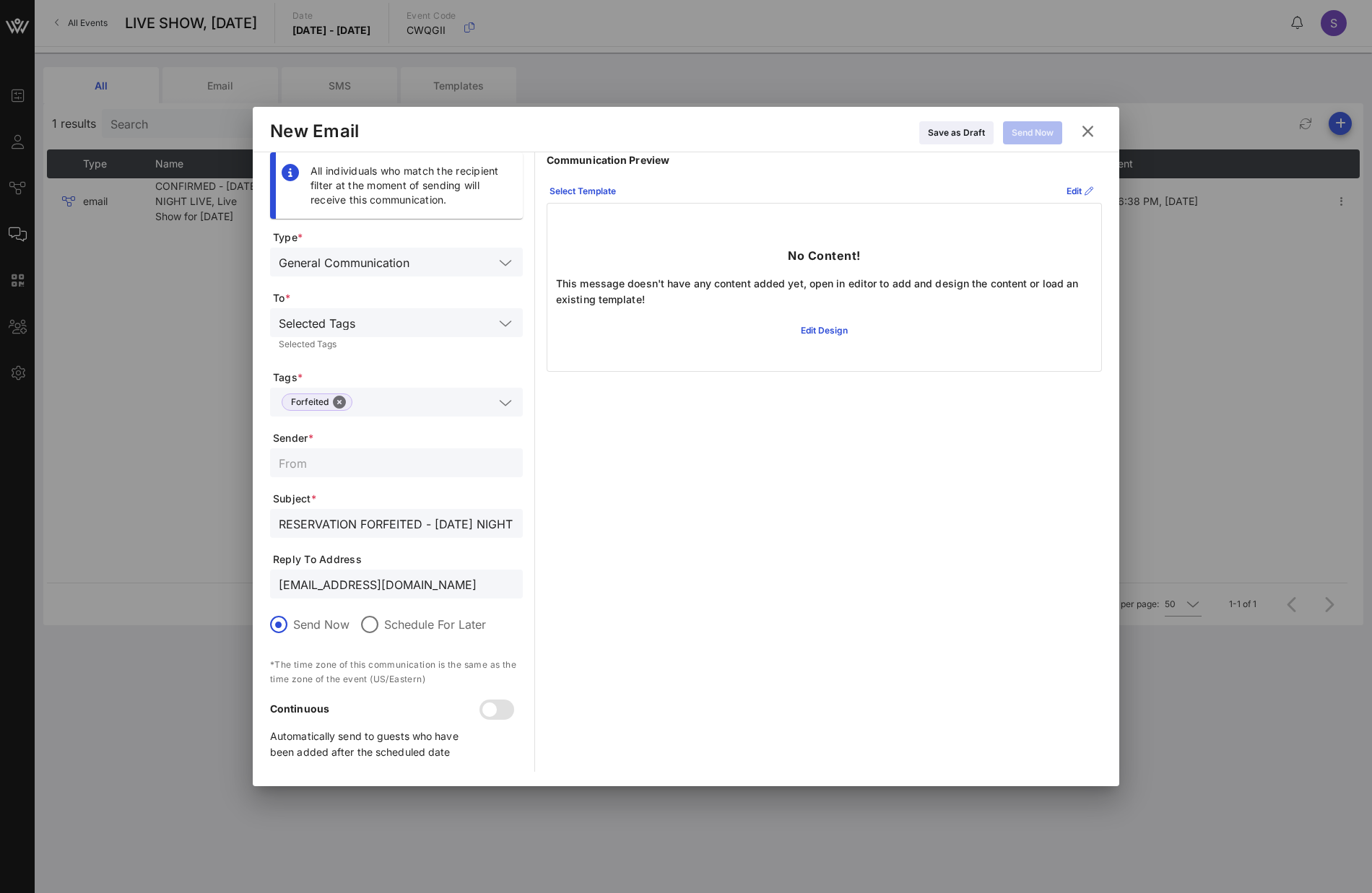
click at [398, 463] on input "text" at bounding box center [397, 463] width 235 height 19
paste input "SNL Reservations"
type input "SNL Reservations"
click at [580, 193] on icon at bounding box center [583, 191] width 10 height 8
click at [591, 288] on div "VOW GO Share" at bounding box center [612, 290] width 121 height 12
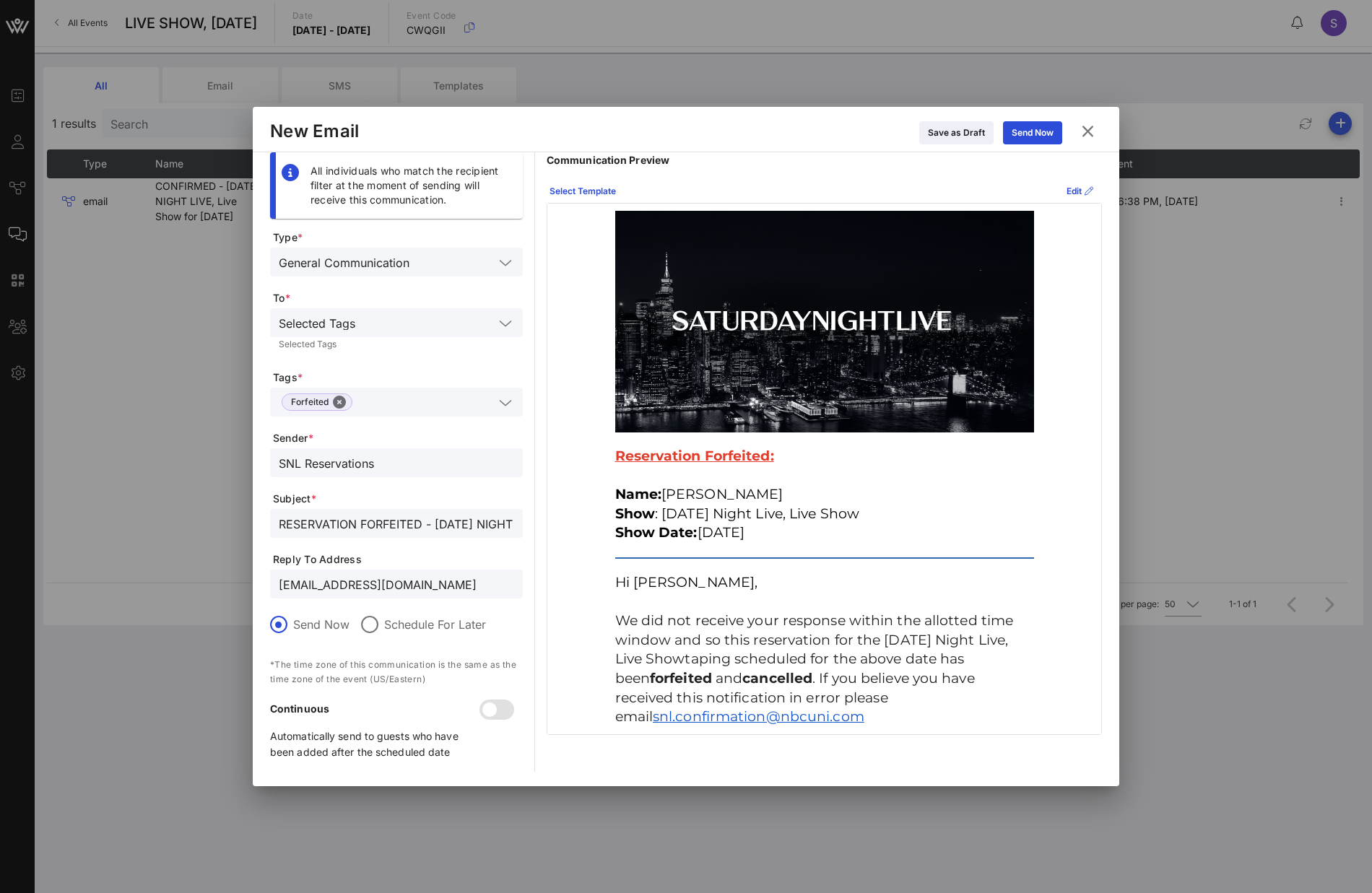
click at [503, 719] on div at bounding box center [502, 729] width 41 height 85
click at [486, 699] on div at bounding box center [489, 709] width 25 height 25
click at [467, 590] on input "SNL.Confirmation@nbcuni.com" at bounding box center [397, 584] width 235 height 19
click at [1023, 136] on div "Send Now" at bounding box center [1033, 133] width 42 height 14
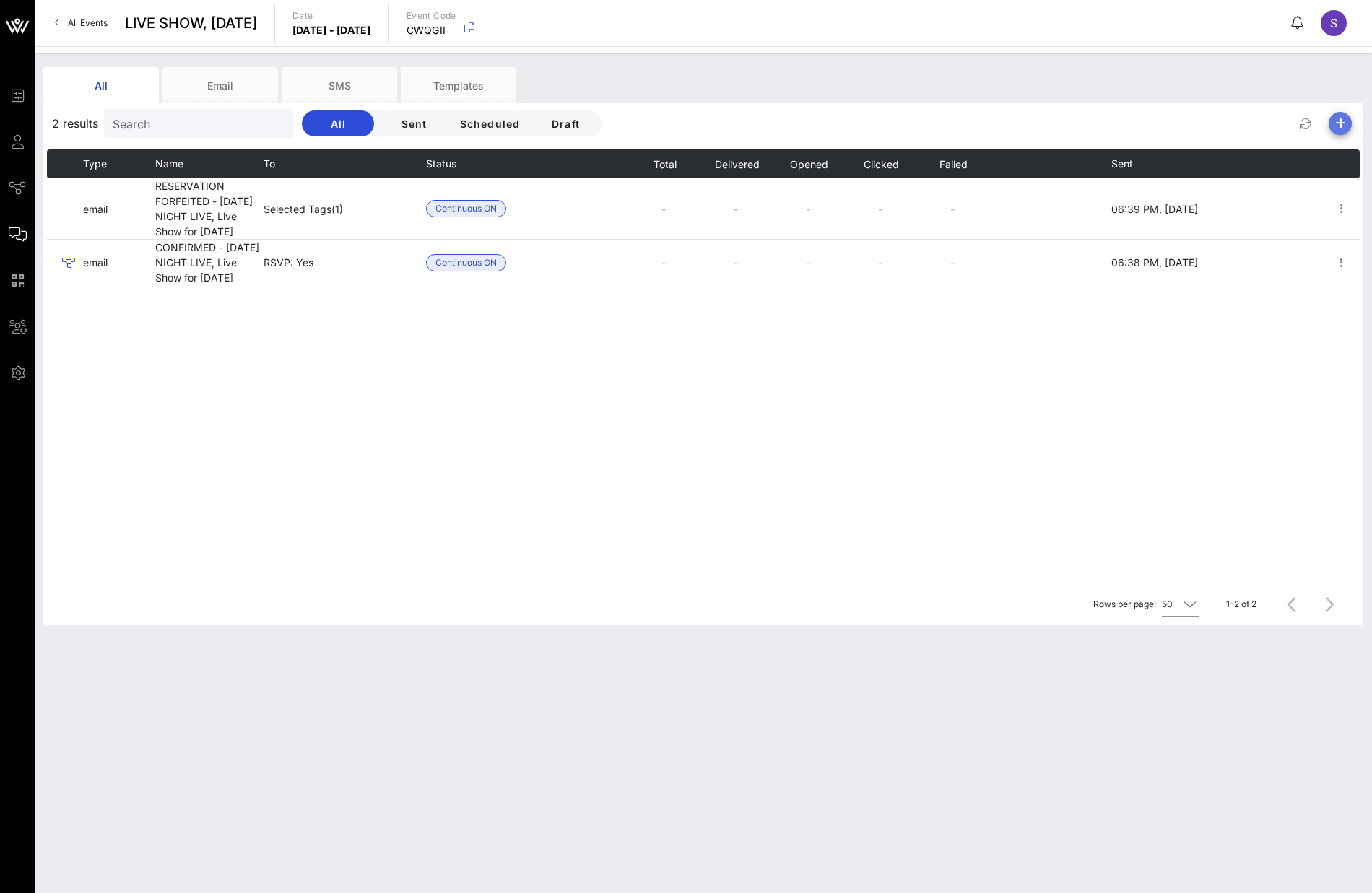
click at [1336, 126] on icon "button" at bounding box center [1340, 123] width 17 height 17
click at [1329, 152] on div "Email" at bounding box center [1335, 152] width 30 height 14
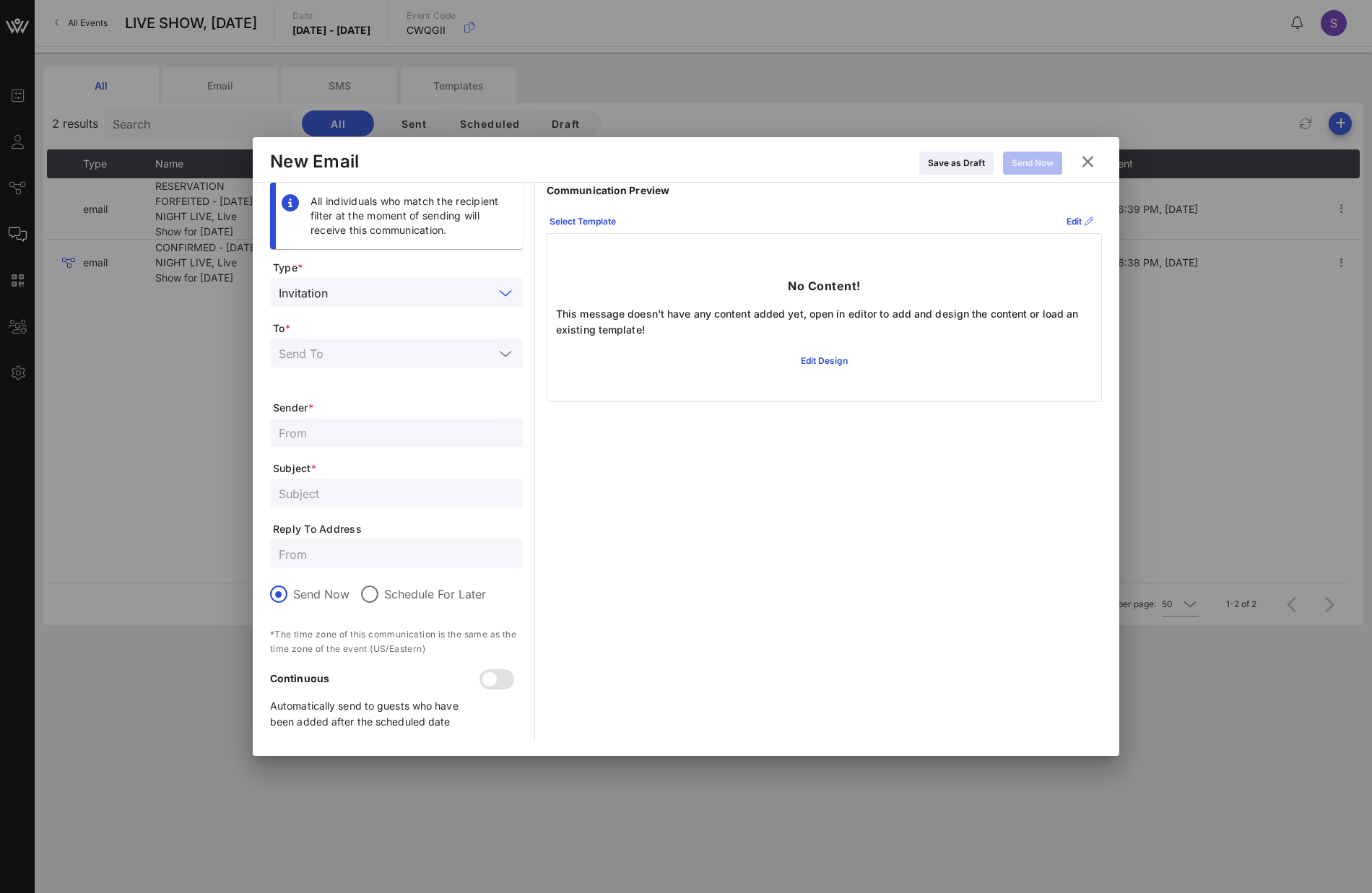
click at [441, 289] on input "text" at bounding box center [414, 293] width 161 height 19
click at [446, 328] on div "General Communication" at bounding box center [397, 327] width 230 height 12
click at [383, 551] on input "text" at bounding box center [397, 554] width 235 height 19
paste input "SNL.Confirmation@nbcuni.com"
type input "SNL.Confirmation@nbcuni.com"
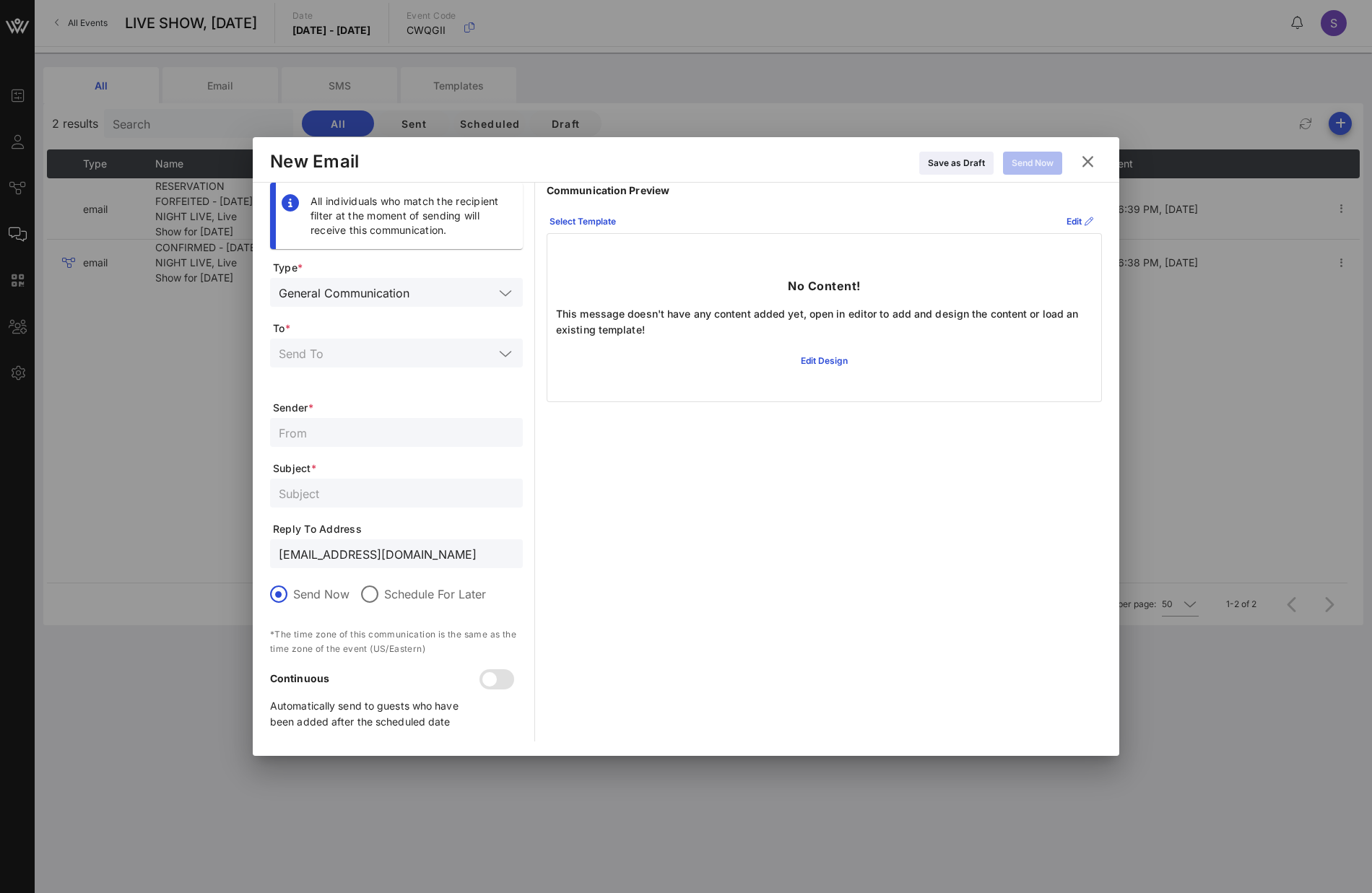
click at [721, 460] on div "Communication Preview Select Template Edit No Content! This message doesn't hav…" at bounding box center [824, 462] width 556 height 559
click at [310, 427] on input "text" at bounding box center [397, 432] width 235 height 19
paste input "SNL Reservations"
type input "SNL Reservations"
click at [727, 509] on div "Communication Preview Select Template Edit No Content! This message doesn't hav…" at bounding box center [824, 462] width 556 height 559
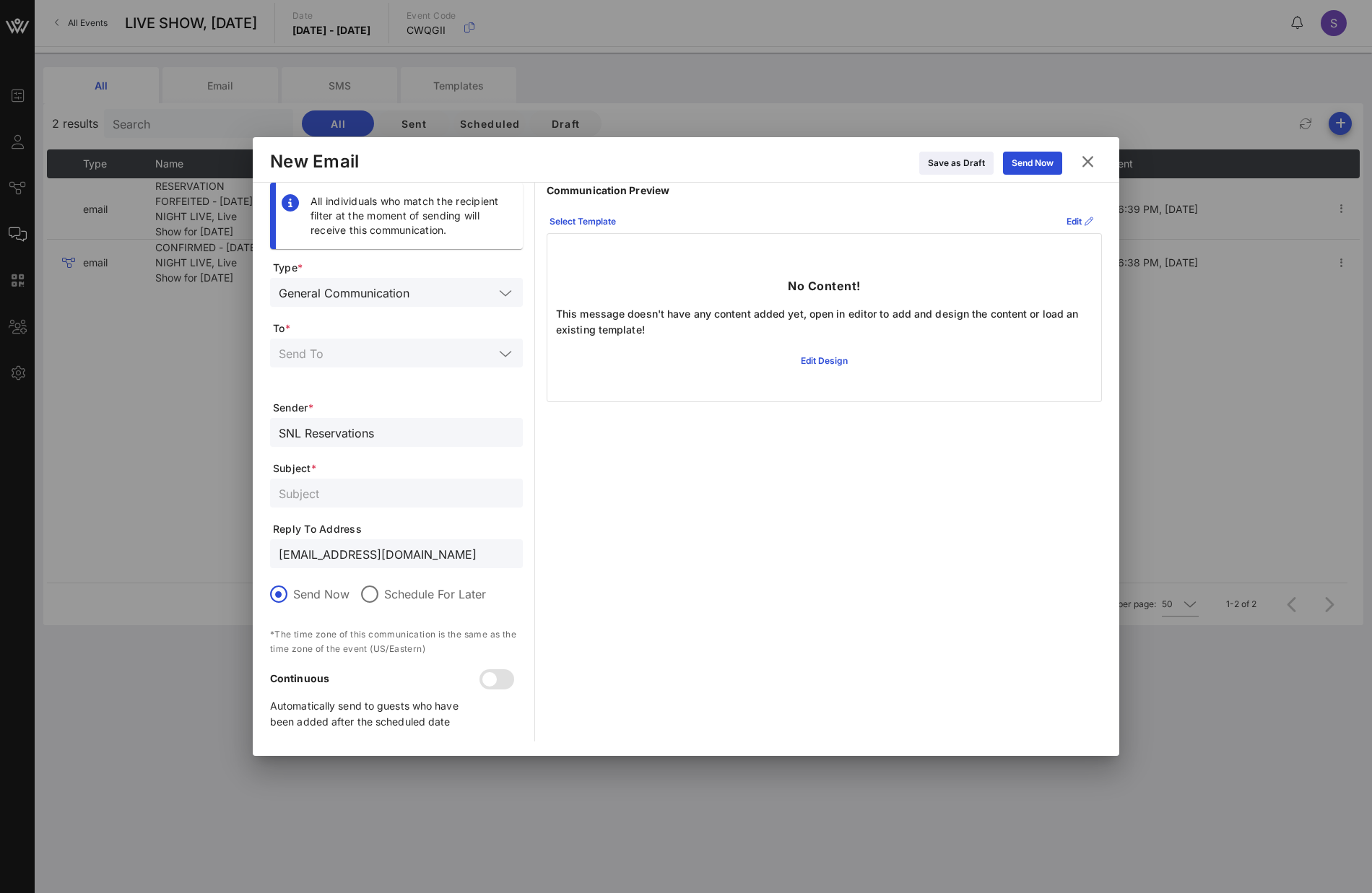
click at [372, 489] on input "text" at bounding box center [397, 493] width 235 height 19
paste input "CANCELLED - SATURDAY NIGHT LIVE, Live Show for October 5, 2024"
click at [477, 490] on input "CANCELLED - SATURDAY NIGHT LIVE, Live Show for October 5, 2024" at bounding box center [397, 493] width 235 height 19
type input "CANCELLED - SATURDAY NIGHT LIVE, Live Show for October 4, 2025"
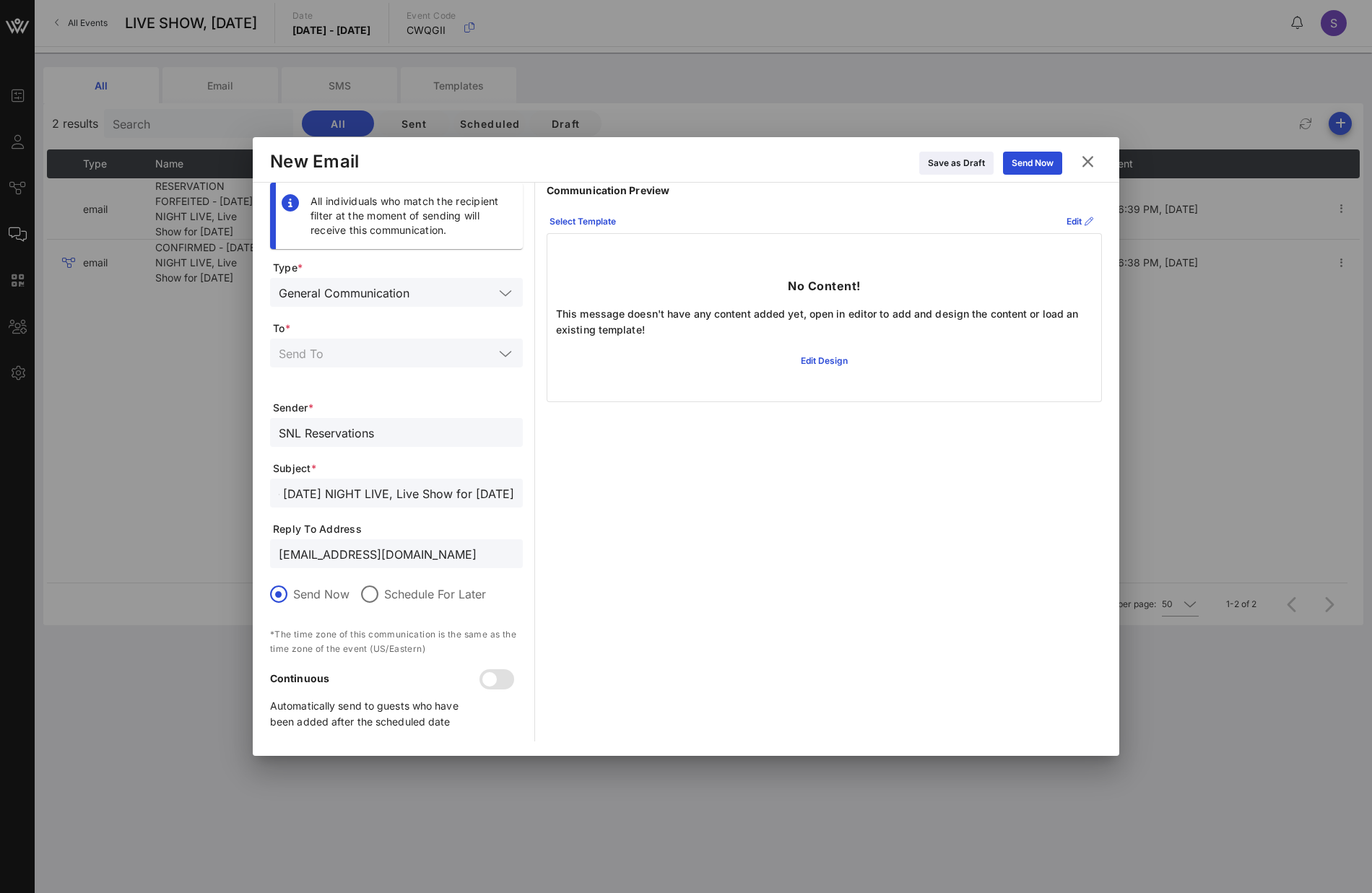
click at [398, 348] on input "text" at bounding box center [387, 353] width 215 height 19
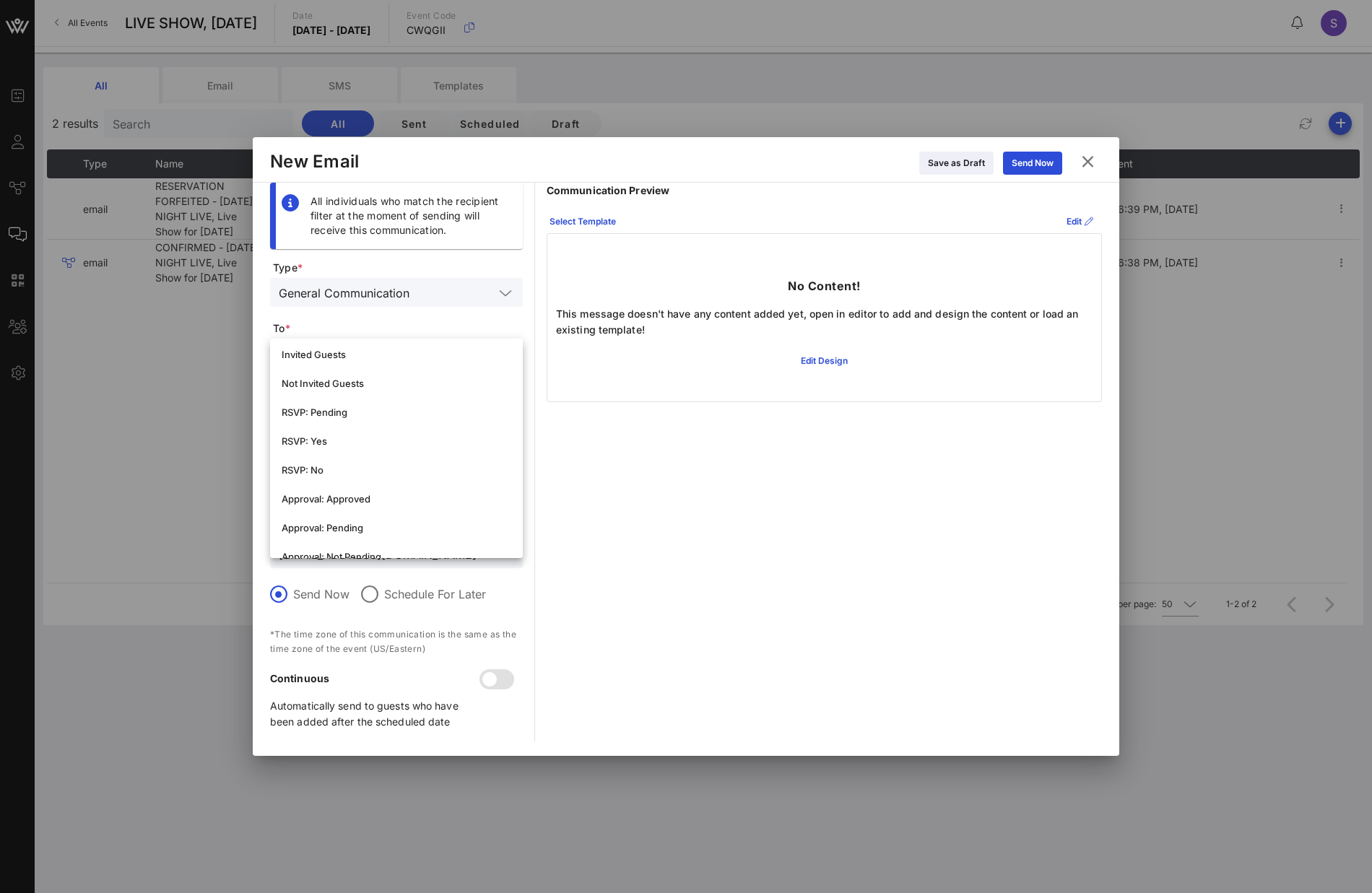
scroll to position [289, 0]
click at [387, 422] on div "RSVP: No" at bounding box center [397, 416] width 230 height 23
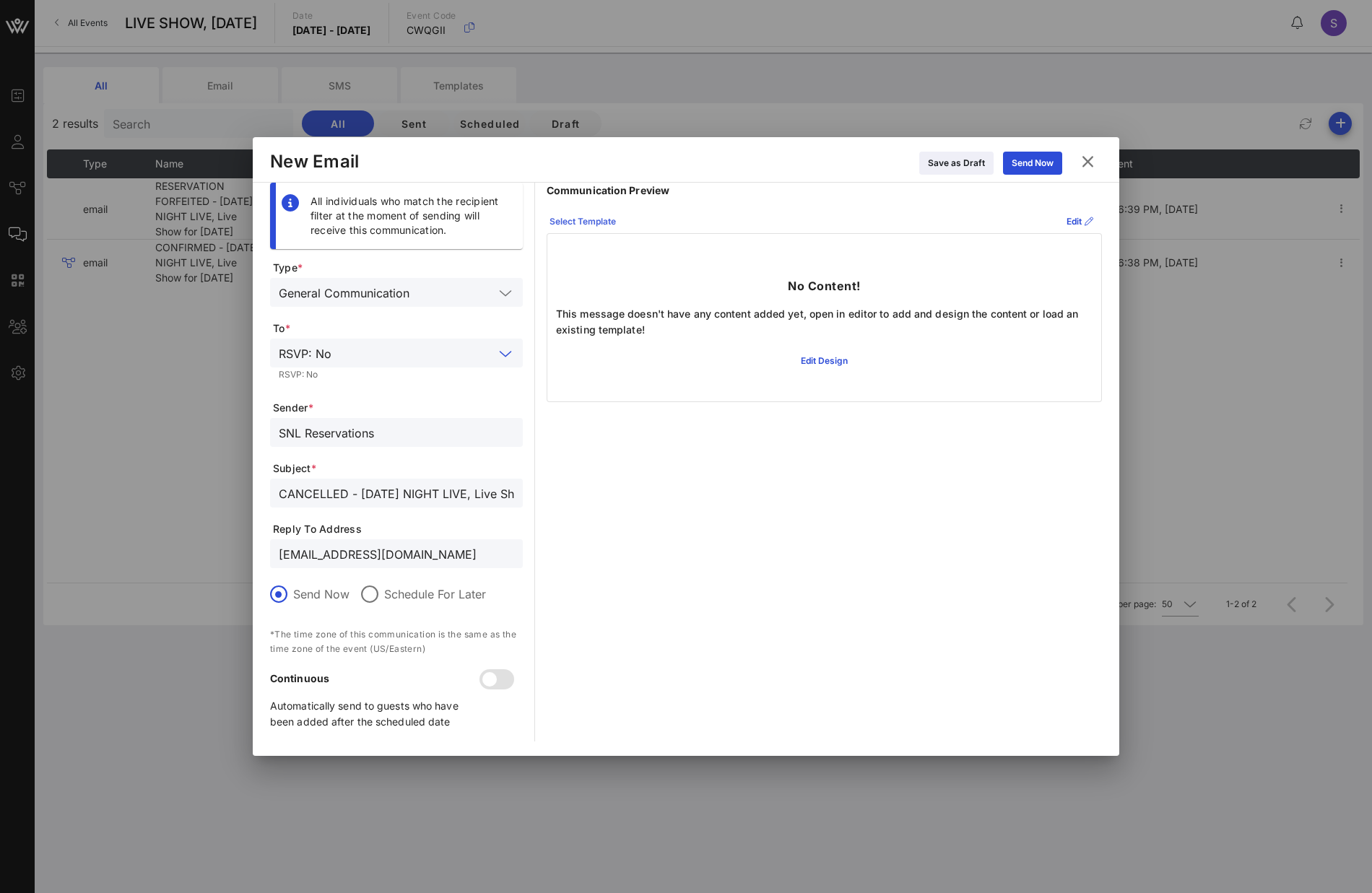
click at [606, 215] on div "Select Template" at bounding box center [583, 222] width 67 height 14
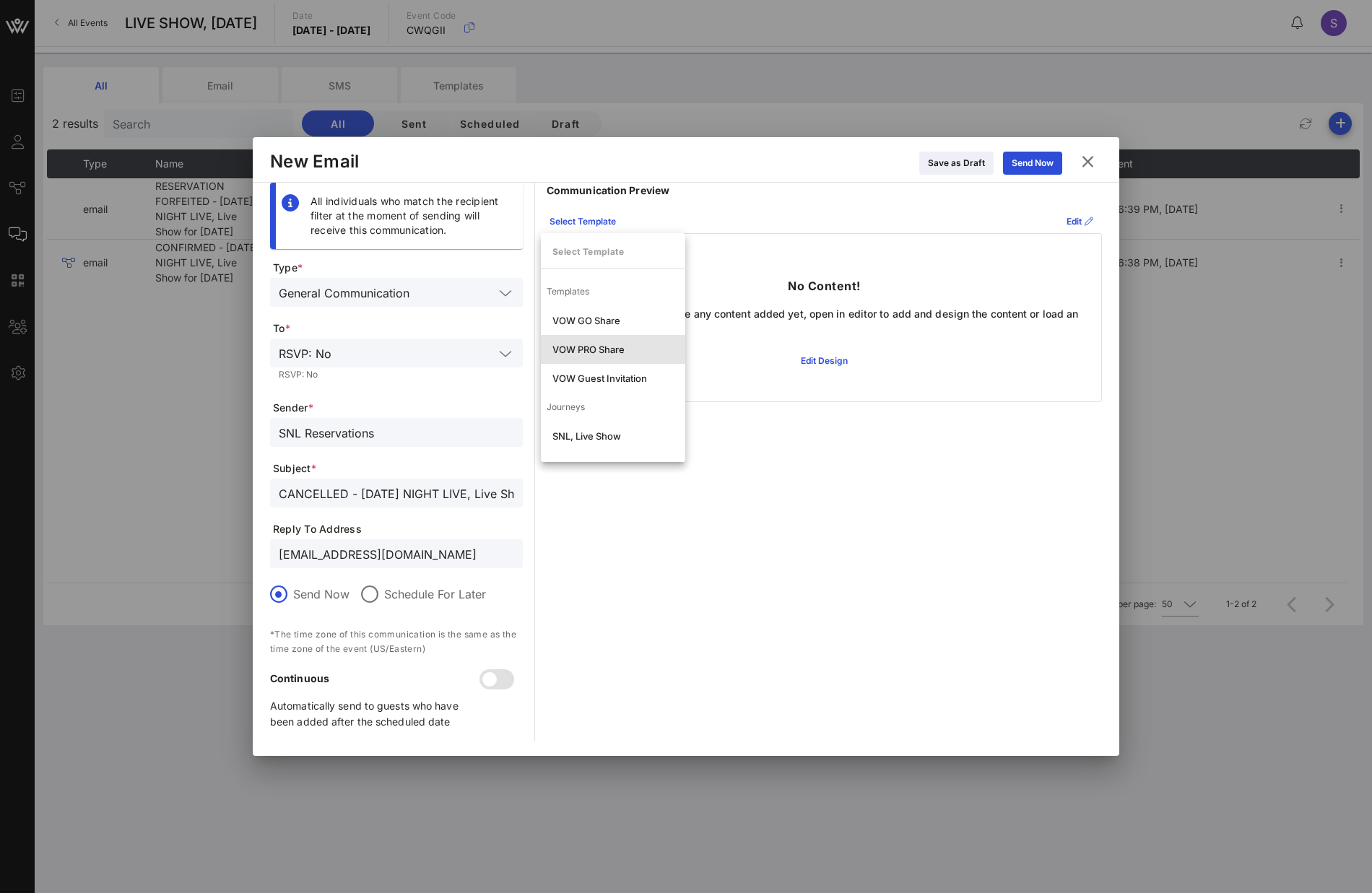
click at [587, 349] on div "VOW PRO Share" at bounding box center [612, 349] width 121 height 12
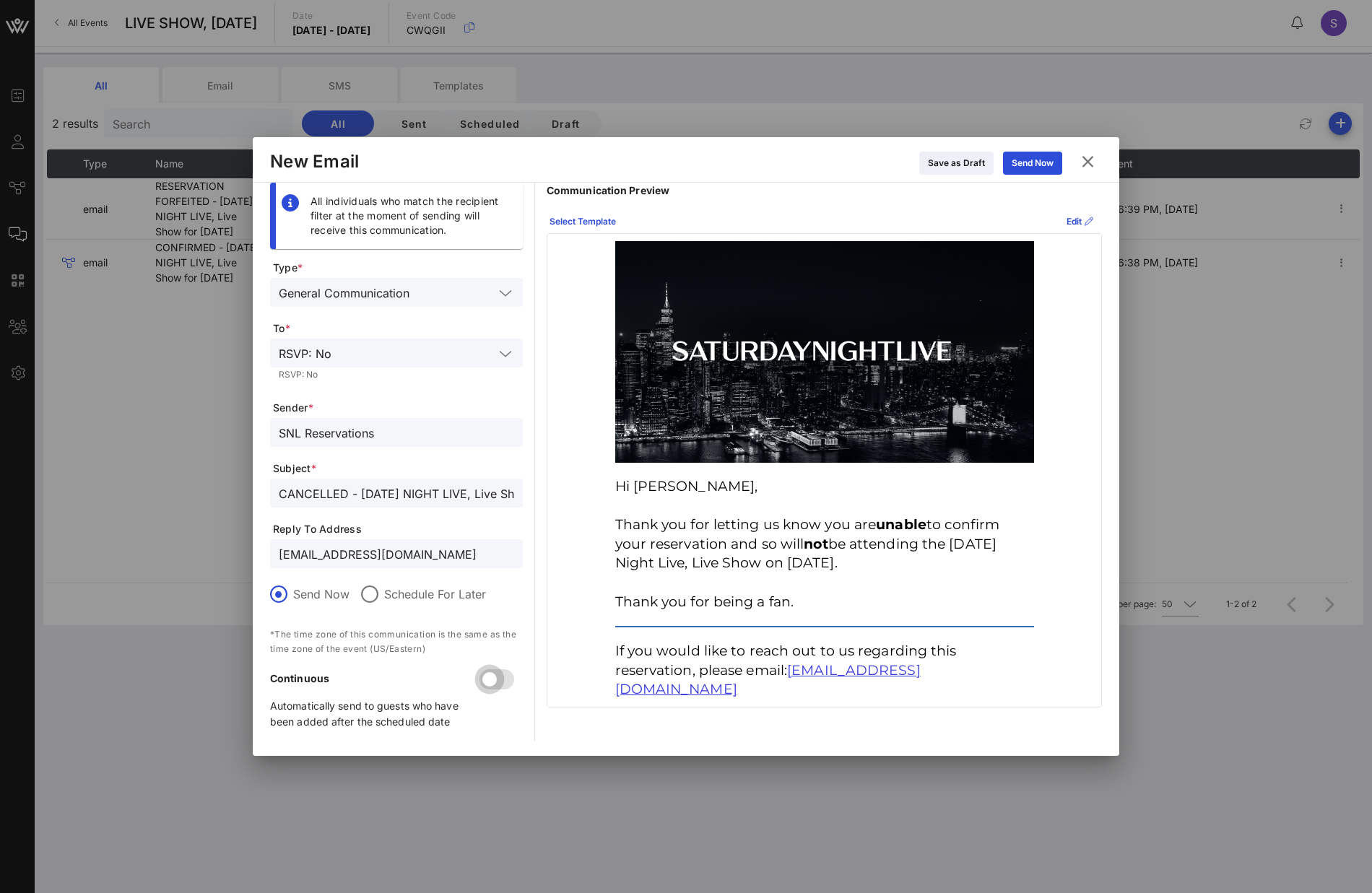
click at [496, 669] on div at bounding box center [489, 679] width 25 height 25
click at [1020, 163] on div "Send Now" at bounding box center [1033, 162] width 42 height 14
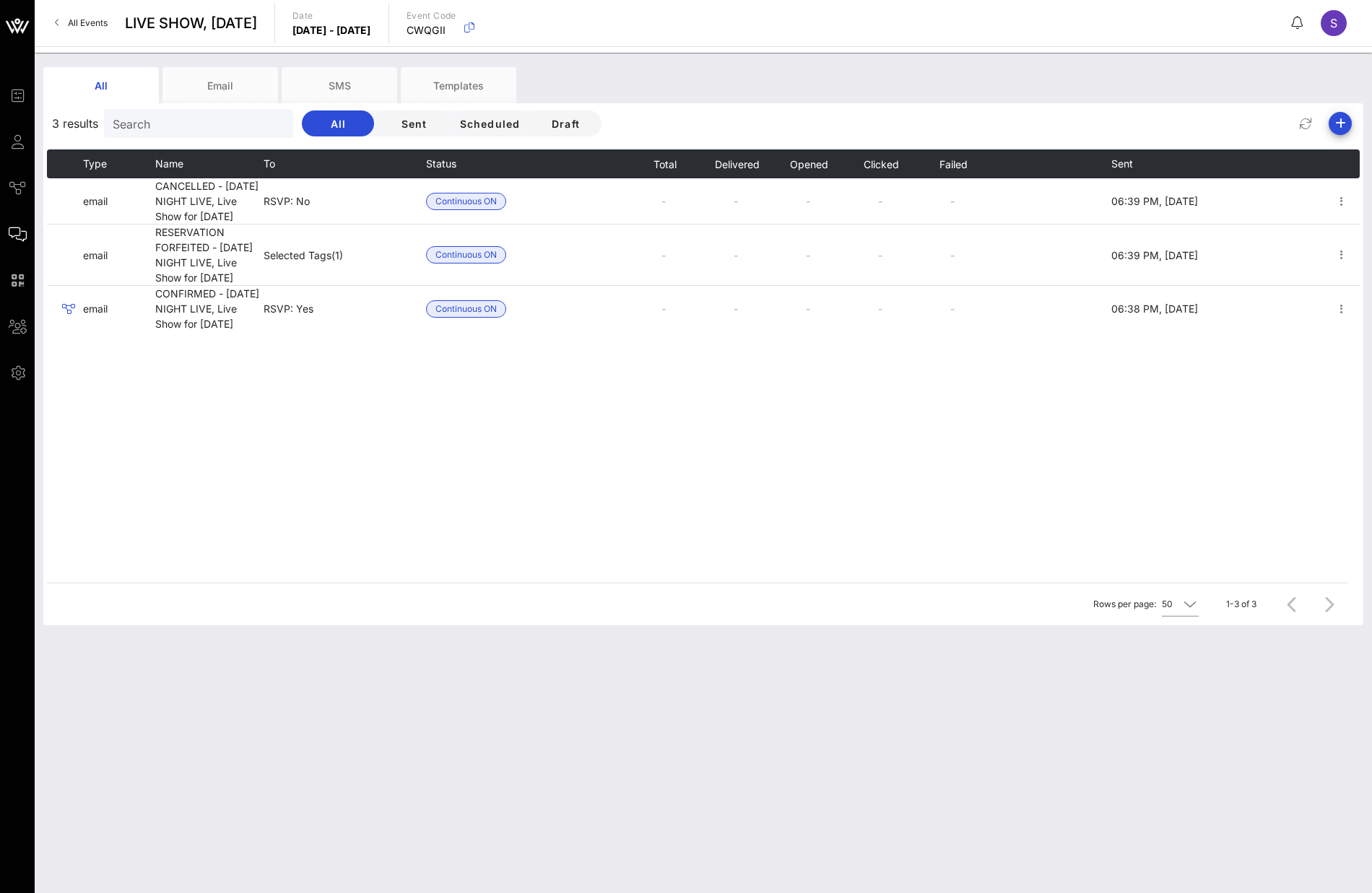
click at [106, 18] on span "All Events" at bounding box center [87, 22] width 40 height 11
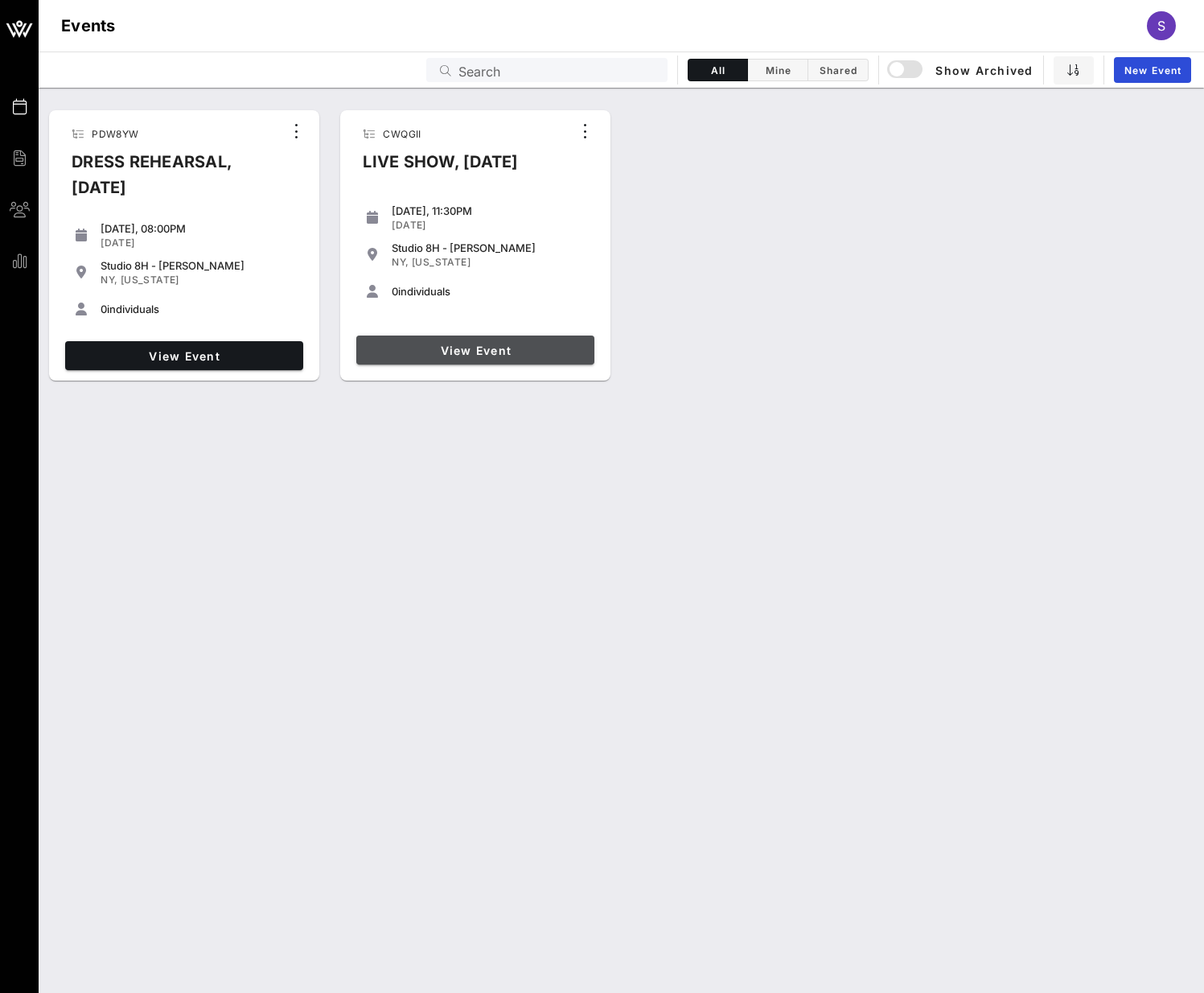
click at [472, 357] on span "View Event" at bounding box center [475, 350] width 225 height 14
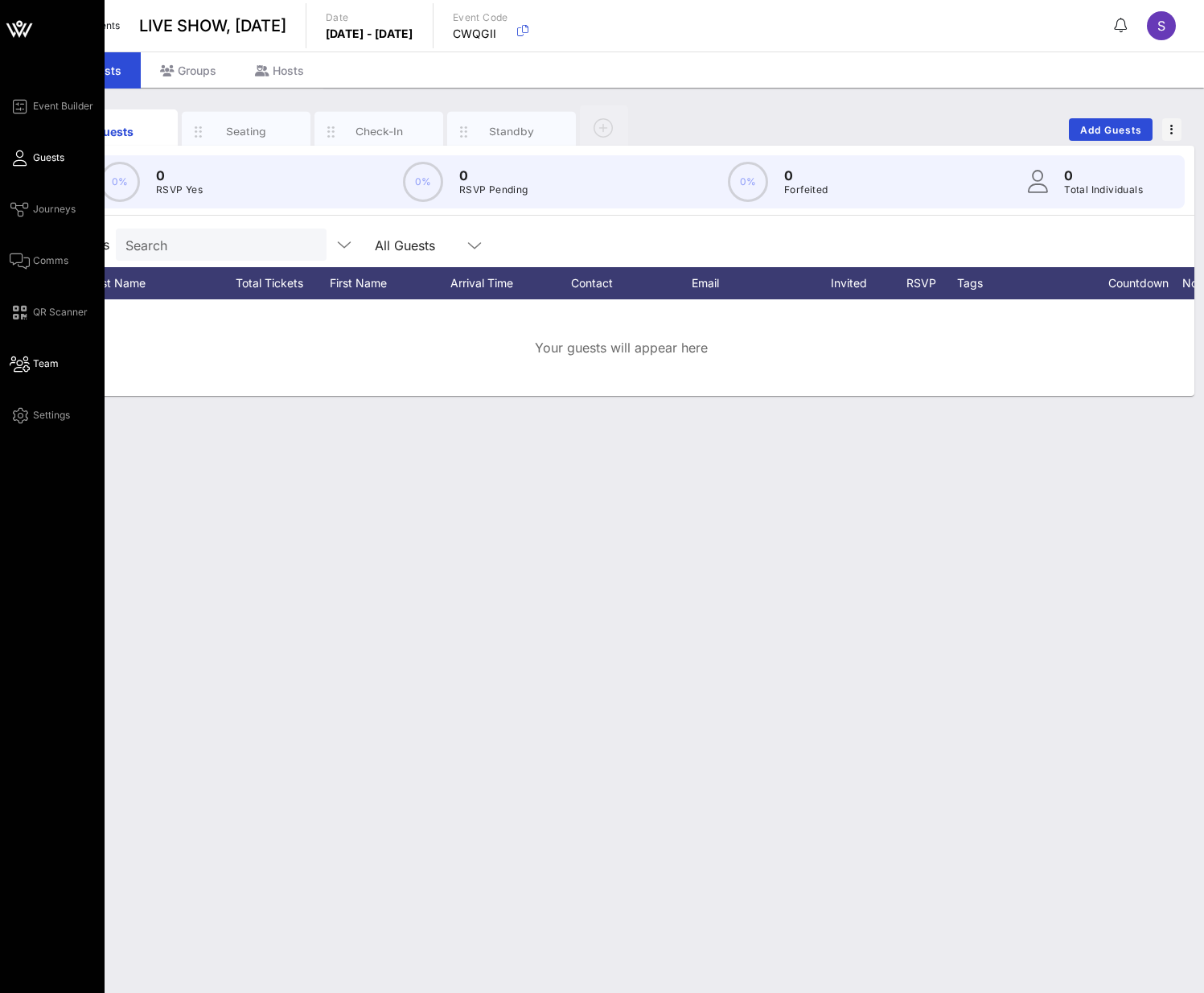
click at [42, 360] on span "Team" at bounding box center [45, 363] width 25 height 14
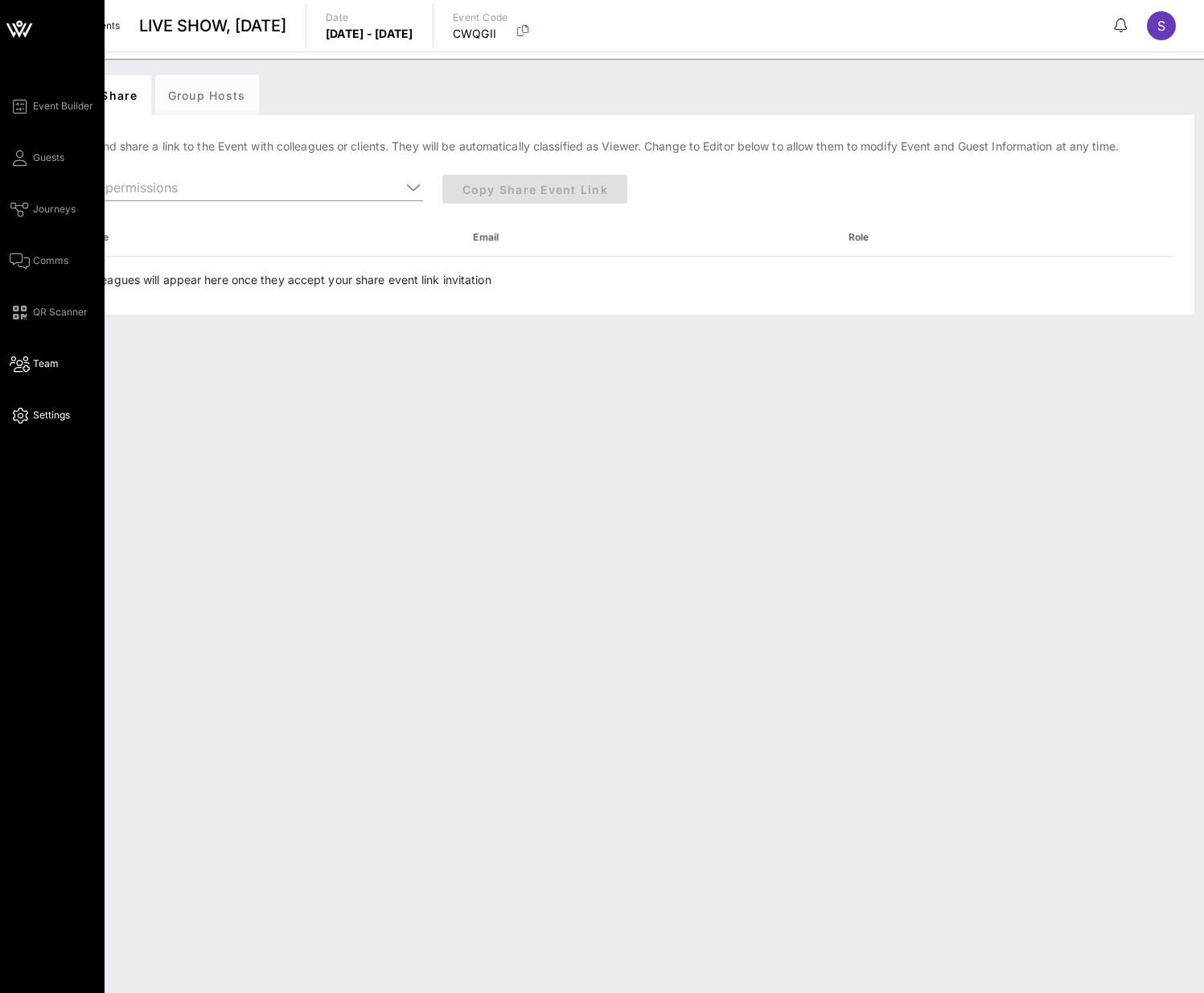
click at [33, 408] on span "Settings" at bounding box center [51, 415] width 37 height 14
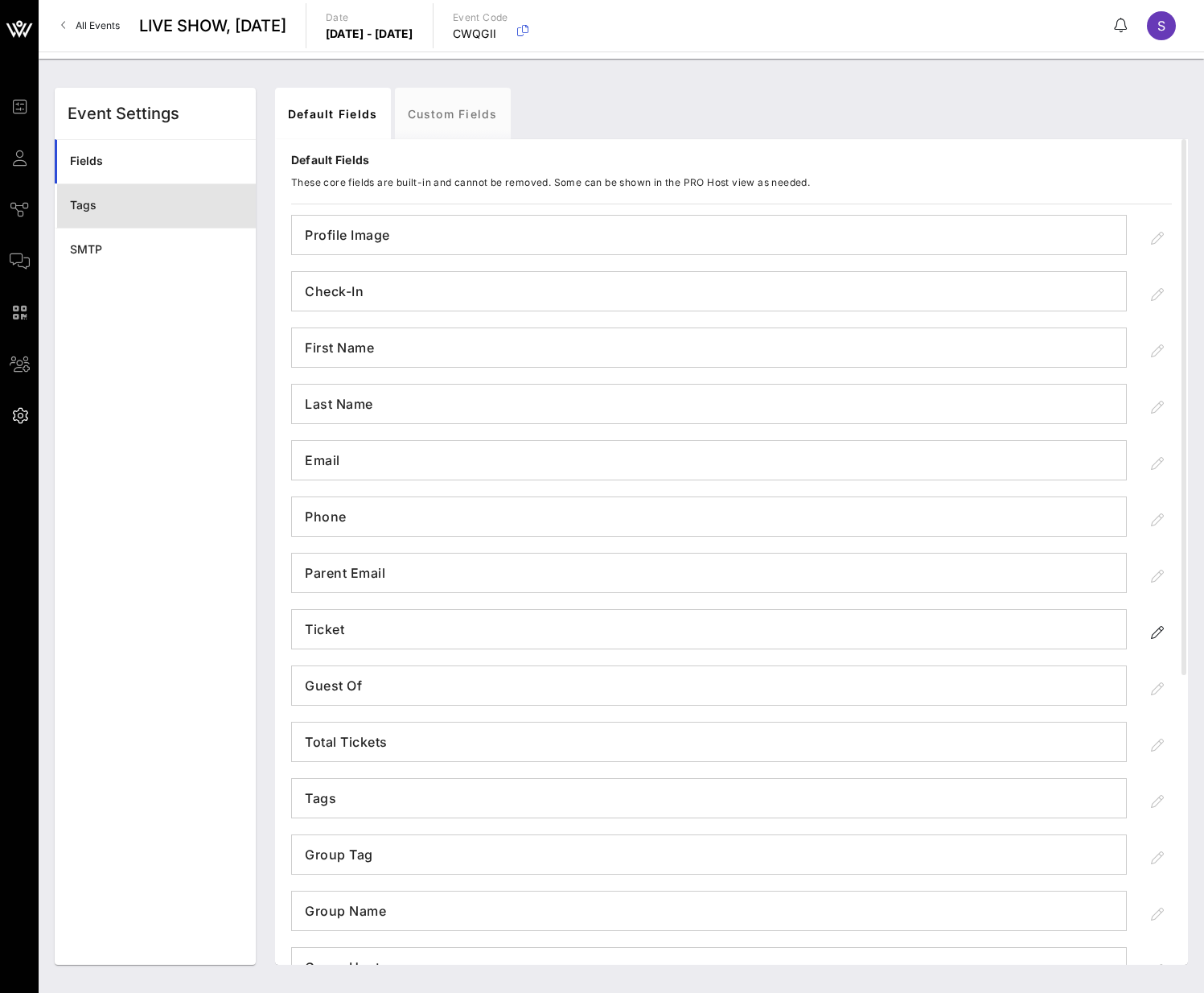
click at [171, 220] on div "Tags" at bounding box center [156, 205] width 173 height 33
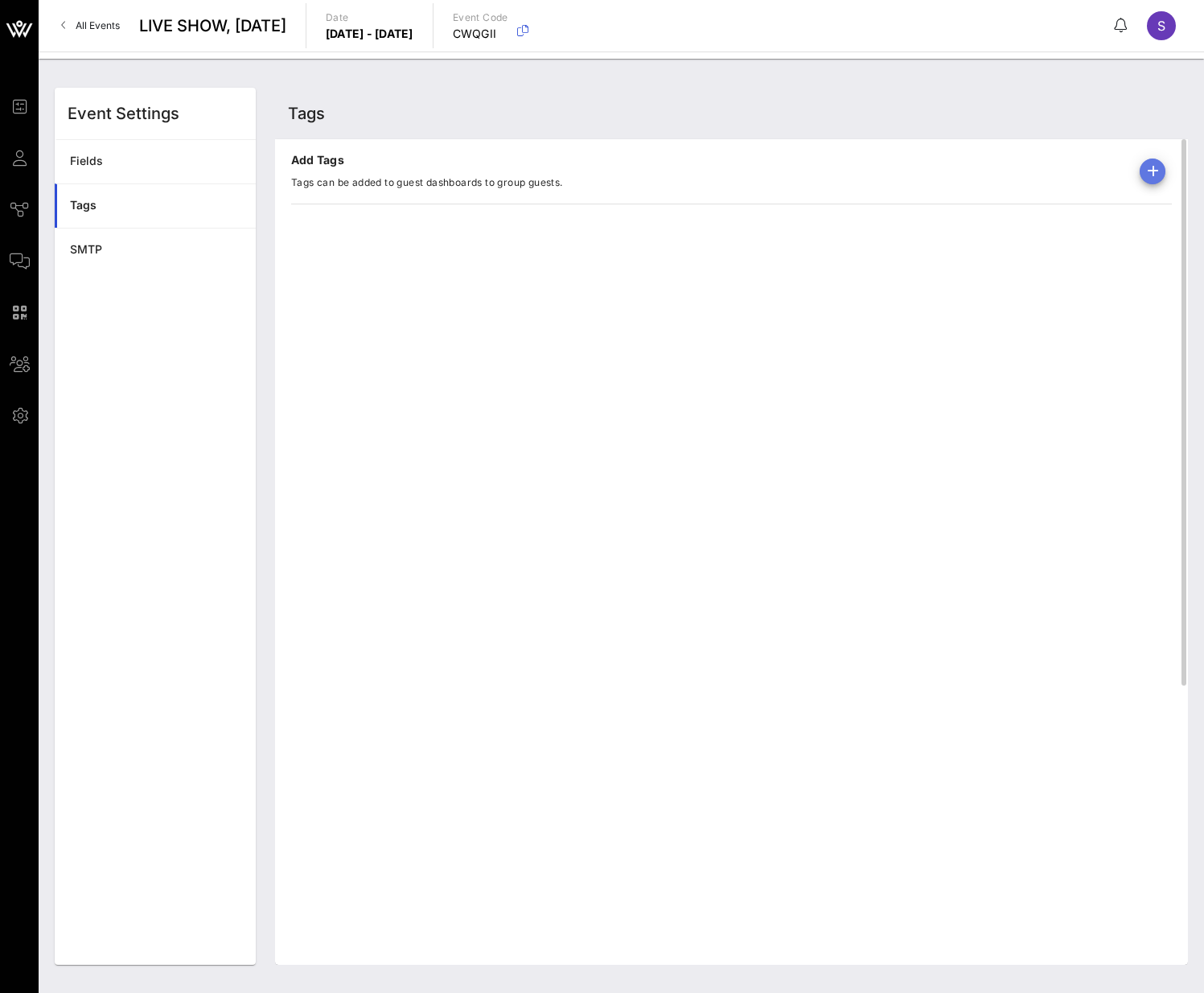
click at [1147, 177] on icon "button" at bounding box center [1152, 171] width 19 height 19
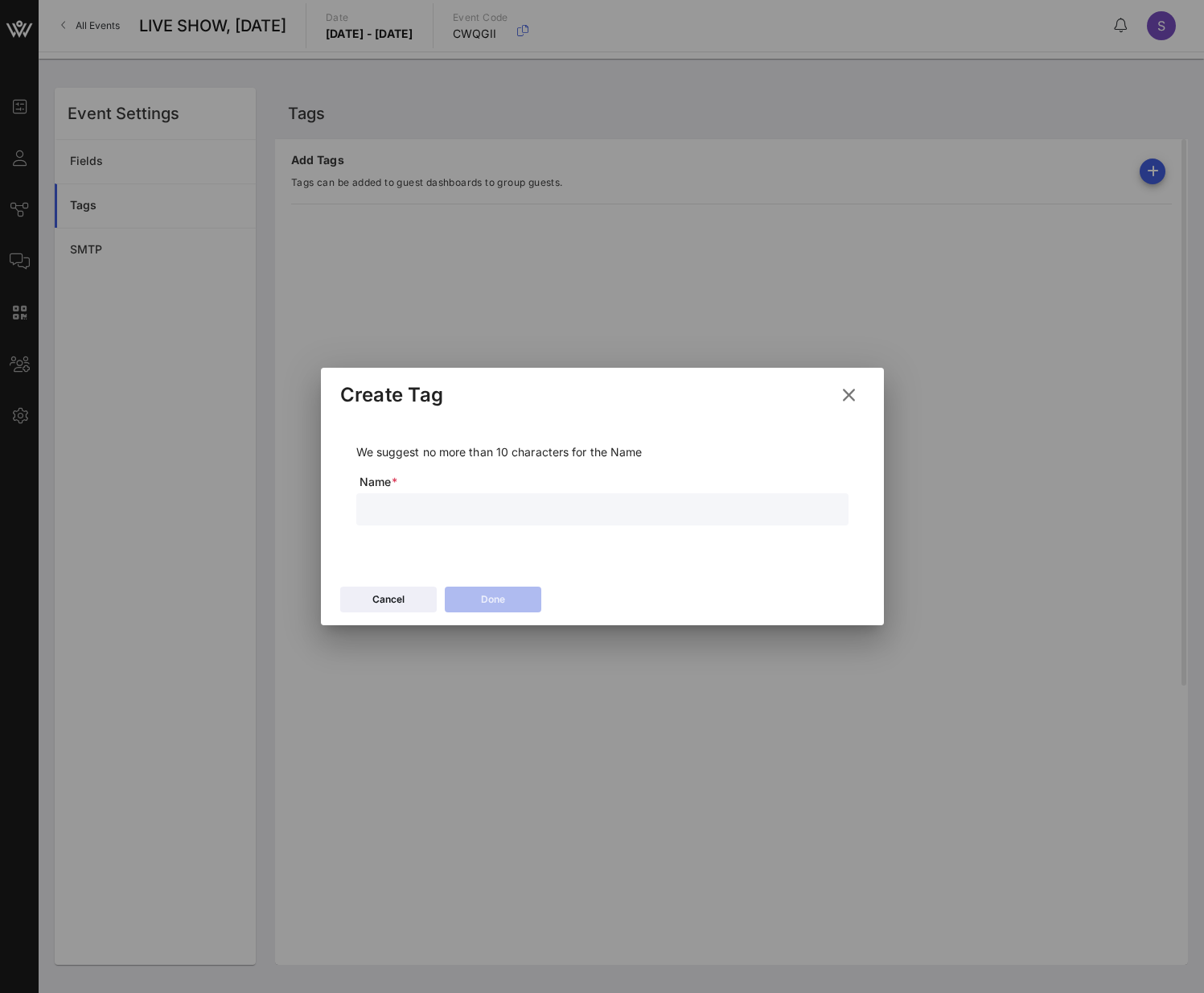
click at [613, 507] on input "text" at bounding box center [602, 509] width 473 height 21
type input "Forfeited"
click at [526, 594] on button "Done" at bounding box center [493, 598] width 96 height 25
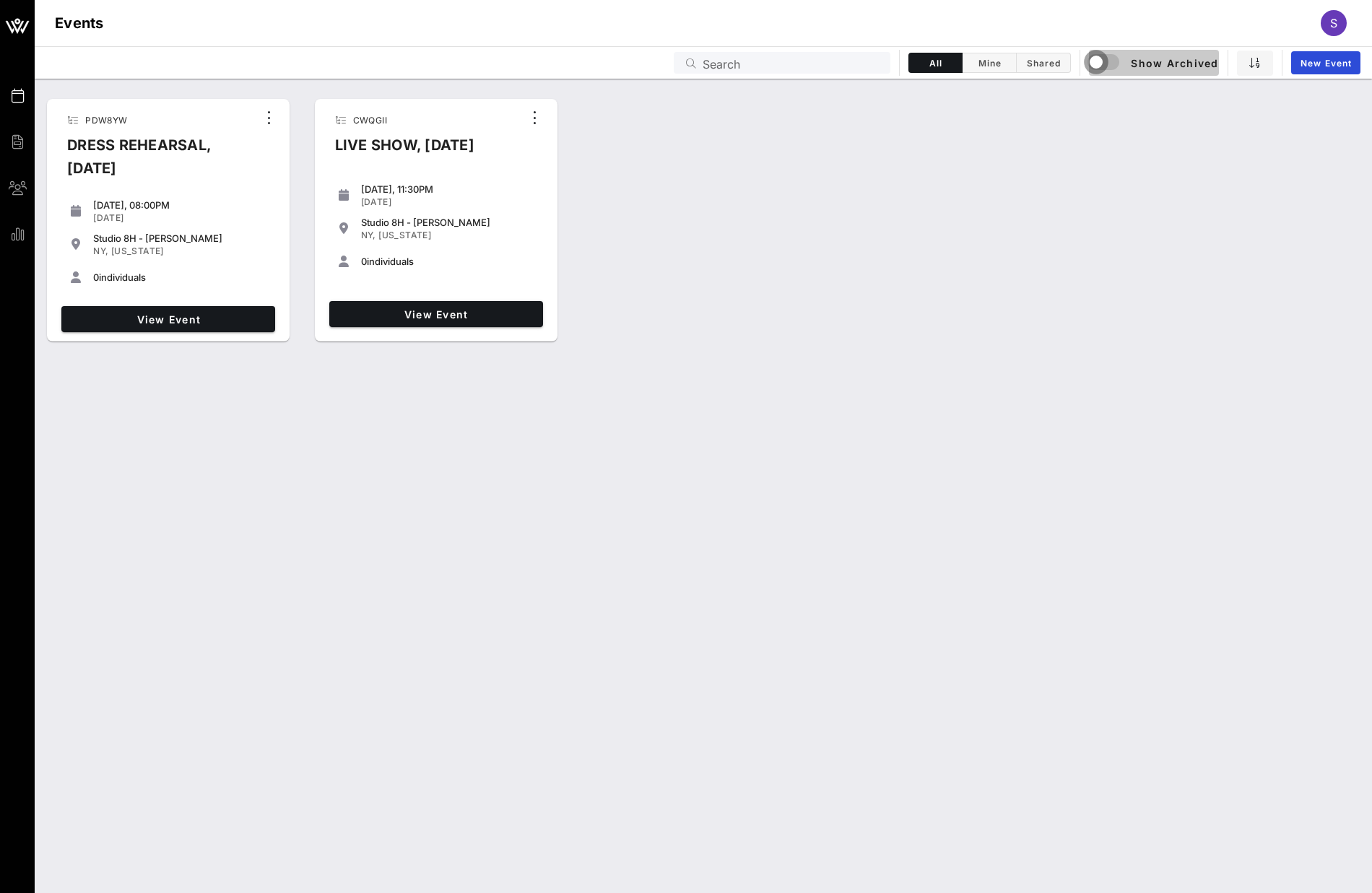
click at [1104, 62] on div "button" at bounding box center [1096, 62] width 20 height 20
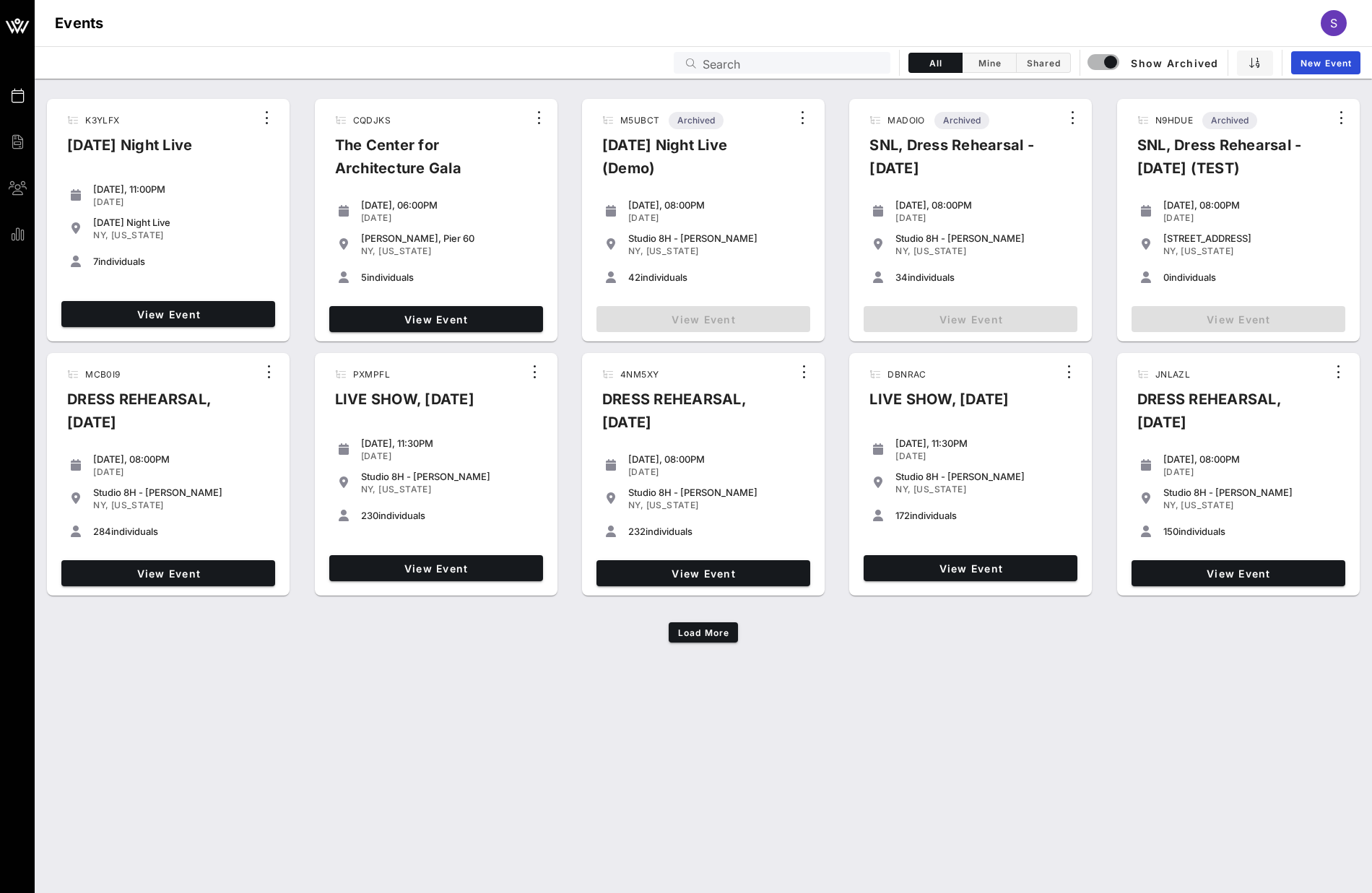
click at [1188, 491] on div "Studio 8H - [PERSON_NAME]" at bounding box center [1251, 492] width 176 height 12
click at [1212, 573] on span "View Event" at bounding box center [1238, 573] width 202 height 13
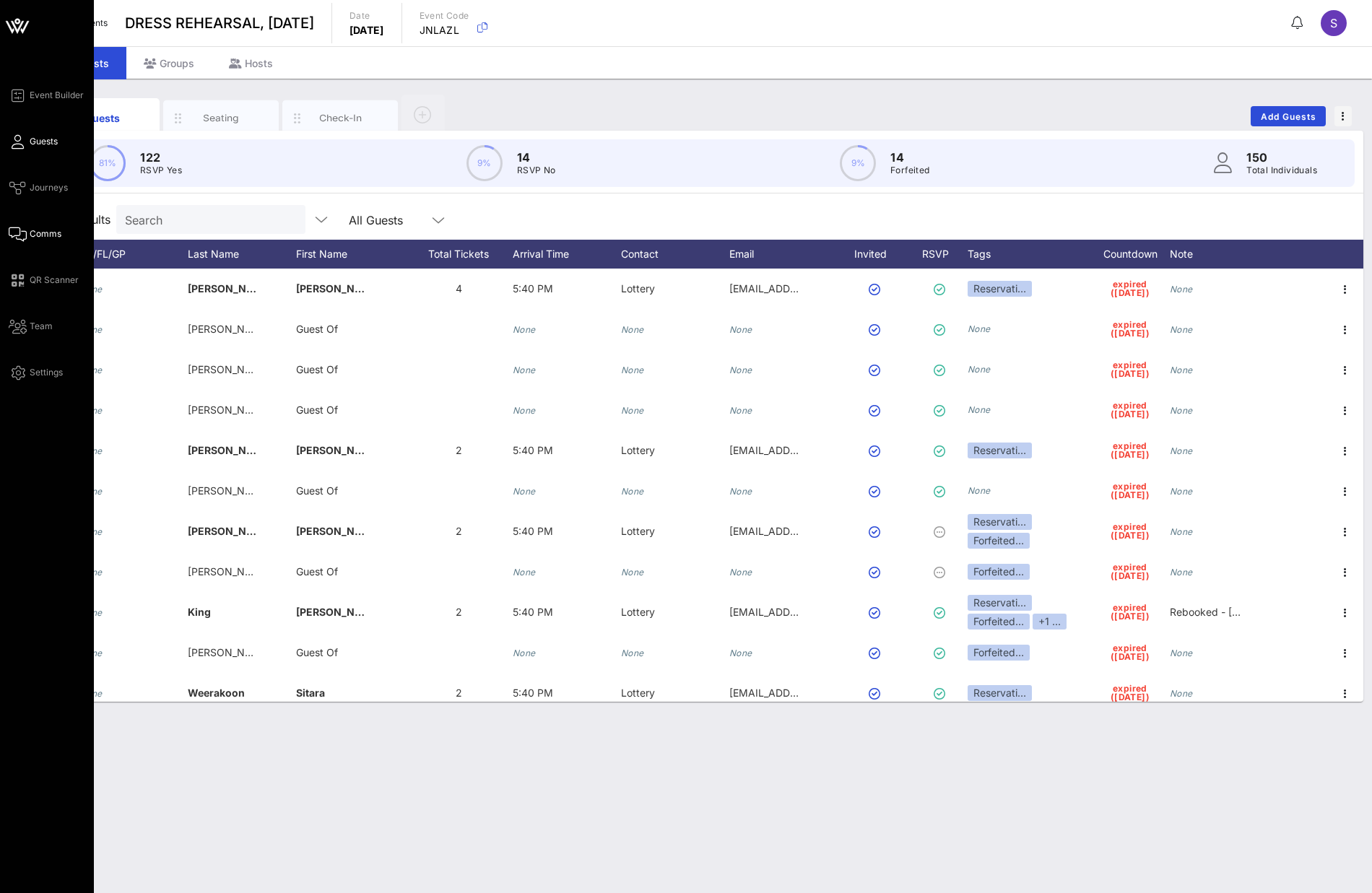
click at [34, 234] on span "Comms" at bounding box center [46, 233] width 32 height 13
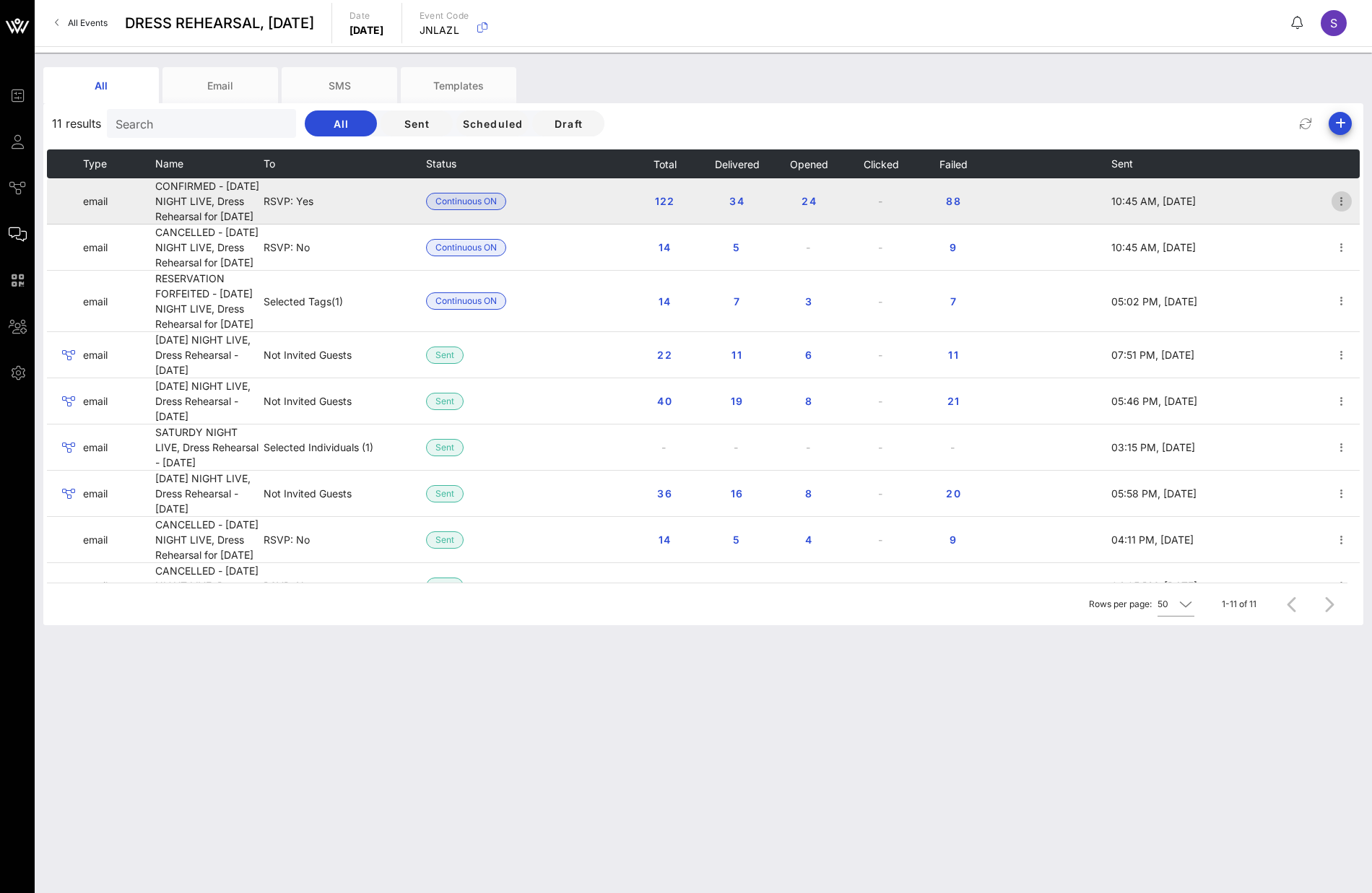
click at [1333, 208] on icon "button" at bounding box center [1342, 201] width 17 height 17
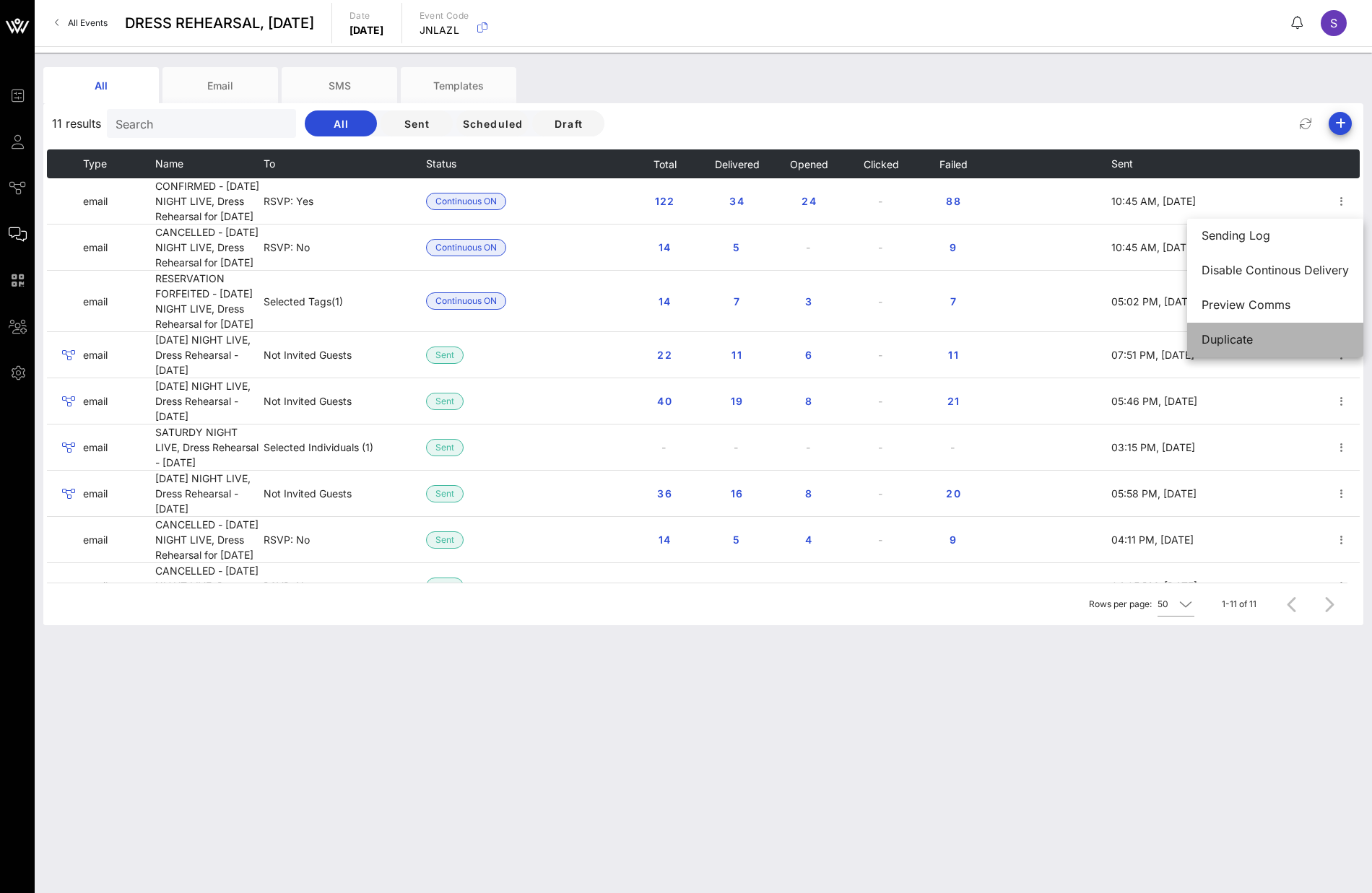
click at [1283, 351] on div "Duplicate" at bounding box center [1276, 339] width 147 height 31
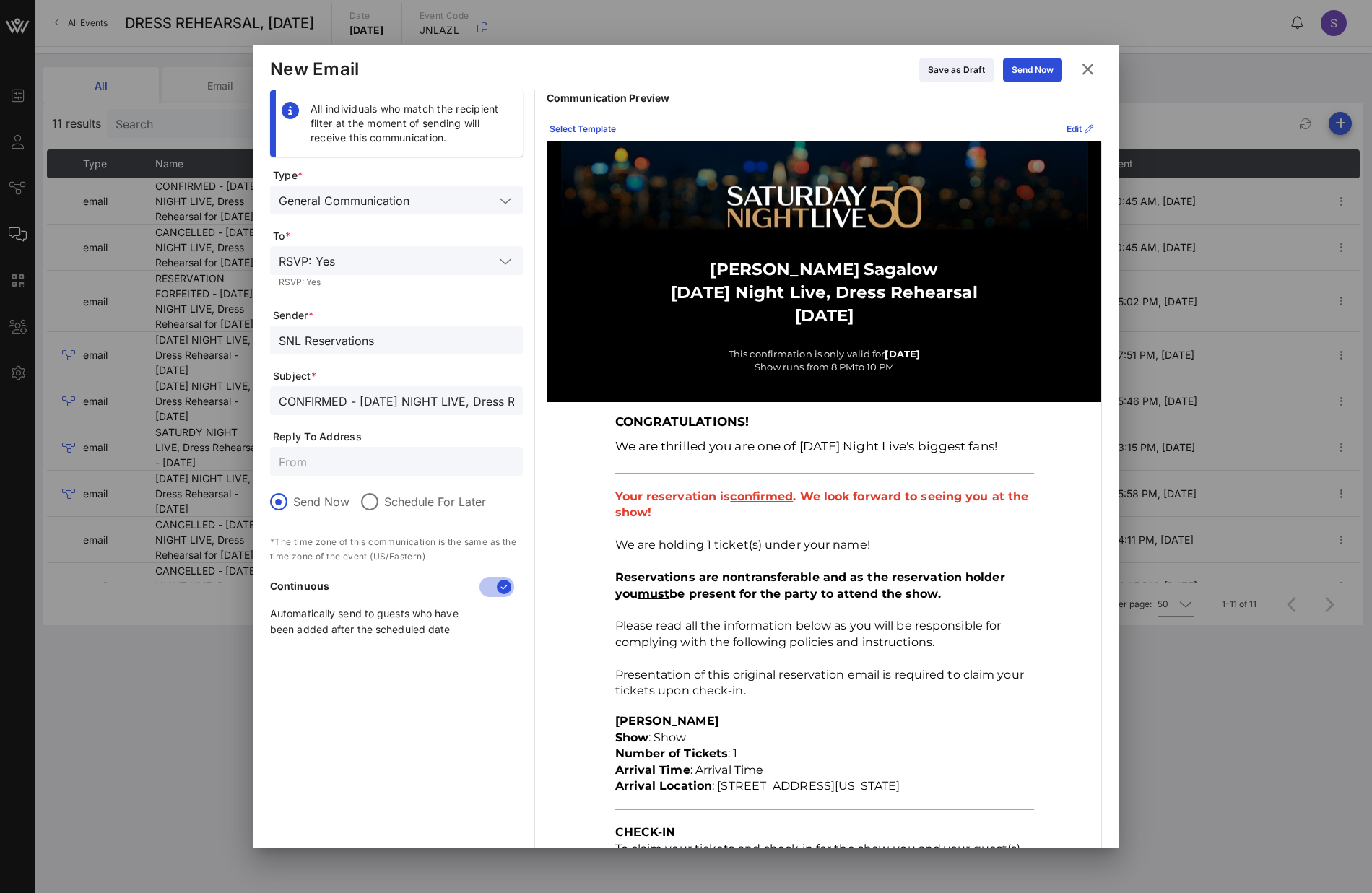
click at [403, 342] on input "SNL Reservations" at bounding box center [397, 340] width 235 height 19
click at [373, 404] on input "CONFIRMED - SATURDAY NIGHT LIVE, Dress Rehearsal for October 12, 2024" at bounding box center [397, 401] width 235 height 19
drag, startPoint x: 753, startPoint y: 77, endPoint x: 837, endPoint y: 77, distance: 84.0
click at [754, 77] on div "Save as Draft Send Now" at bounding box center [716, 69] width 715 height 25
click at [1084, 67] on icon at bounding box center [1088, 68] width 20 height 18
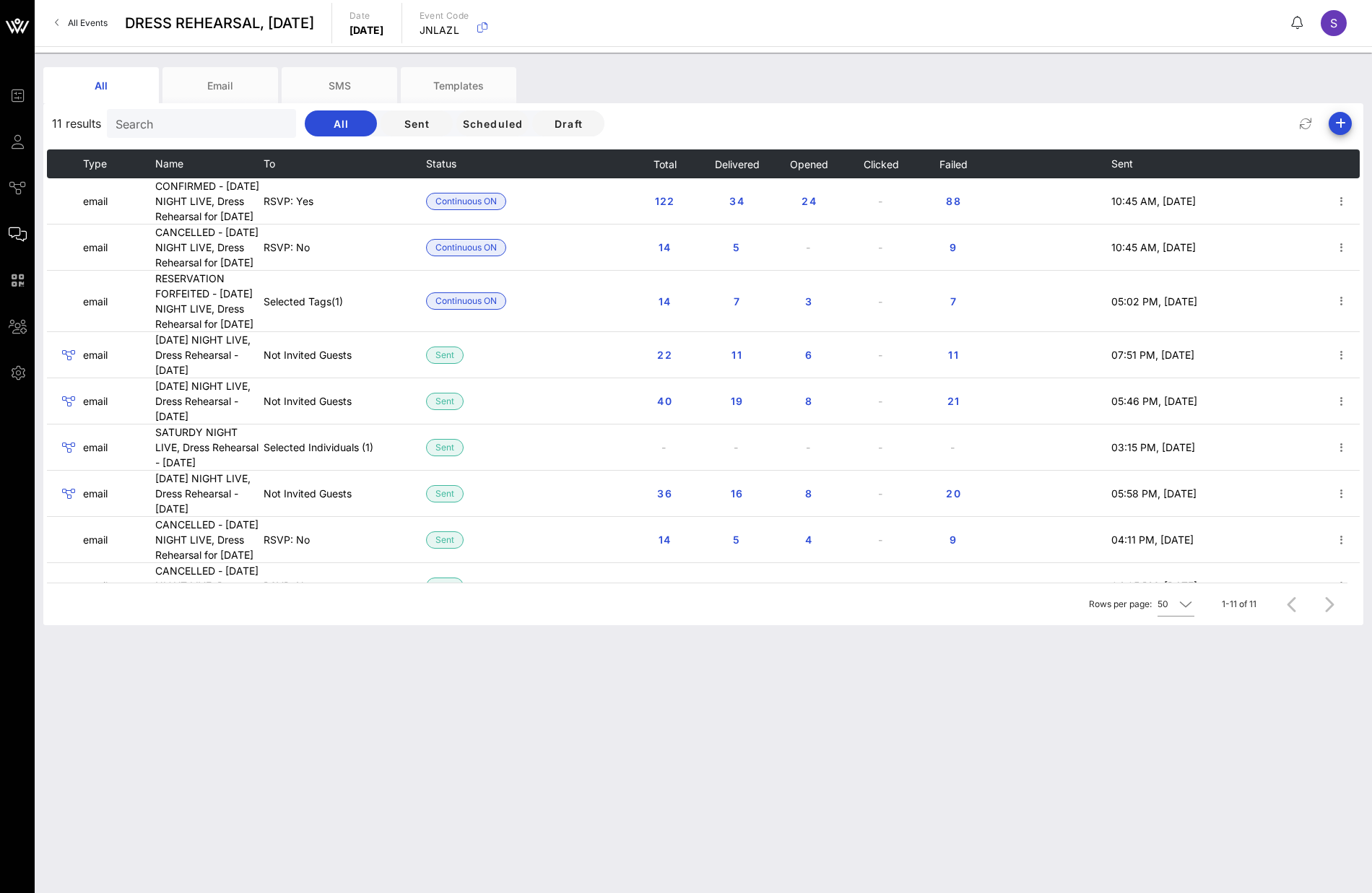
click at [77, 28] on link "All Events" at bounding box center [81, 23] width 70 height 23
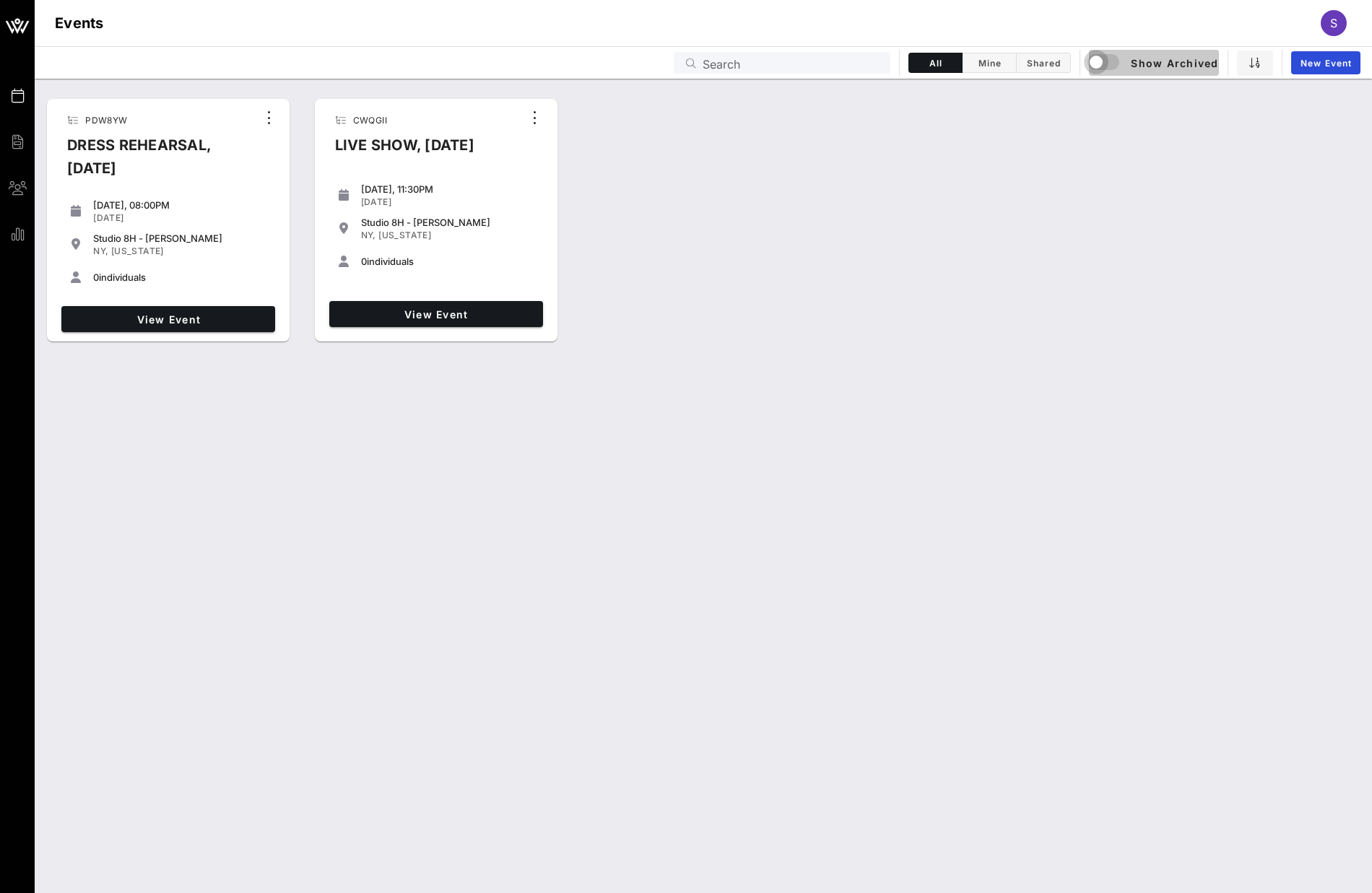
click at [1104, 63] on div "button" at bounding box center [1096, 62] width 20 height 20
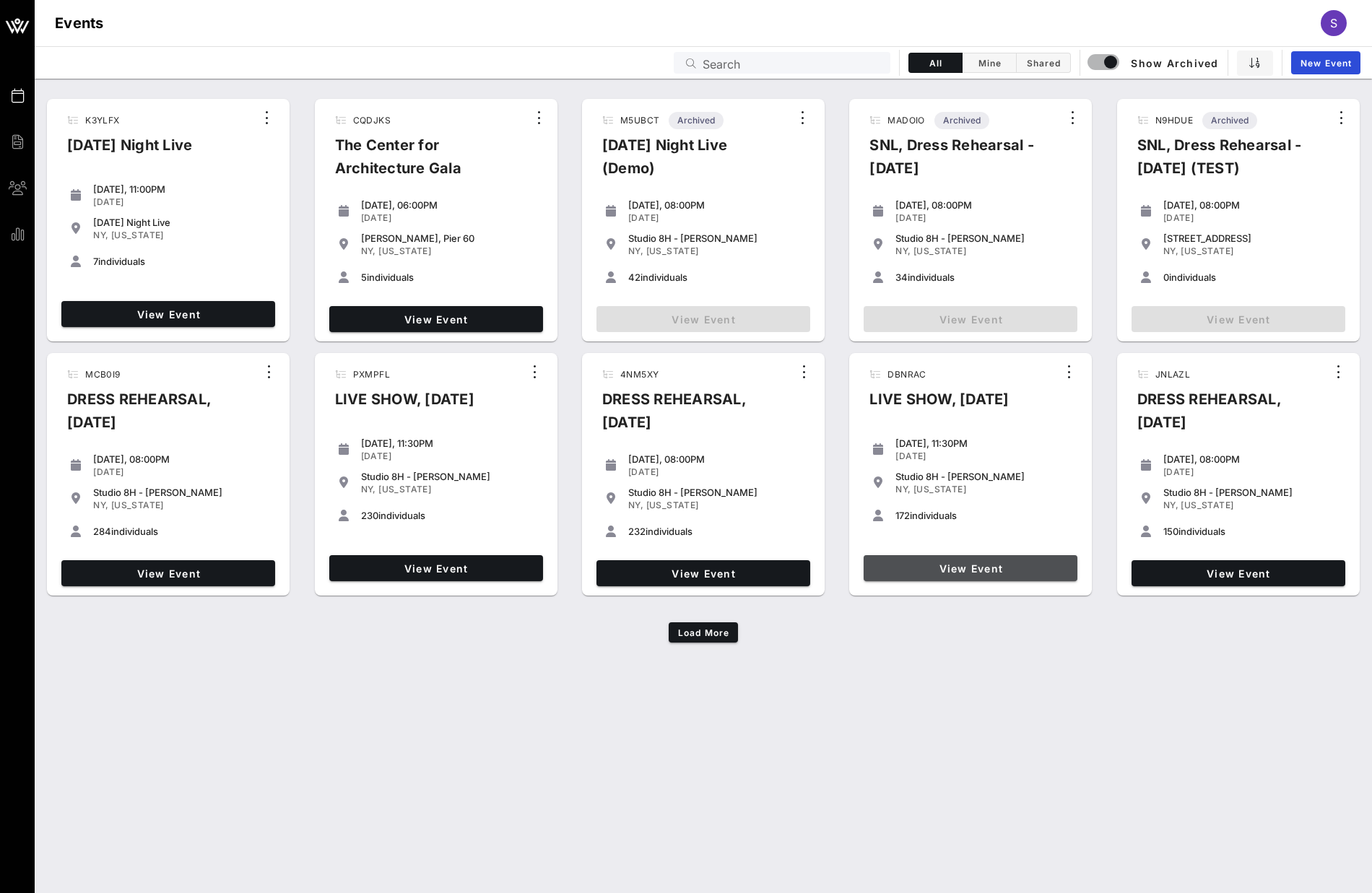
click at [995, 575] on span "View Event" at bounding box center [970, 568] width 202 height 13
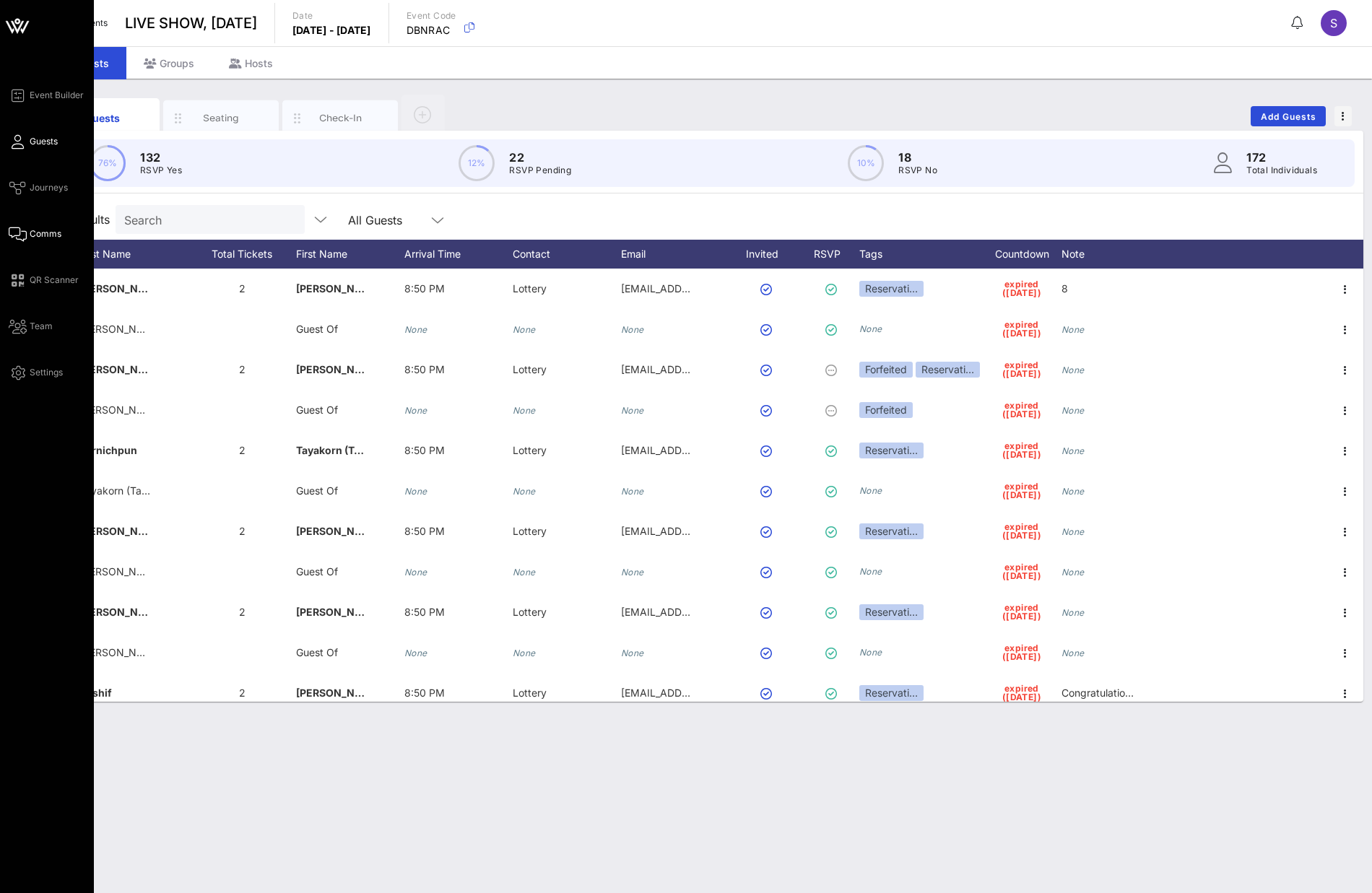
click at [47, 239] on span "Comms" at bounding box center [46, 233] width 32 height 13
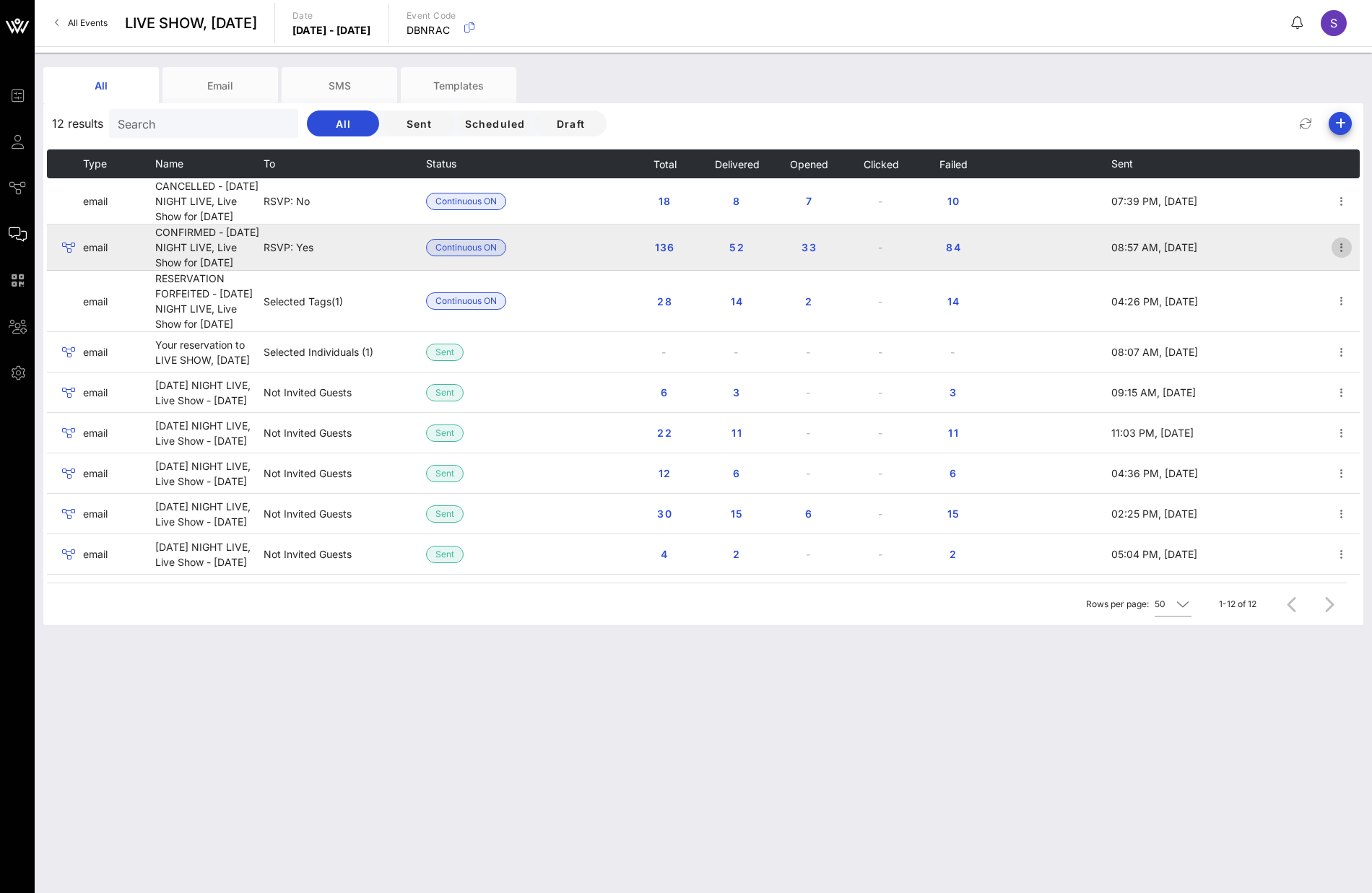
click at [1333, 256] on icon "button" at bounding box center [1342, 248] width 17 height 17
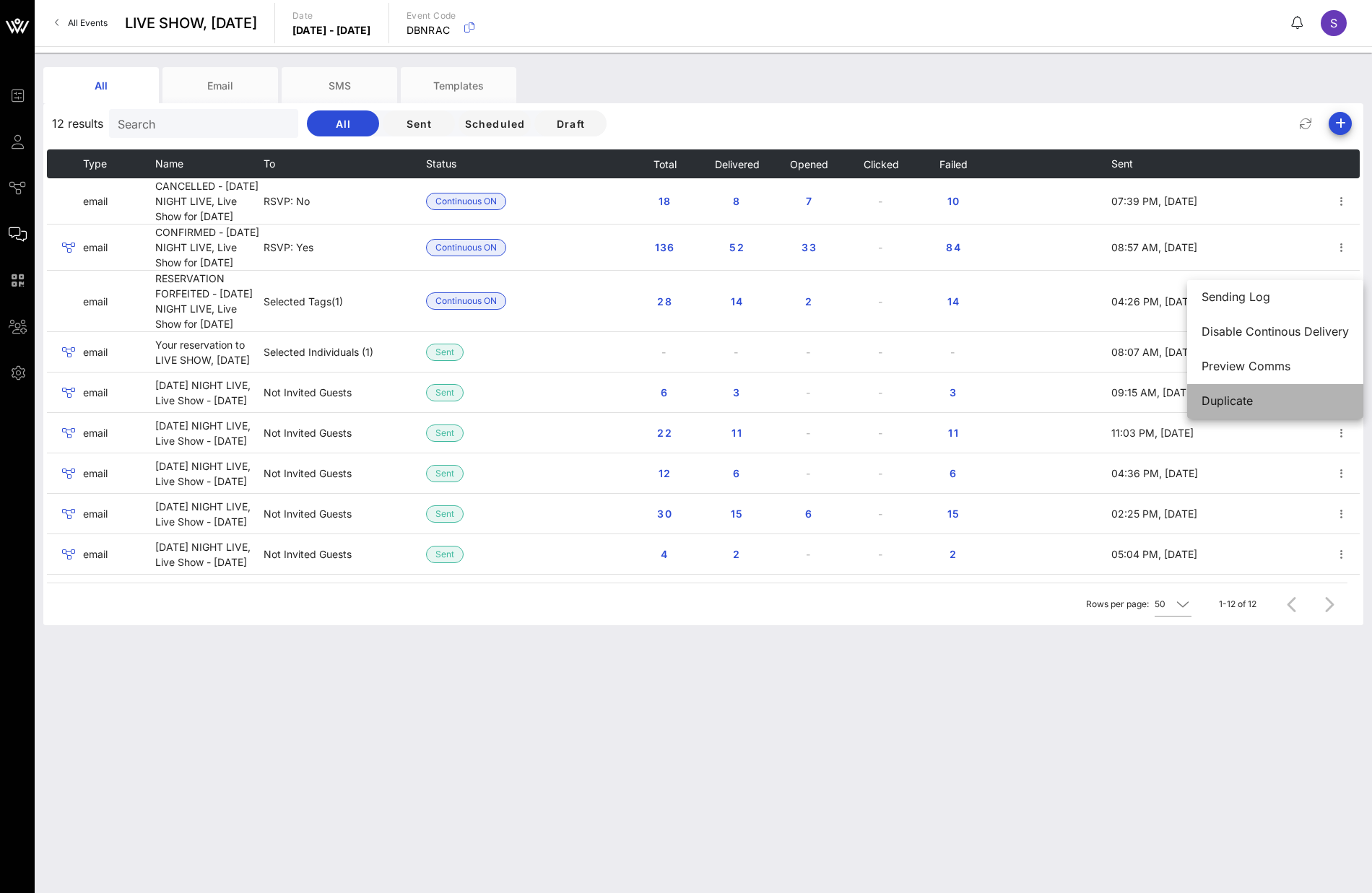
click at [1241, 397] on div "Duplicate" at bounding box center [1276, 401] width 147 height 14
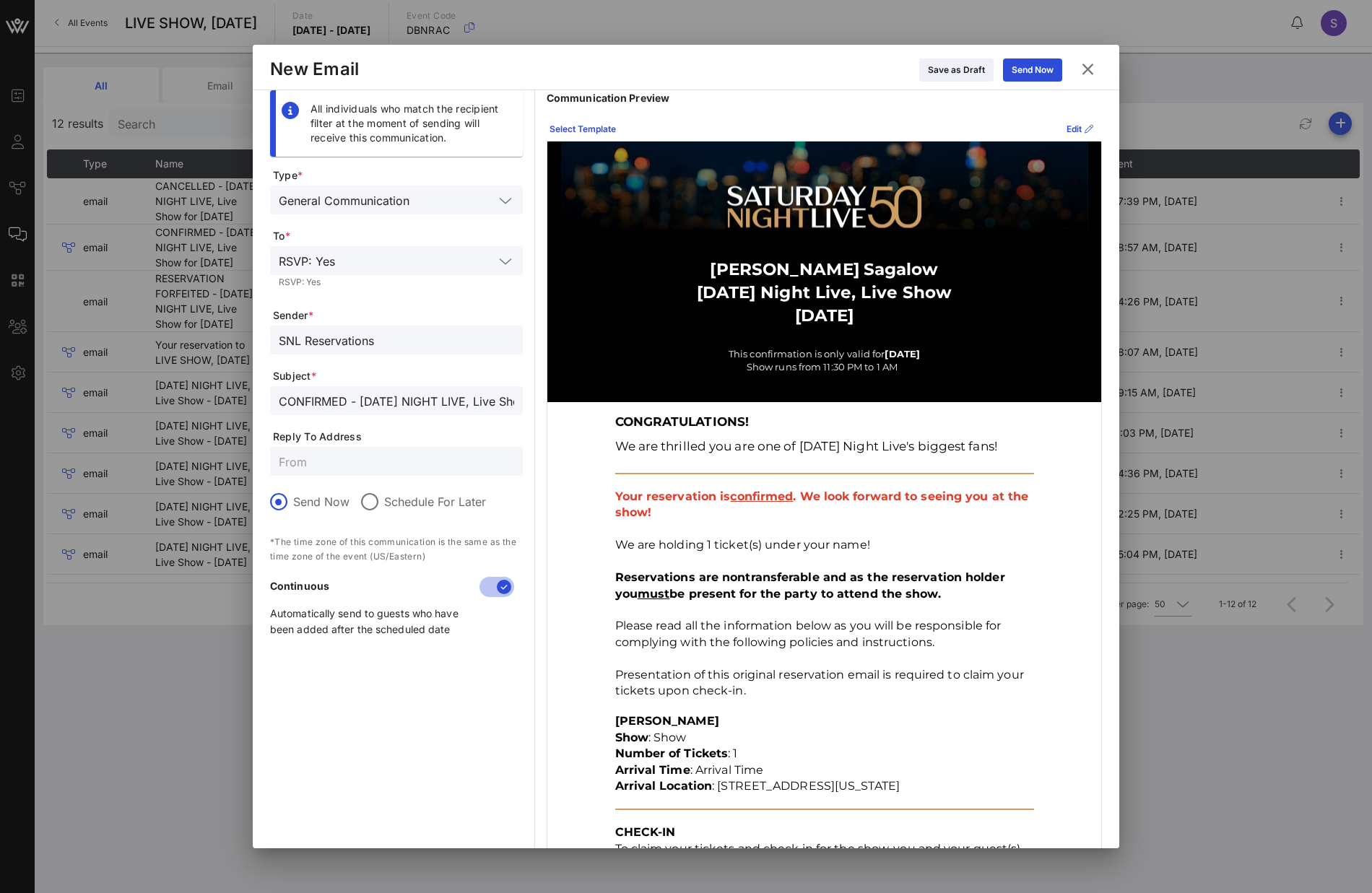
click at [410, 410] on div "CONFIRMED - SATURDAY NIGHT LIVE, Live Show for October 5, 2024" at bounding box center [397, 401] width 235 height 29
drag, startPoint x: 806, startPoint y: 75, endPoint x: 868, endPoint y: 68, distance: 62.4
click at [806, 76] on div "Save as Draft Send Now" at bounding box center [716, 69] width 715 height 25
click at [1098, 67] on icon at bounding box center [1088, 69] width 19 height 17
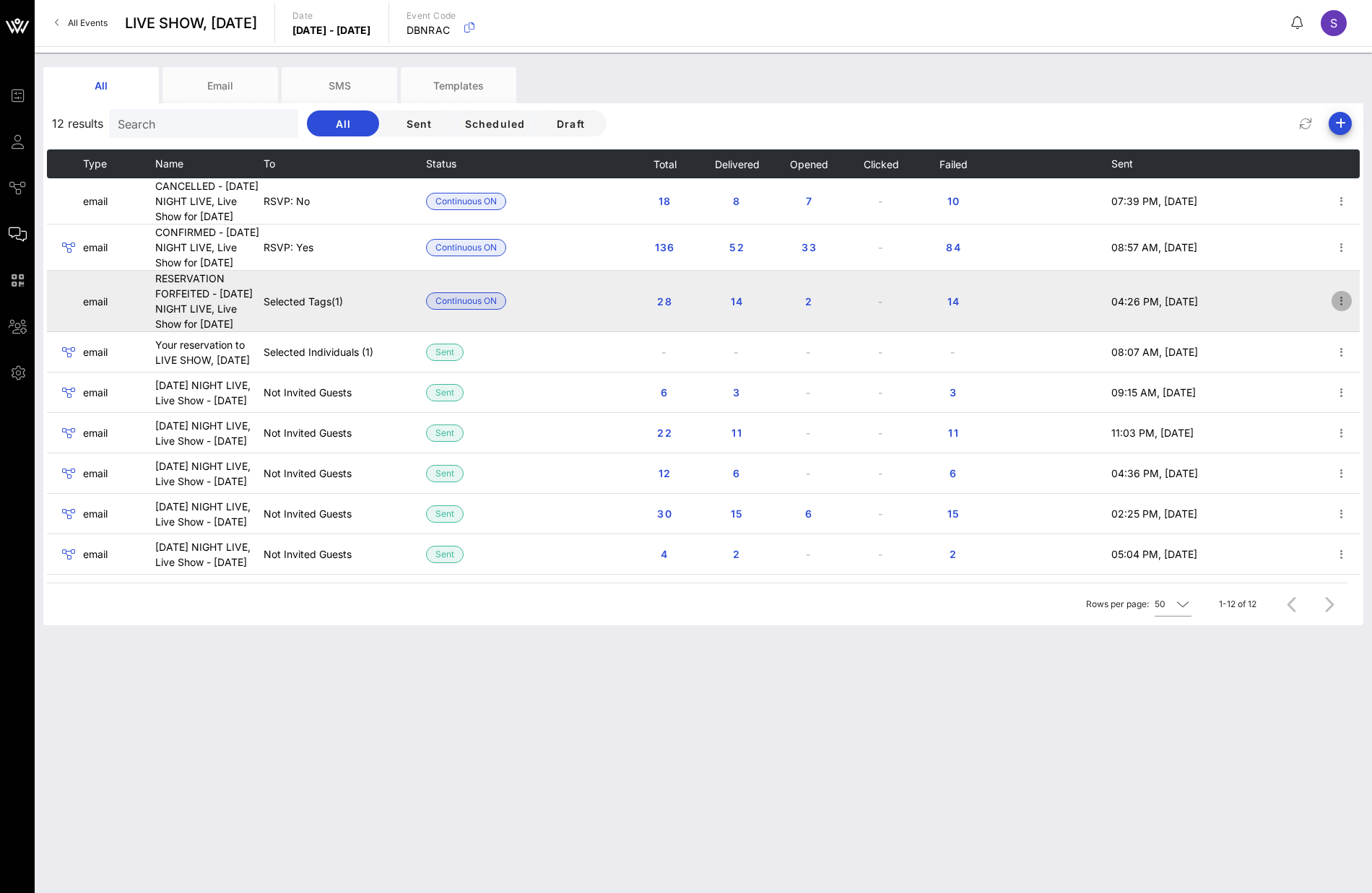
click at [1333, 310] on icon "button" at bounding box center [1342, 301] width 17 height 17
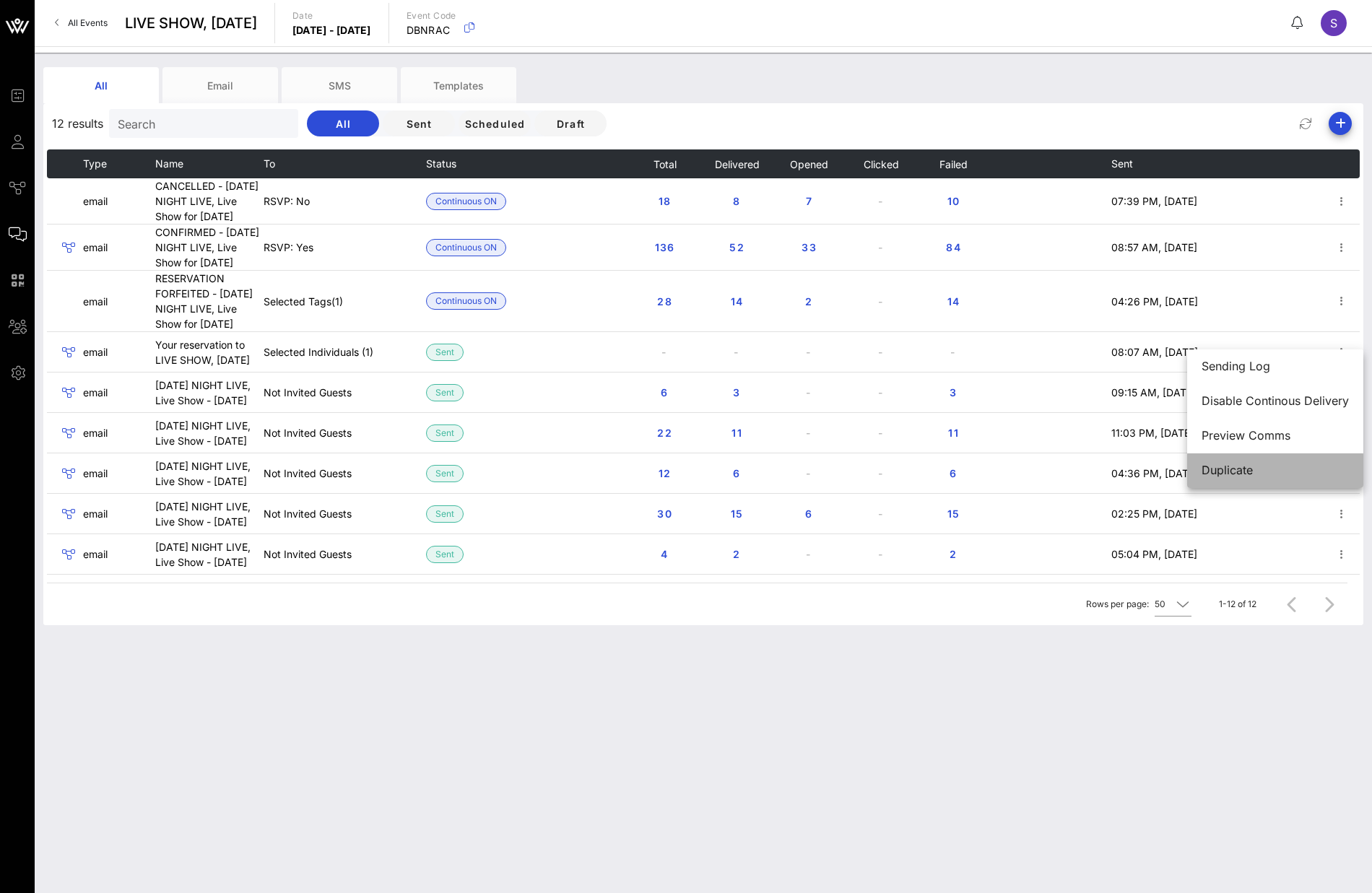
click at [1306, 465] on div "Duplicate" at bounding box center [1276, 470] width 147 height 14
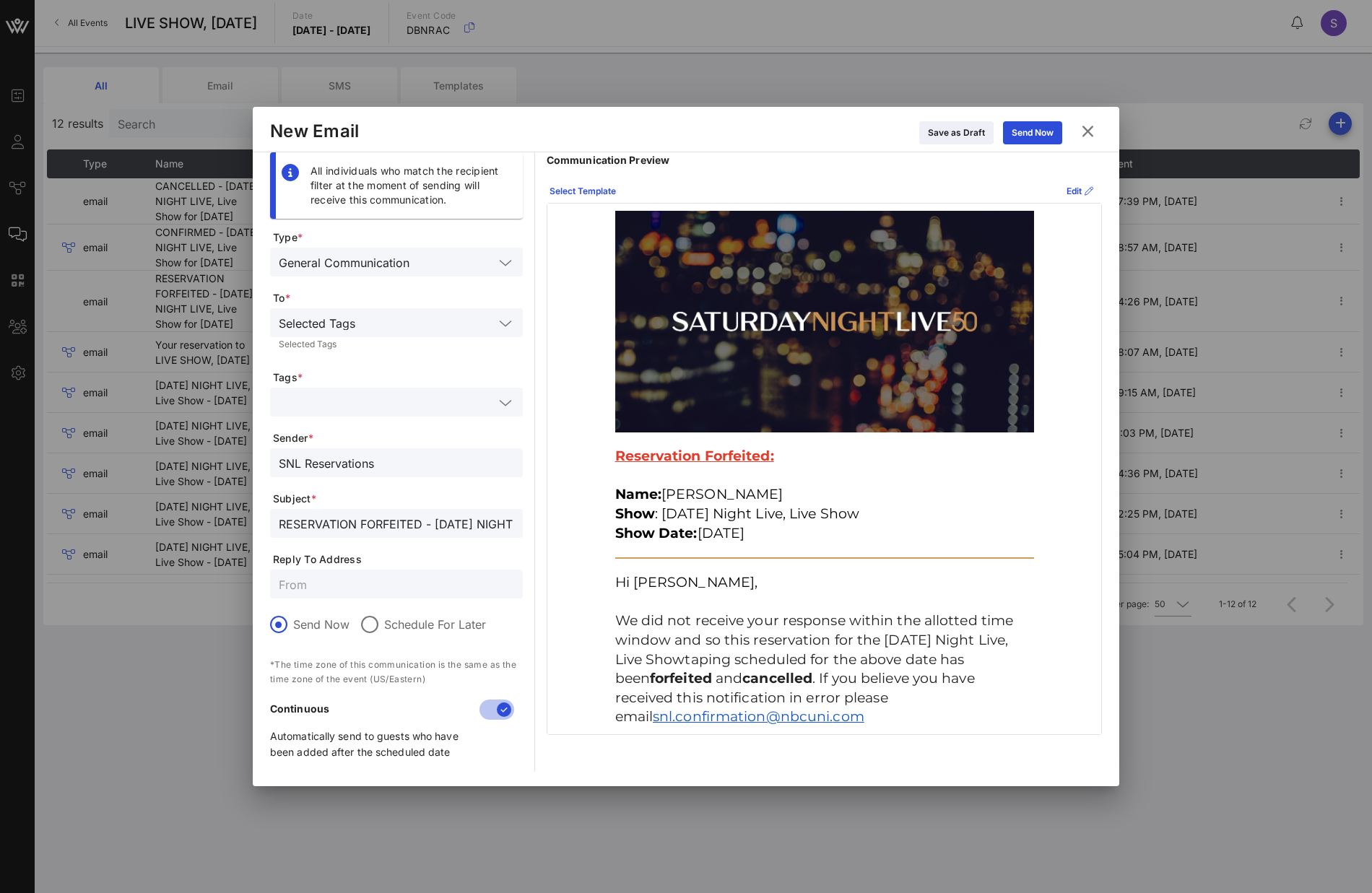
click at [463, 529] on input "RESERVATION FORFEITED - SATURDAY NIGHT LIVE, Live Show for October 5, 2024" at bounding box center [397, 523] width 235 height 19
click at [404, 467] on input "SNL Reservations" at bounding box center [397, 463] width 235 height 19
click at [814, 134] on div "Save as Draft Send Now" at bounding box center [716, 132] width 715 height 25
click at [1099, 135] on button at bounding box center [1088, 131] width 28 height 26
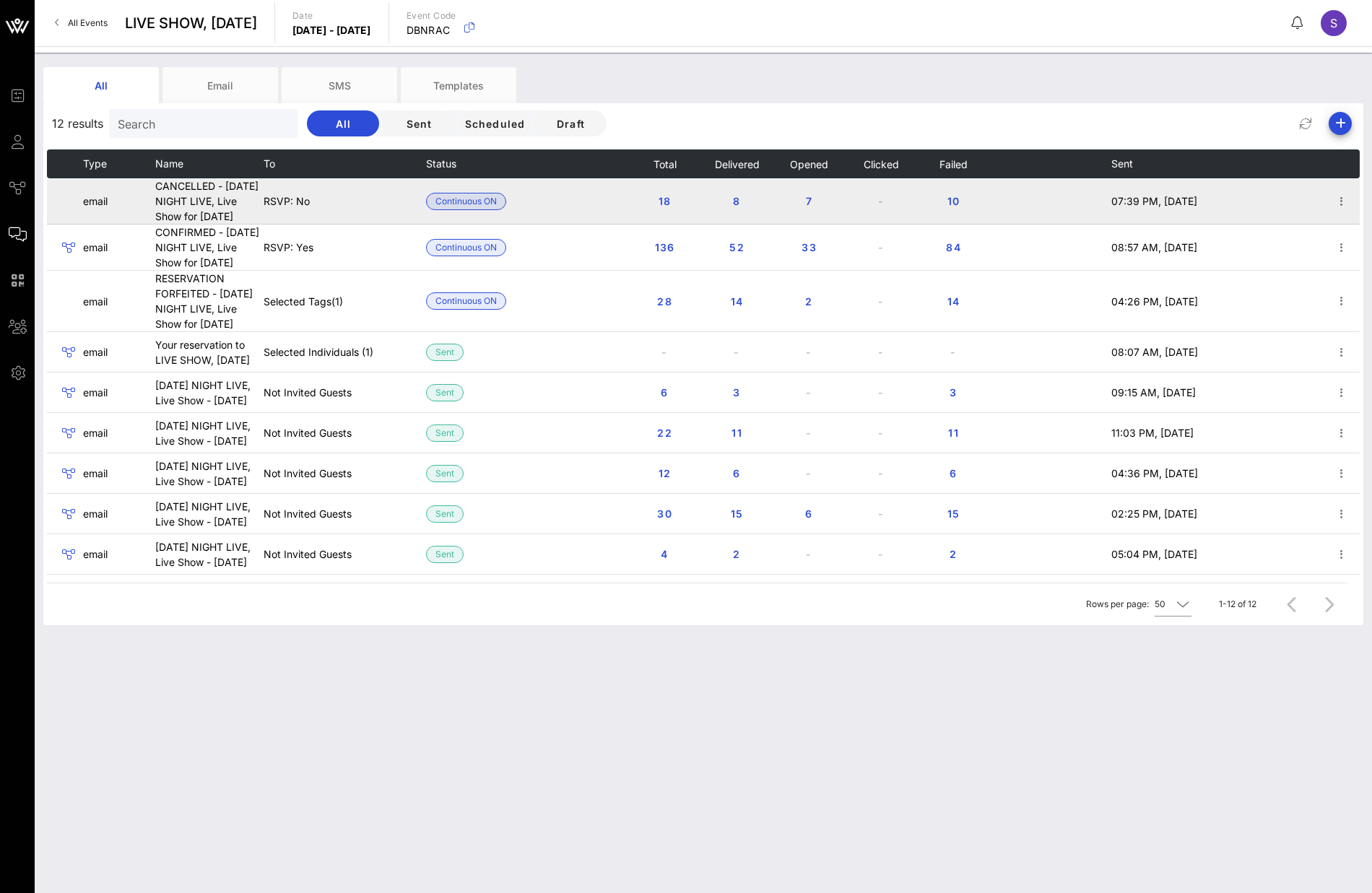
click at [1324, 211] on td at bounding box center [1342, 201] width 36 height 47
click at [1333, 206] on icon "button" at bounding box center [1342, 201] width 17 height 17
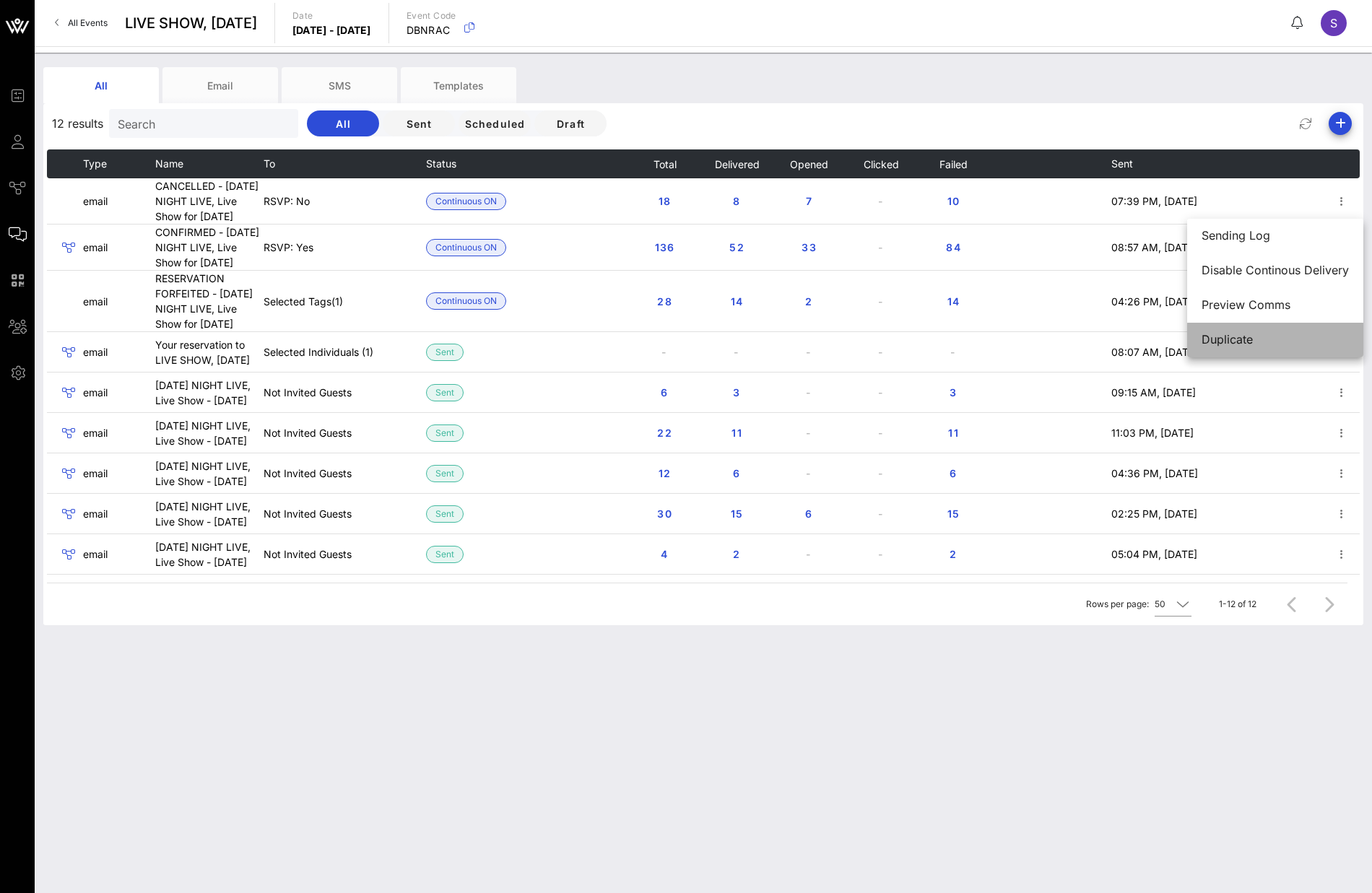
click at [1317, 329] on div "Duplicate" at bounding box center [1276, 339] width 147 height 31
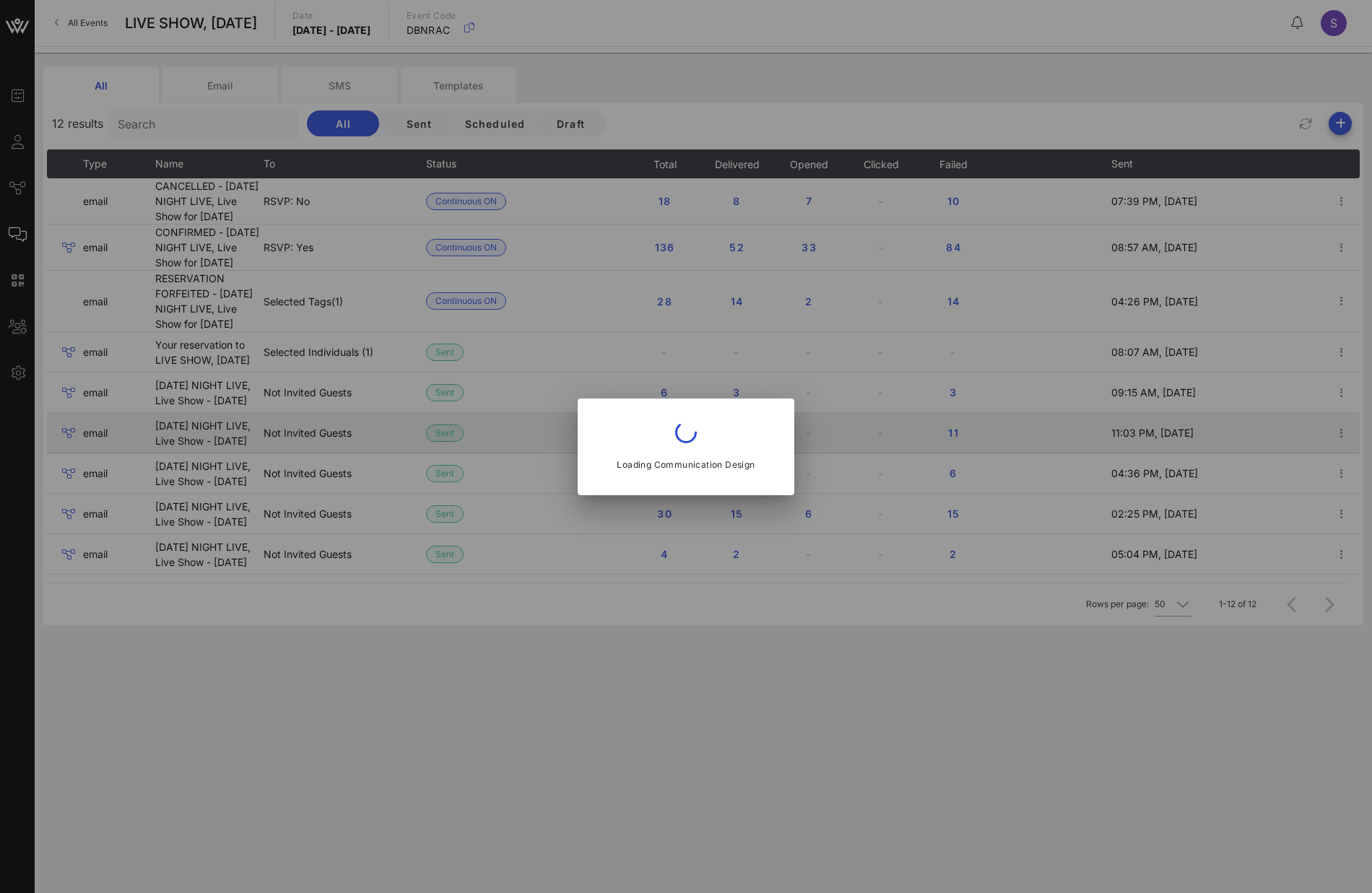
type input "CANCELLED - SATURDAY NIGHT LIVE, Live Show for October 5, 2024"
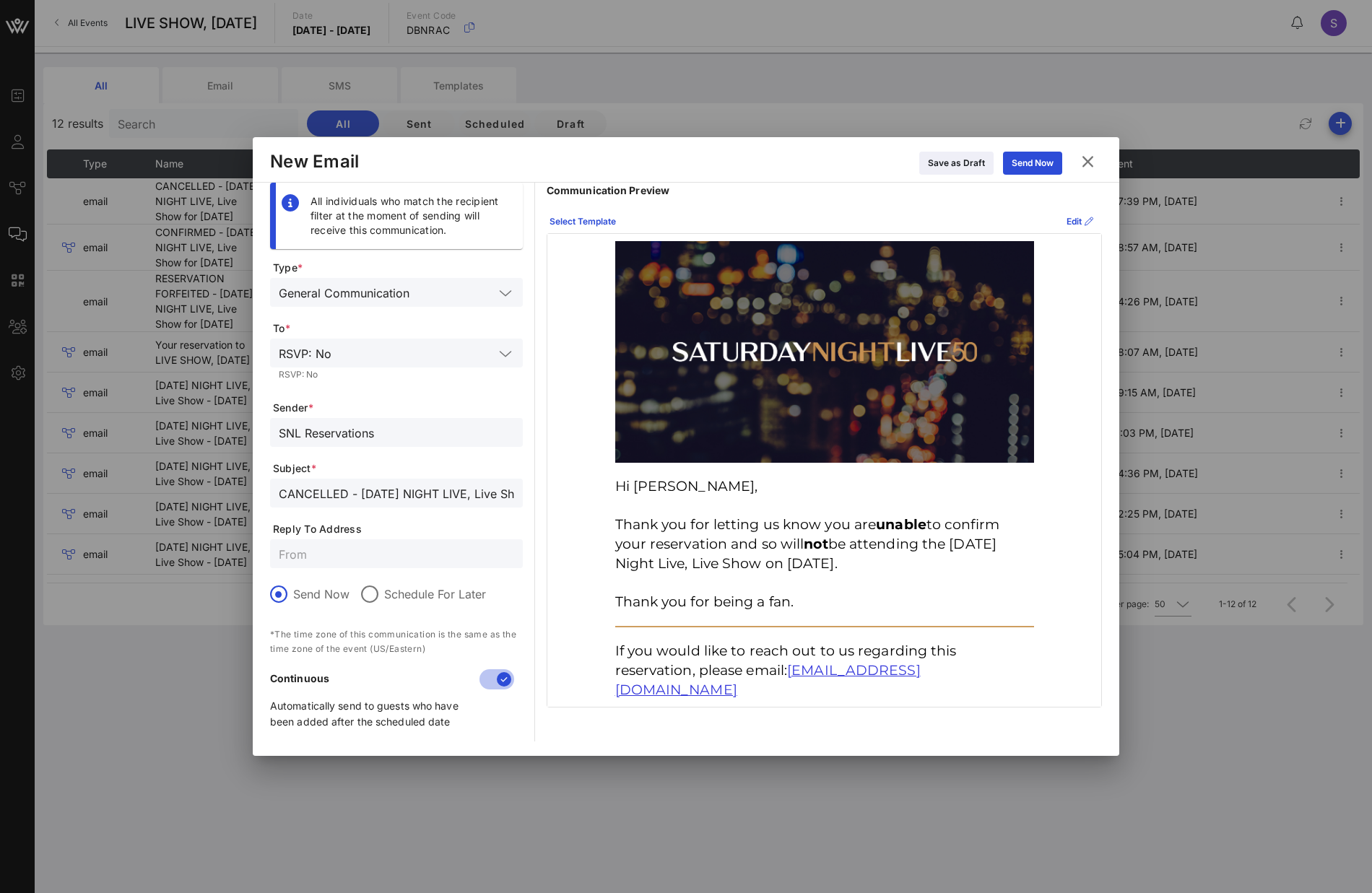
click at [412, 429] on input "SNL Reservations" at bounding box center [397, 432] width 235 height 19
click at [428, 491] on input "CANCELLED - SATURDAY NIGHT LIVE, Live Show for October 5, 2024" at bounding box center [397, 493] width 235 height 19
click at [817, 177] on div "New Email Save as Draft Send Now" at bounding box center [686, 160] width 867 height 46
click at [1095, 169] on button at bounding box center [1088, 162] width 28 height 26
